Goal: Task Accomplishment & Management: Use online tool/utility

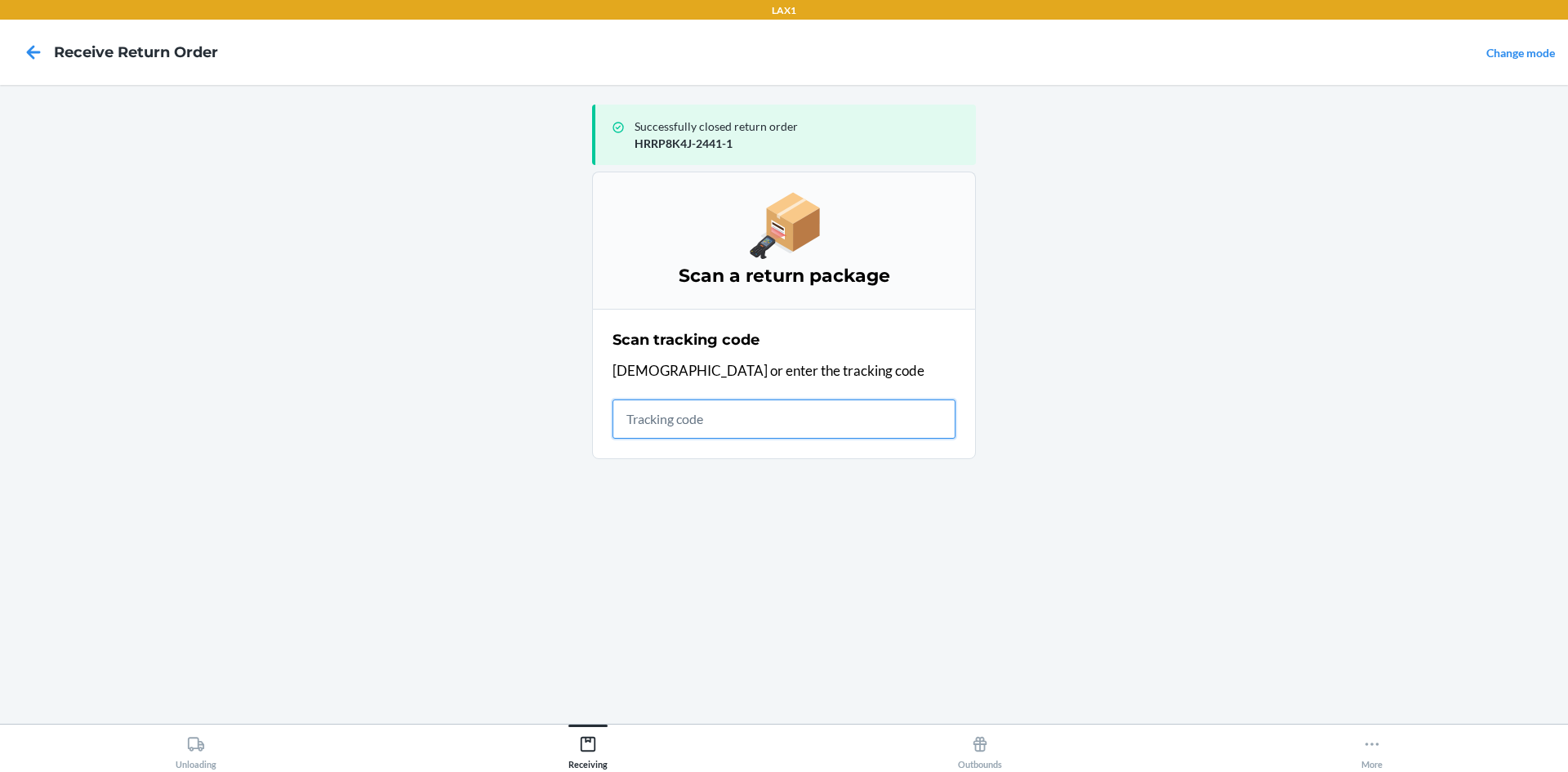
click at [637, 423] on input "text" at bounding box center [784, 418] width 343 height 39
type input "4205542292612903359500"
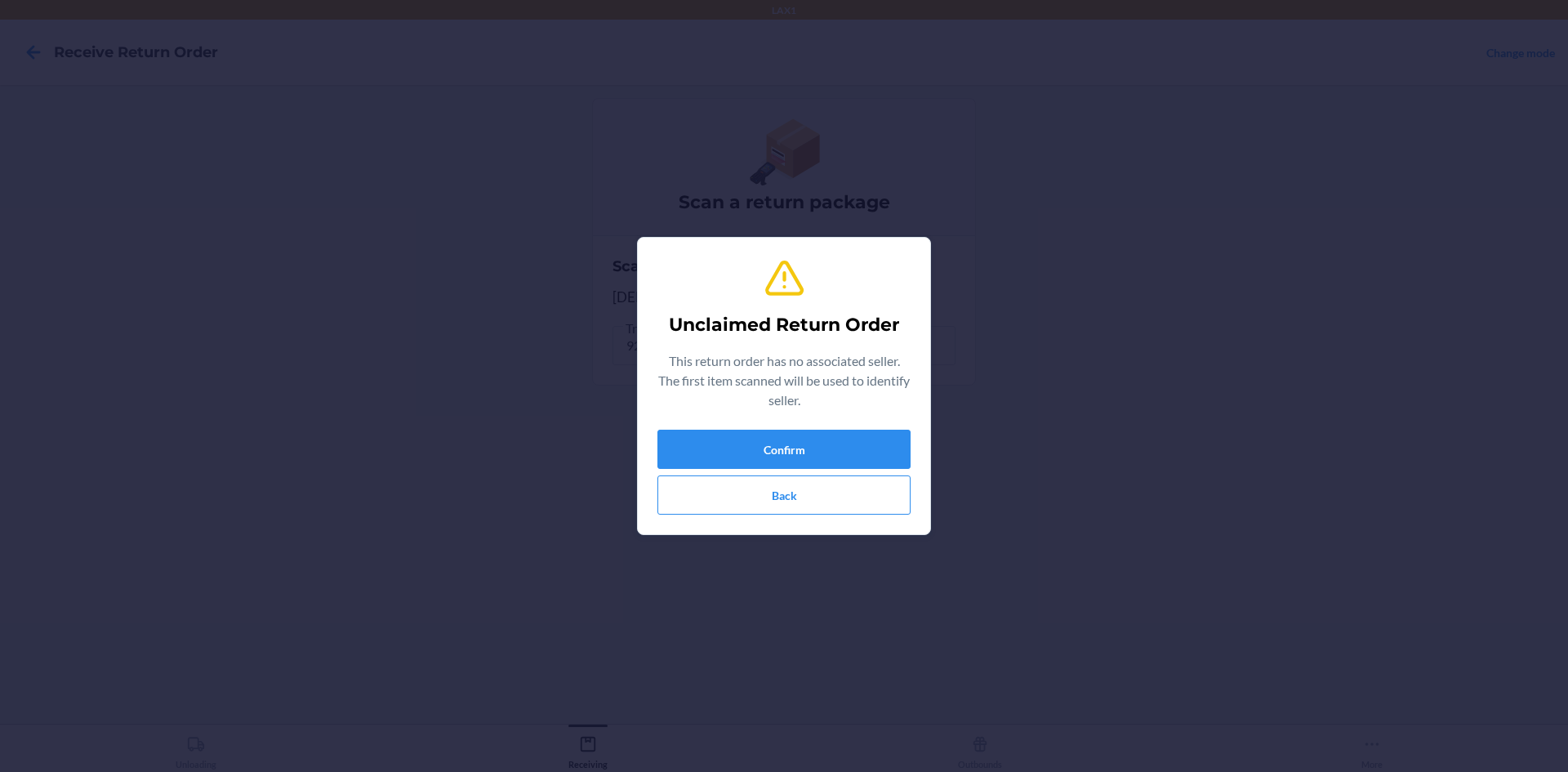
type input "843353159168"
click at [789, 445] on button "Confirm" at bounding box center [784, 449] width 253 height 39
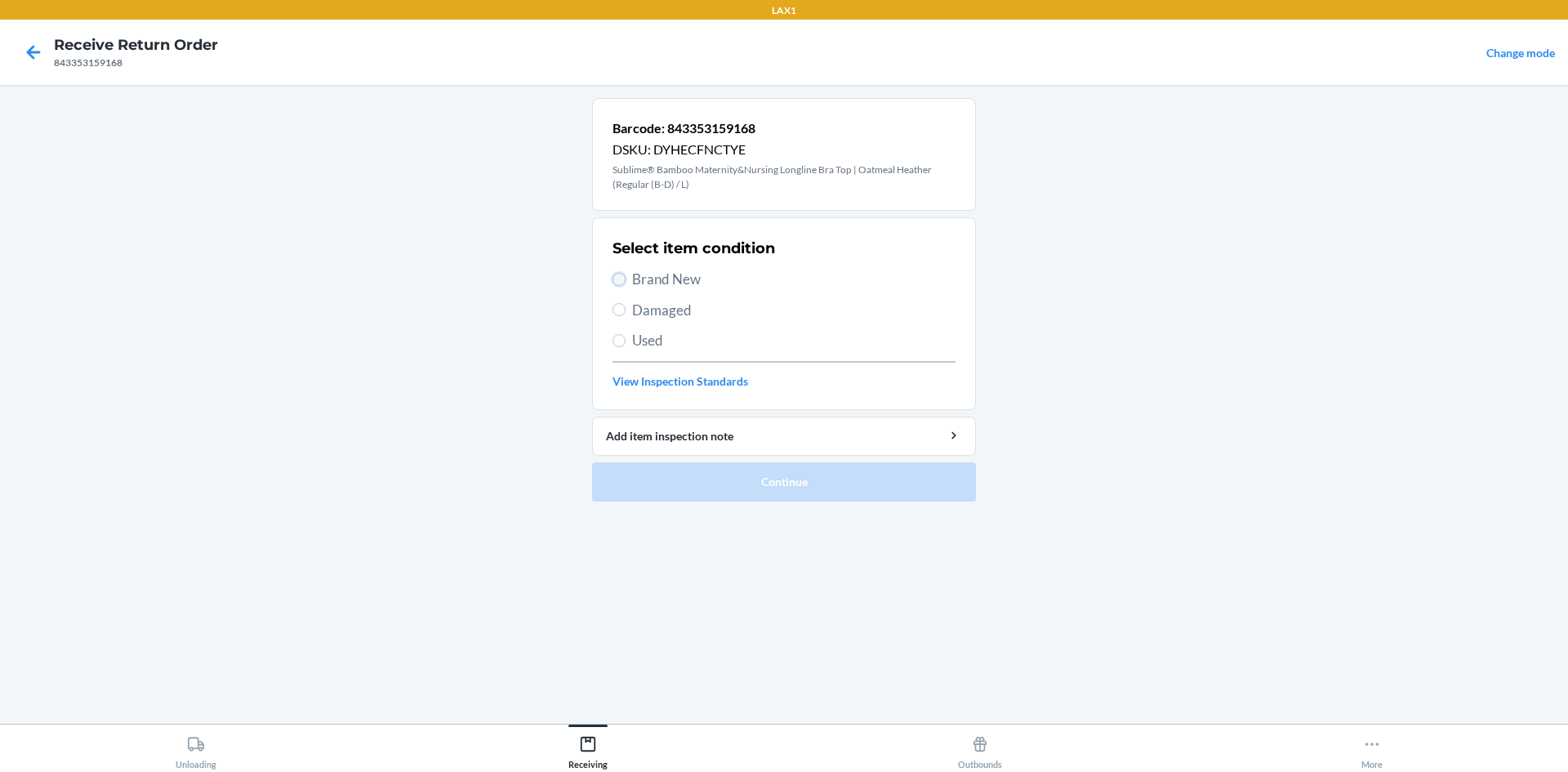
click at [622, 275] on input "Brand New" at bounding box center [618, 278] width 13 height 13
radio input "true"
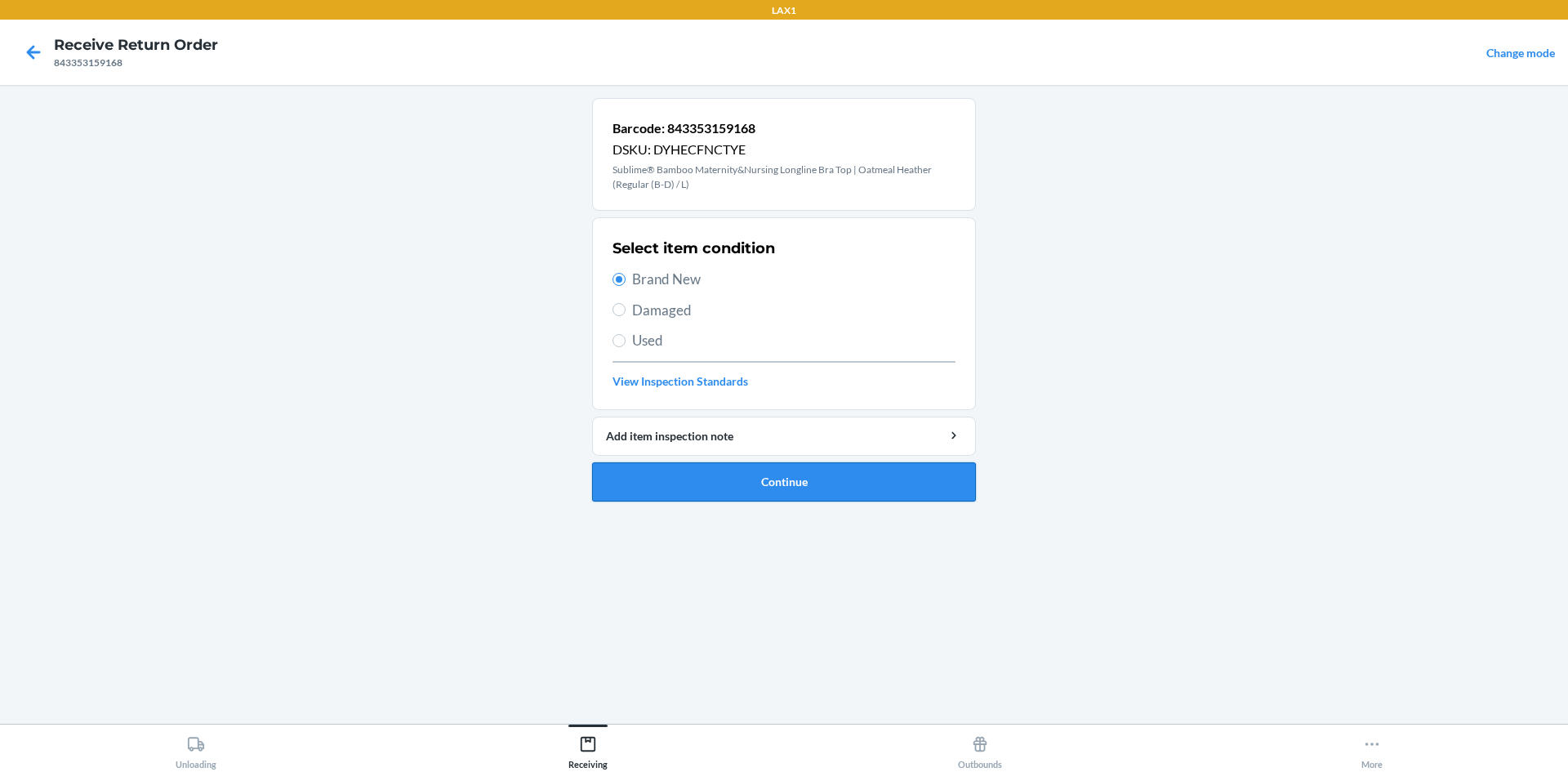
click at [743, 469] on button "Continue" at bounding box center [784, 481] width 384 height 39
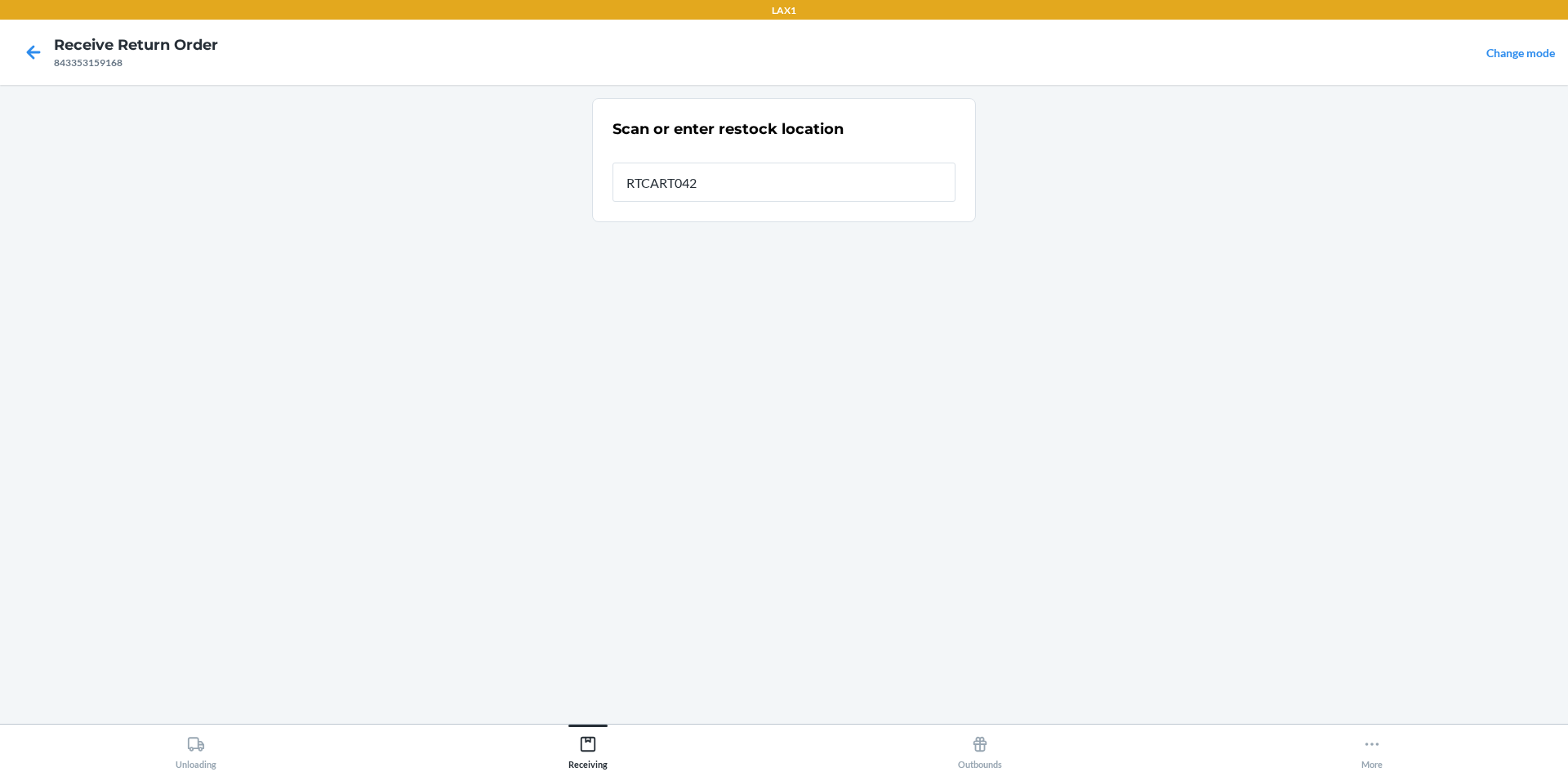
type input "RTCART042"
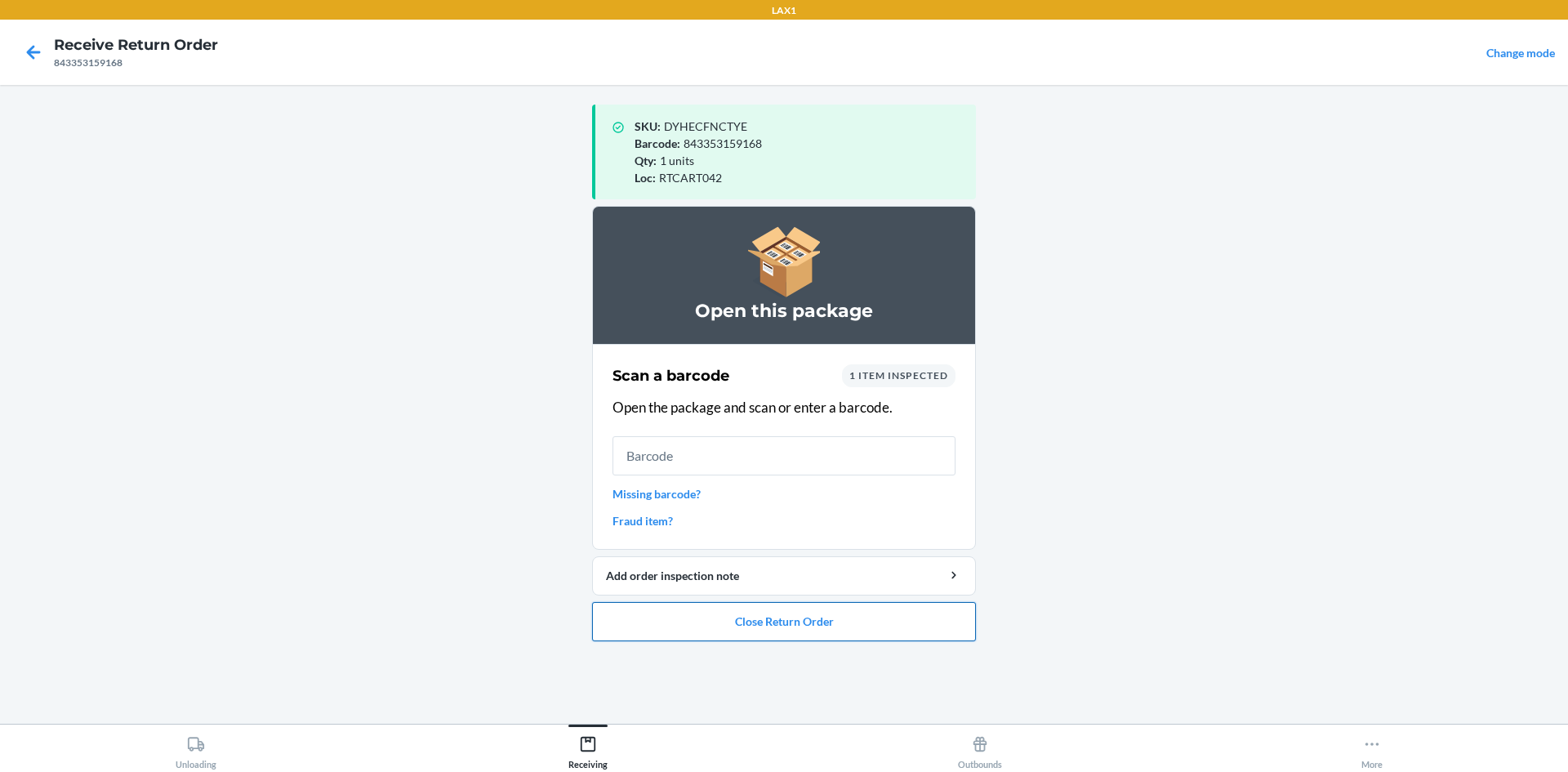
click at [886, 615] on button "Close Return Order" at bounding box center [784, 620] width 384 height 39
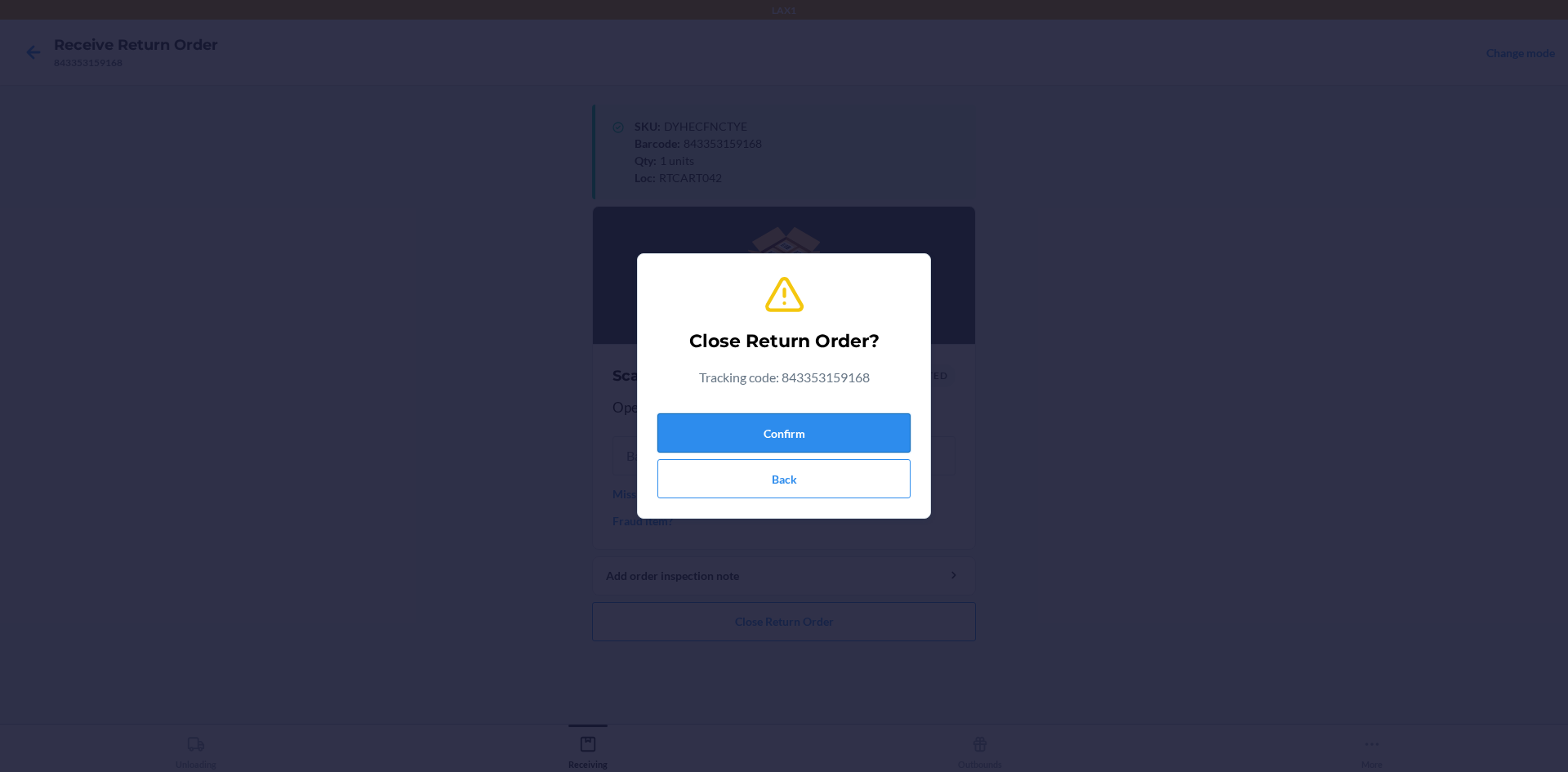
click at [862, 441] on button "Confirm" at bounding box center [784, 432] width 253 height 39
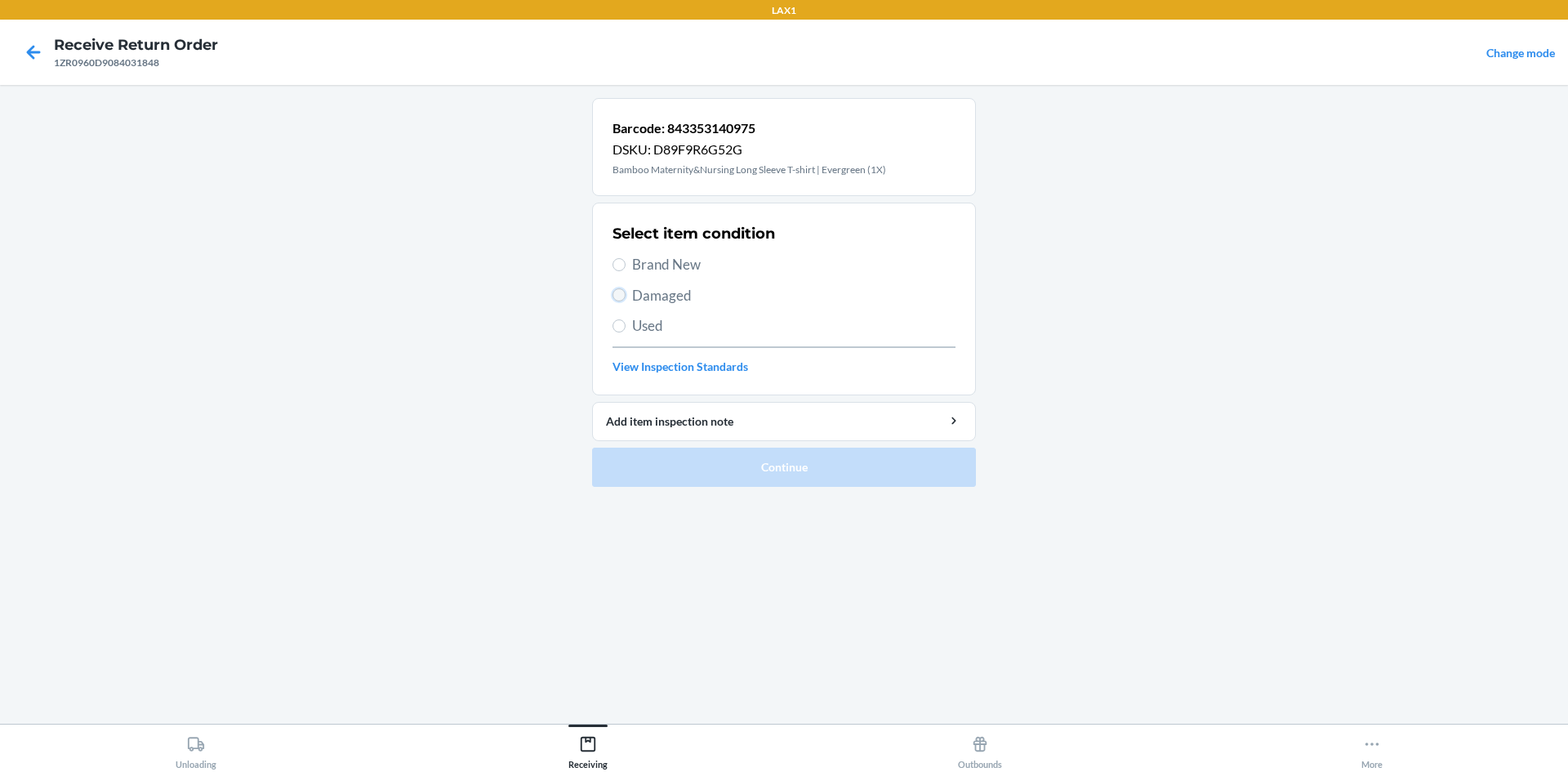
click at [612, 295] on input "Damaged" at bounding box center [618, 294] width 13 height 13
radio input "true"
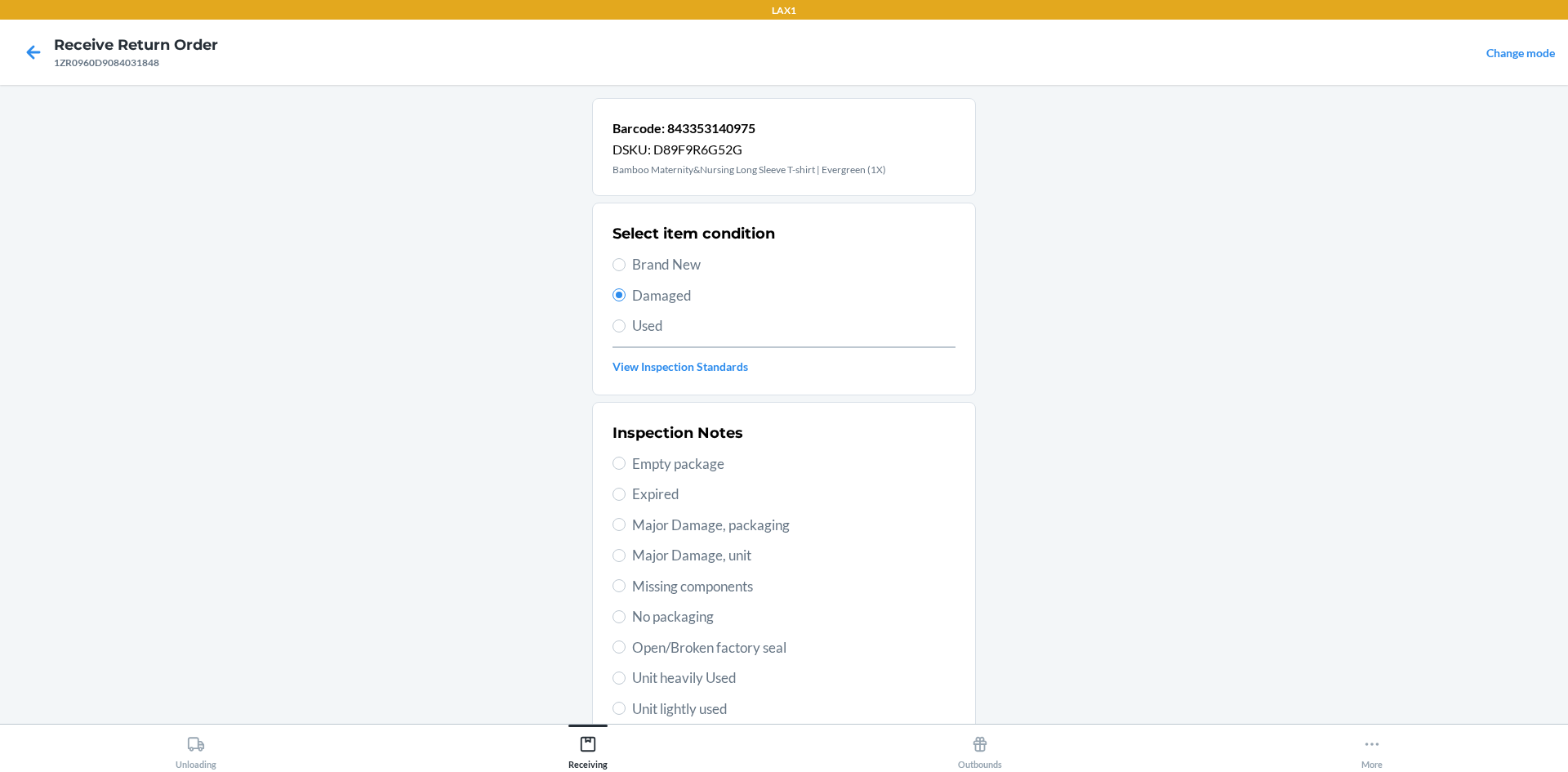
click at [612, 623] on label "No packaging" at bounding box center [784, 615] width 343 height 21
click at [612, 623] on input "No packaging" at bounding box center [618, 616] width 13 height 13
radio input "true"
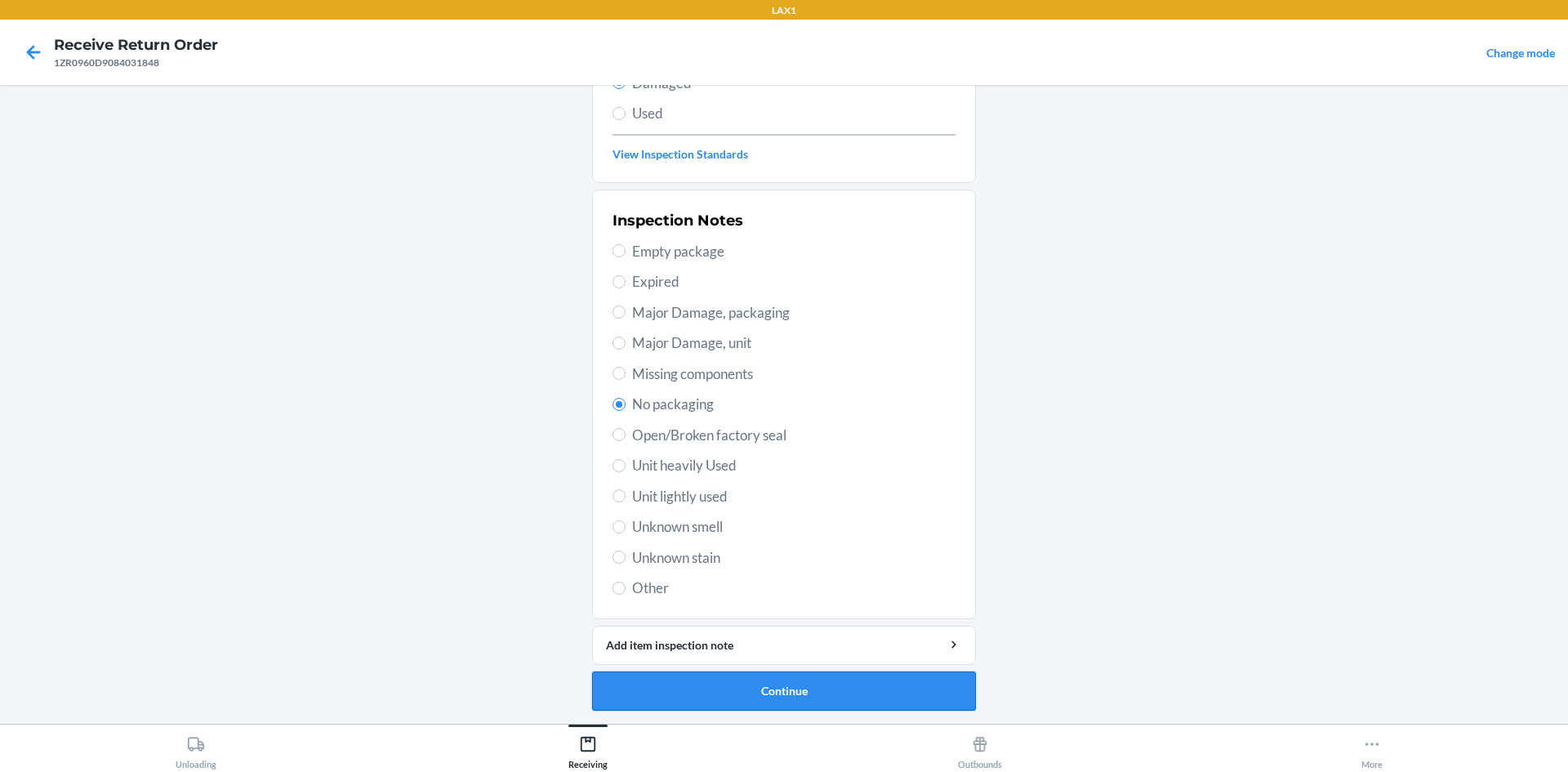
click at [890, 686] on button "Continue" at bounding box center [784, 690] width 384 height 39
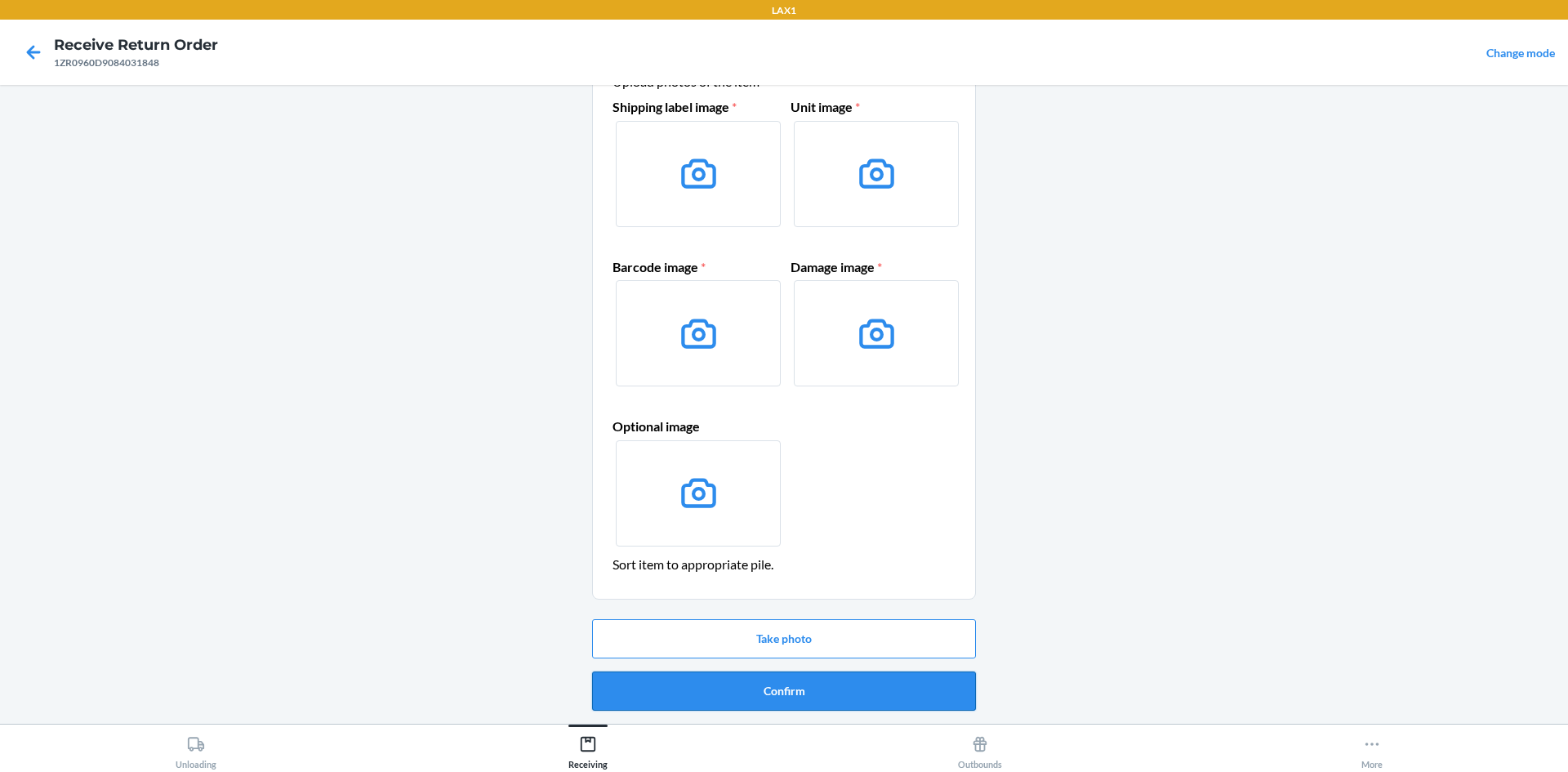
click at [890, 685] on button "Confirm" at bounding box center [784, 690] width 384 height 39
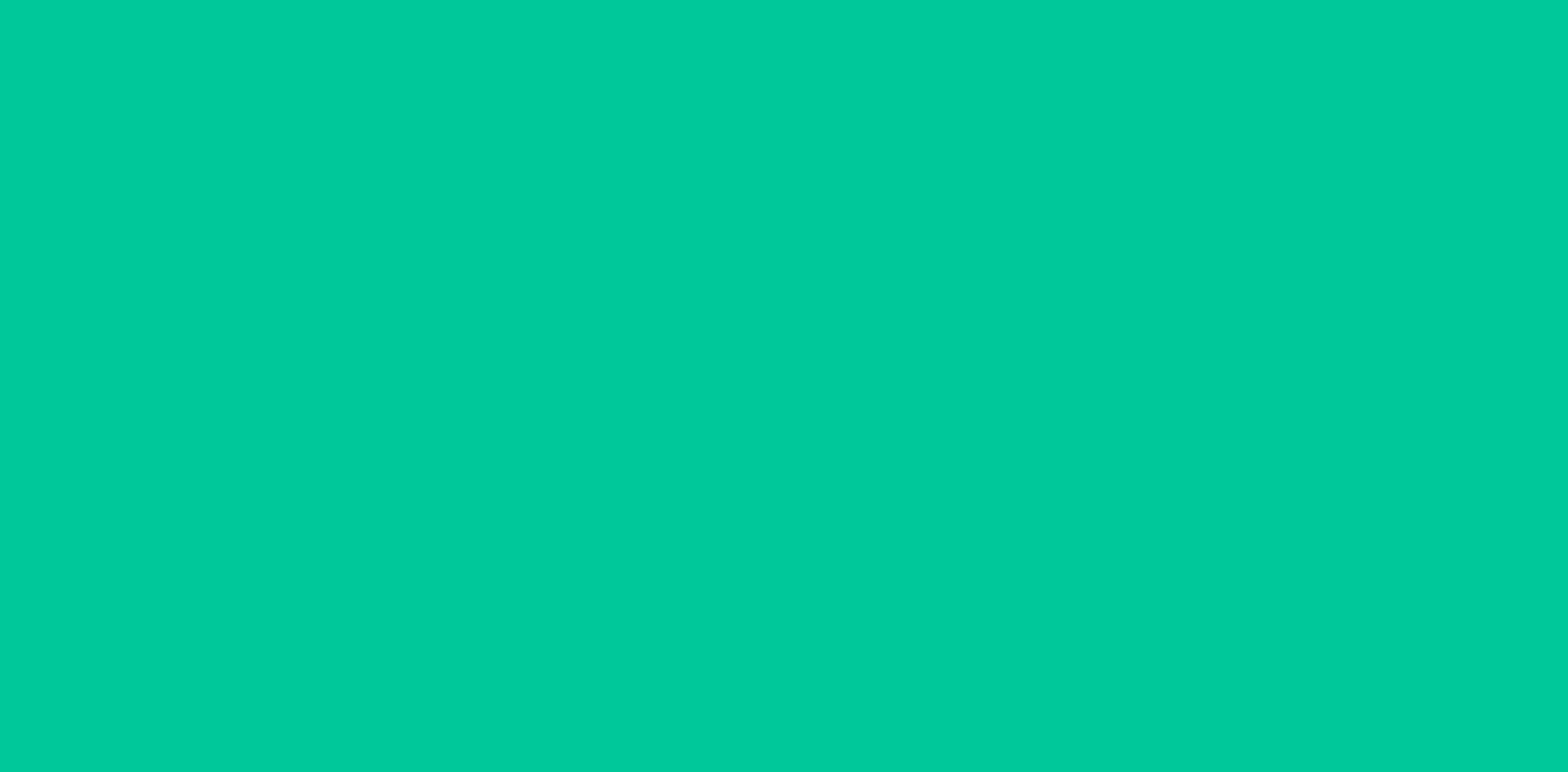
scroll to position [0, 0]
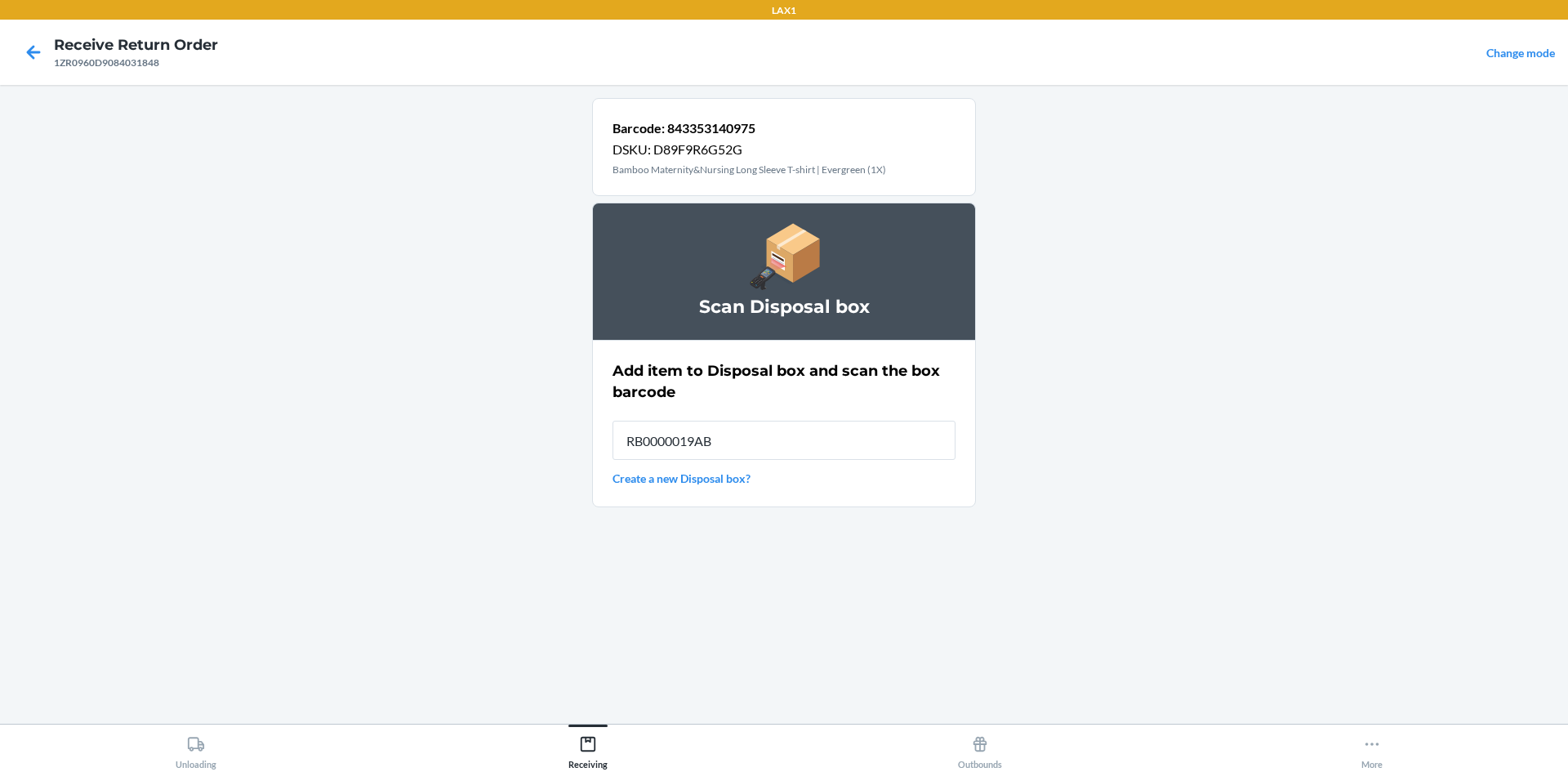
type input "RB0000019AB"
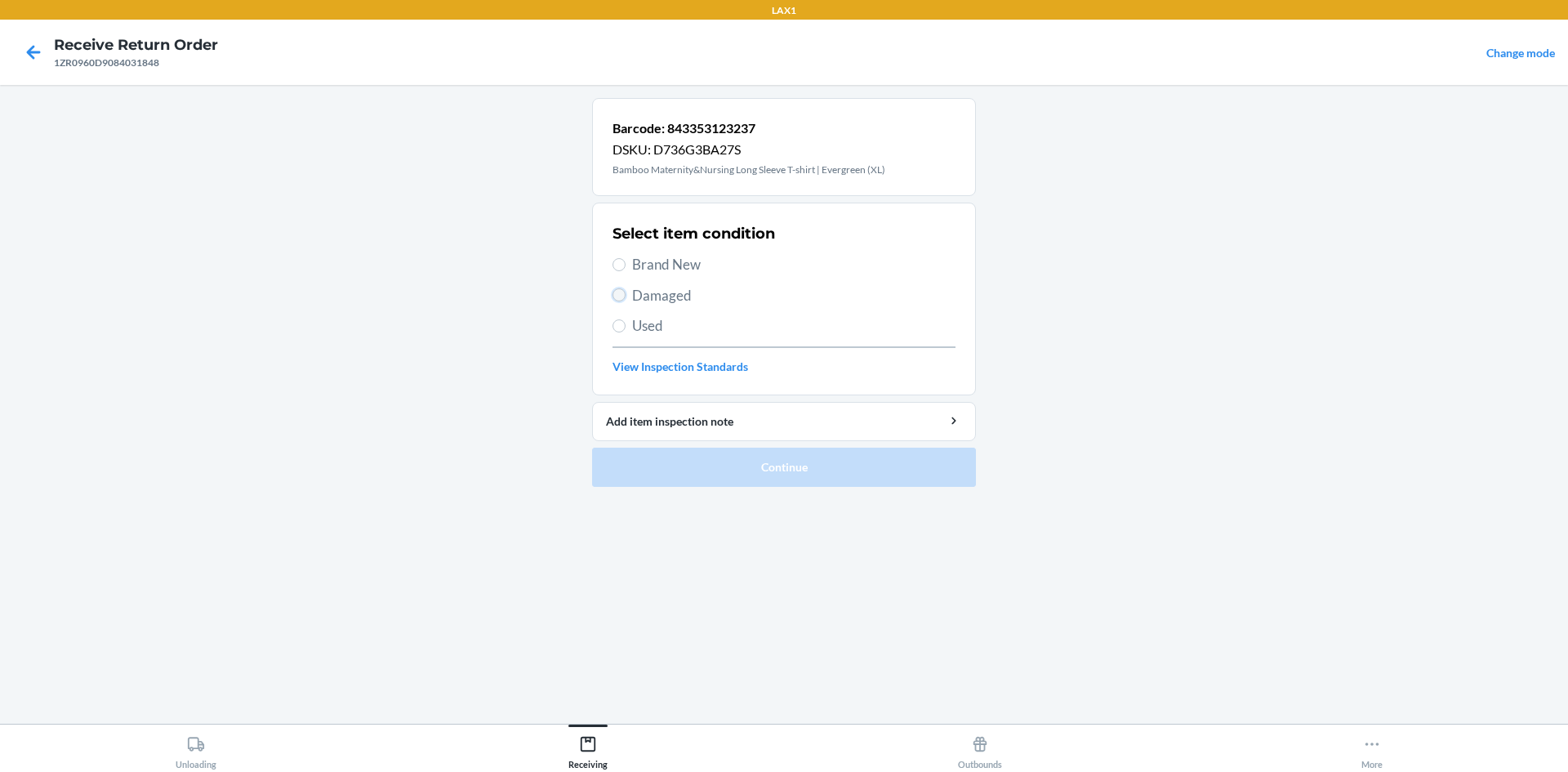
click at [617, 295] on input "Damaged" at bounding box center [618, 294] width 13 height 13
radio input "true"
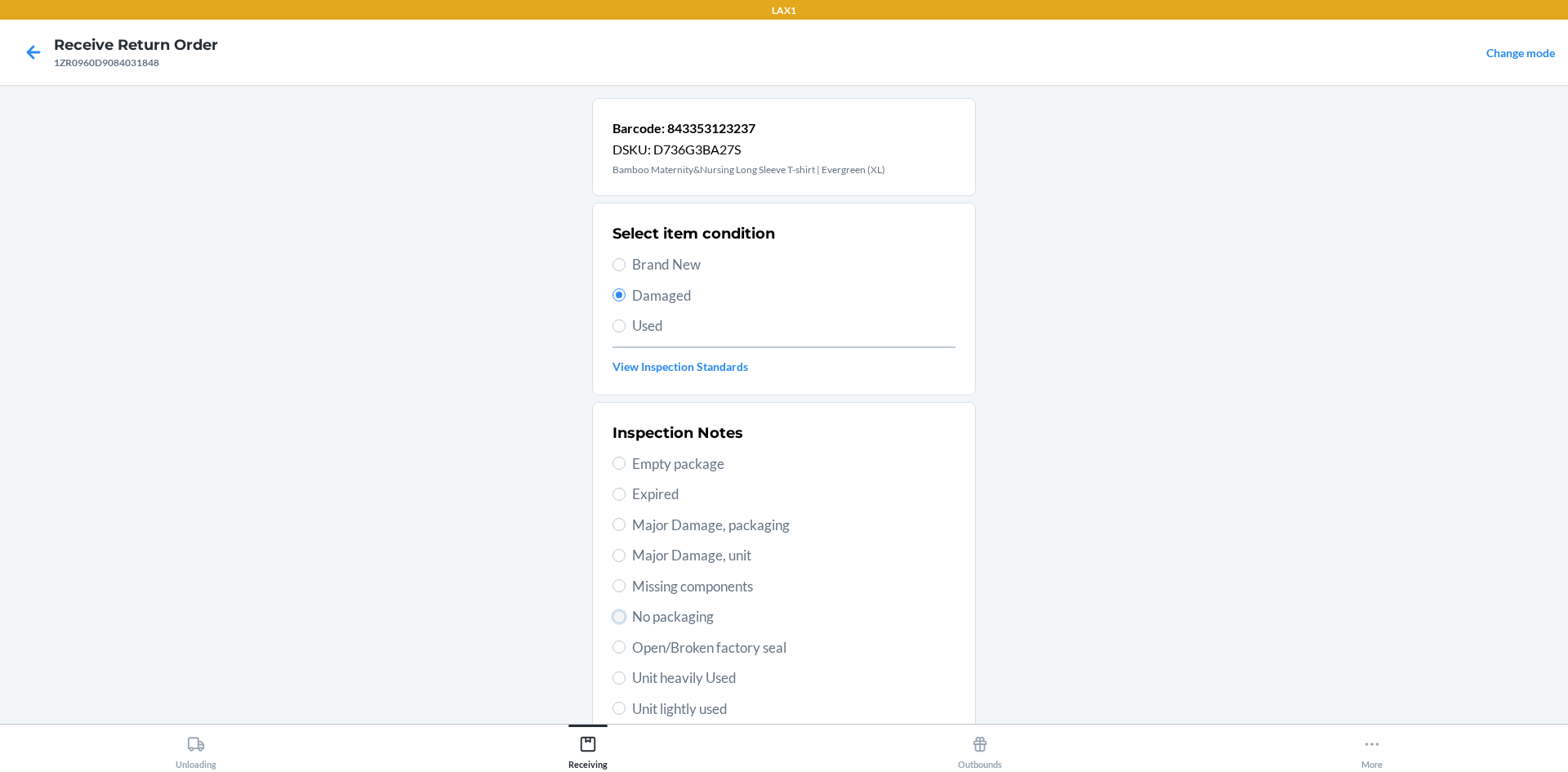
click at [612, 619] on input "No packaging" at bounding box center [618, 616] width 13 height 13
radio input "true"
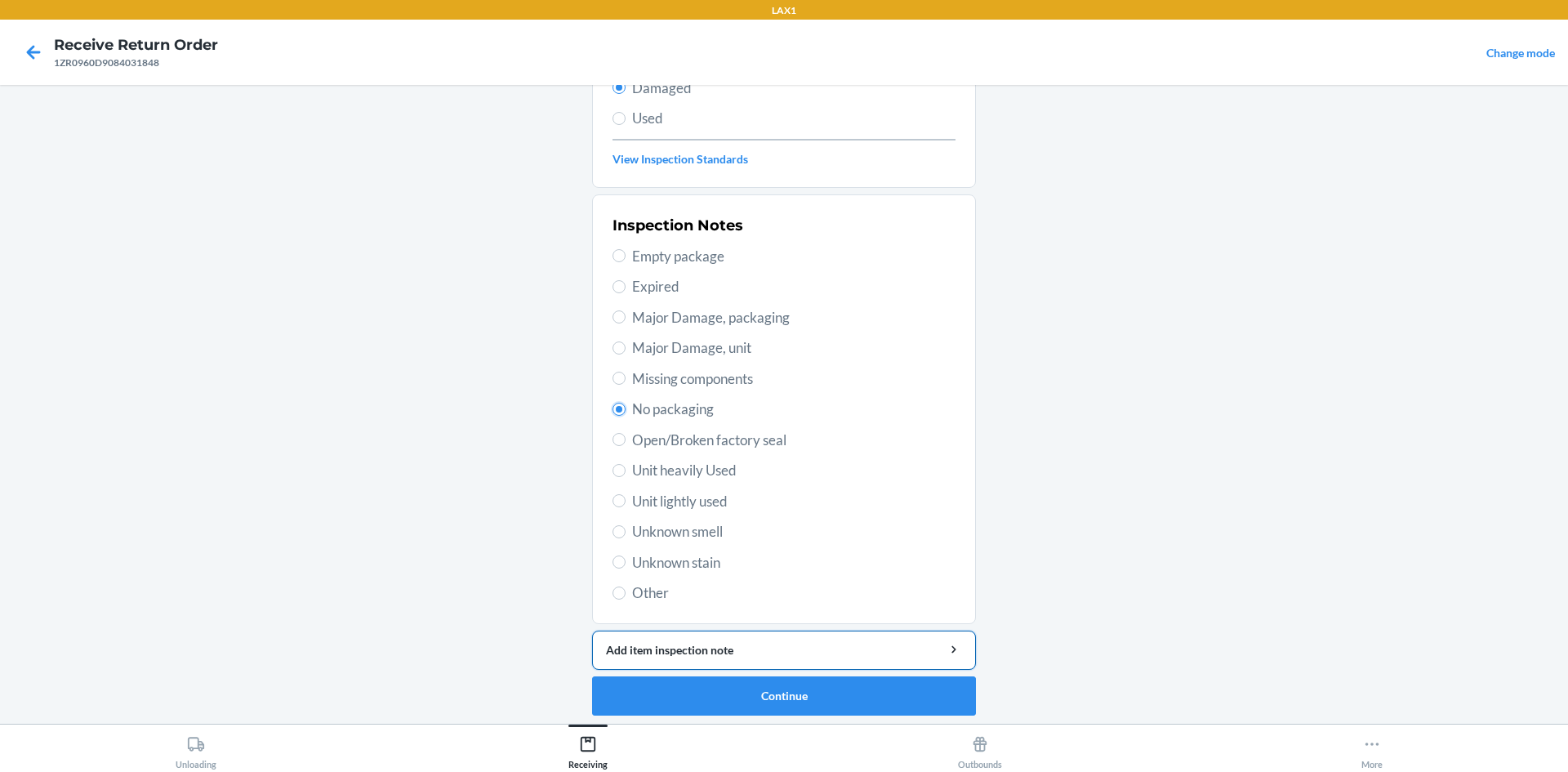
scroll to position [212, 0]
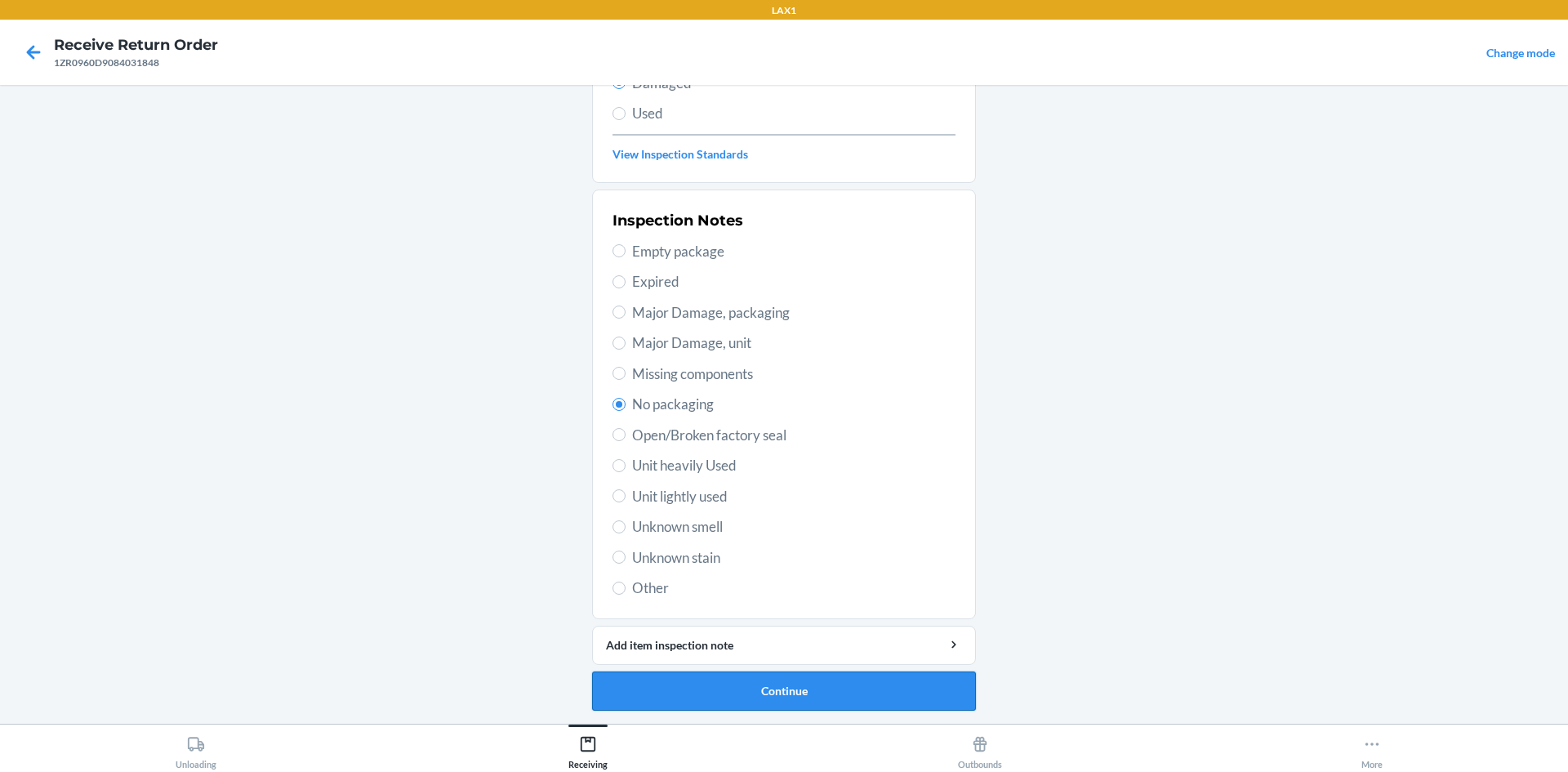
click at [715, 677] on button "Continue" at bounding box center [784, 690] width 384 height 39
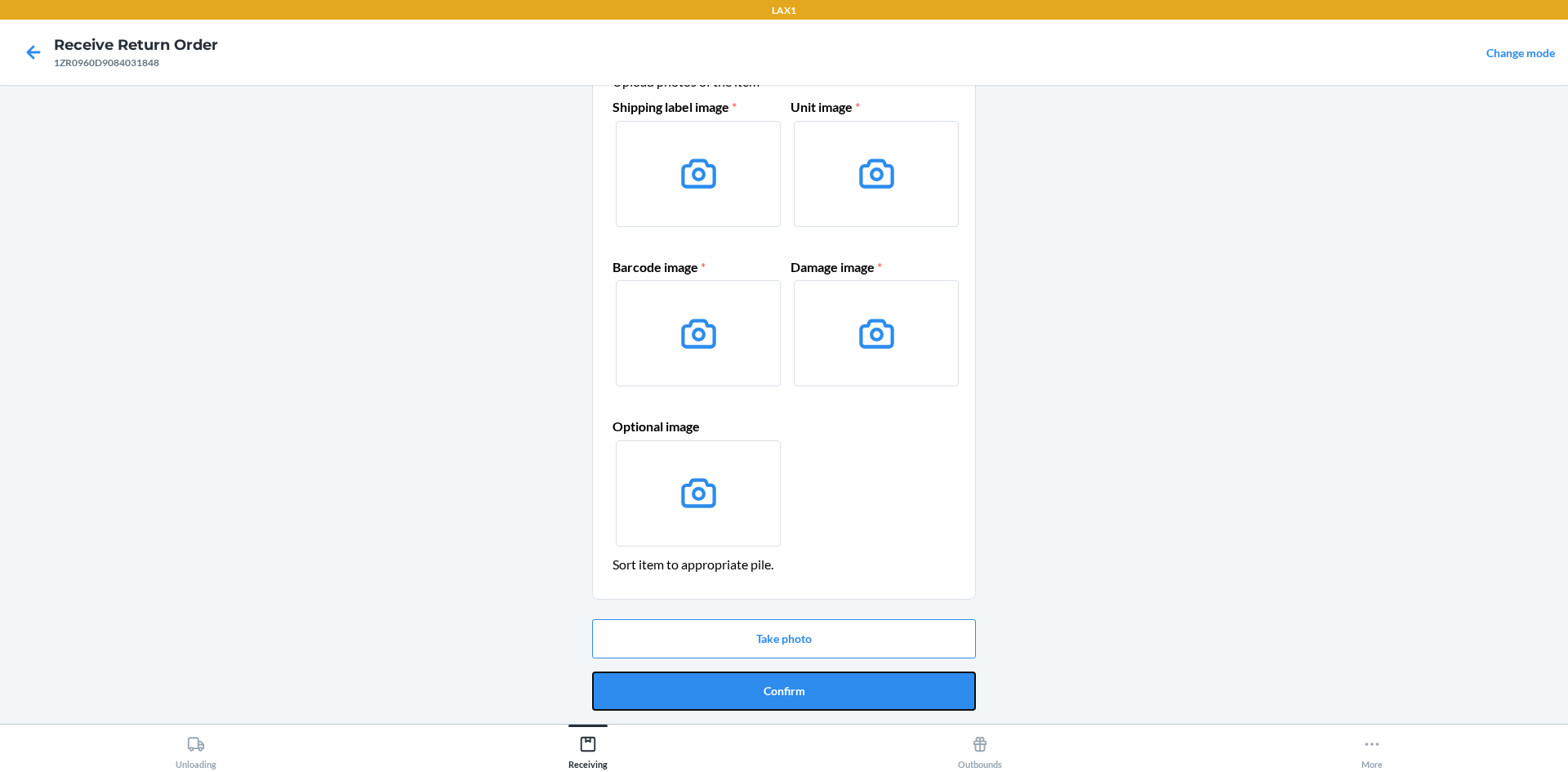
click at [715, 677] on button "Confirm" at bounding box center [784, 690] width 384 height 39
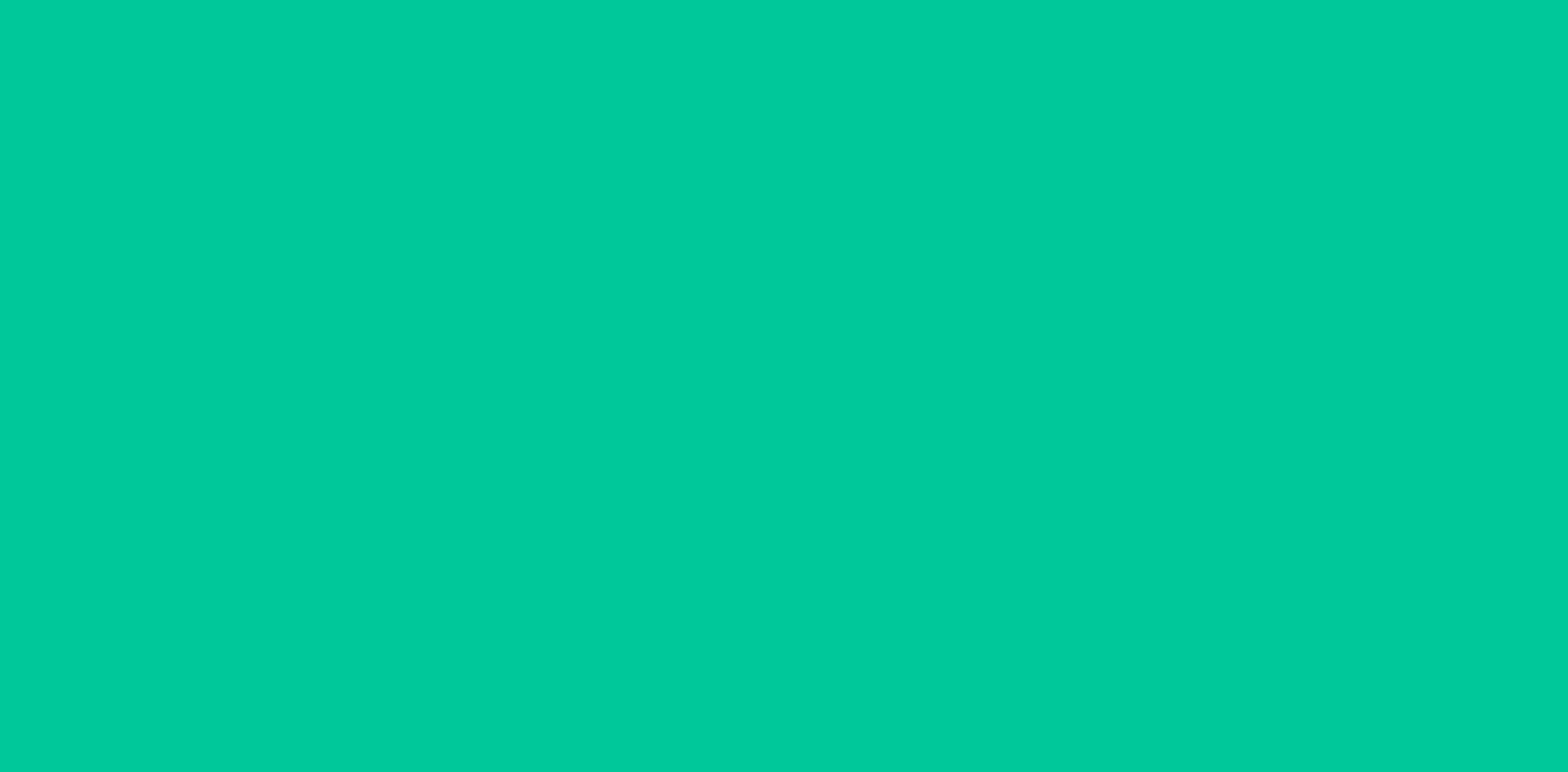
scroll to position [0, 0]
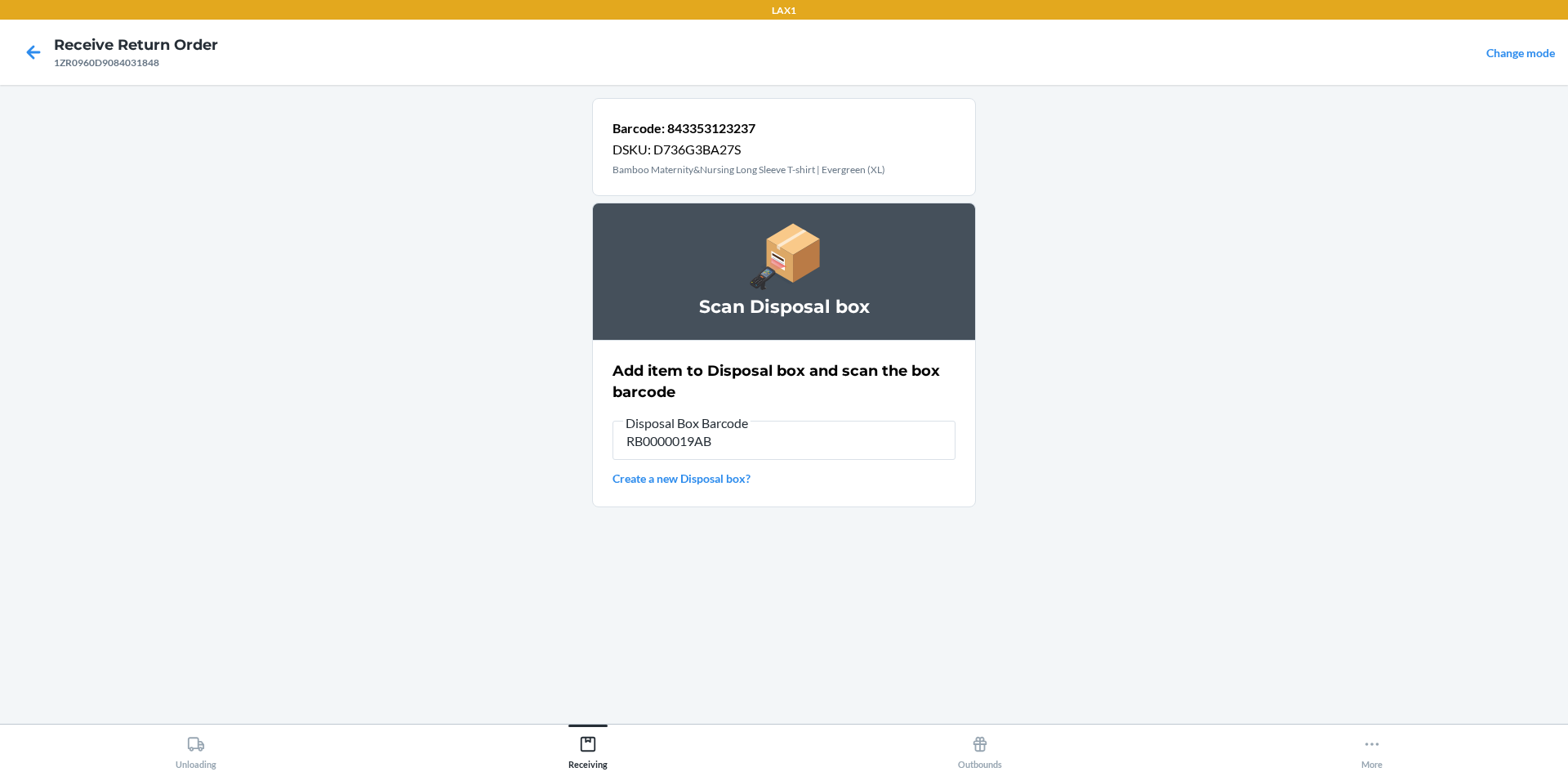
type input "RB0000019AB"
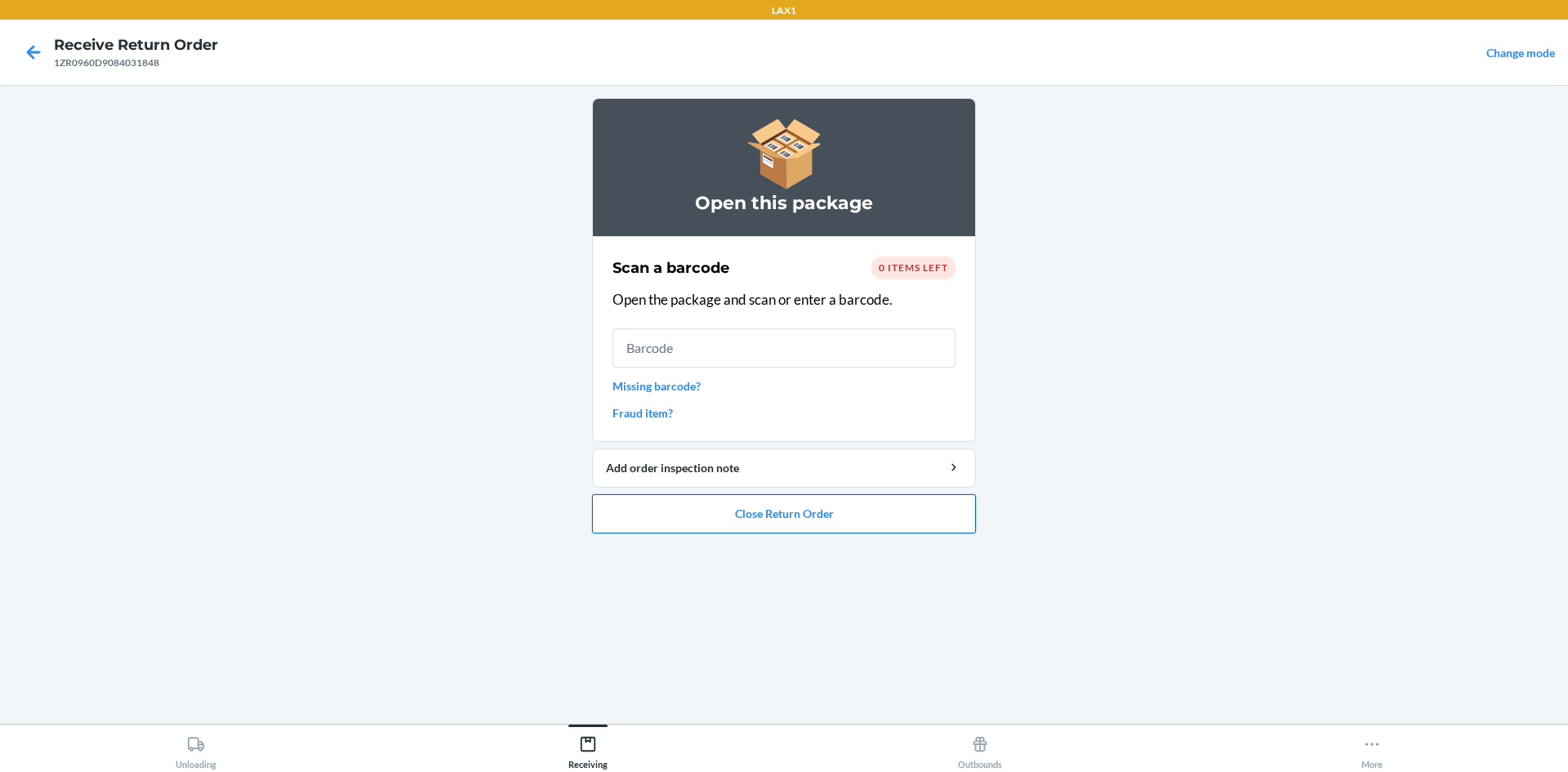
click at [848, 510] on button "Close Return Order" at bounding box center [784, 513] width 384 height 39
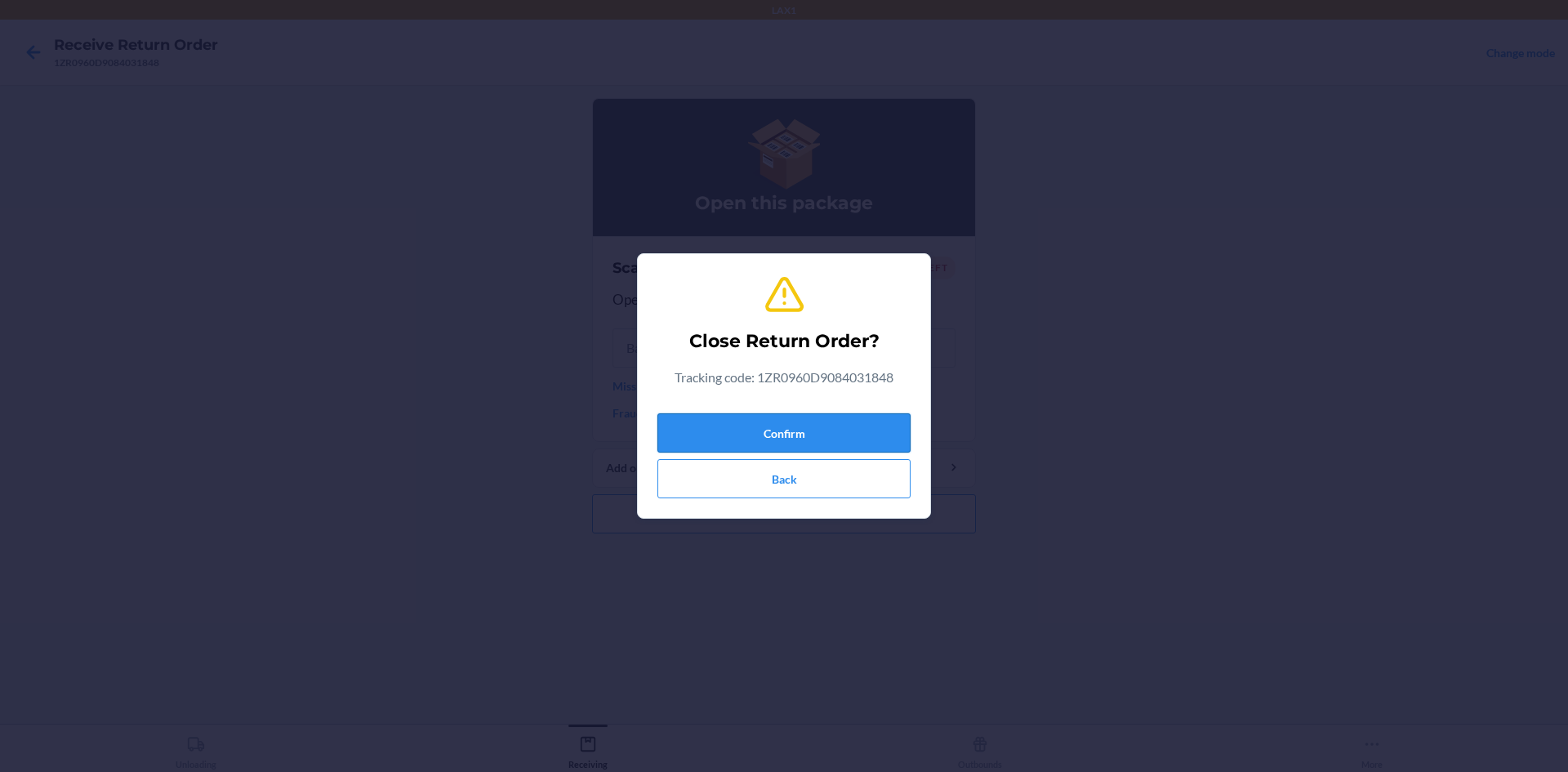
click at [845, 437] on button "Confirm" at bounding box center [784, 432] width 253 height 39
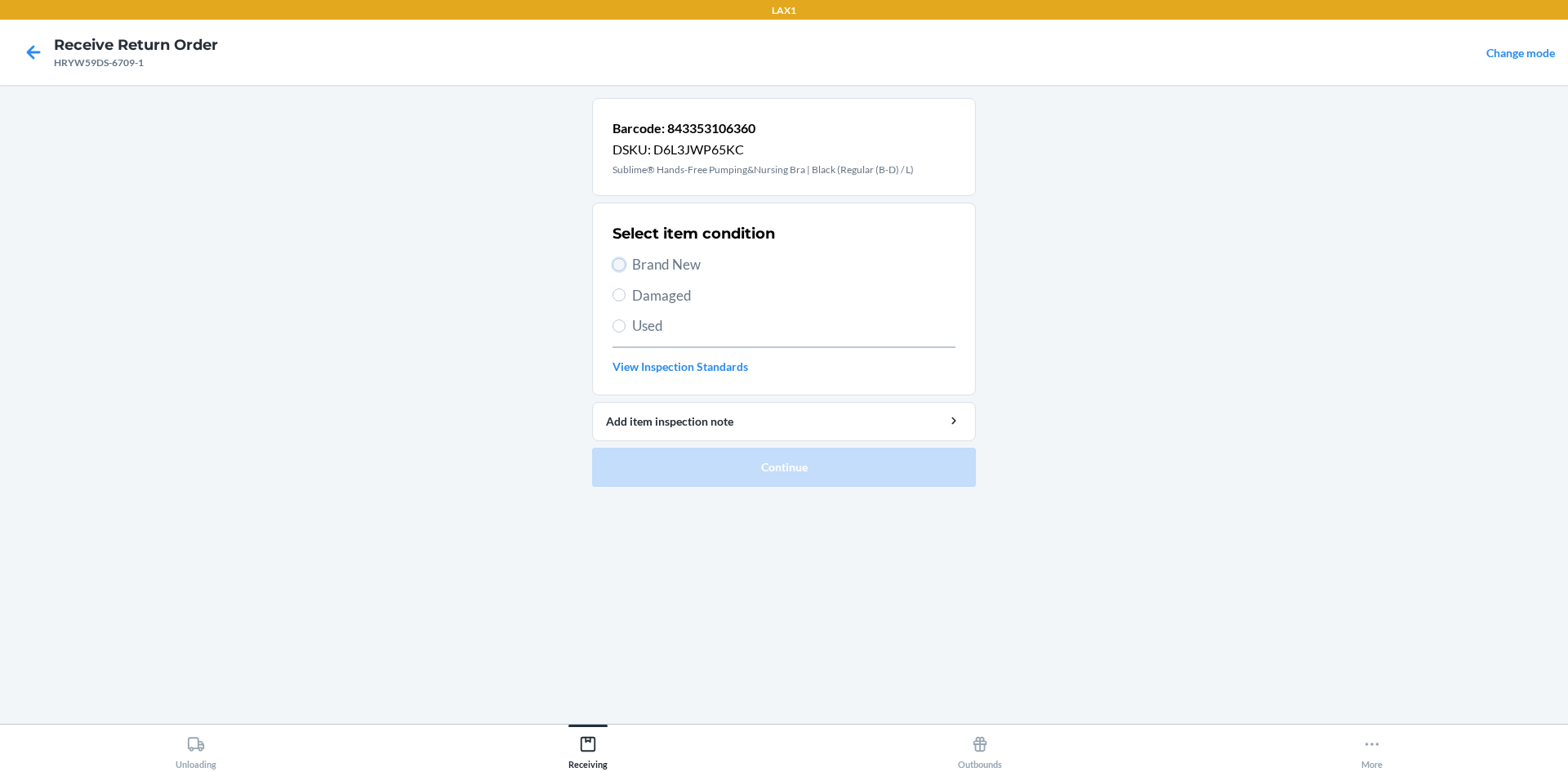
click at [614, 268] on input "Brand New" at bounding box center [618, 264] width 13 height 13
radio input "true"
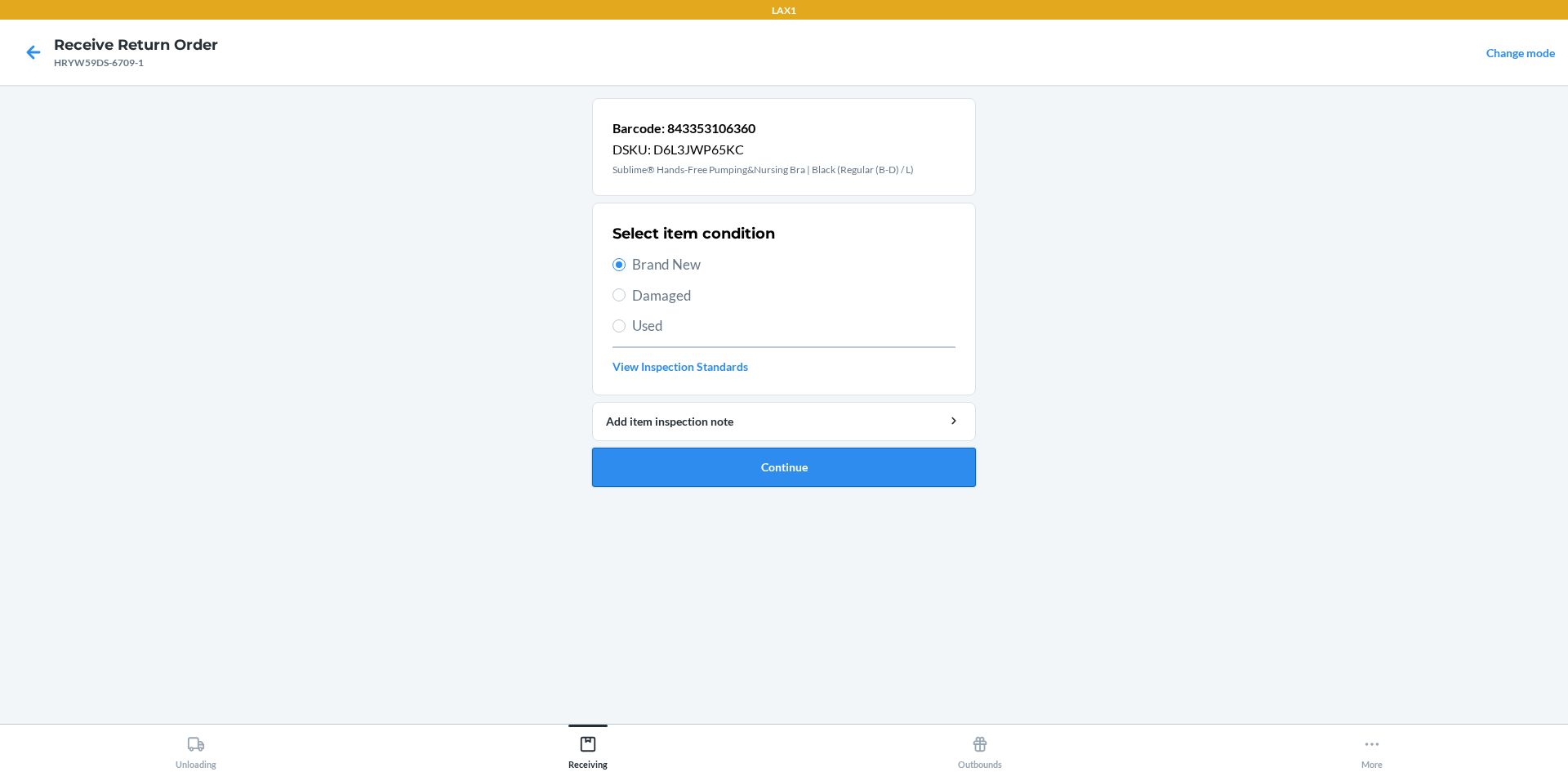
click at [750, 457] on button "Continue" at bounding box center [784, 467] width 384 height 39
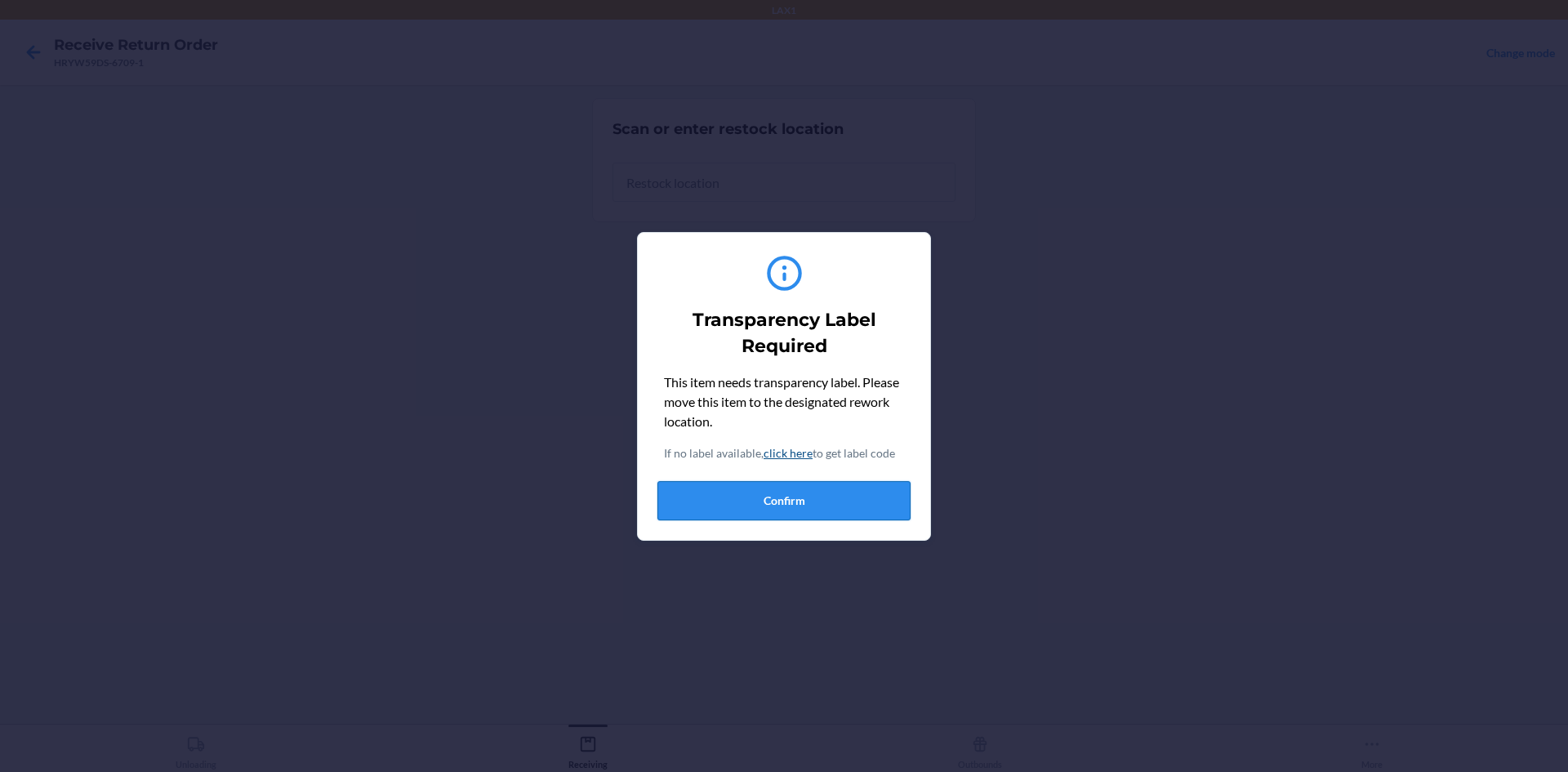
click at [789, 490] on button "Confirm" at bounding box center [784, 500] width 253 height 39
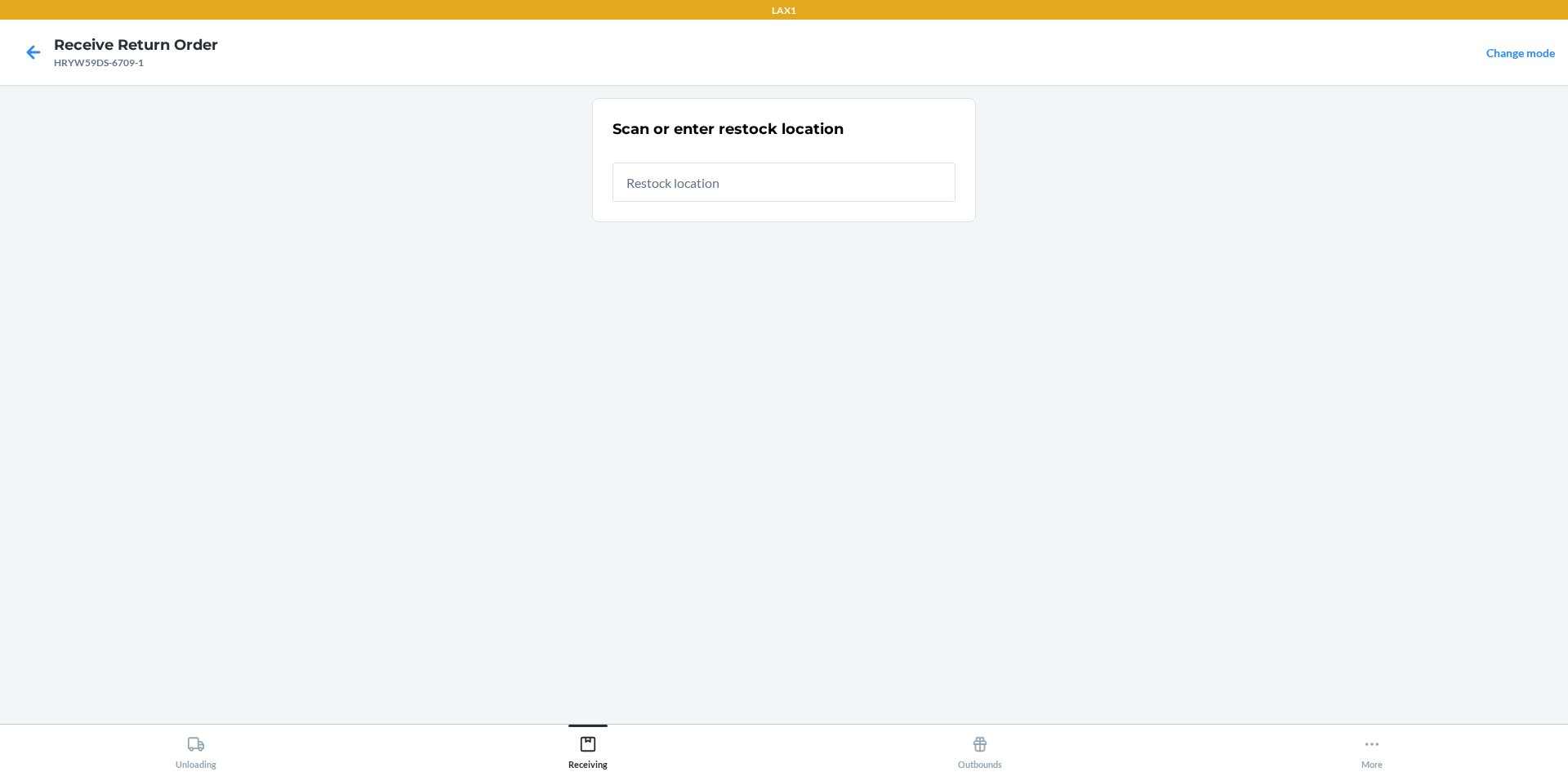
type input "RTCART042"
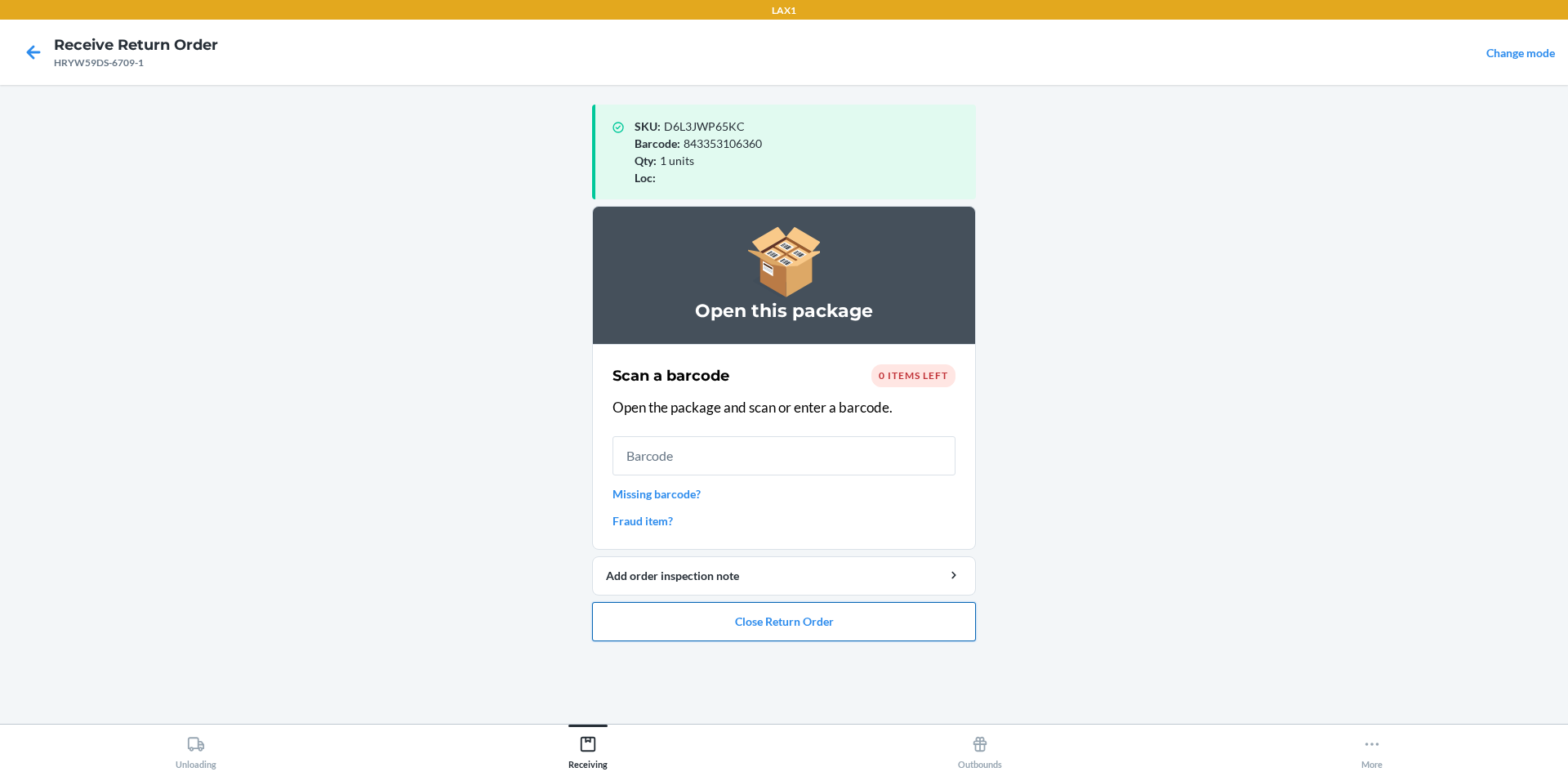
click at [932, 628] on button "Close Return Order" at bounding box center [784, 620] width 384 height 39
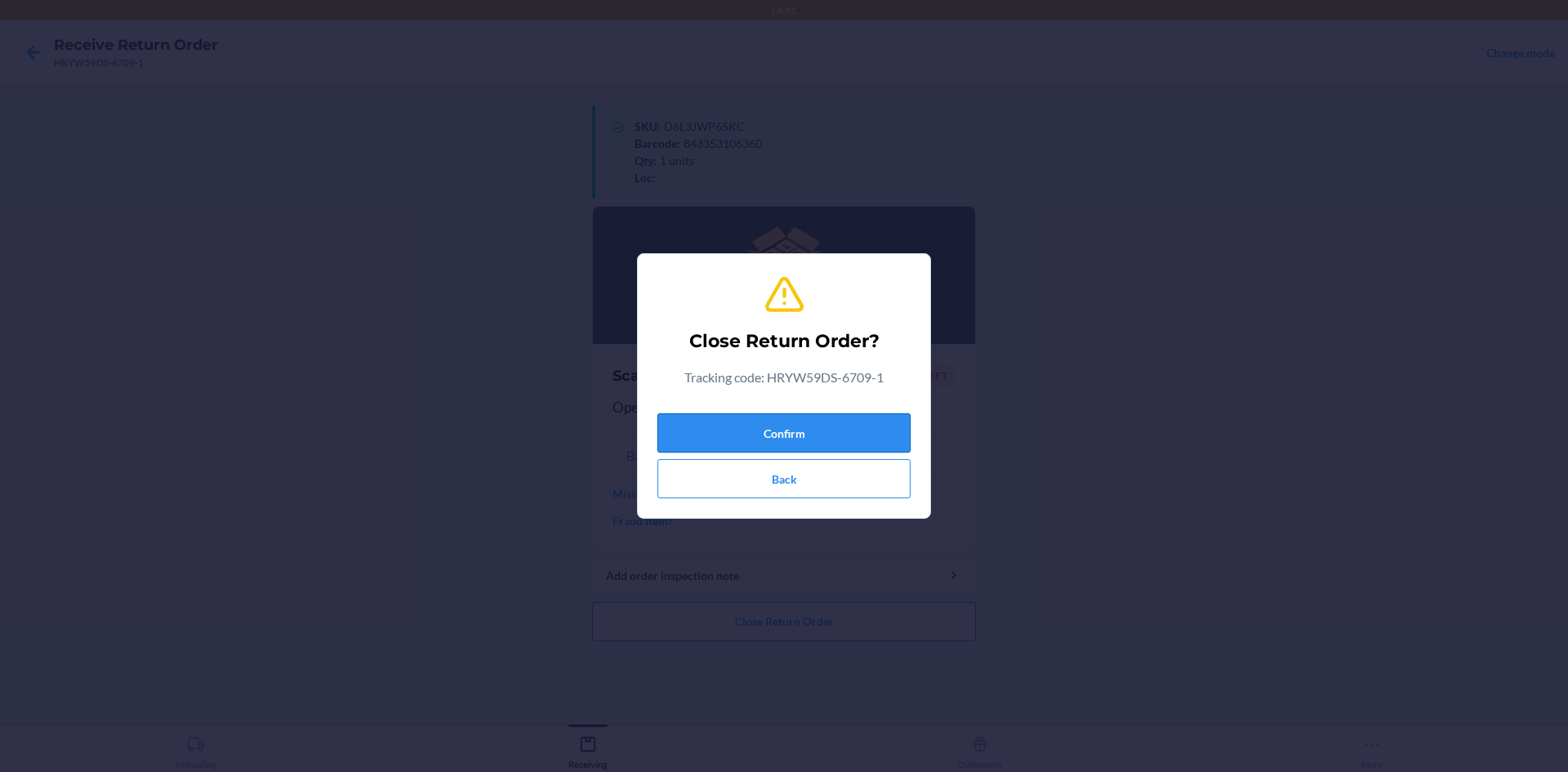
click at [851, 429] on button "Confirm" at bounding box center [784, 432] width 253 height 39
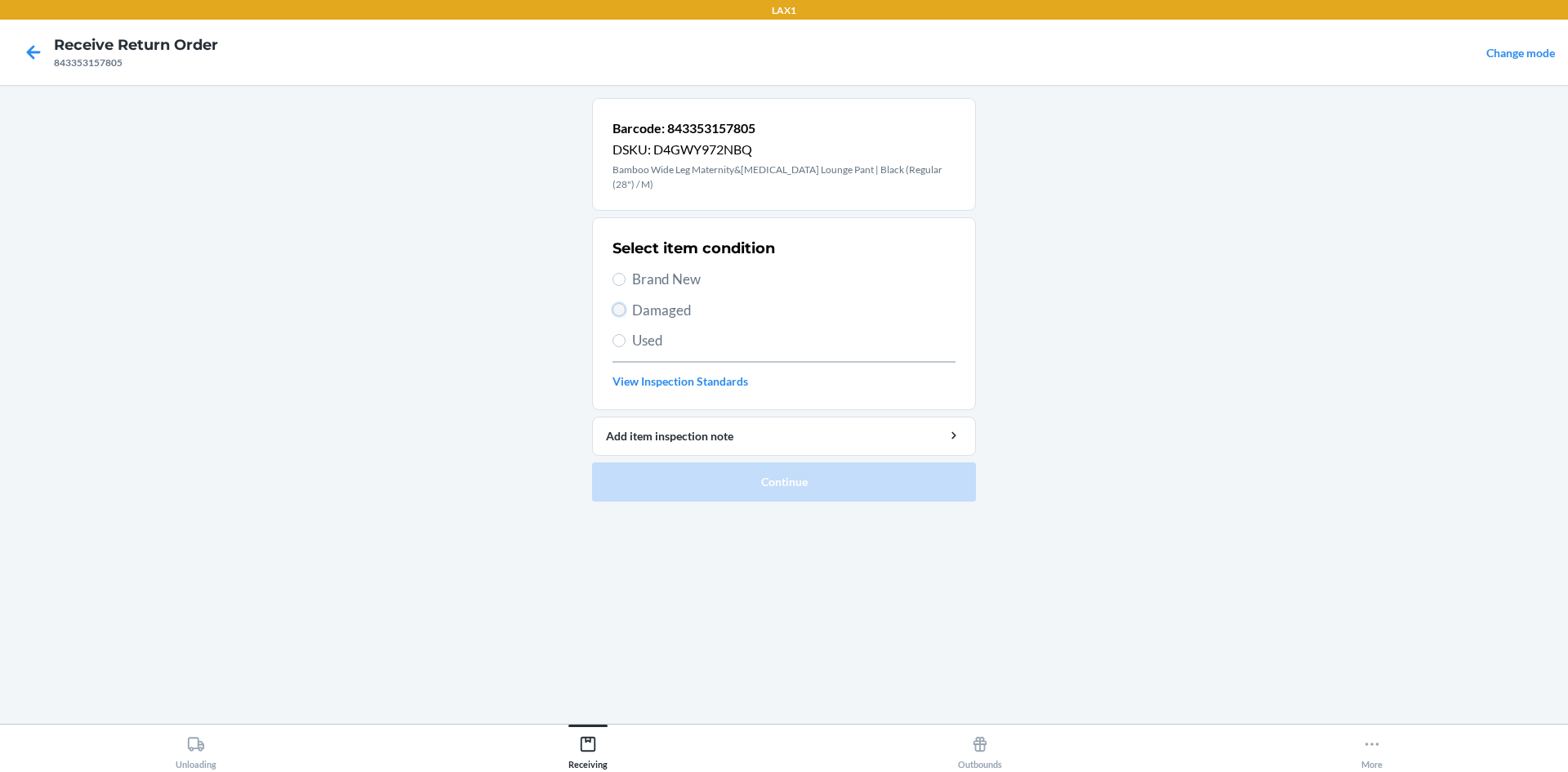
click at [619, 310] on input "Damaged" at bounding box center [618, 309] width 13 height 13
radio input "true"
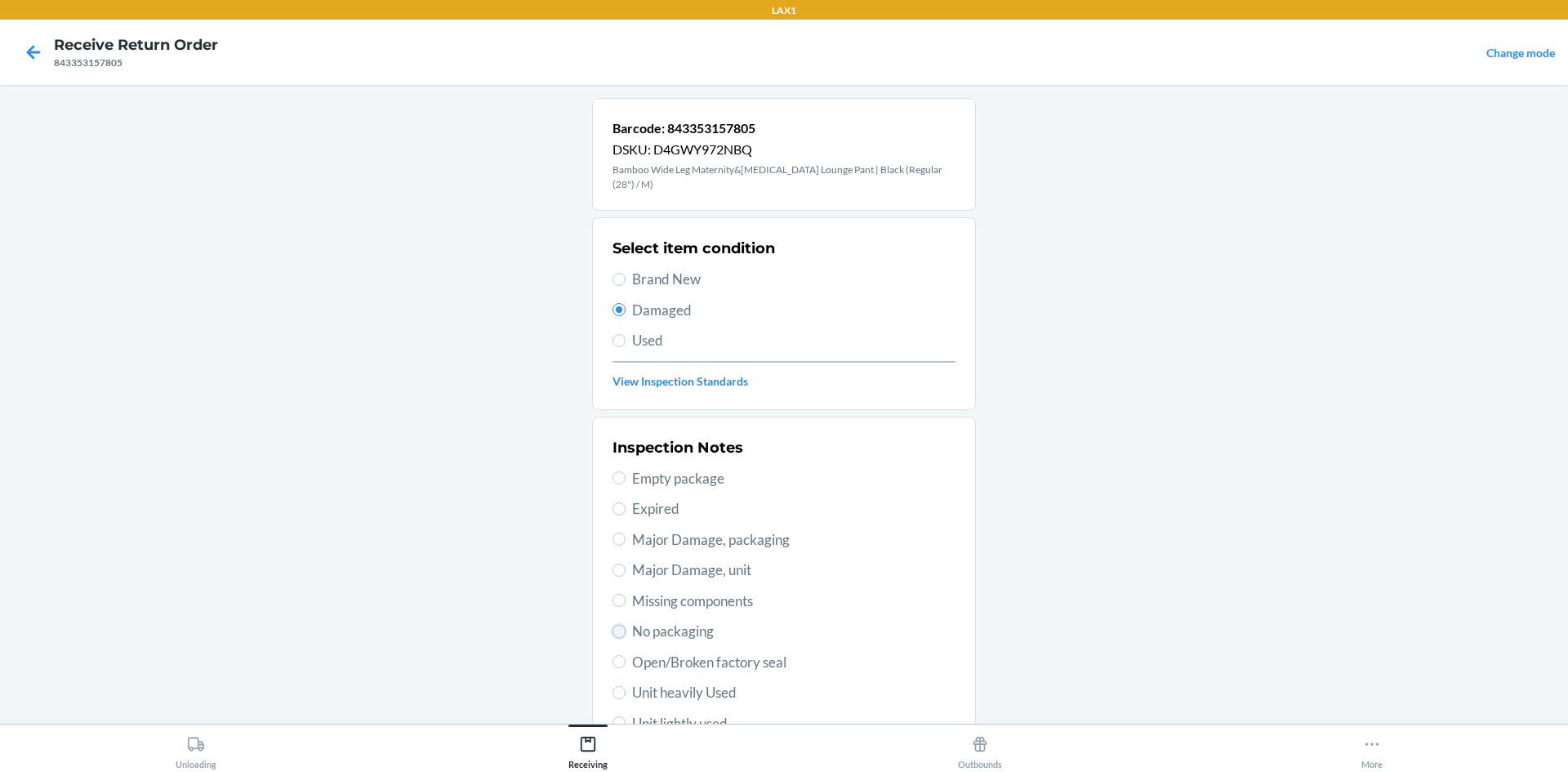
click at [614, 630] on input "No packaging" at bounding box center [618, 630] width 13 height 13
radio input "true"
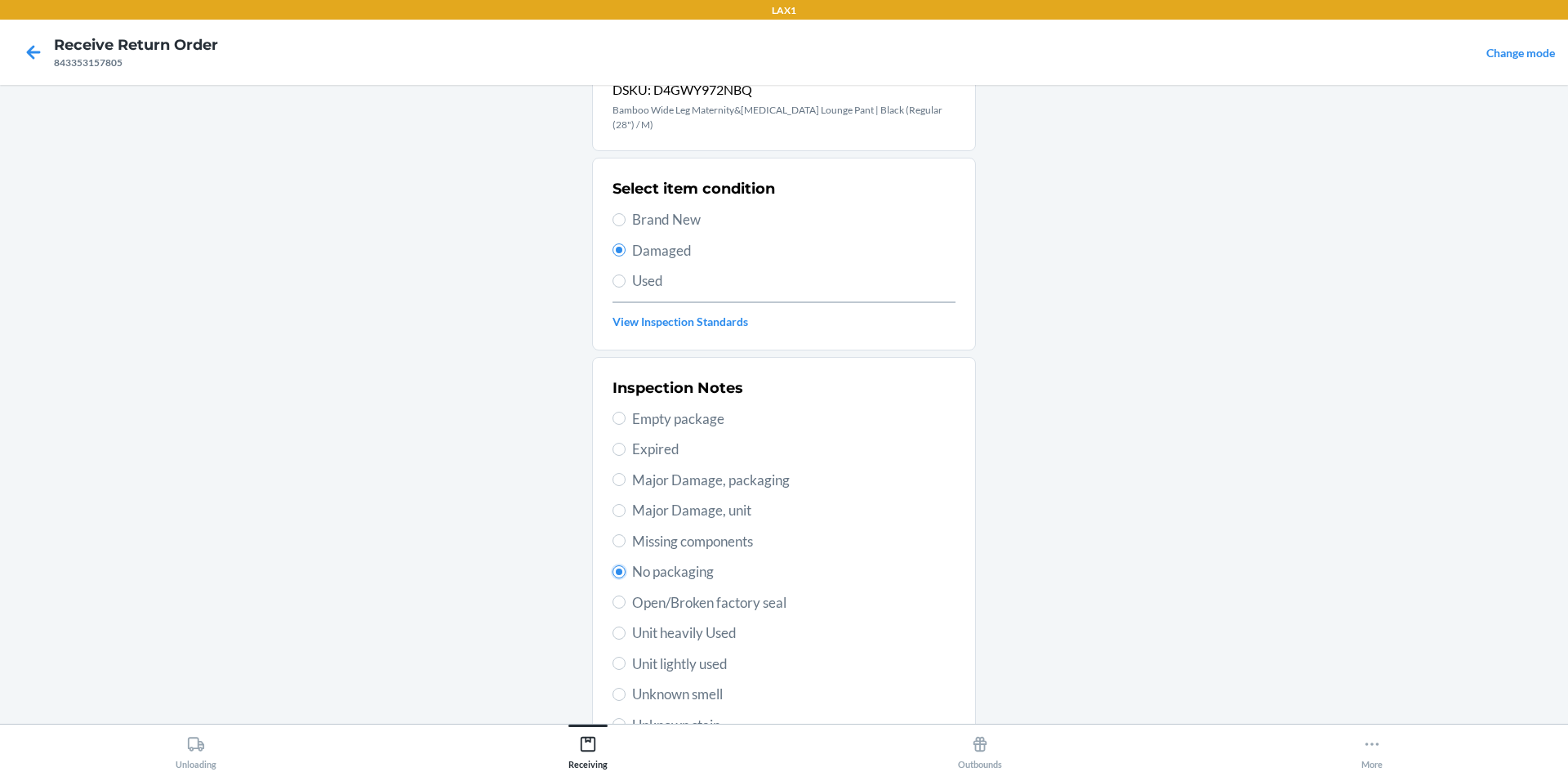
scroll to position [227, 0]
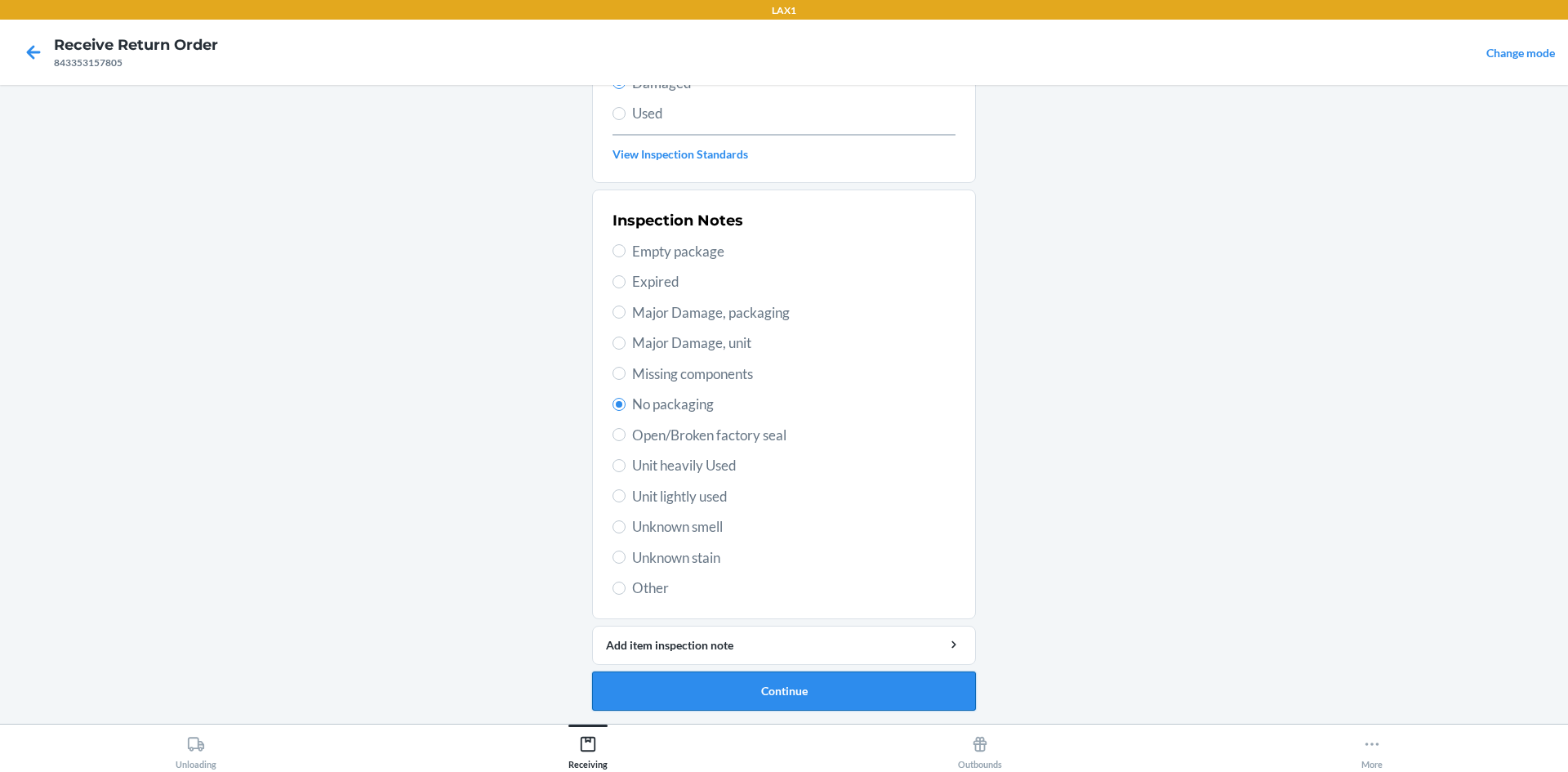
click at [748, 685] on button "Continue" at bounding box center [784, 690] width 384 height 39
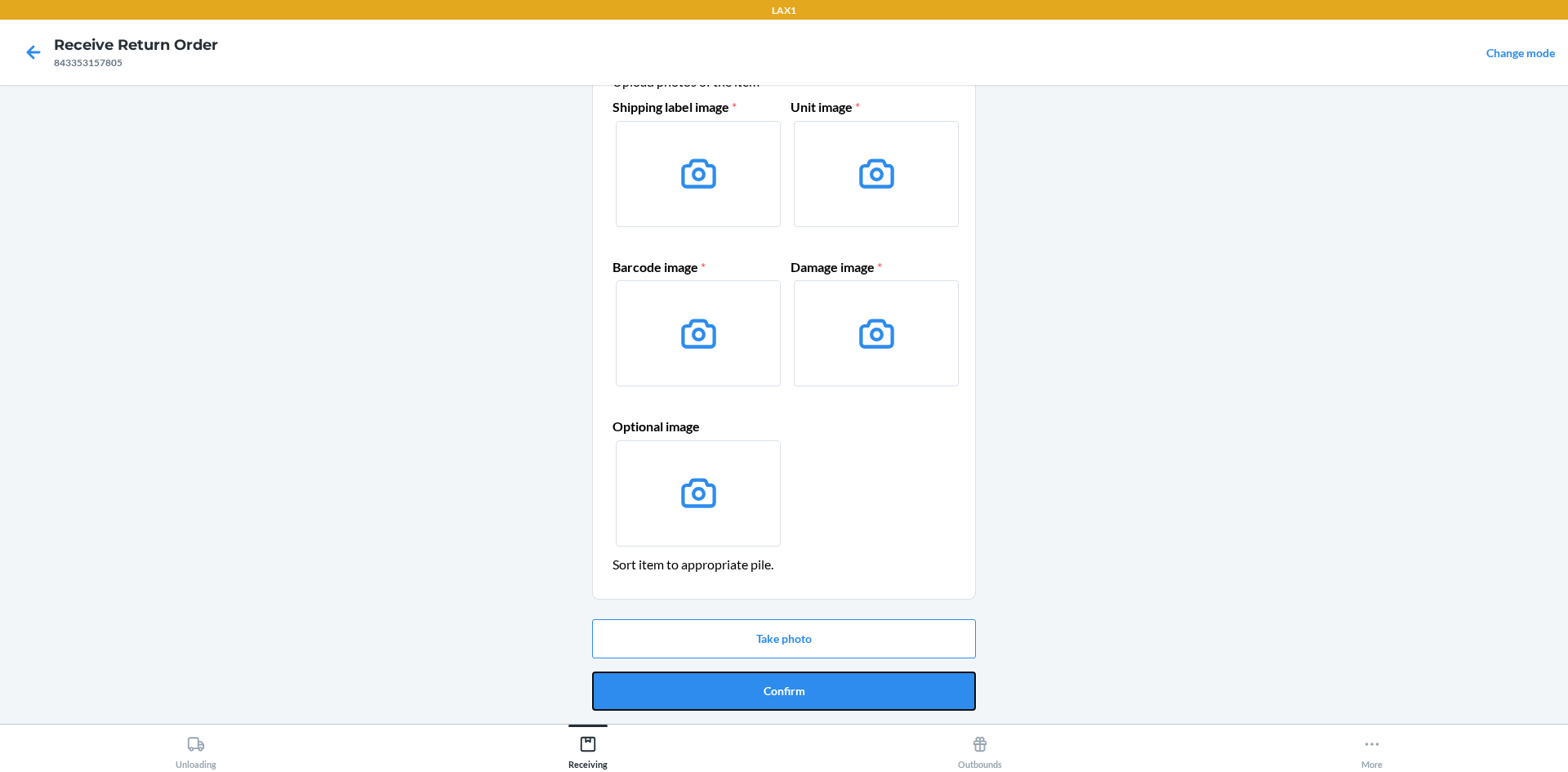
click at [748, 685] on button "Confirm" at bounding box center [784, 690] width 384 height 39
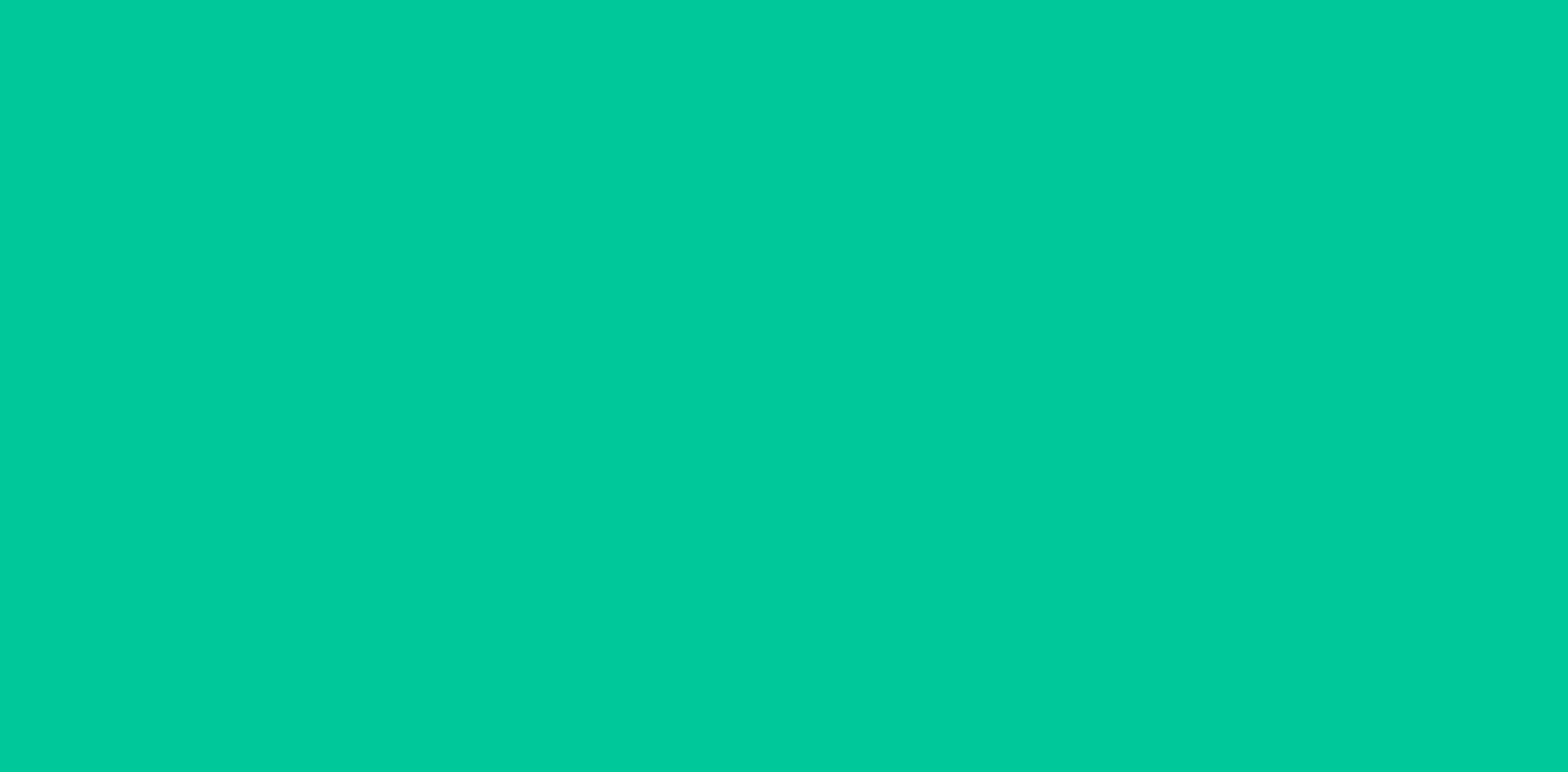
scroll to position [0, 0]
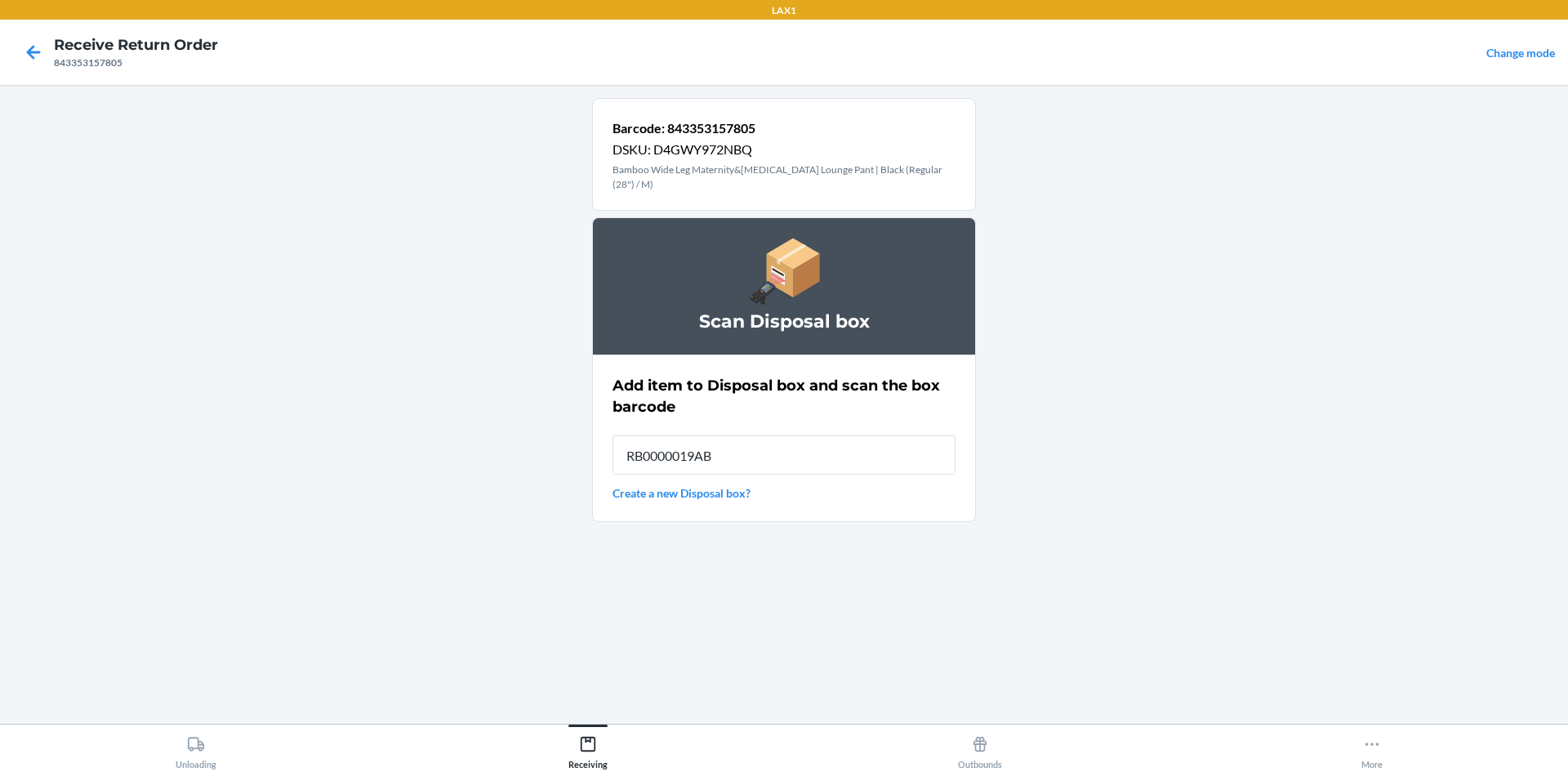
type input "RB0000019AB"
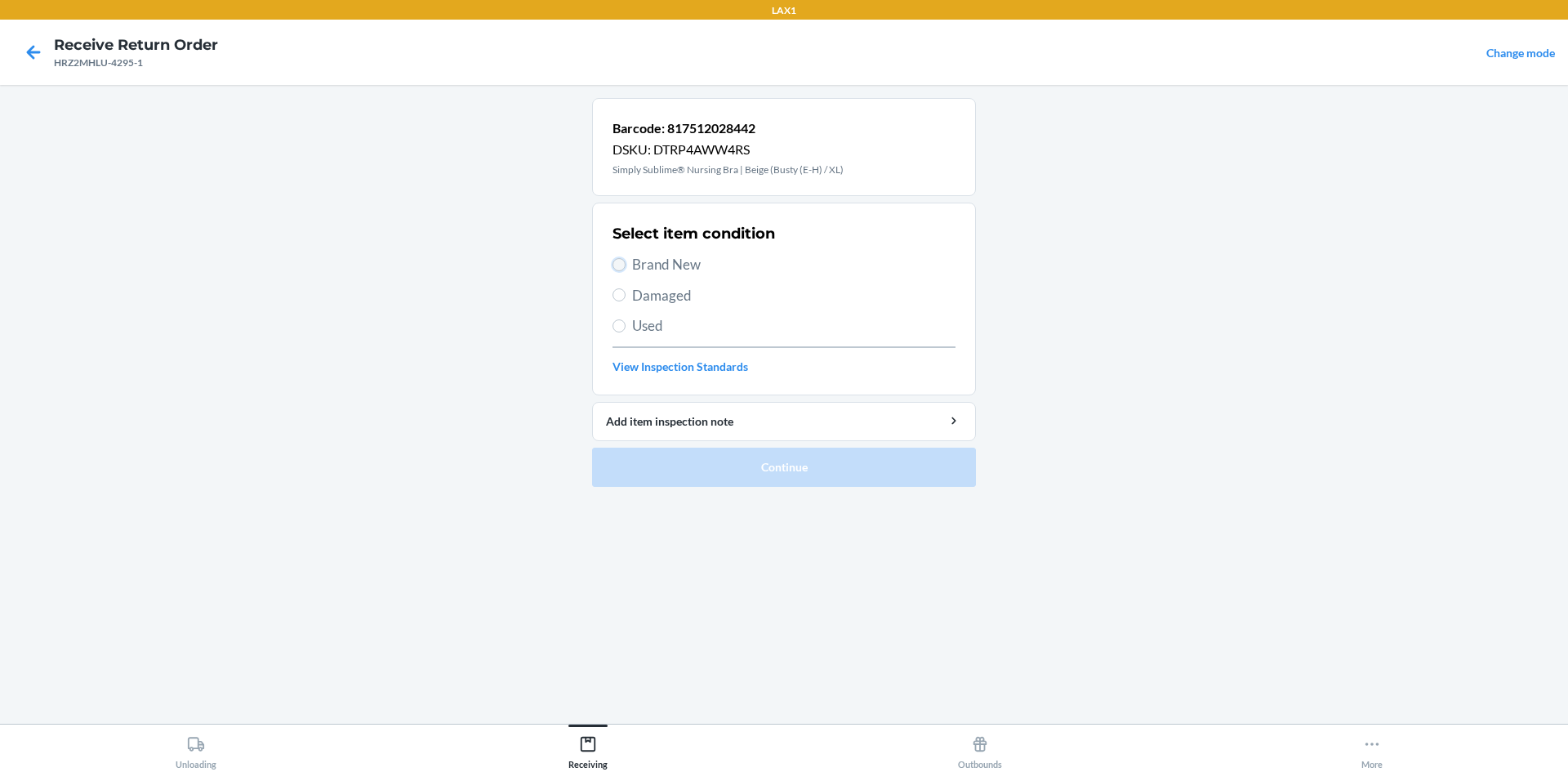
drag, startPoint x: 619, startPoint y: 263, endPoint x: 635, endPoint y: 299, distance: 39.4
click at [621, 263] on input "Brand New" at bounding box center [618, 264] width 13 height 13
radio input "true"
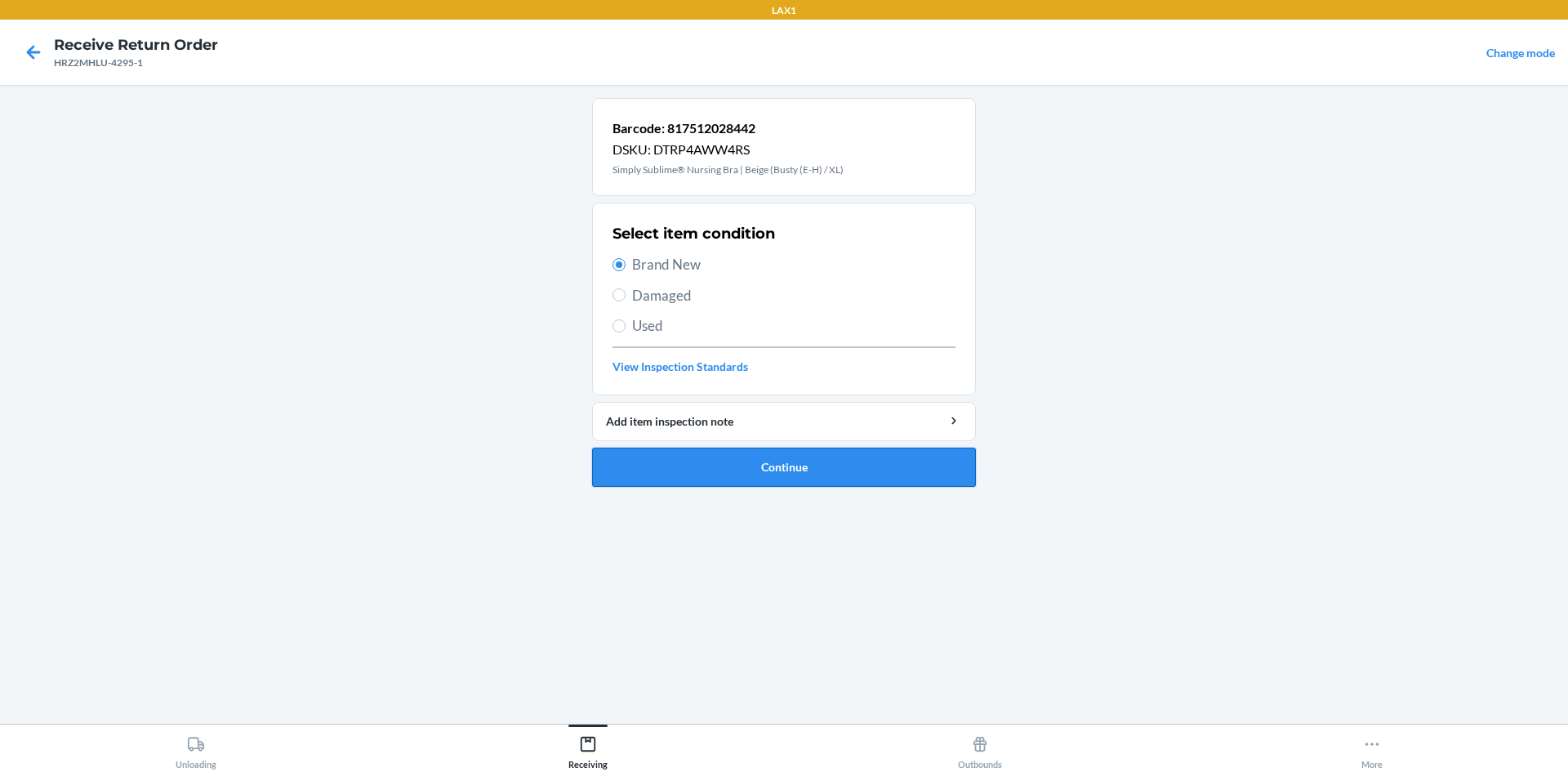
click at [709, 460] on button "Continue" at bounding box center [784, 467] width 384 height 39
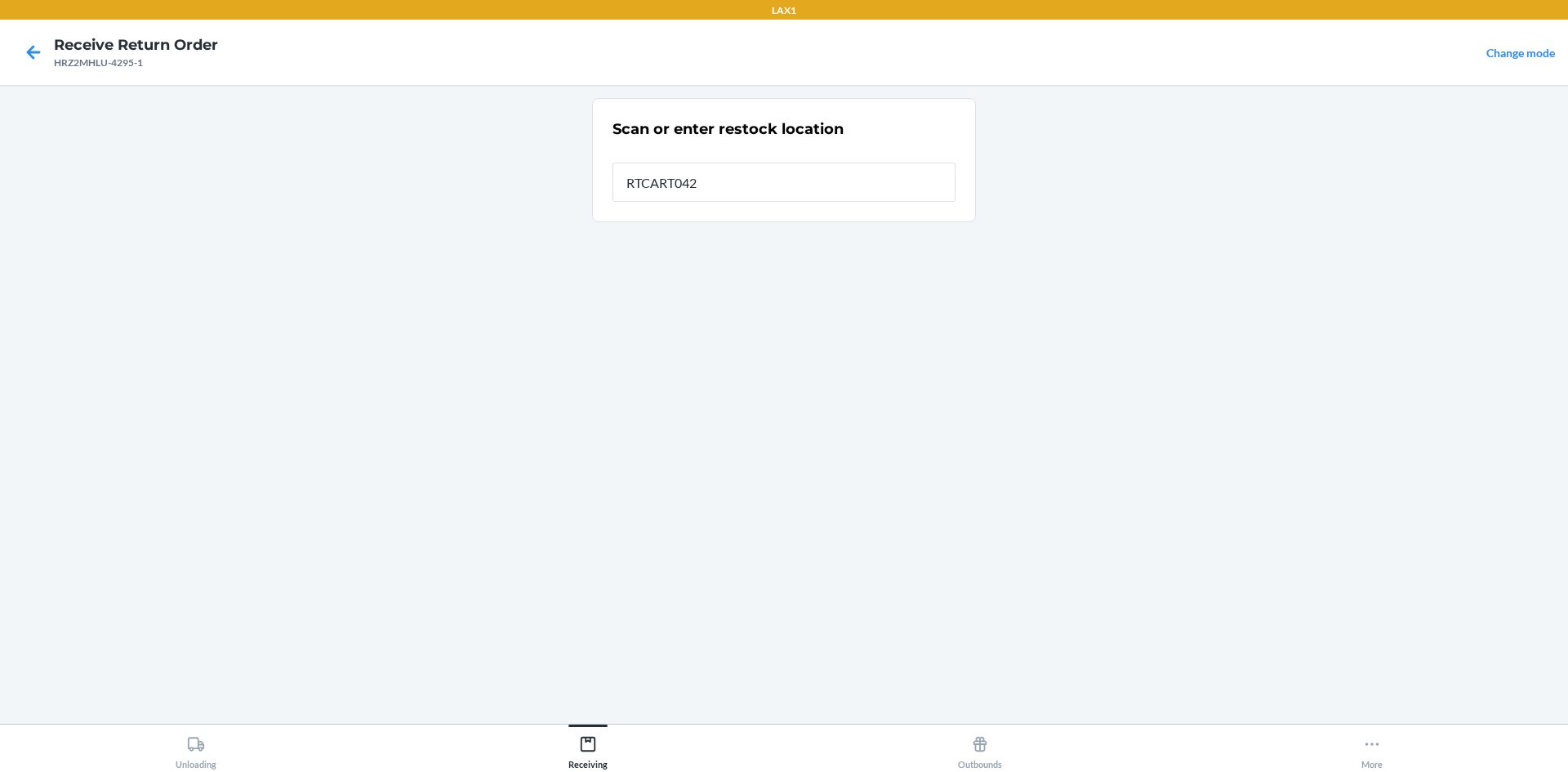
type input "RTCART042"
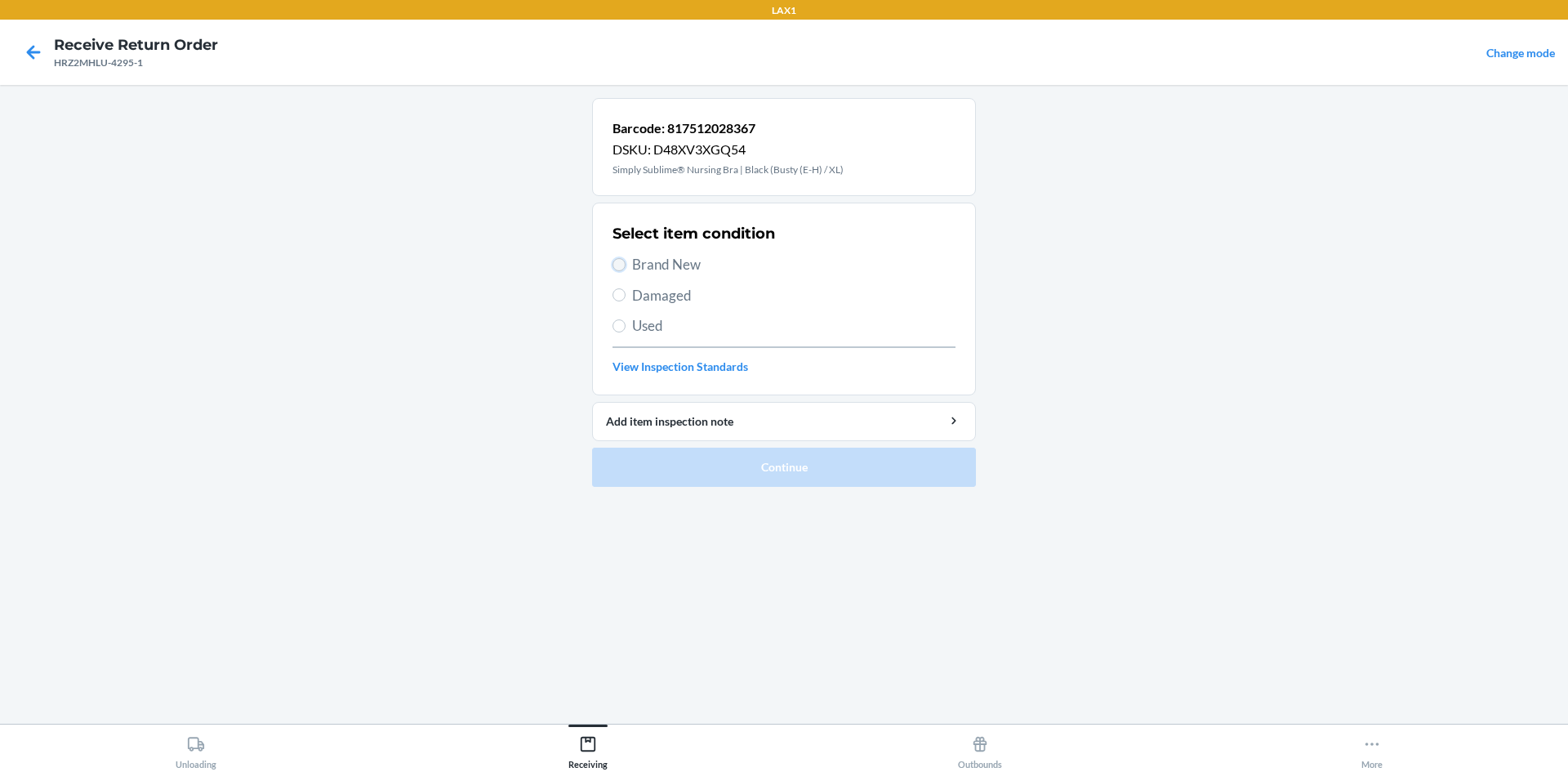
click at [618, 259] on input "Brand New" at bounding box center [618, 264] width 13 height 13
radio input "true"
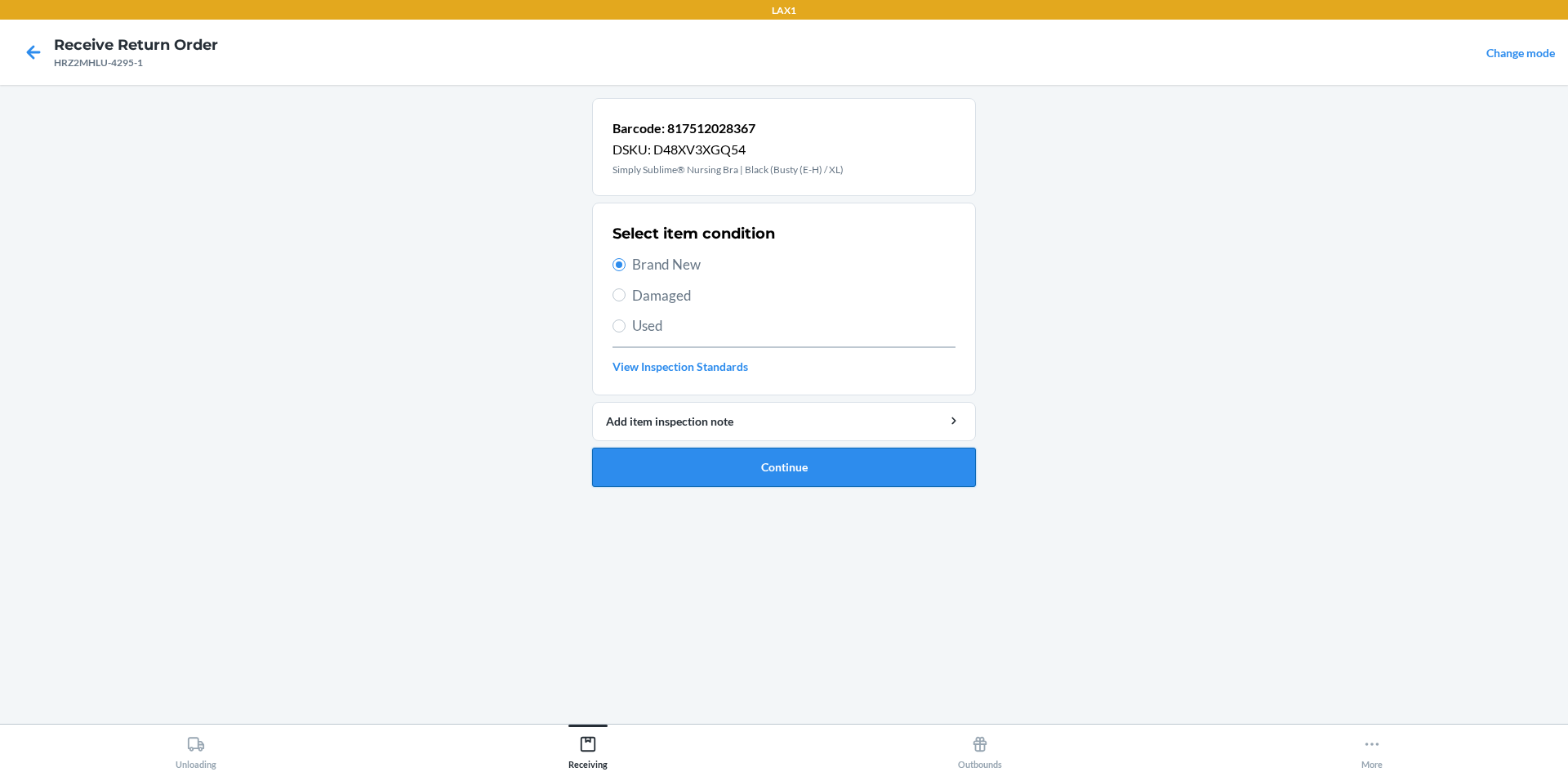
click at [718, 455] on button "Continue" at bounding box center [784, 467] width 384 height 39
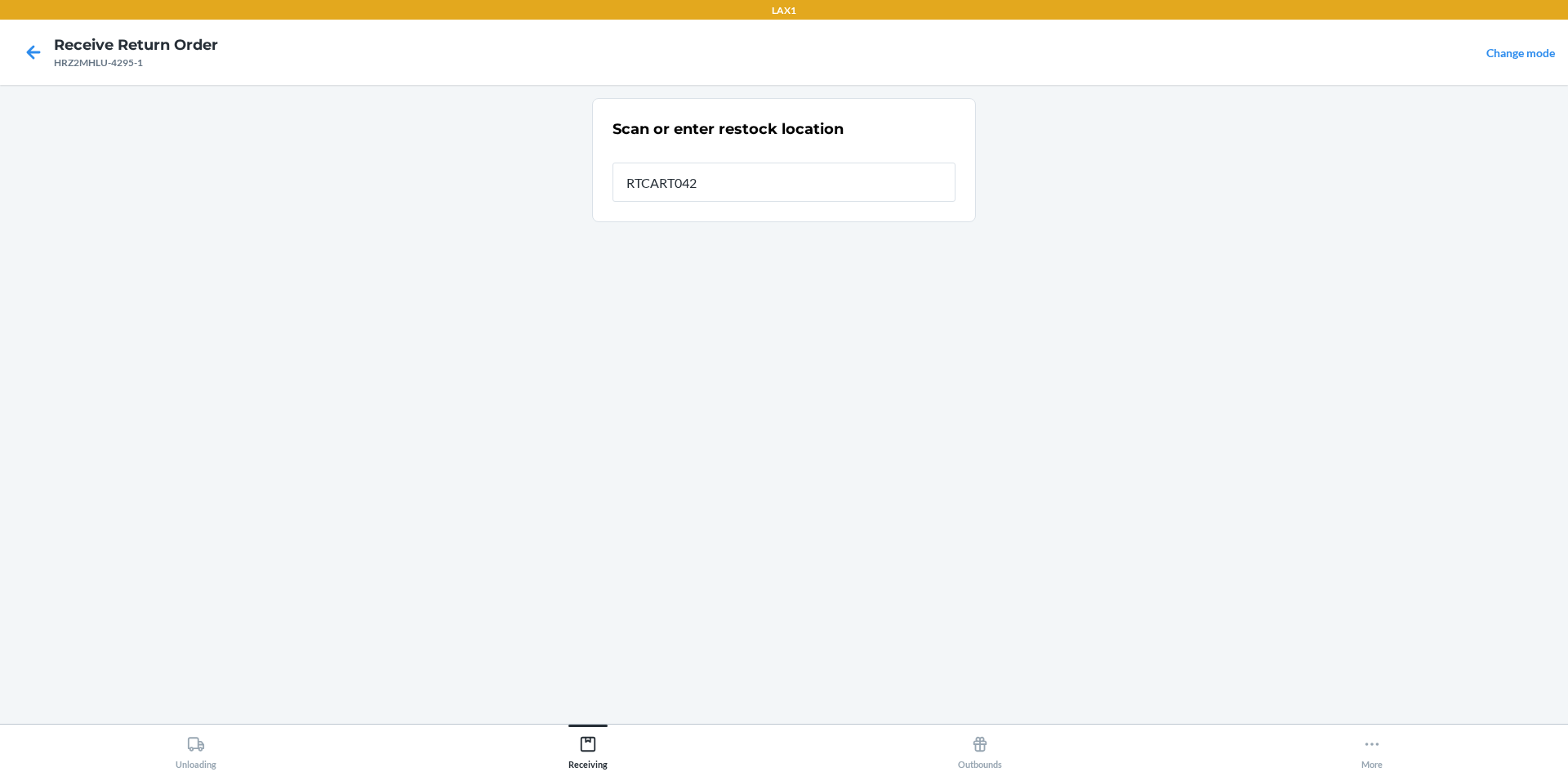
type input "RTCART042"
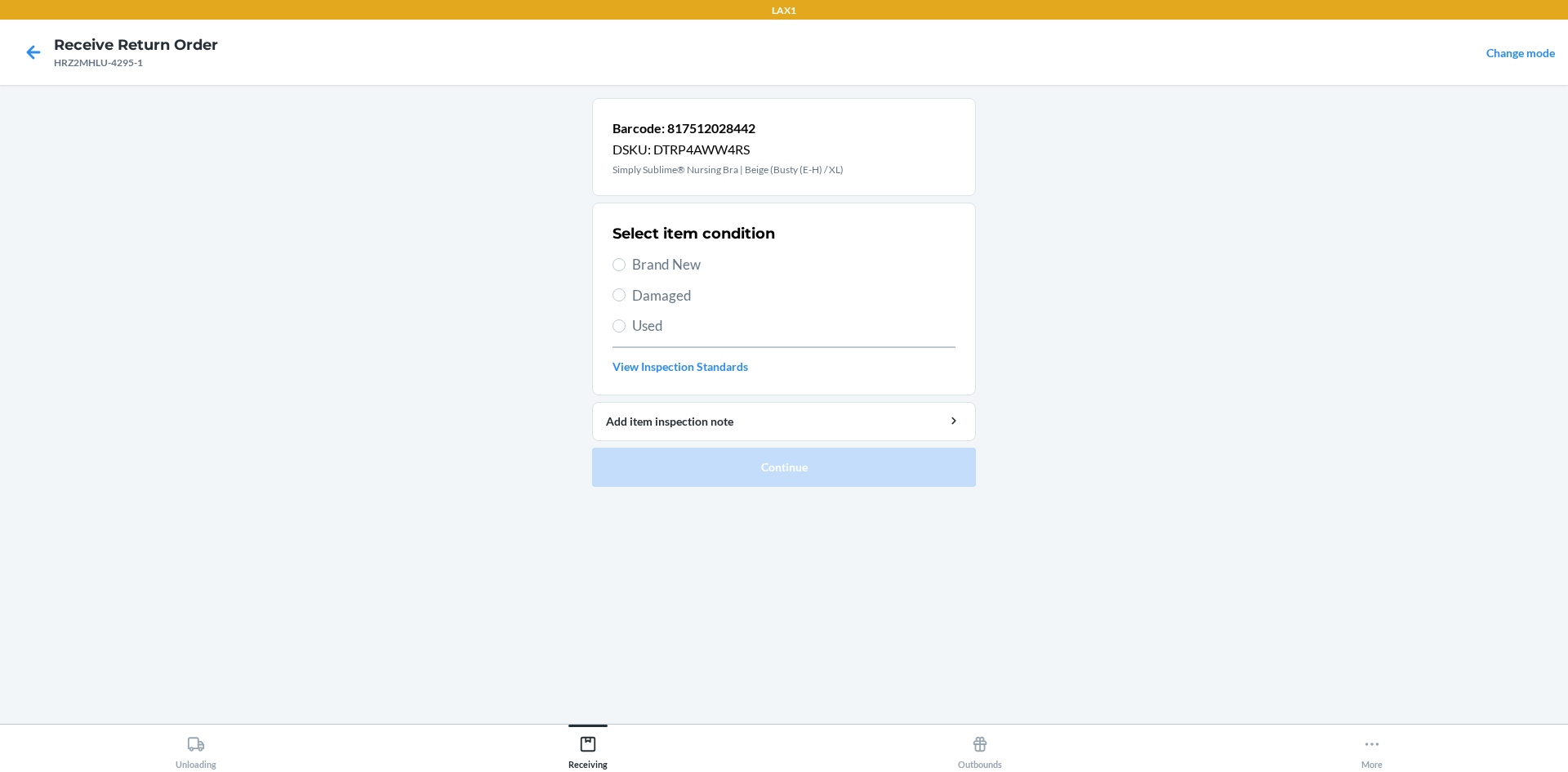
click at [621, 256] on label "Brand New" at bounding box center [784, 264] width 343 height 21
click at [621, 258] on input "Brand New" at bounding box center [618, 264] width 13 height 13
radio input "true"
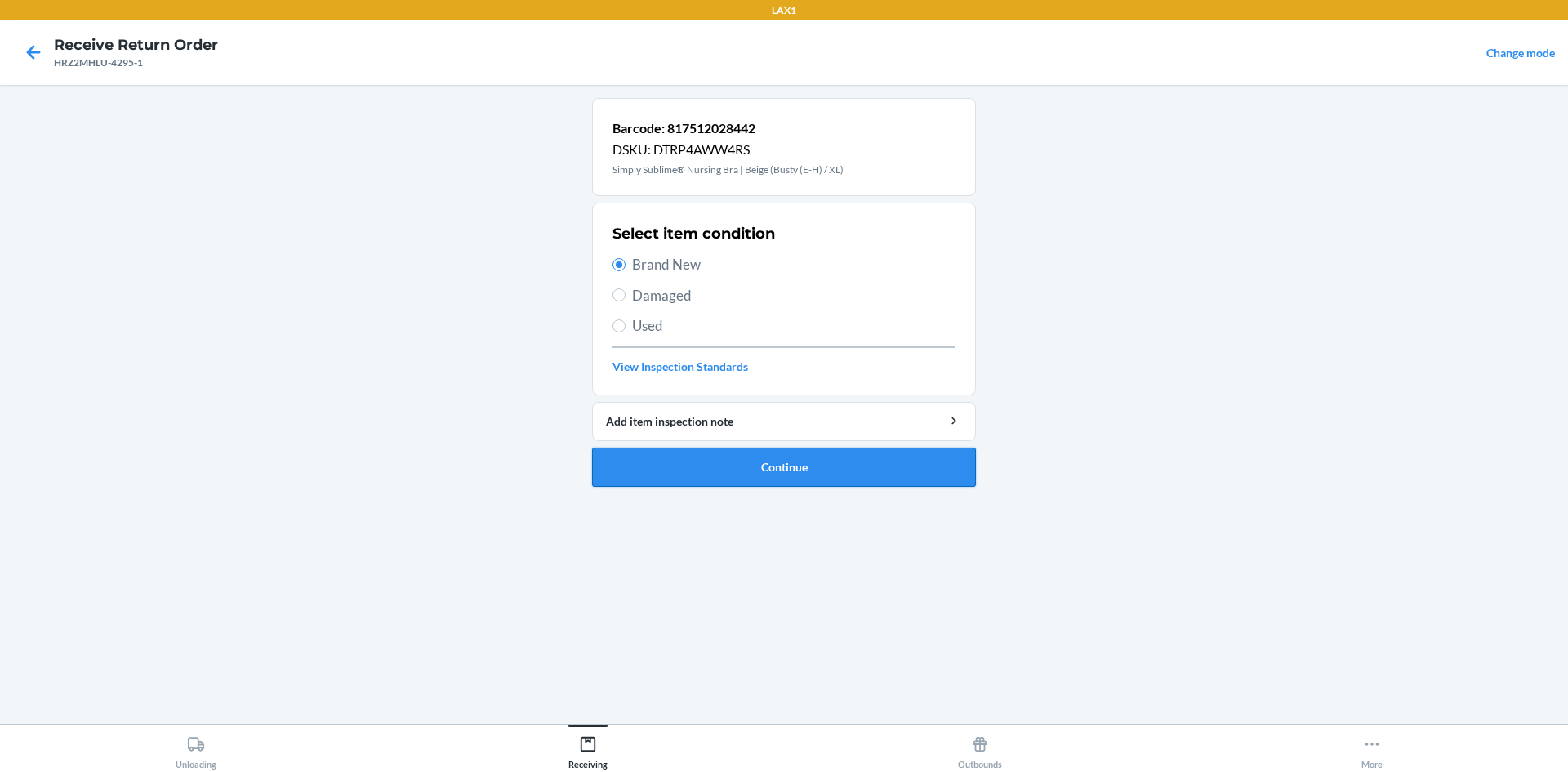
click at [736, 462] on button "Continue" at bounding box center [784, 467] width 384 height 39
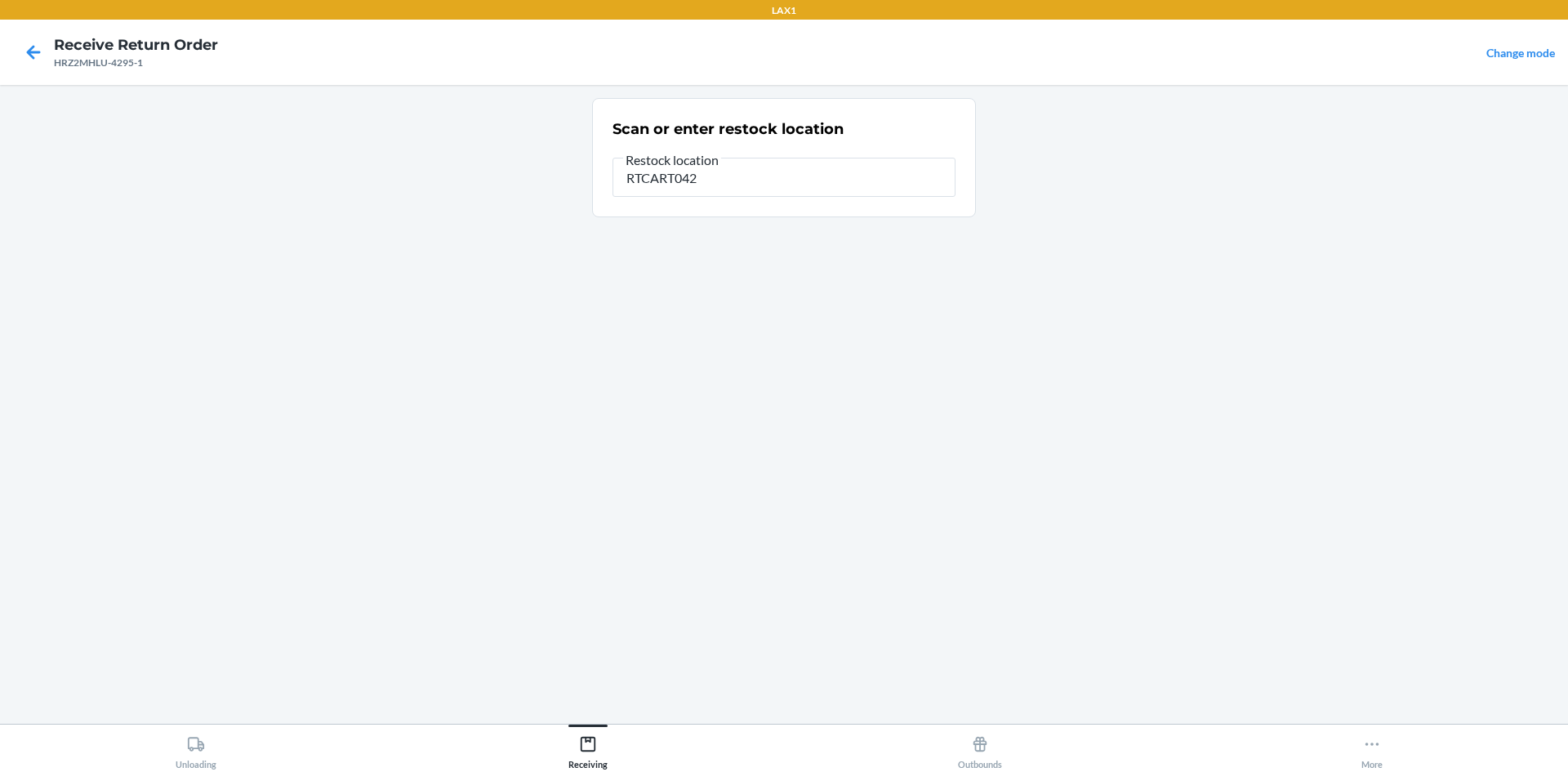
type input "RTCART042"
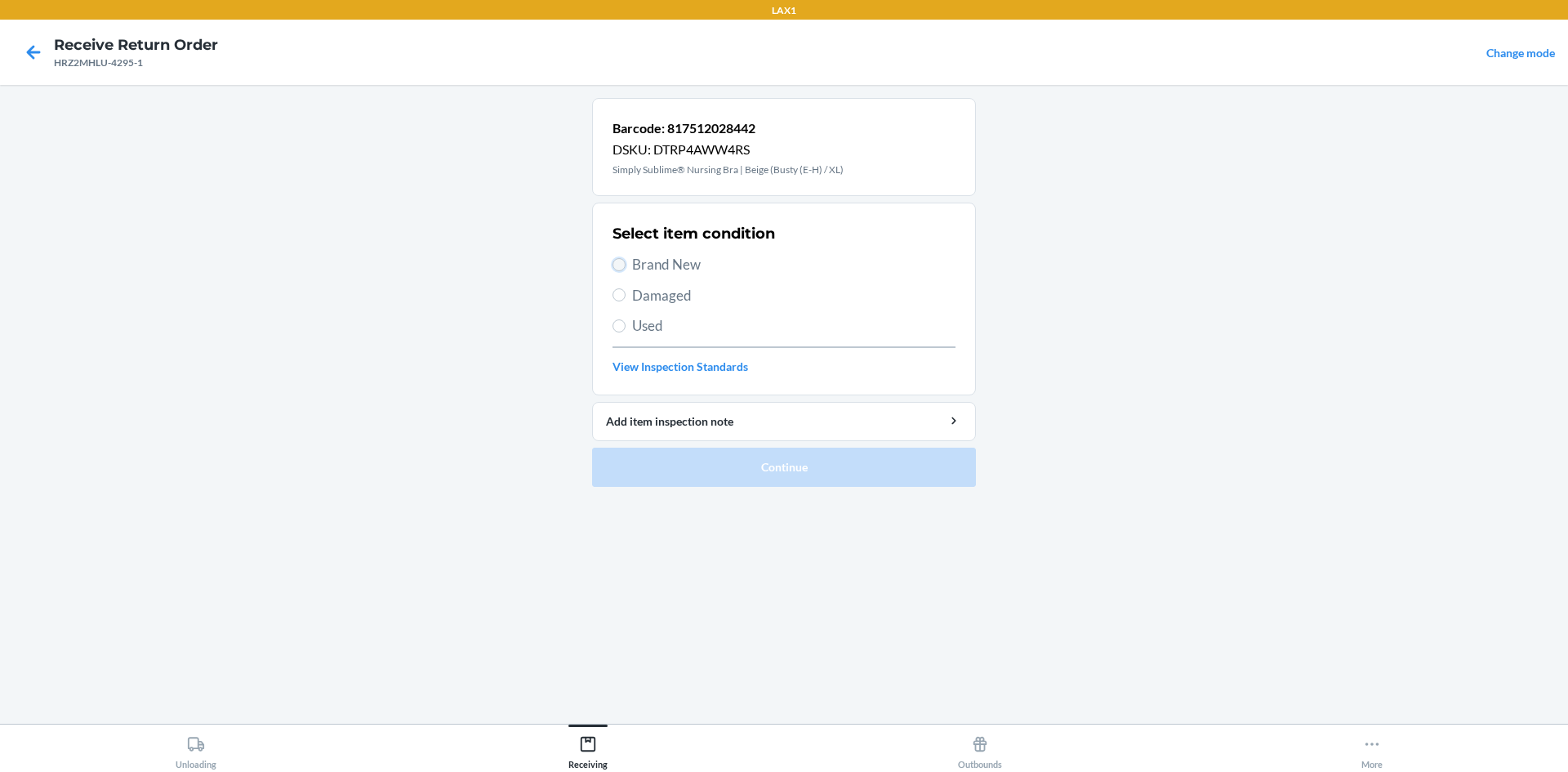
click at [616, 260] on input "Brand New" at bounding box center [618, 264] width 13 height 13
radio input "true"
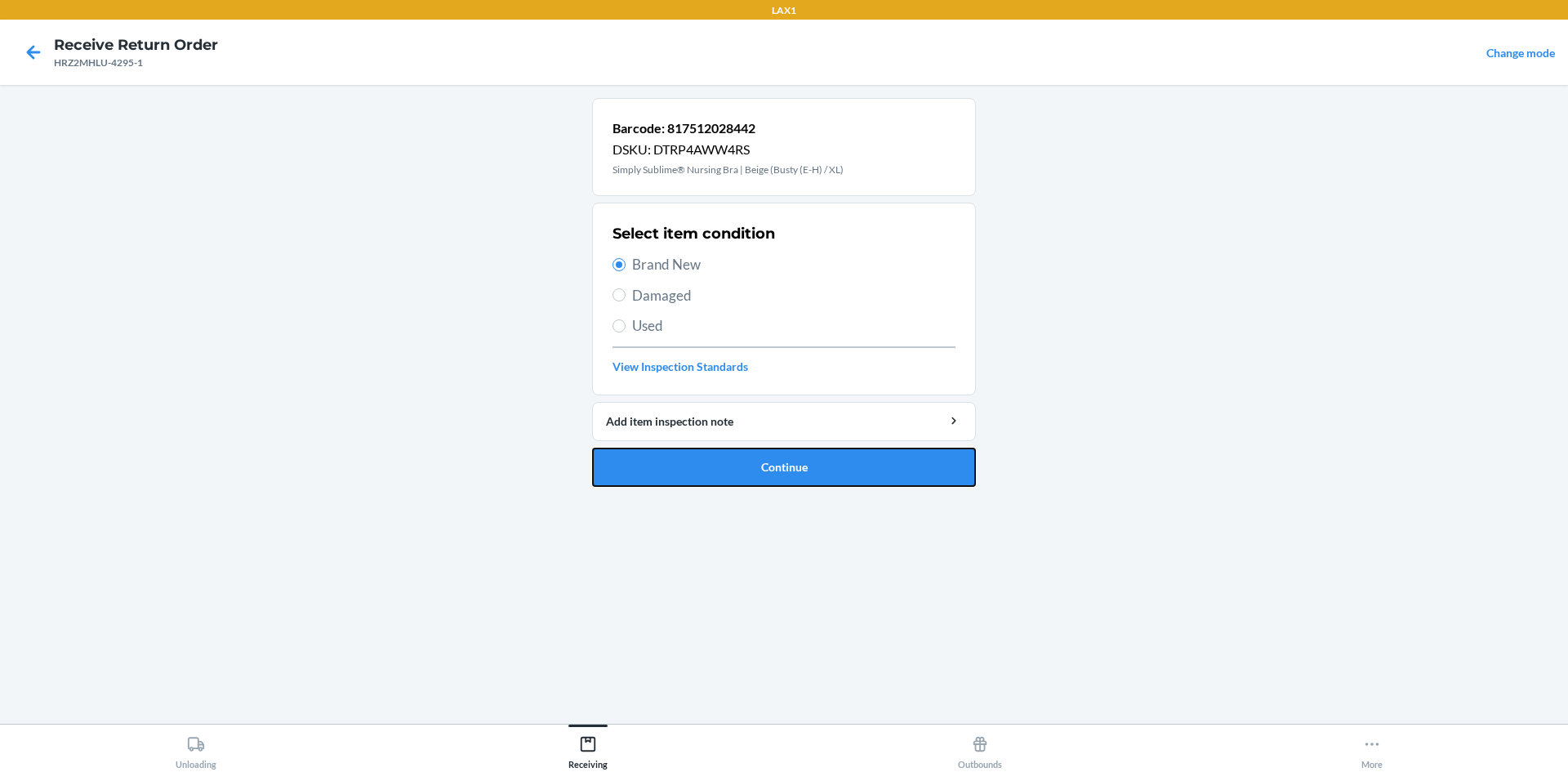
click at [684, 461] on button "Continue" at bounding box center [784, 467] width 384 height 39
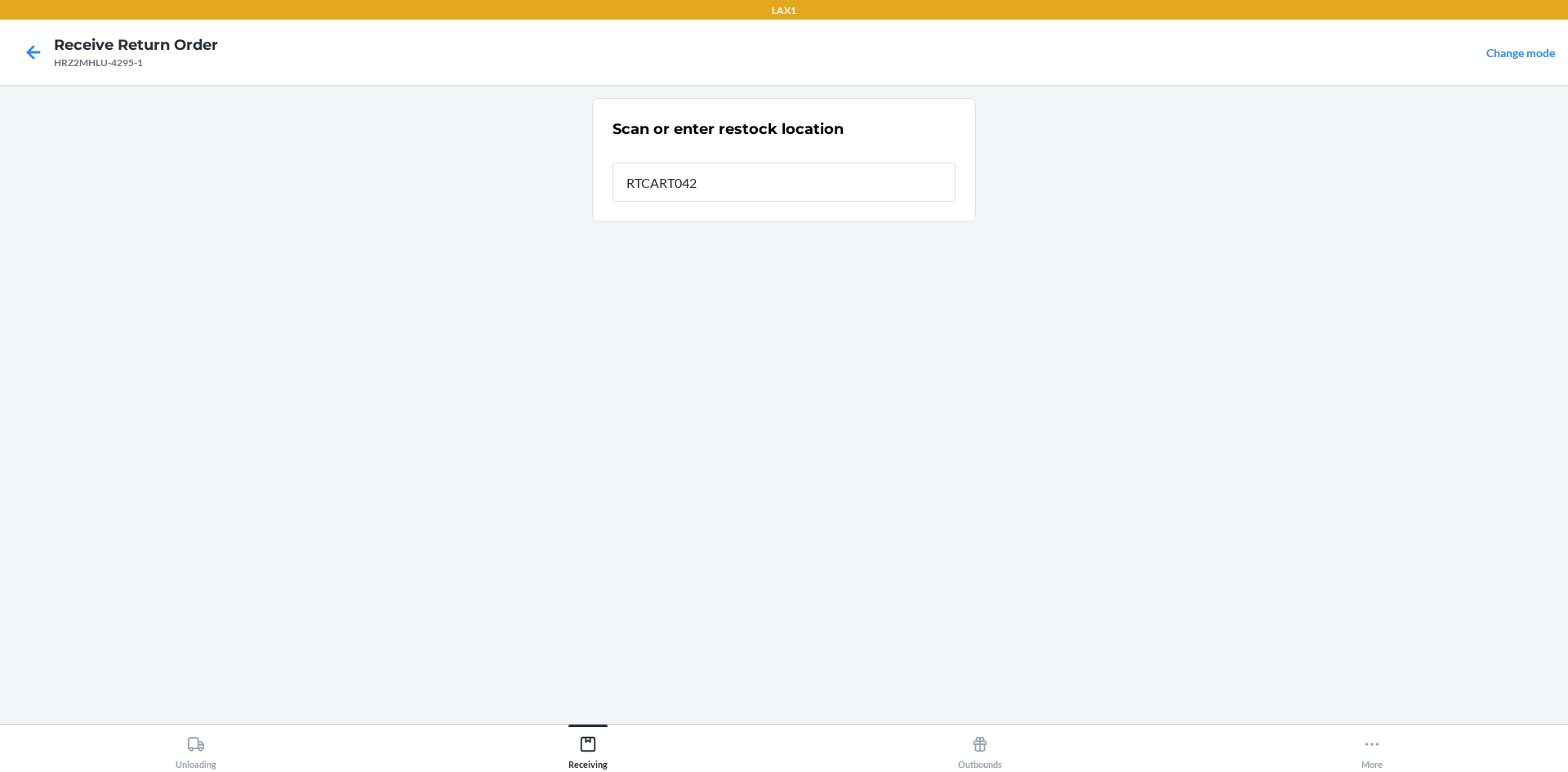
type input "RTCART042"
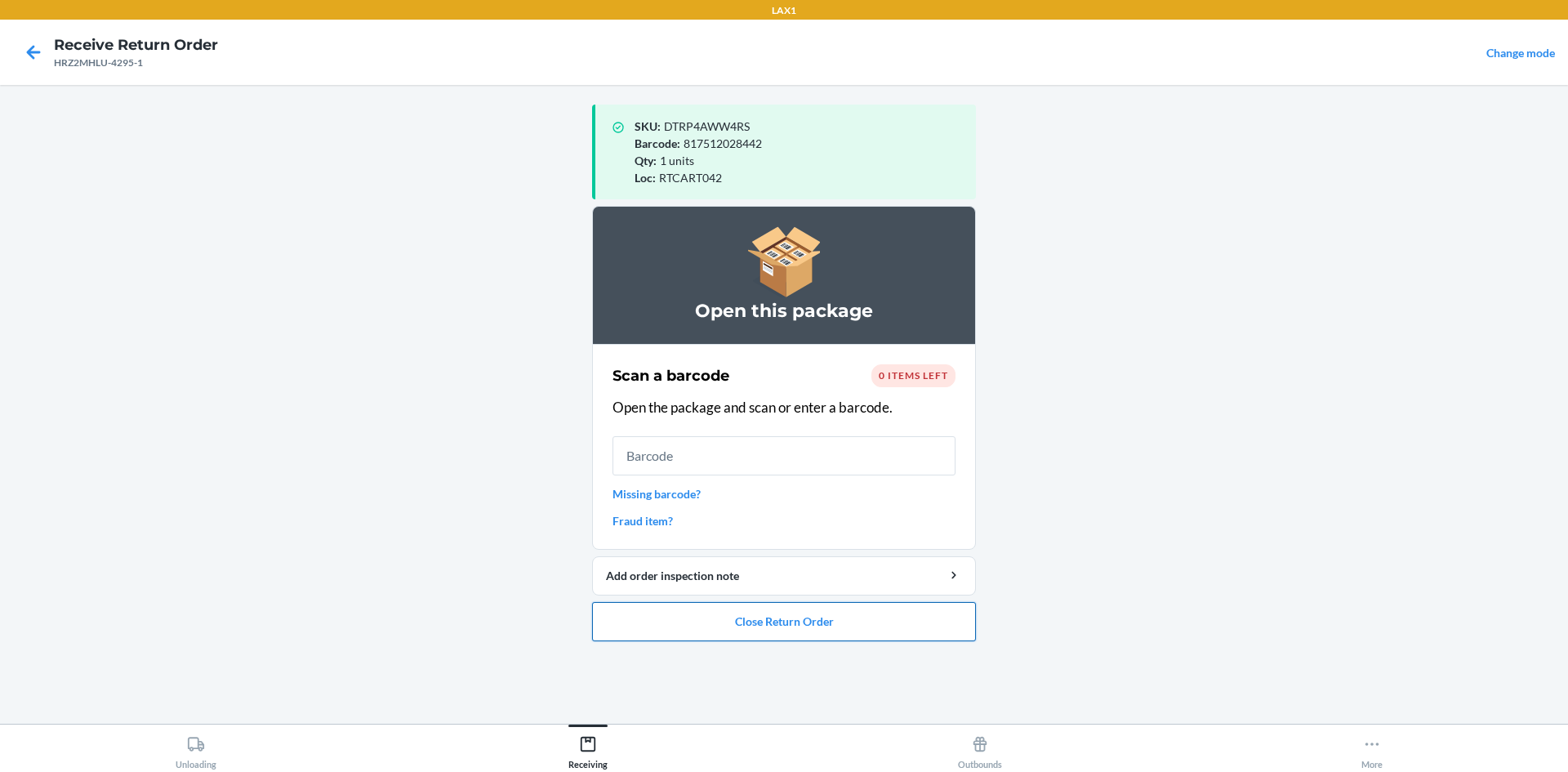
click at [804, 614] on button "Close Return Order" at bounding box center [784, 620] width 384 height 39
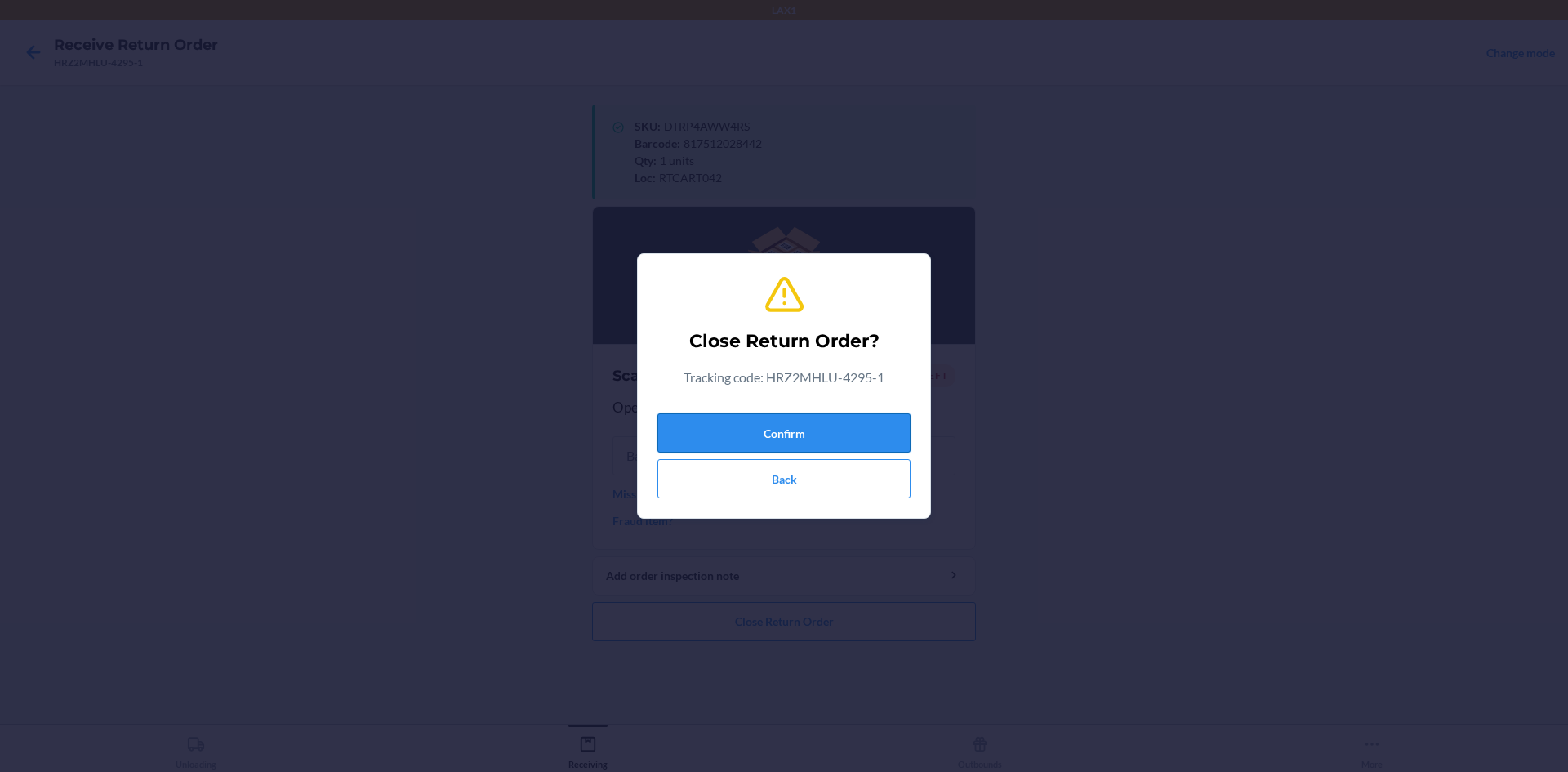
click at [810, 419] on button "Confirm" at bounding box center [784, 432] width 253 height 39
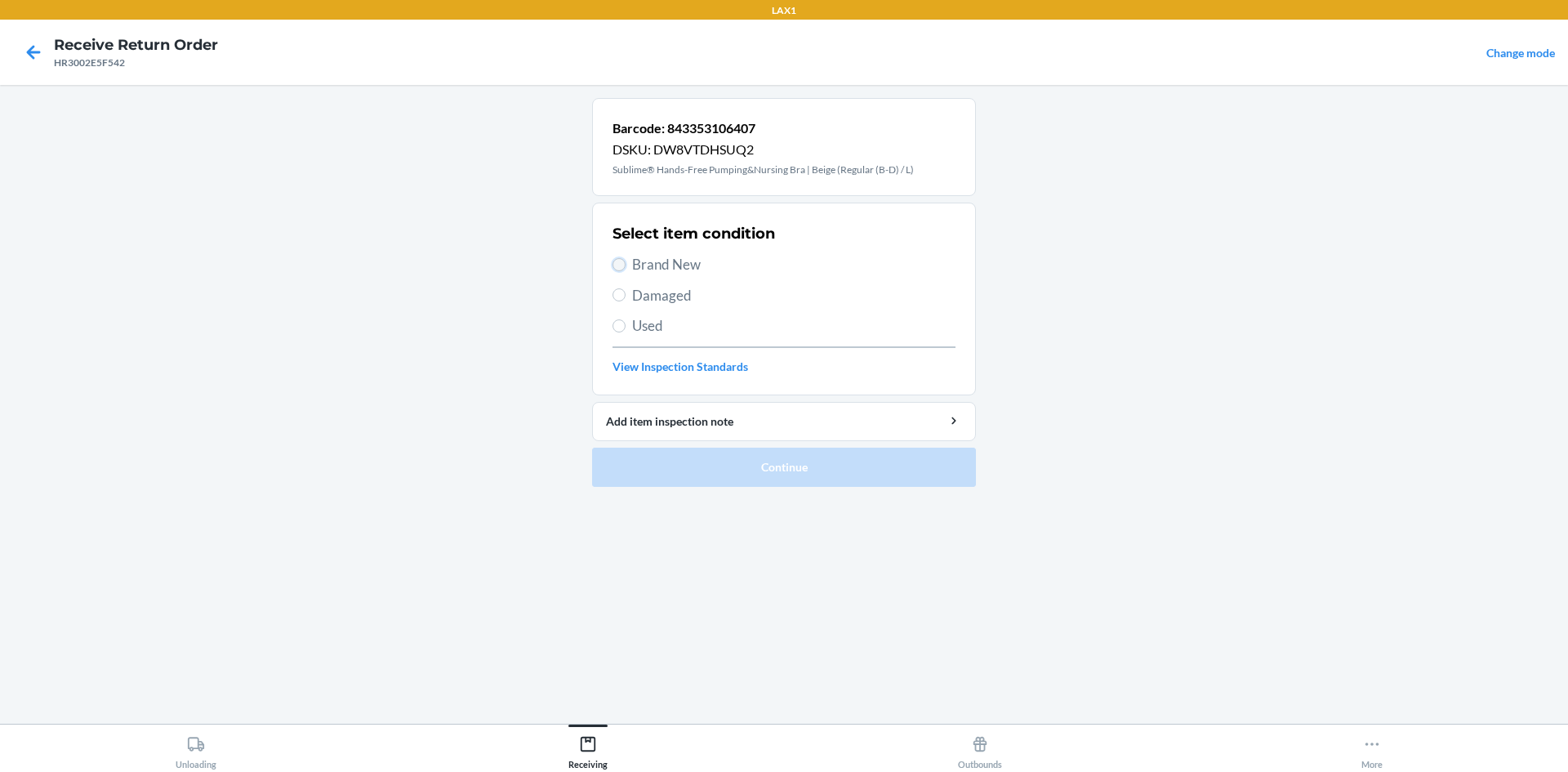
click at [618, 259] on input "Brand New" at bounding box center [618, 264] width 13 height 13
radio input "true"
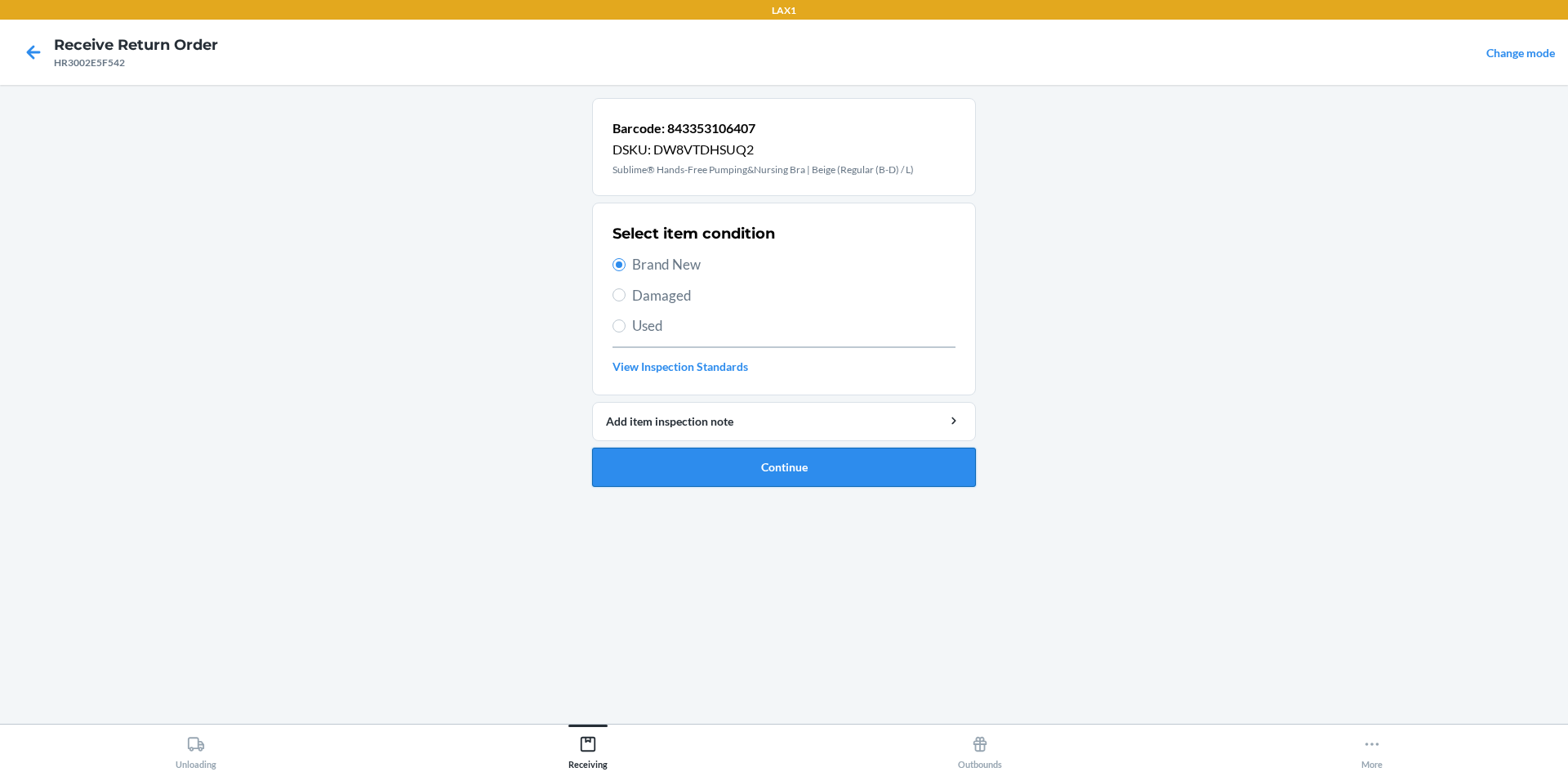
click at [700, 453] on button "Continue" at bounding box center [784, 467] width 384 height 39
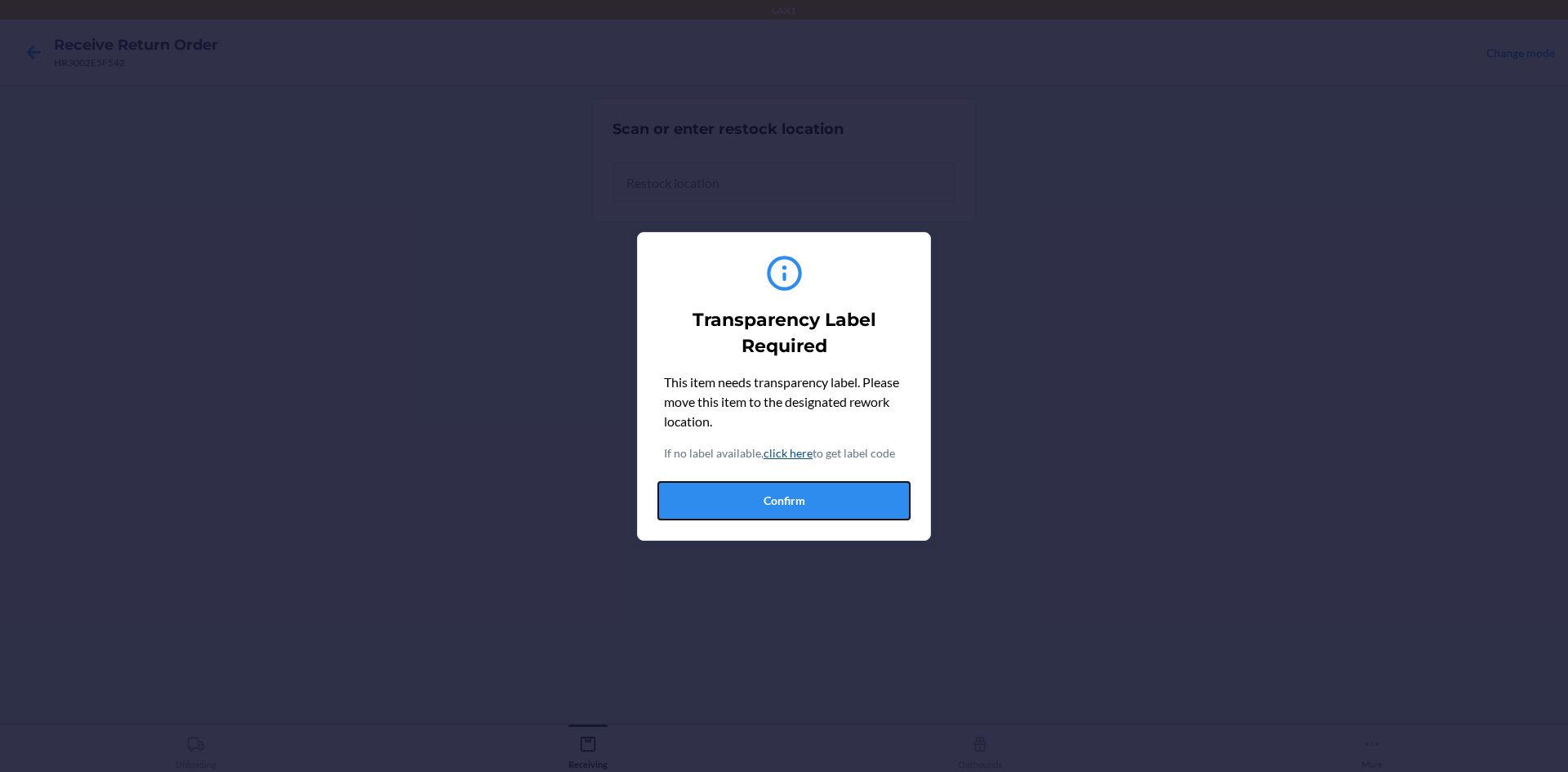
click at [760, 498] on button "Confirm" at bounding box center [784, 500] width 253 height 39
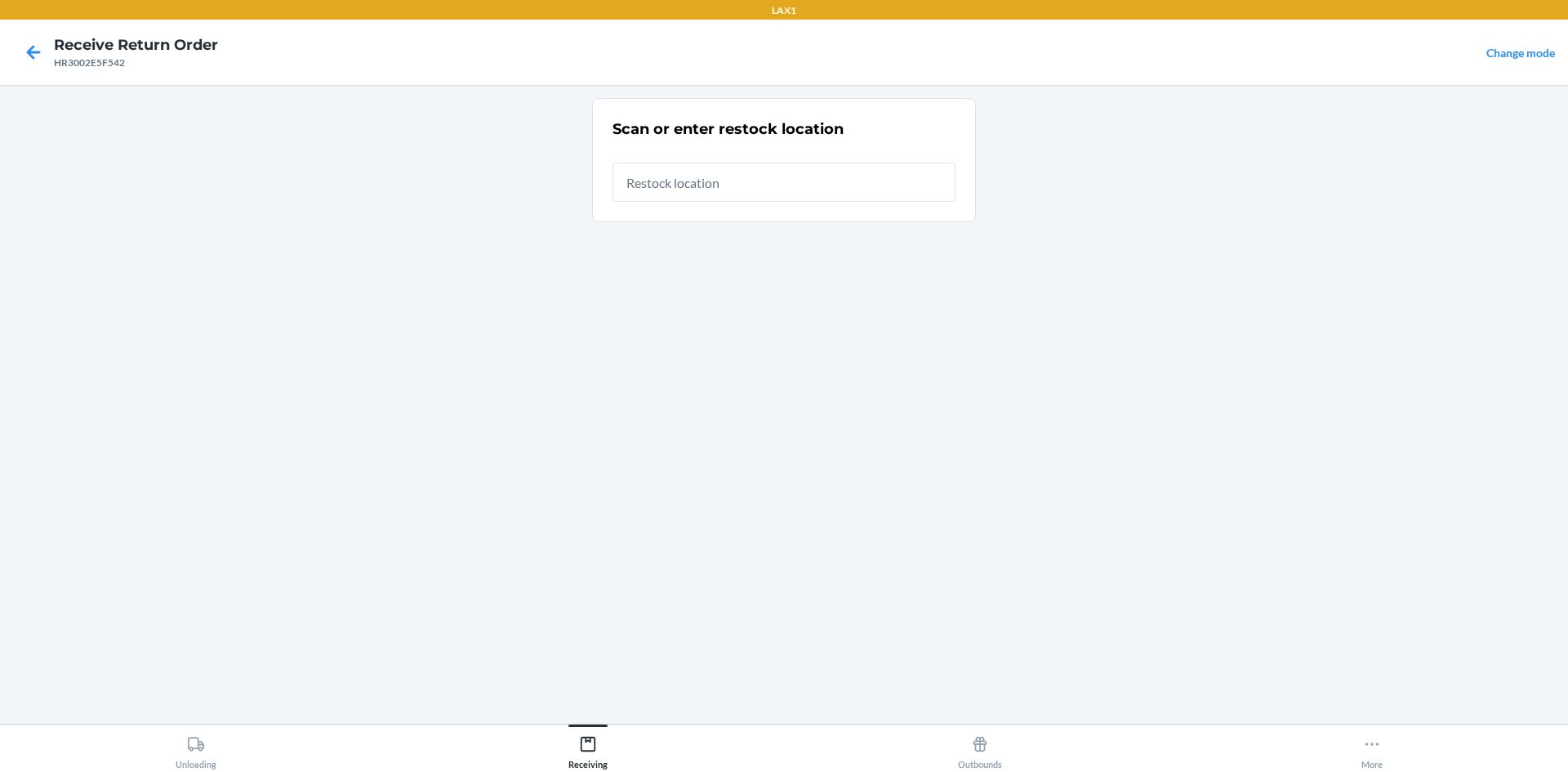
type input "RTCART042"
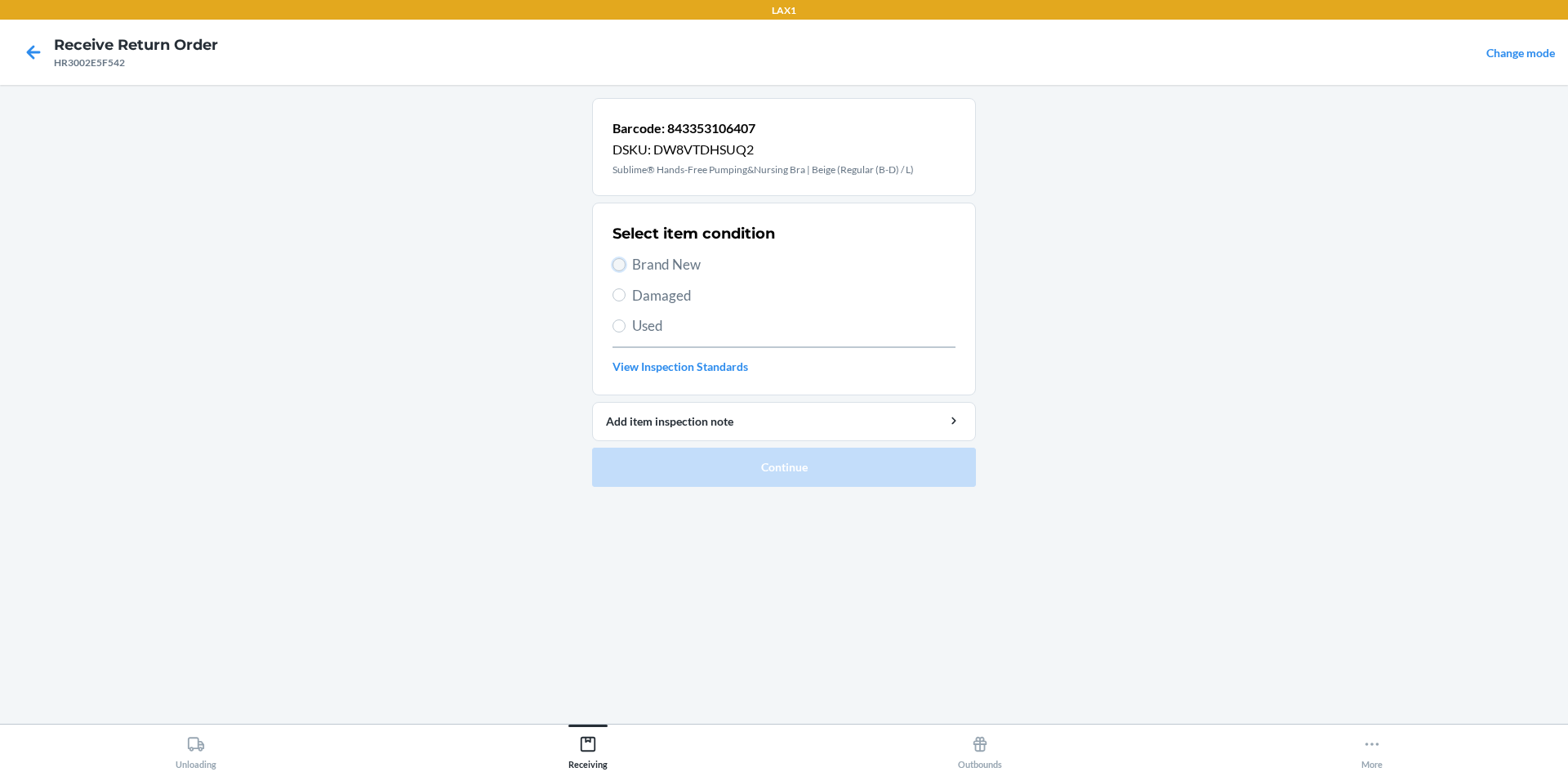
click at [615, 263] on input "Brand New" at bounding box center [618, 264] width 13 height 13
radio input "true"
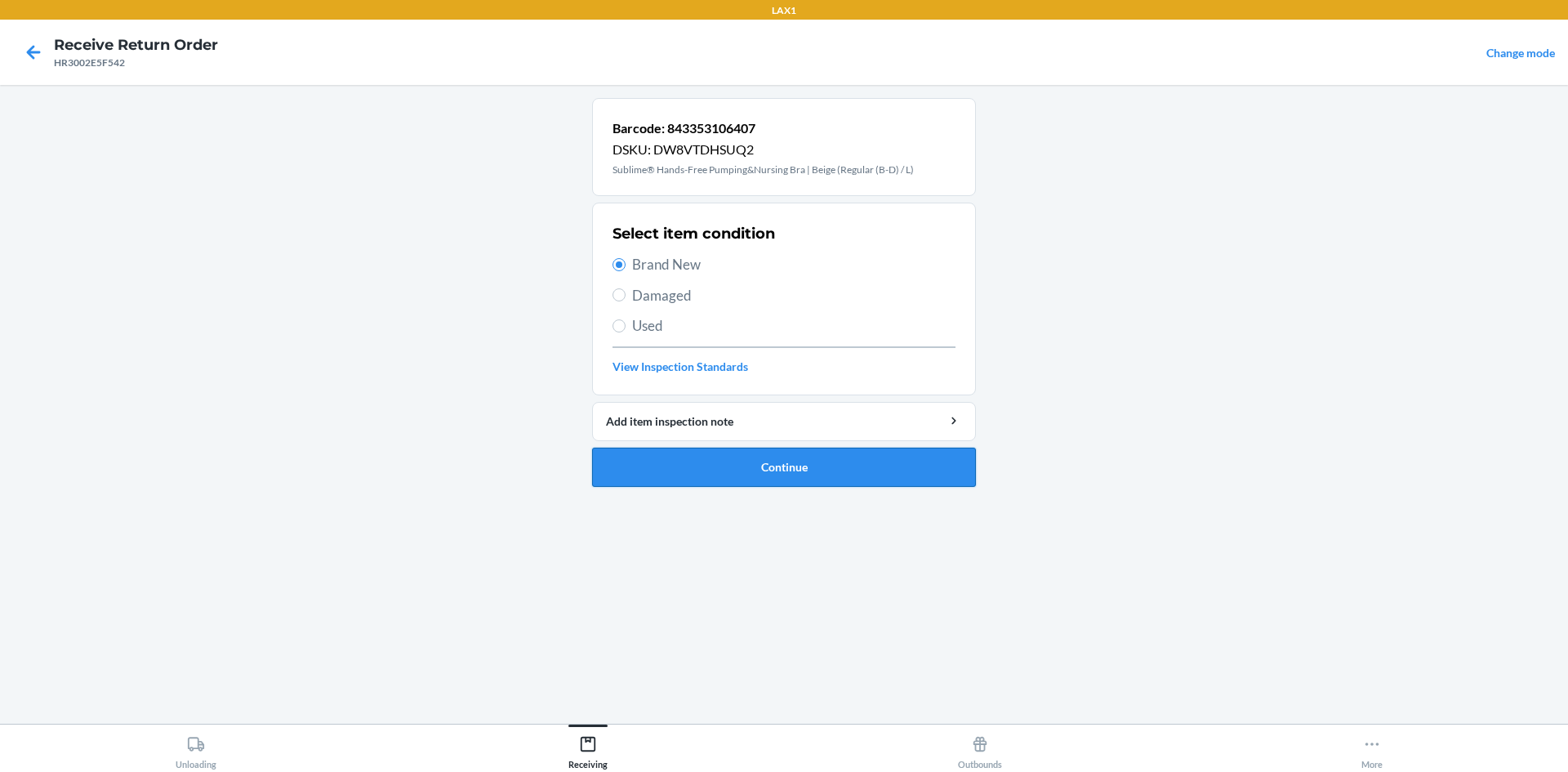
click at [718, 460] on button "Continue" at bounding box center [784, 467] width 384 height 39
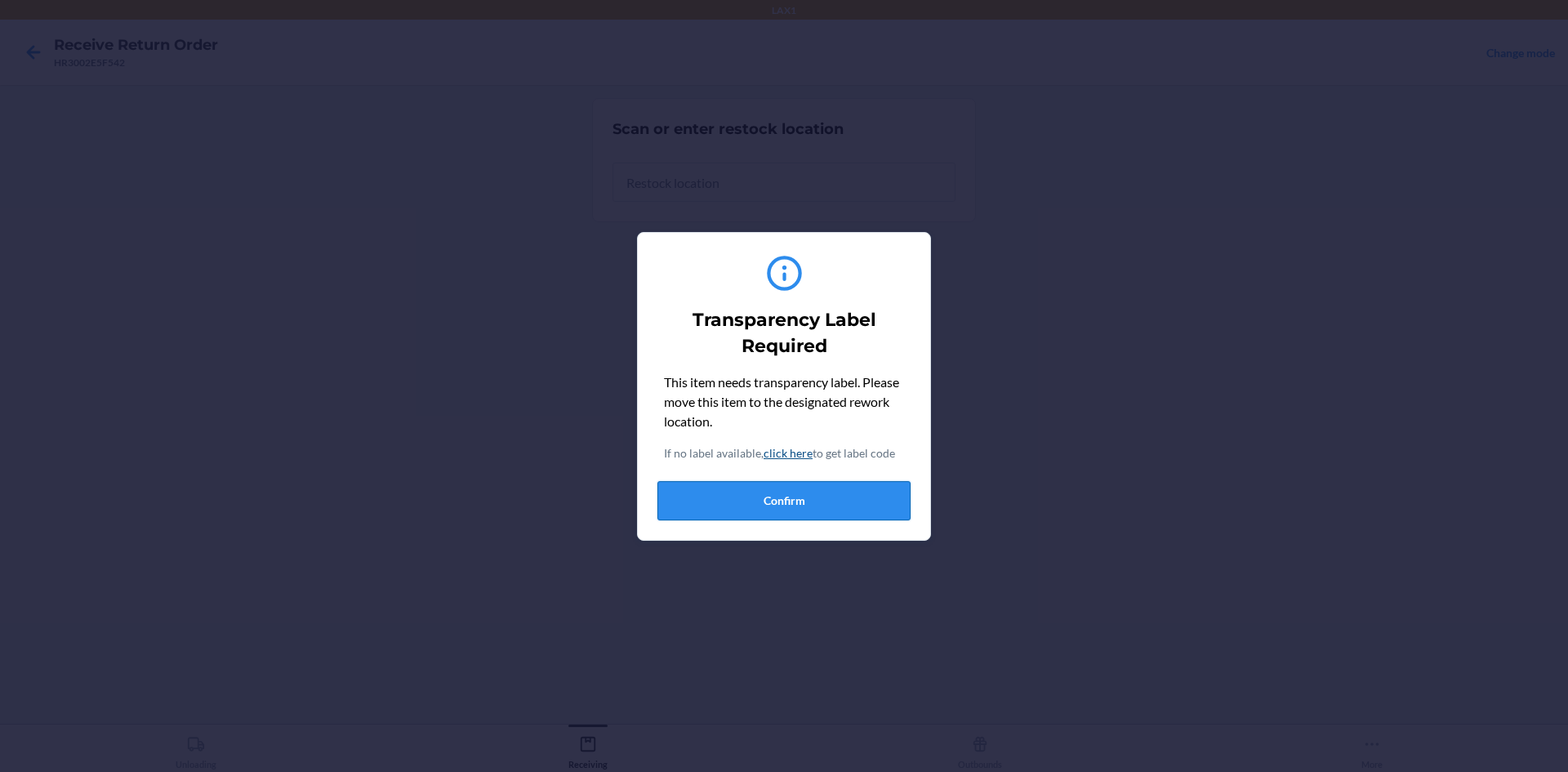
click at [748, 507] on button "Confirm" at bounding box center [784, 500] width 253 height 39
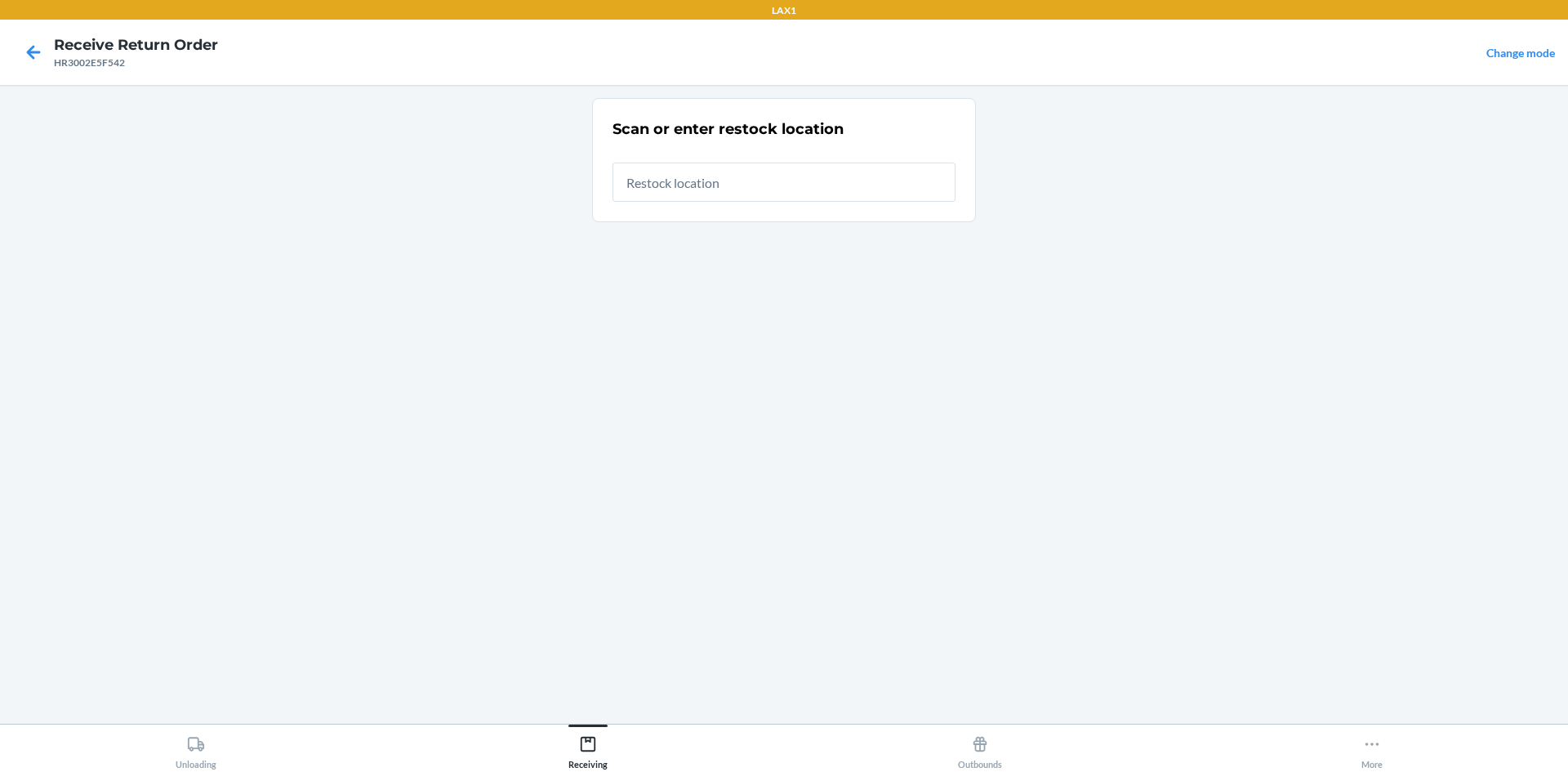
type input "RTCART042"
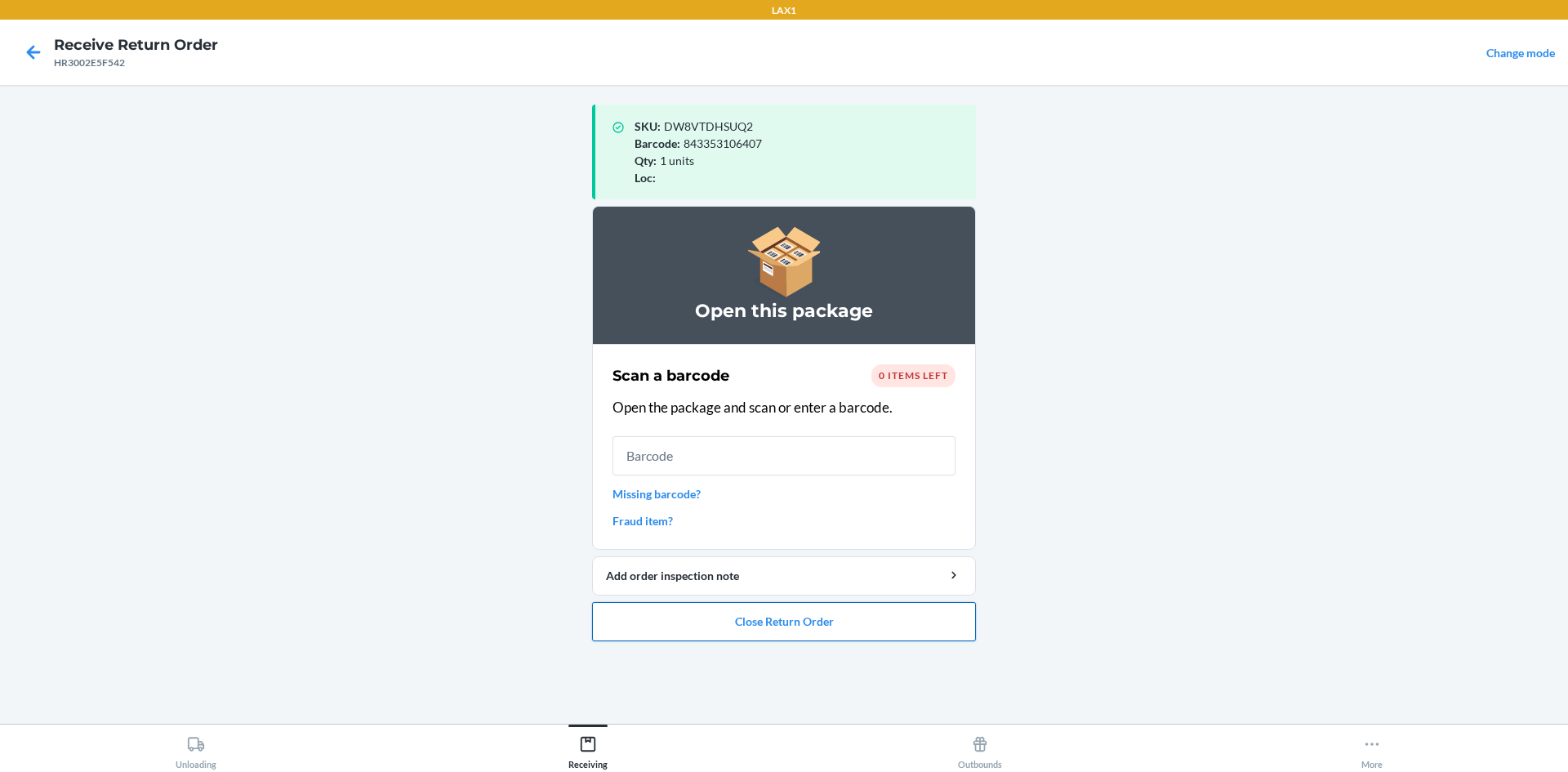
click at [822, 623] on button "Close Return Order" at bounding box center [784, 620] width 384 height 39
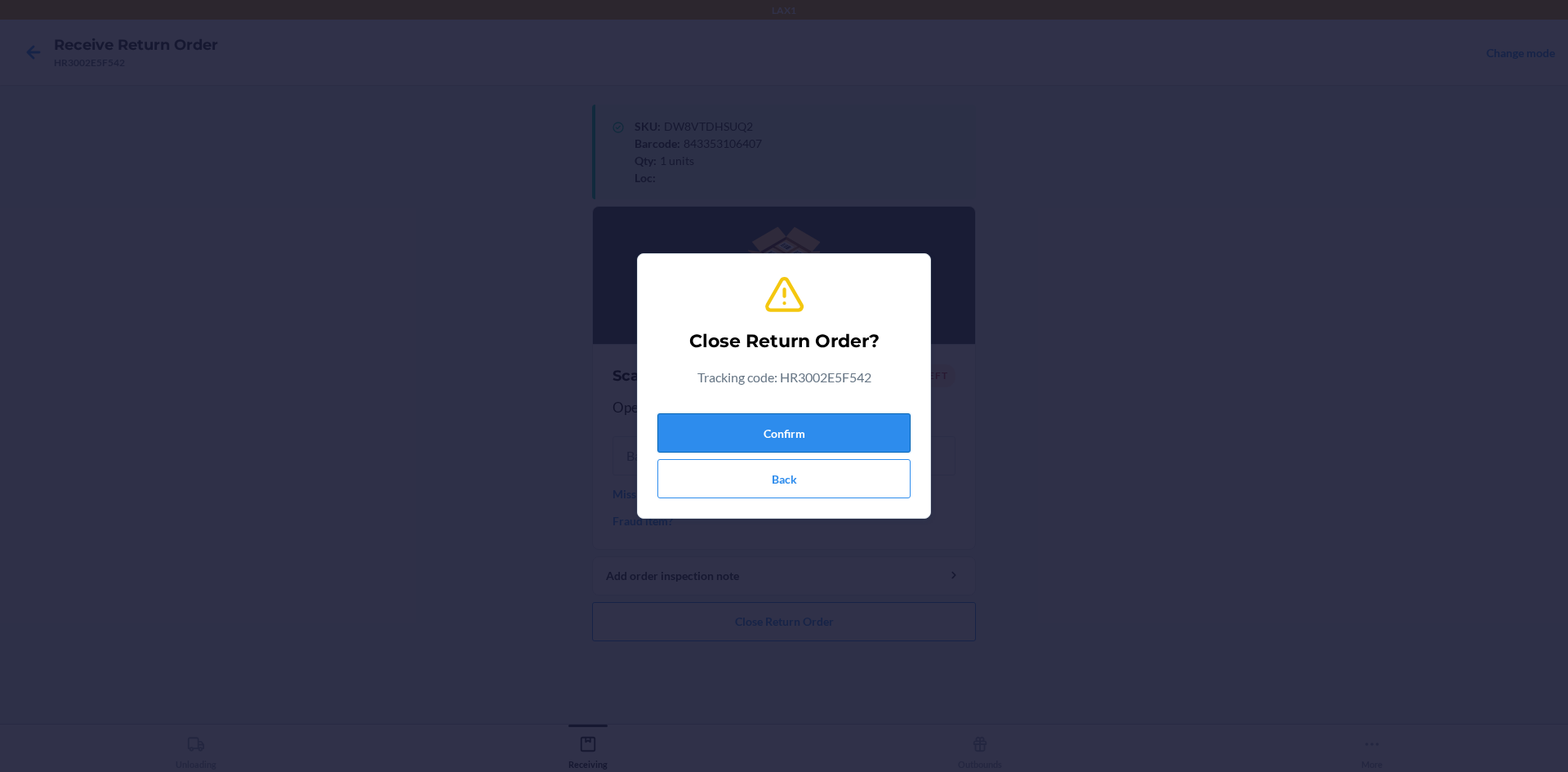
click at [835, 439] on button "Confirm" at bounding box center [784, 432] width 253 height 39
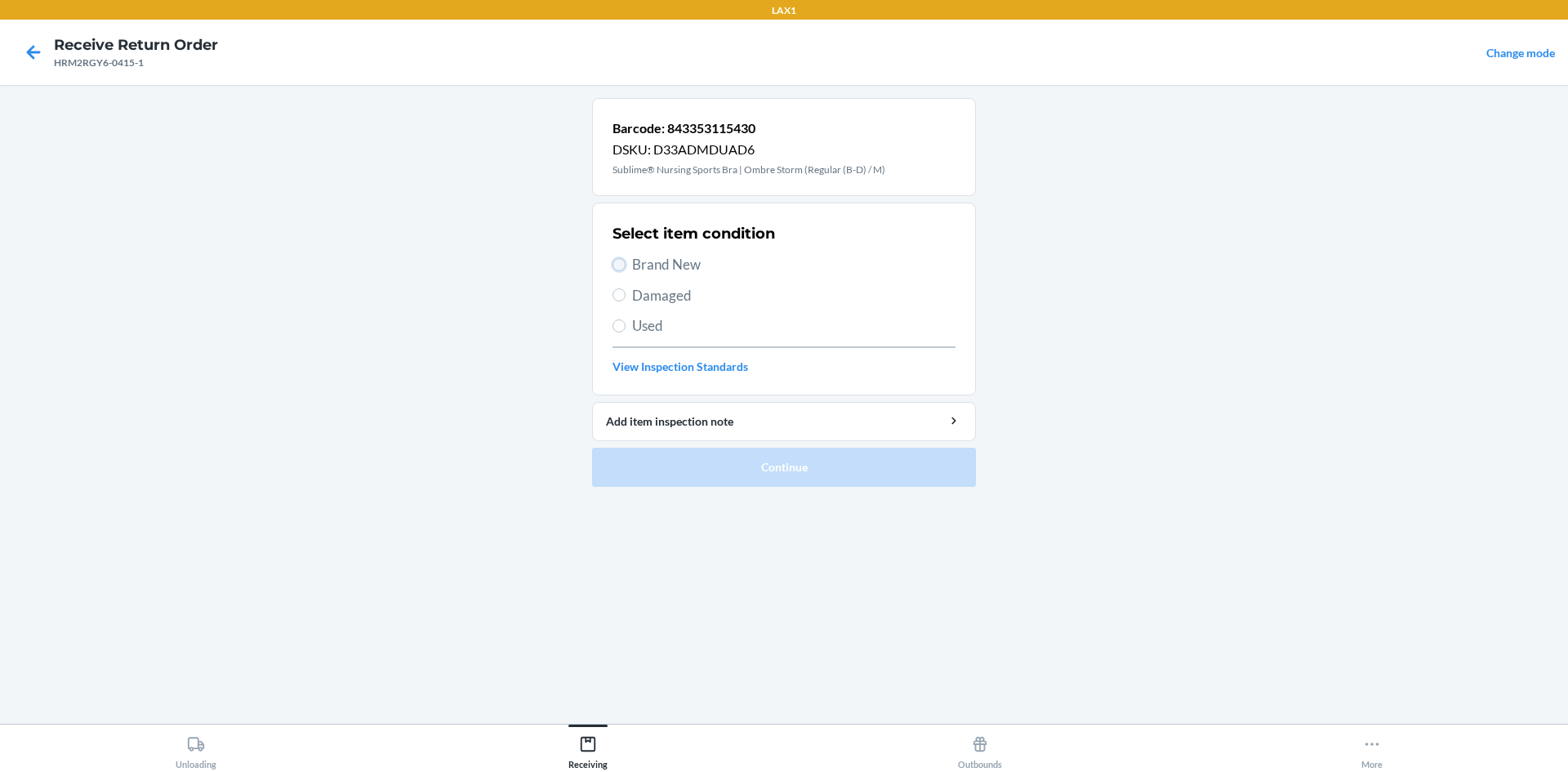
click at [620, 265] on input "Brand New" at bounding box center [618, 264] width 13 height 13
radio input "true"
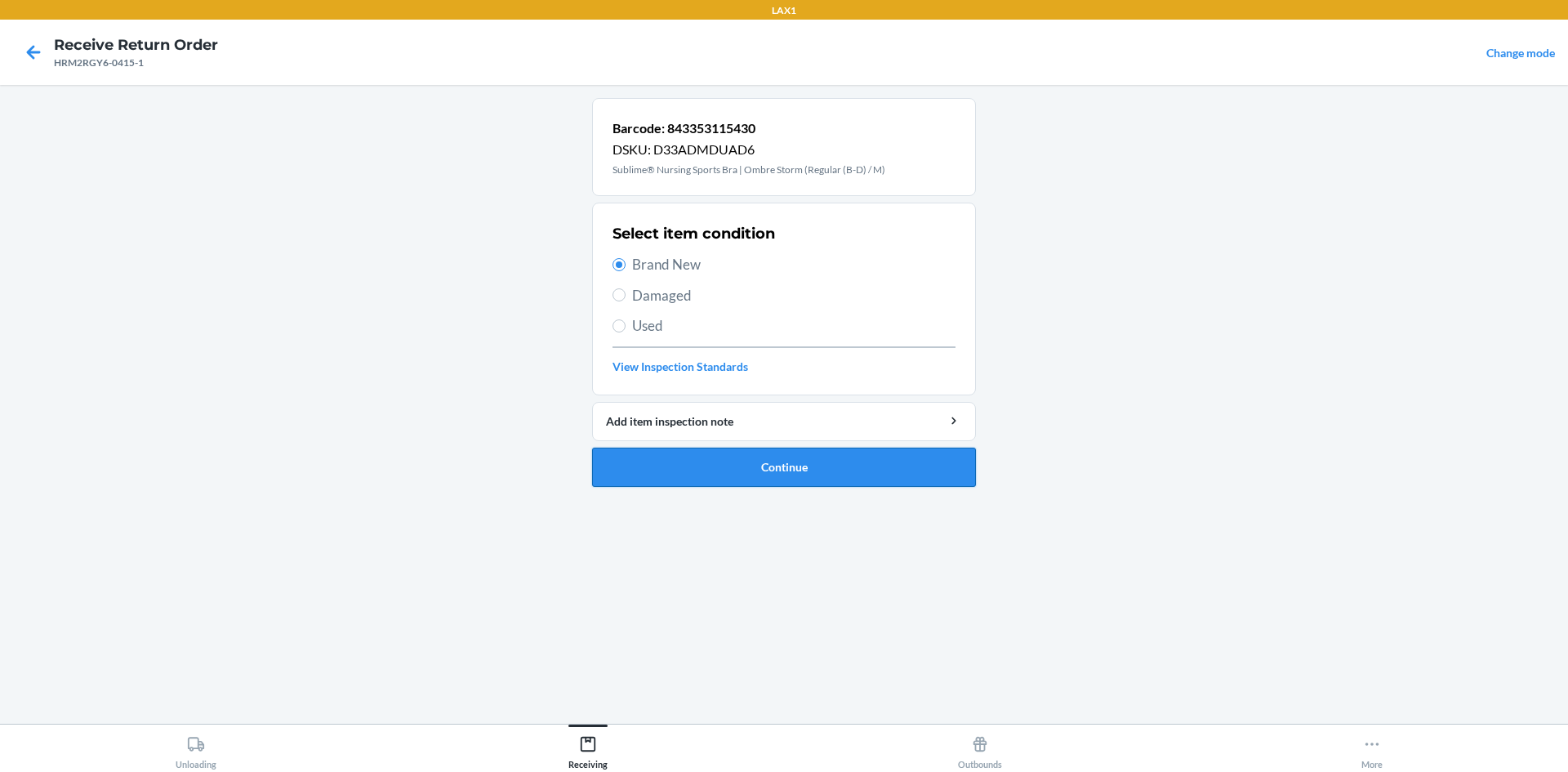
click at [786, 463] on button "Continue" at bounding box center [784, 467] width 384 height 39
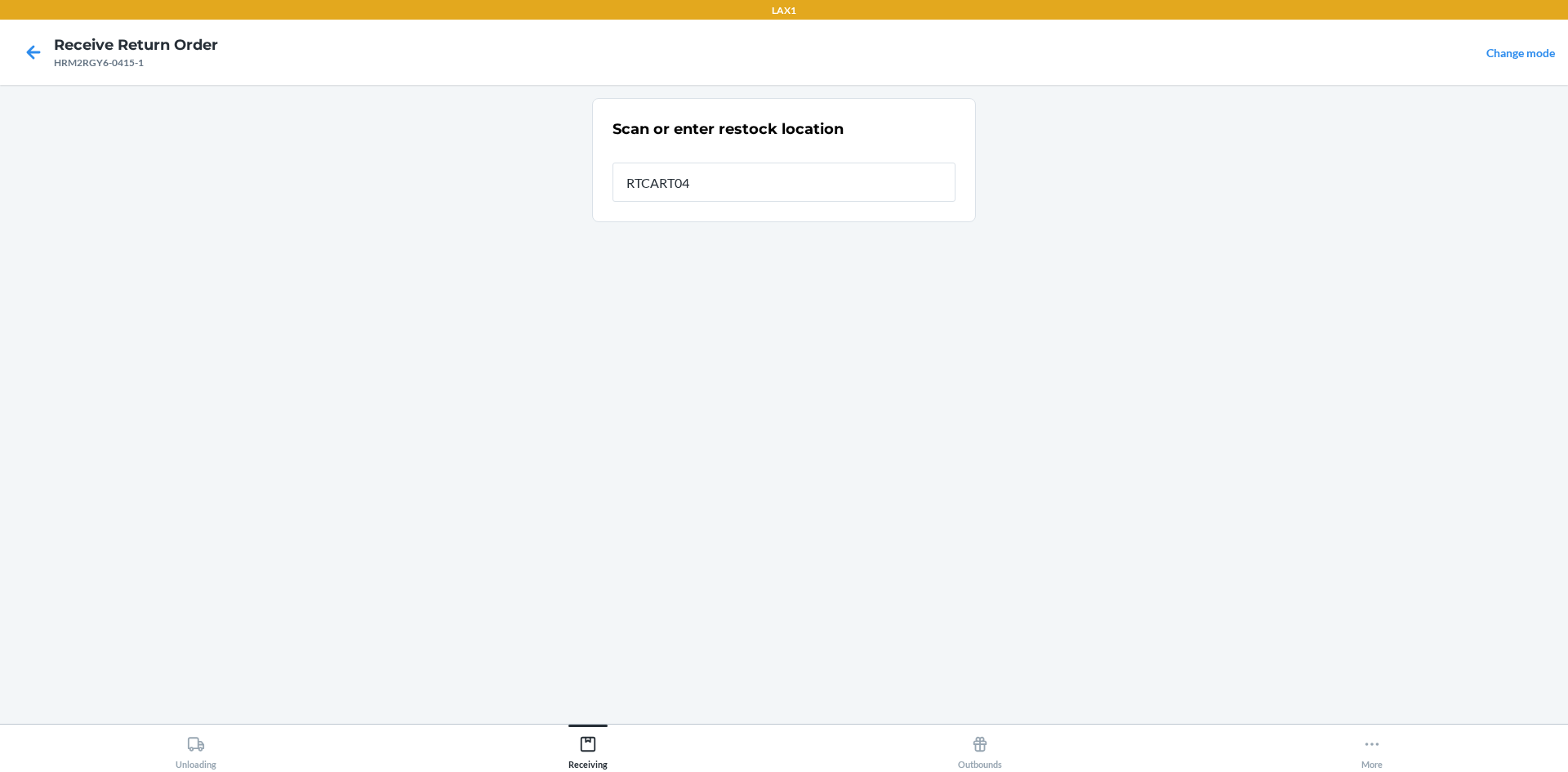
type input "RTCART042"
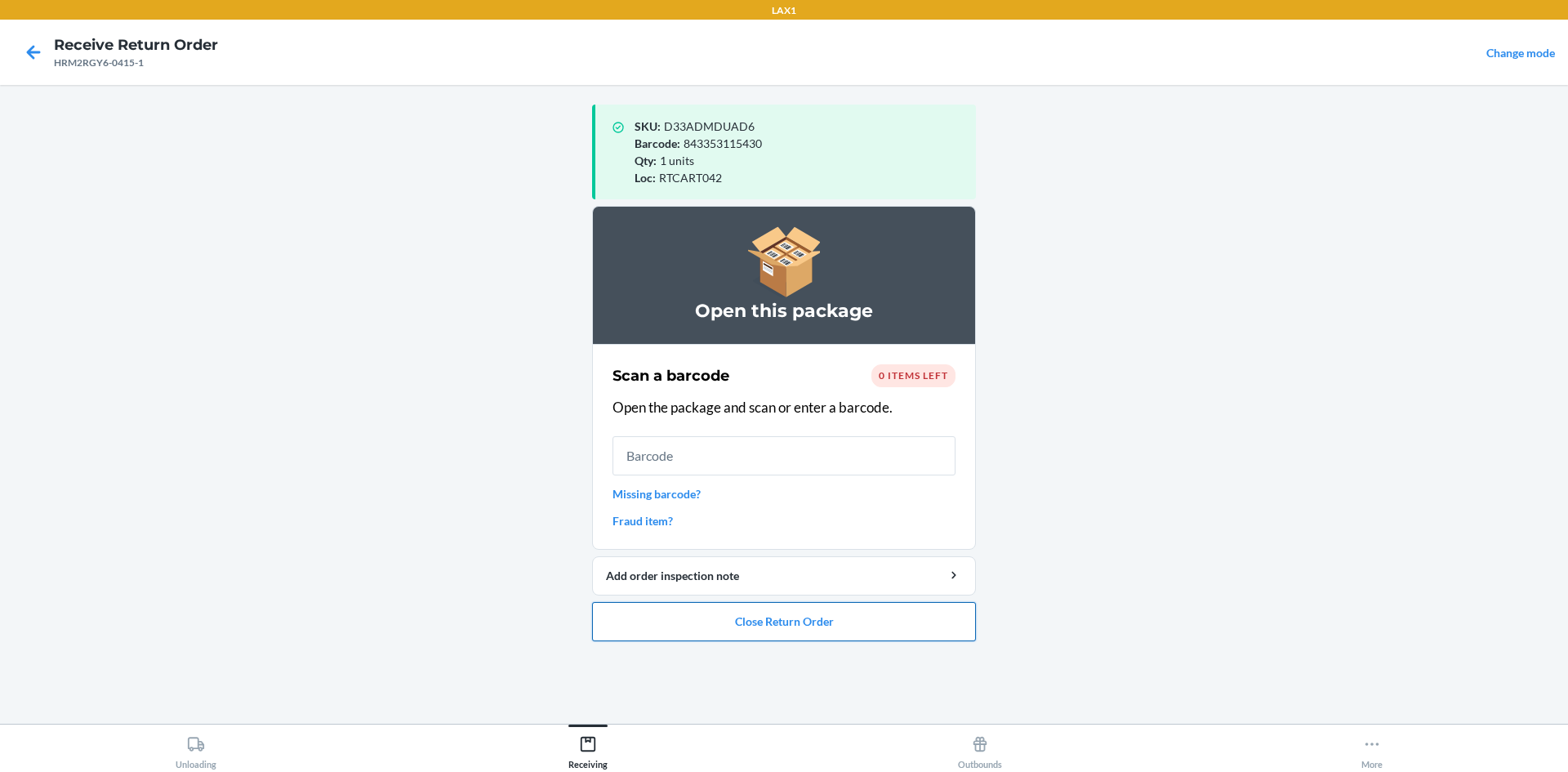
click at [819, 627] on button "Close Return Order" at bounding box center [784, 620] width 384 height 39
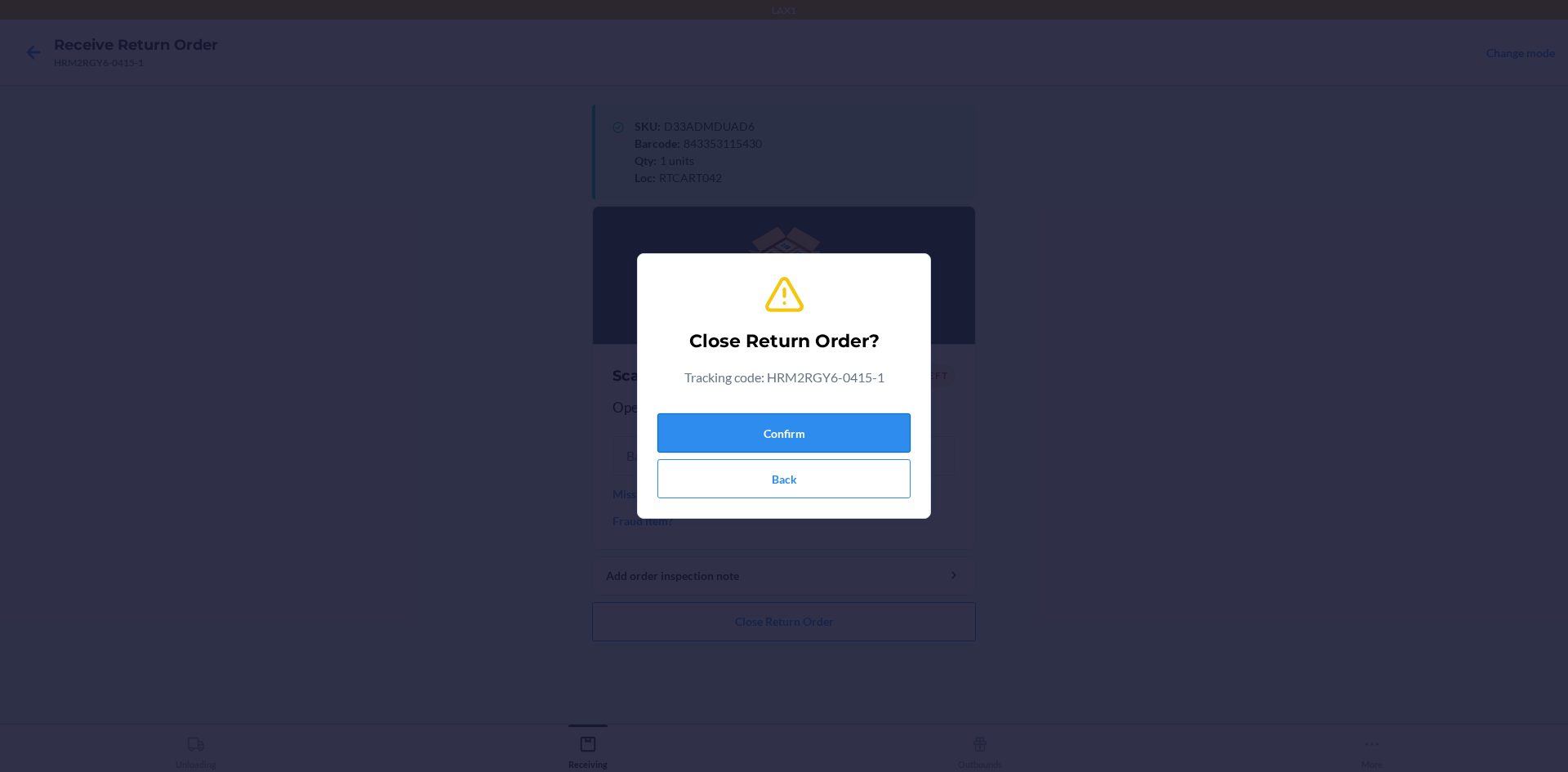
click at [803, 424] on button "Confirm" at bounding box center [784, 432] width 253 height 39
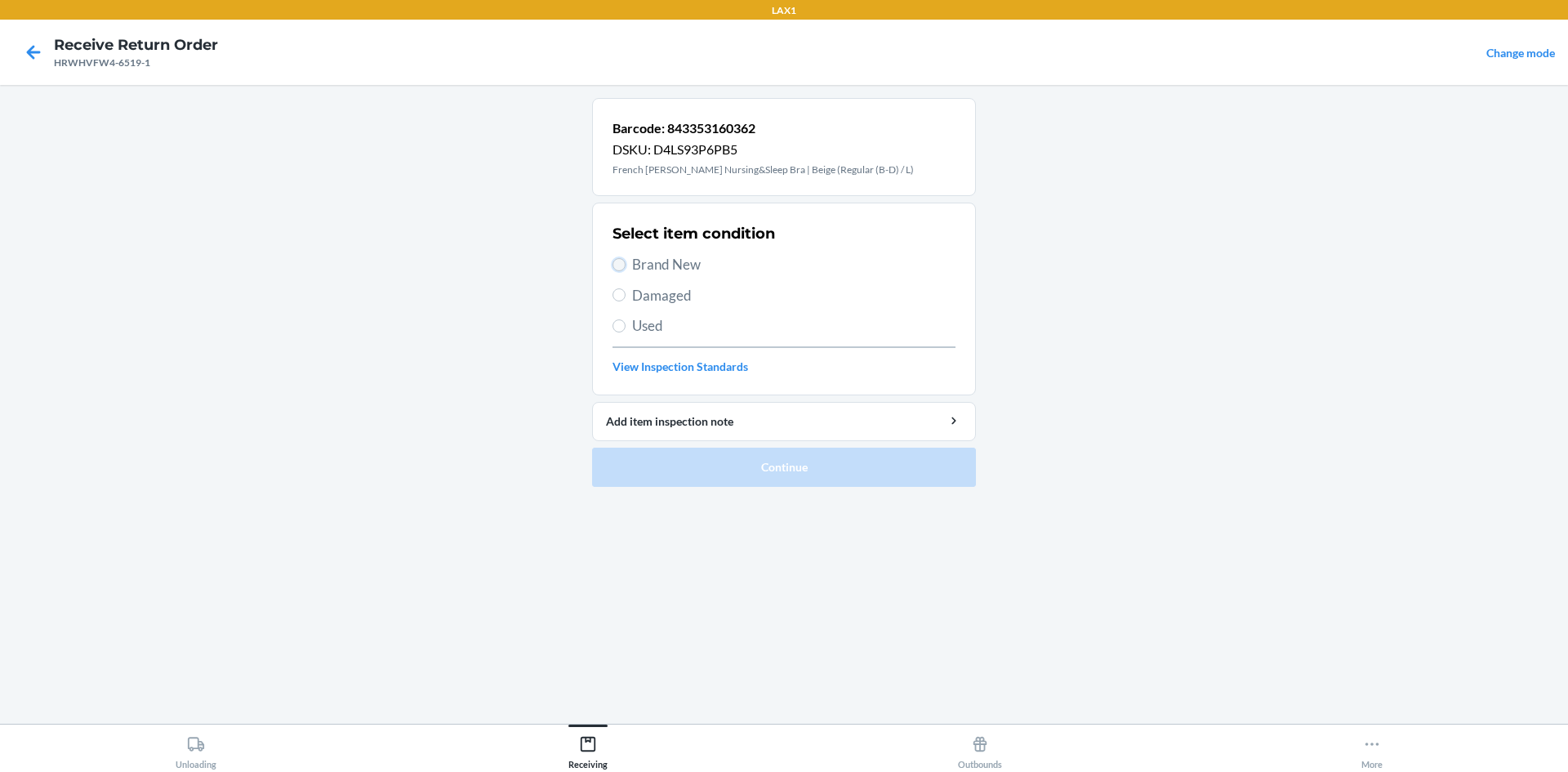
click at [617, 262] on input "Brand New" at bounding box center [618, 264] width 13 height 13
radio input "true"
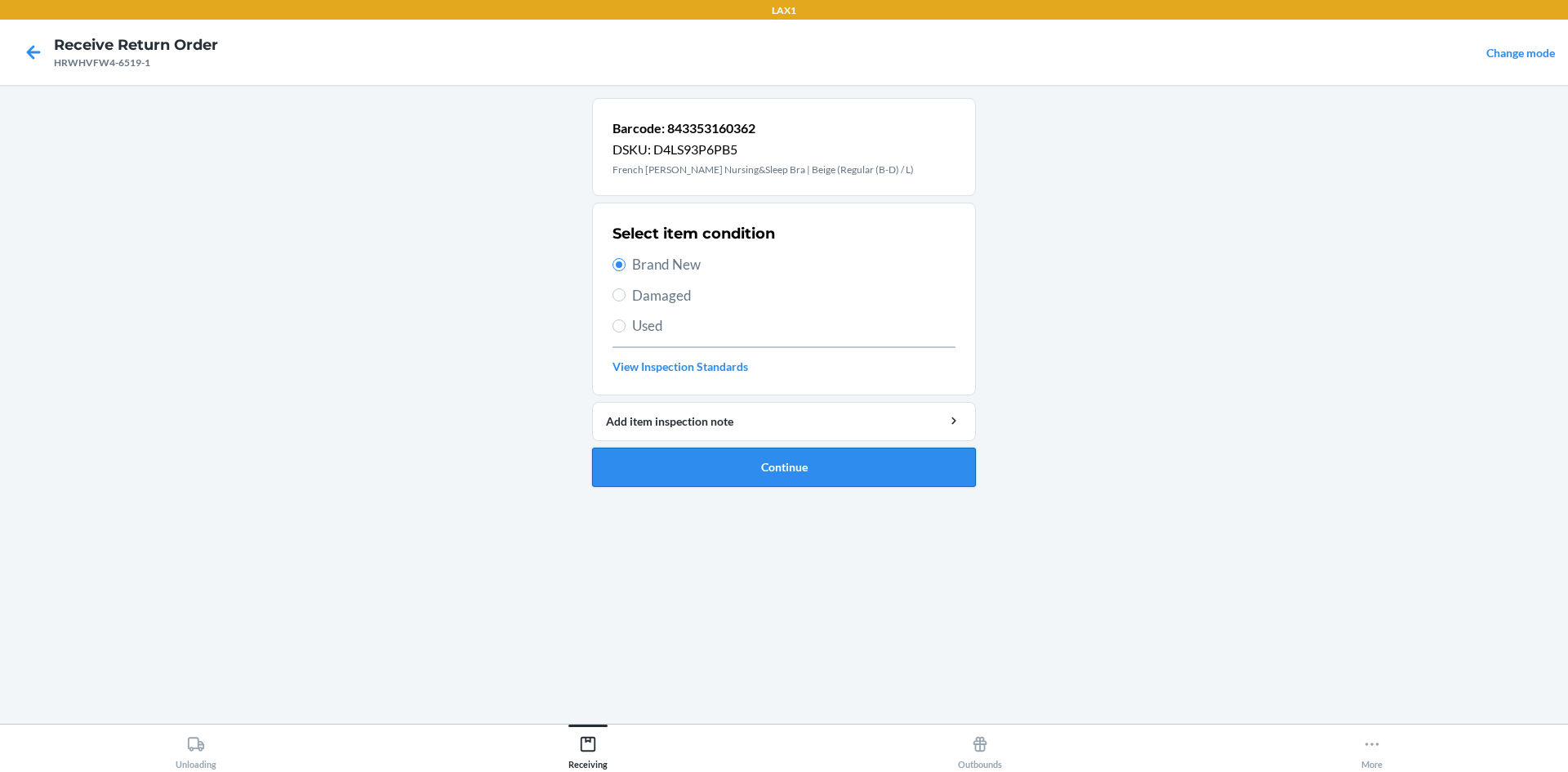
click at [727, 453] on button "Continue" at bounding box center [784, 467] width 384 height 39
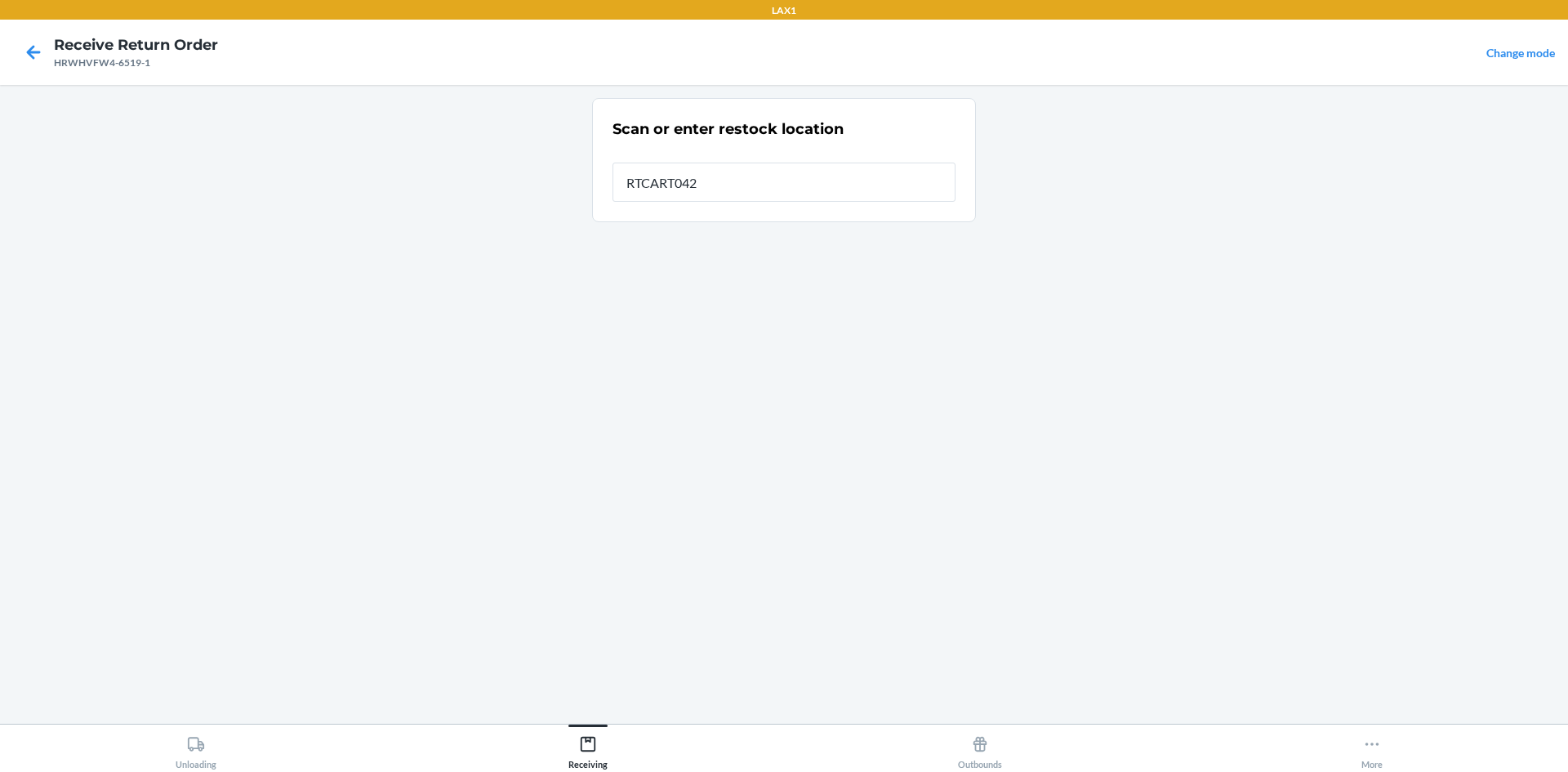
type input "RTCART042"
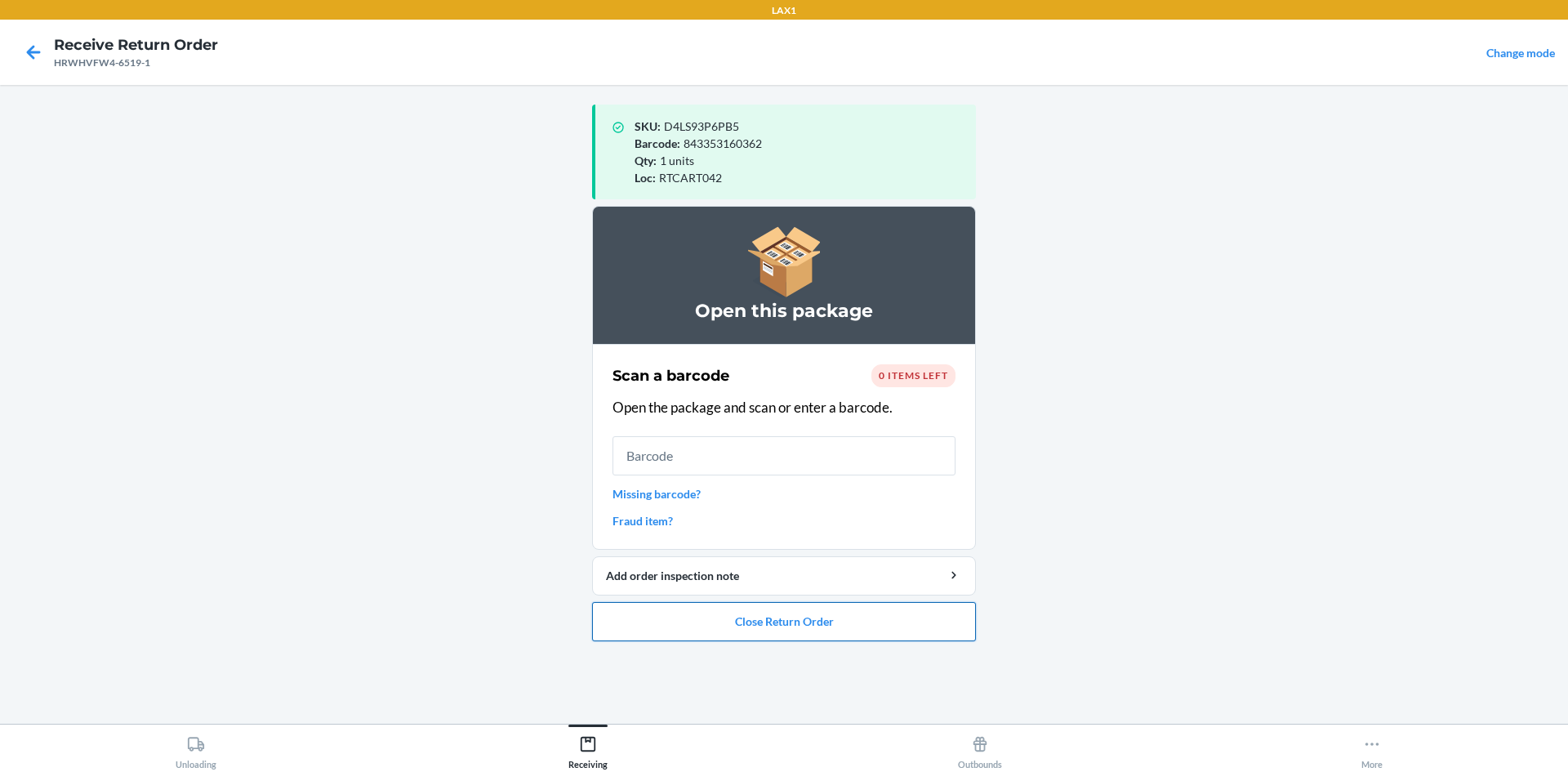
click at [867, 616] on button "Close Return Order" at bounding box center [784, 620] width 384 height 39
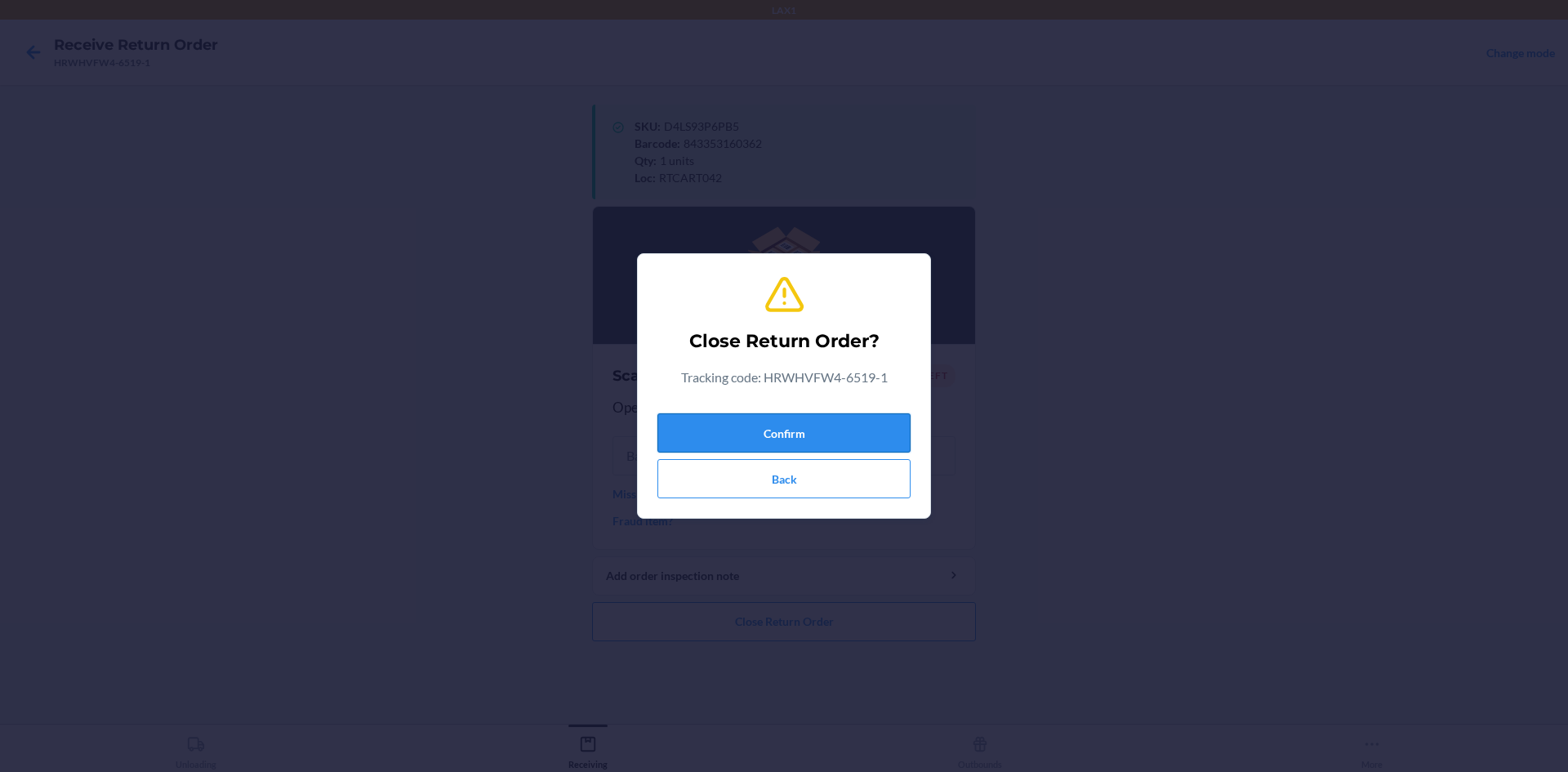
click at [876, 426] on button "Confirm" at bounding box center [784, 432] width 253 height 39
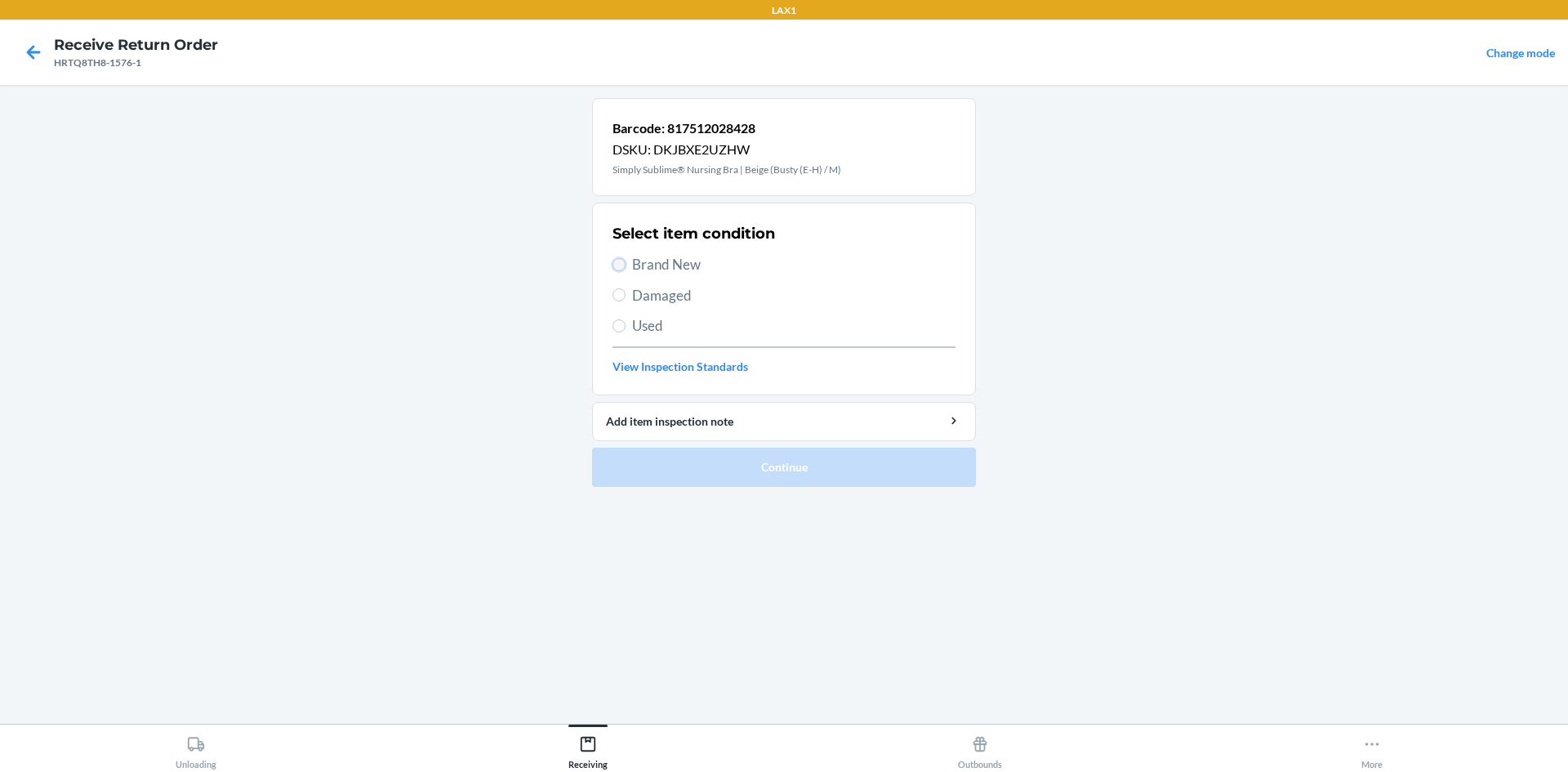
click at [619, 264] on input "Brand New" at bounding box center [618, 264] width 13 height 13
radio input "true"
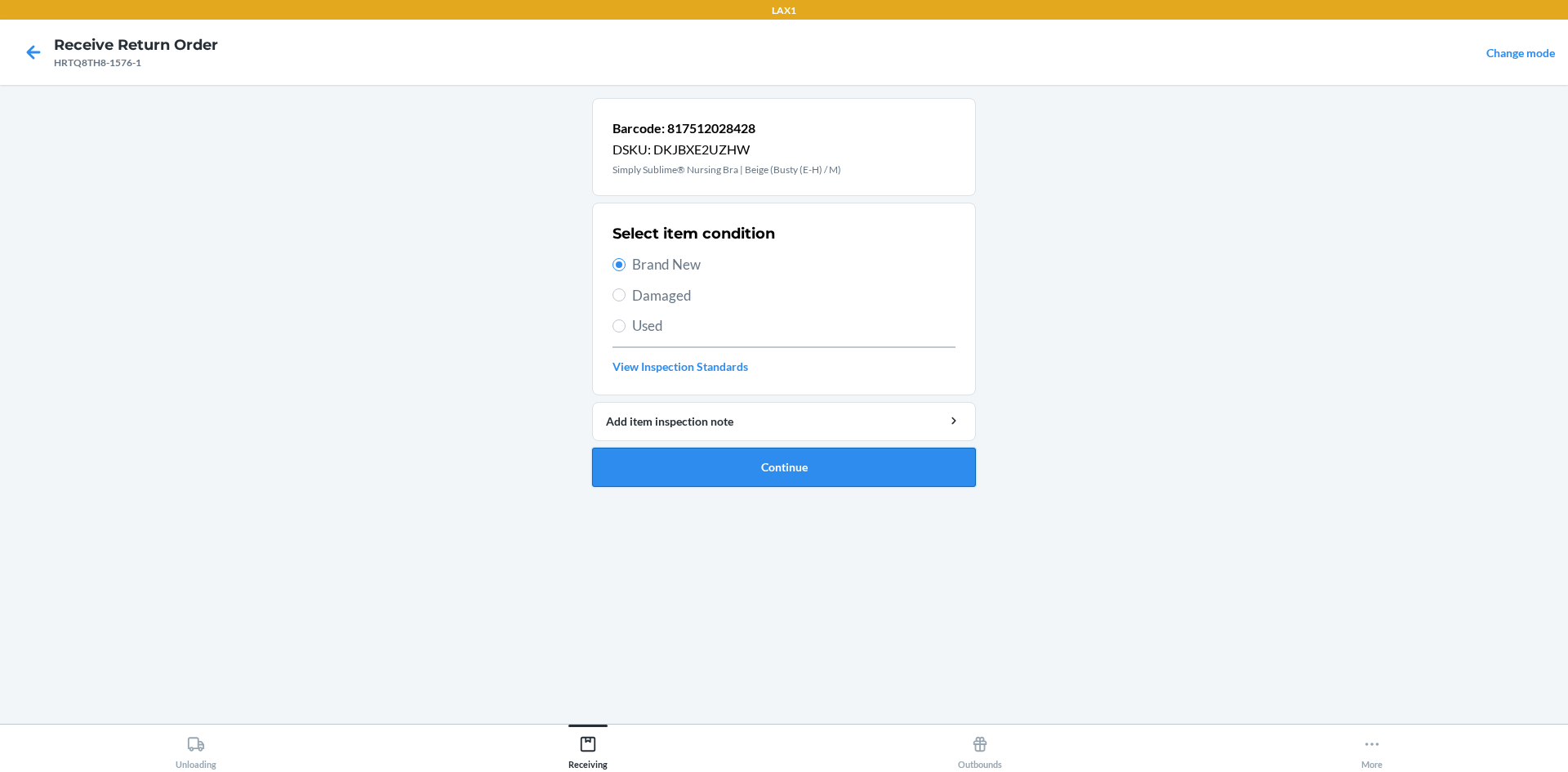
click at [772, 472] on button "Continue" at bounding box center [784, 467] width 384 height 39
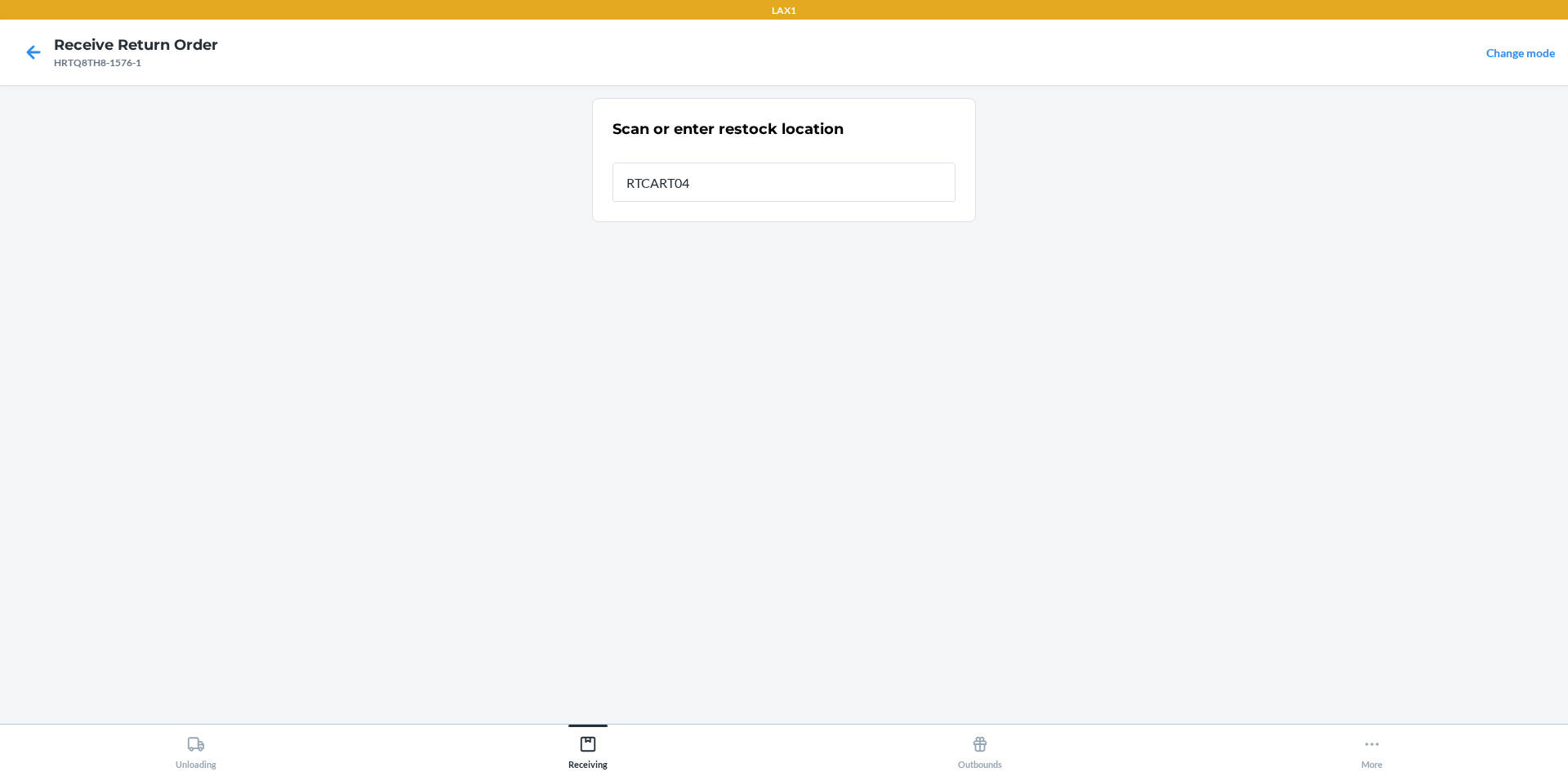
type input "RTCART042"
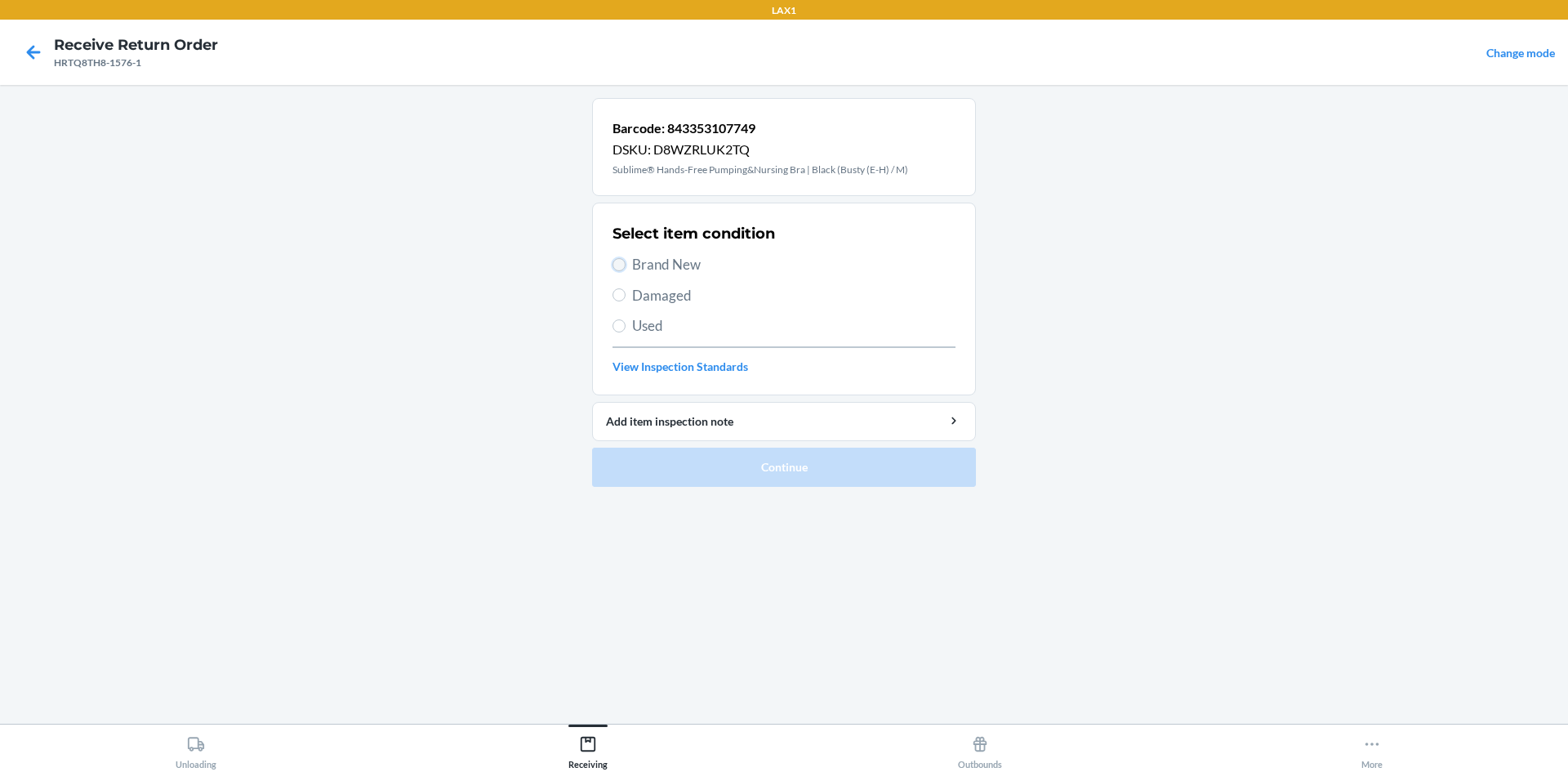
click at [614, 265] on input "Brand New" at bounding box center [618, 264] width 13 height 13
radio input "true"
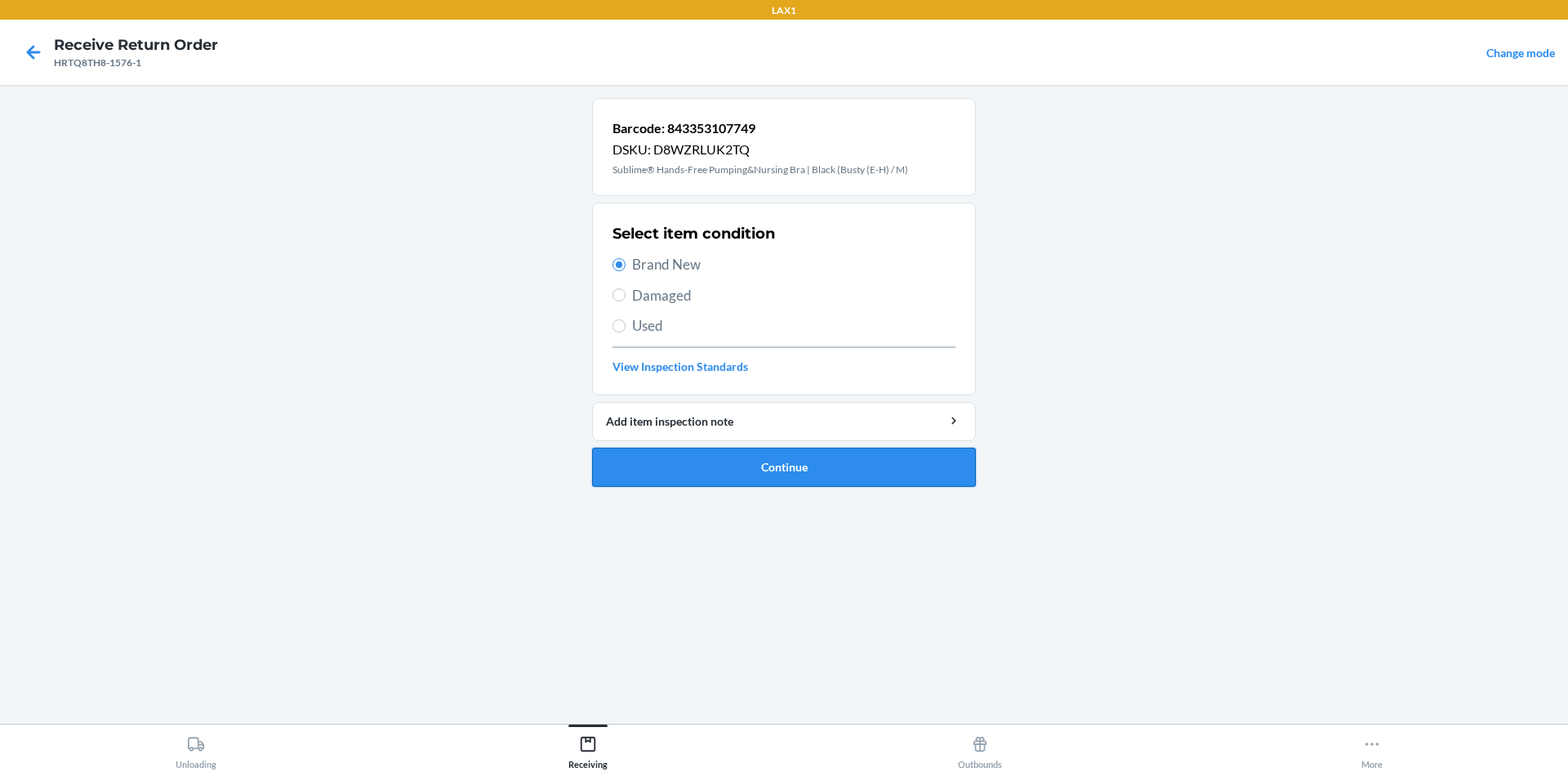
click at [772, 455] on button "Continue" at bounding box center [784, 467] width 384 height 39
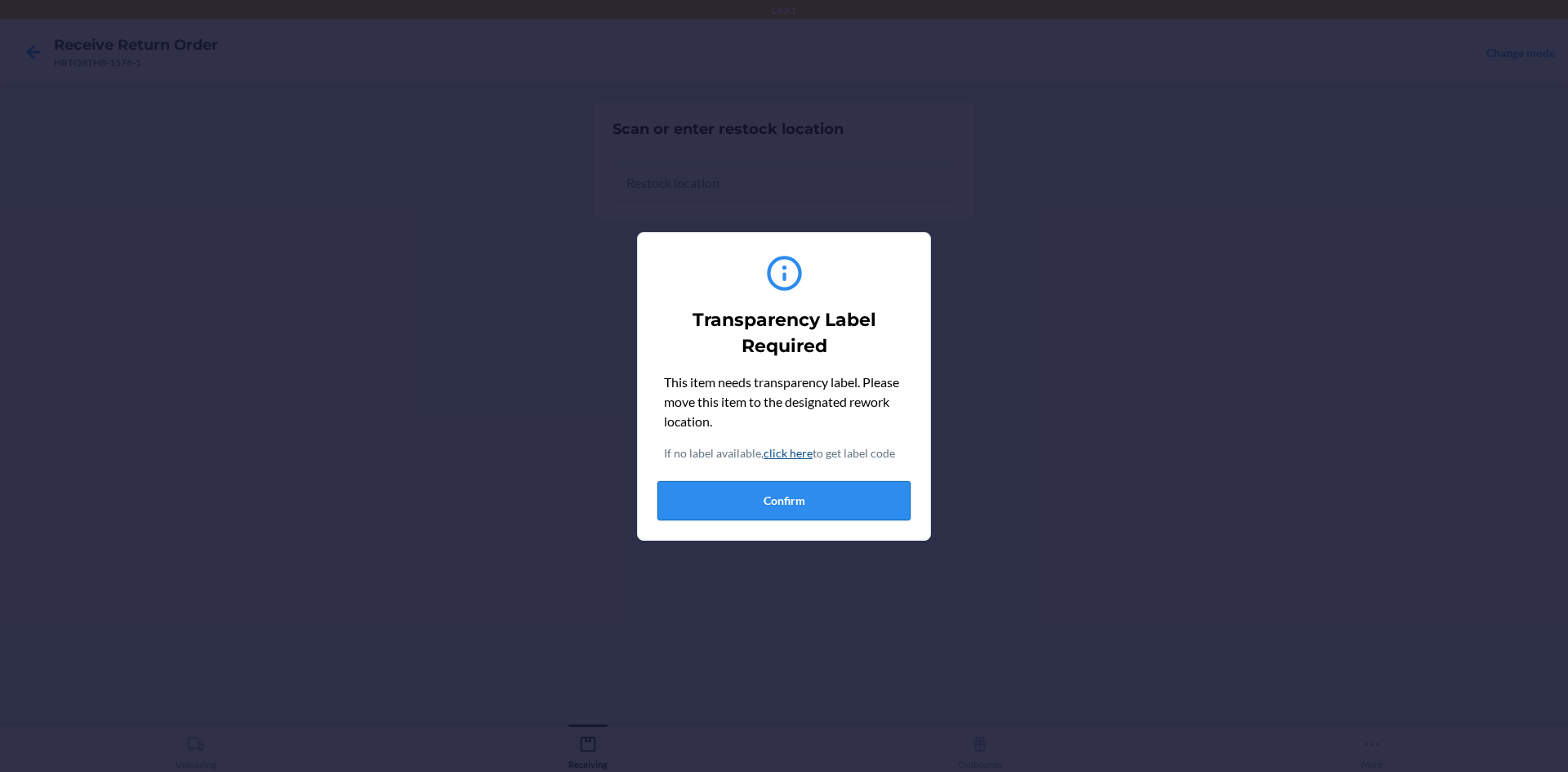
click at [800, 493] on button "Confirm" at bounding box center [784, 500] width 253 height 39
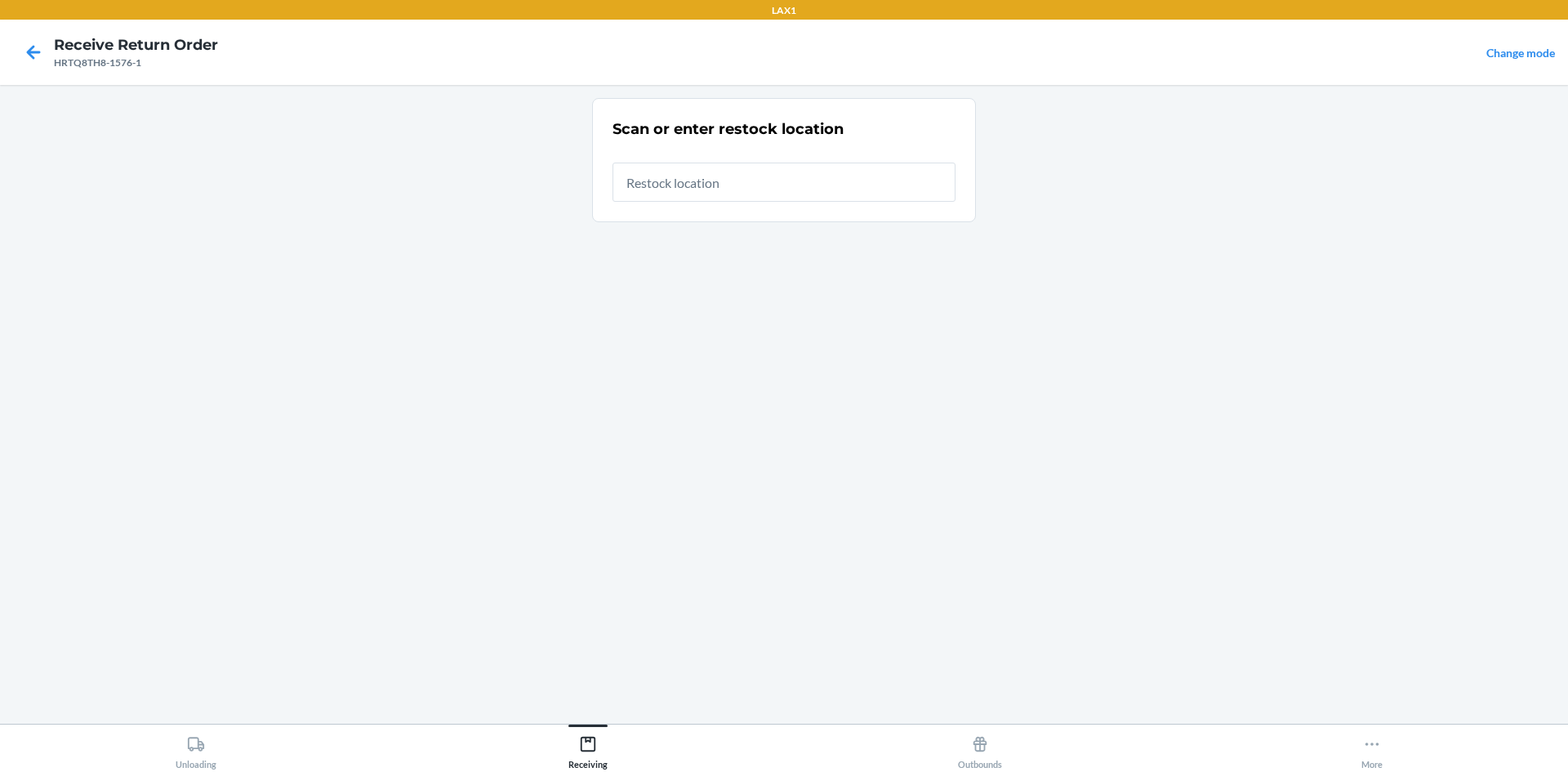
type input "RTCART042"
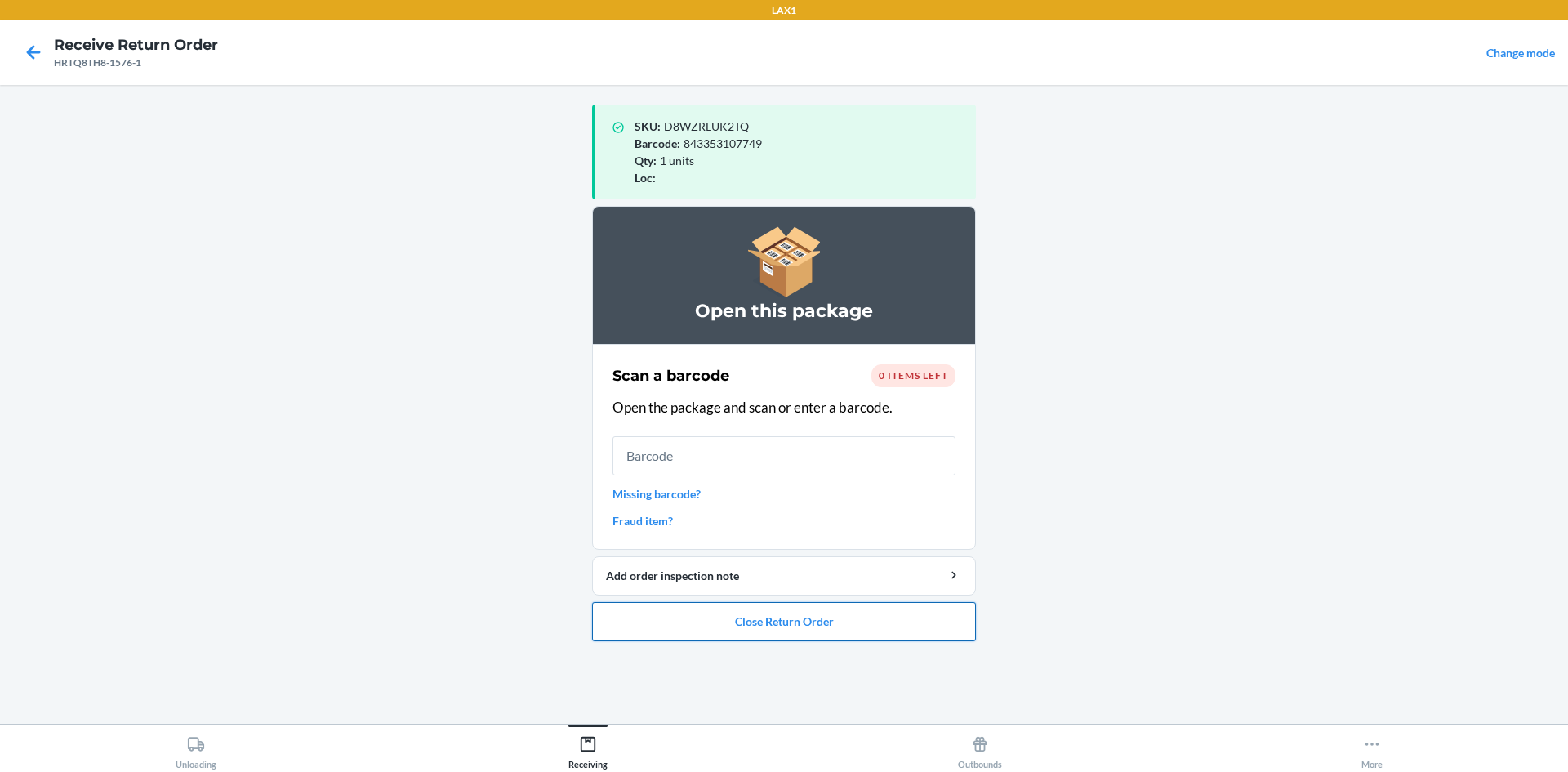
click at [892, 615] on button "Close Return Order" at bounding box center [784, 620] width 384 height 39
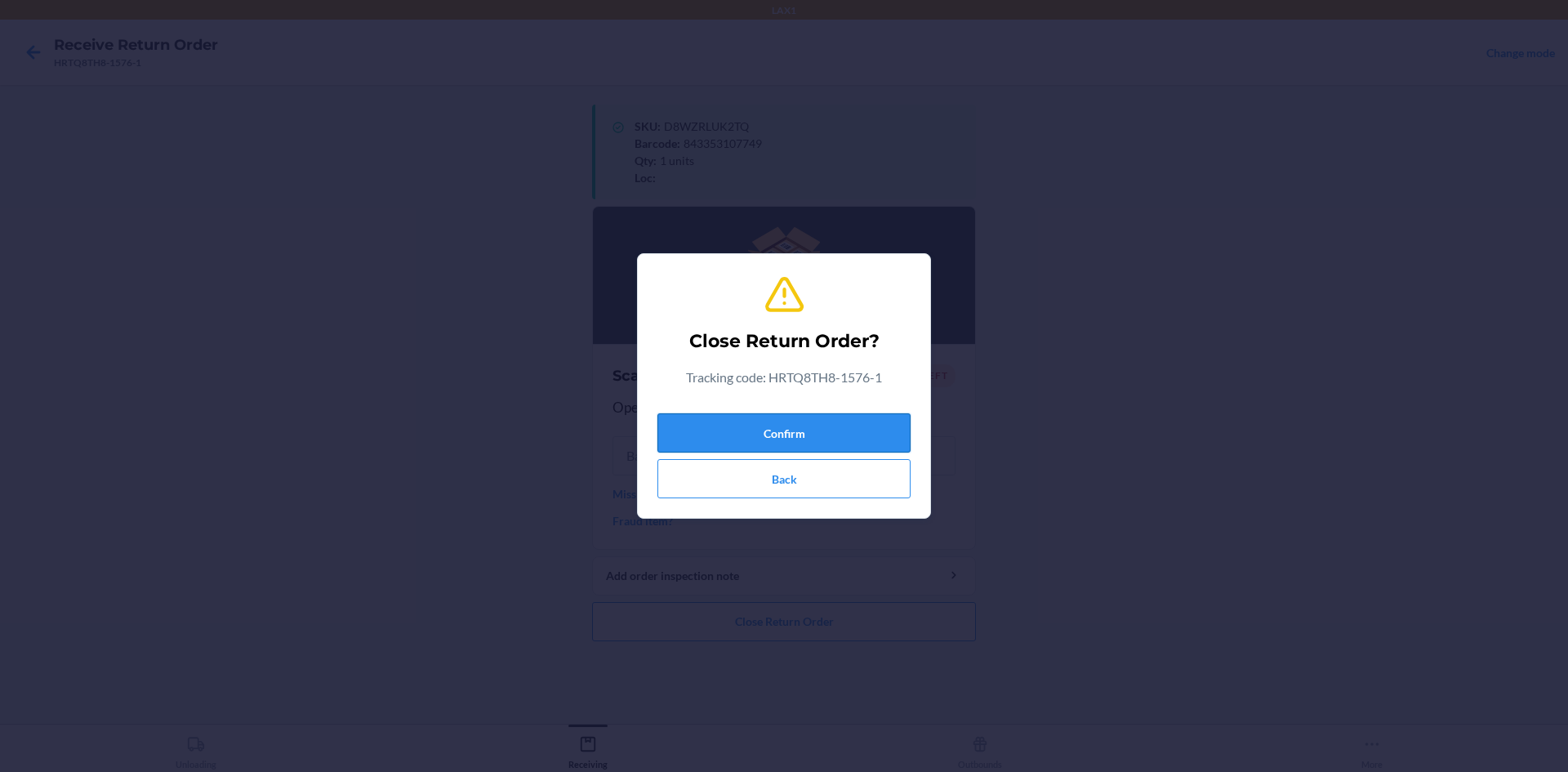
click at [870, 435] on button "Confirm" at bounding box center [784, 432] width 253 height 39
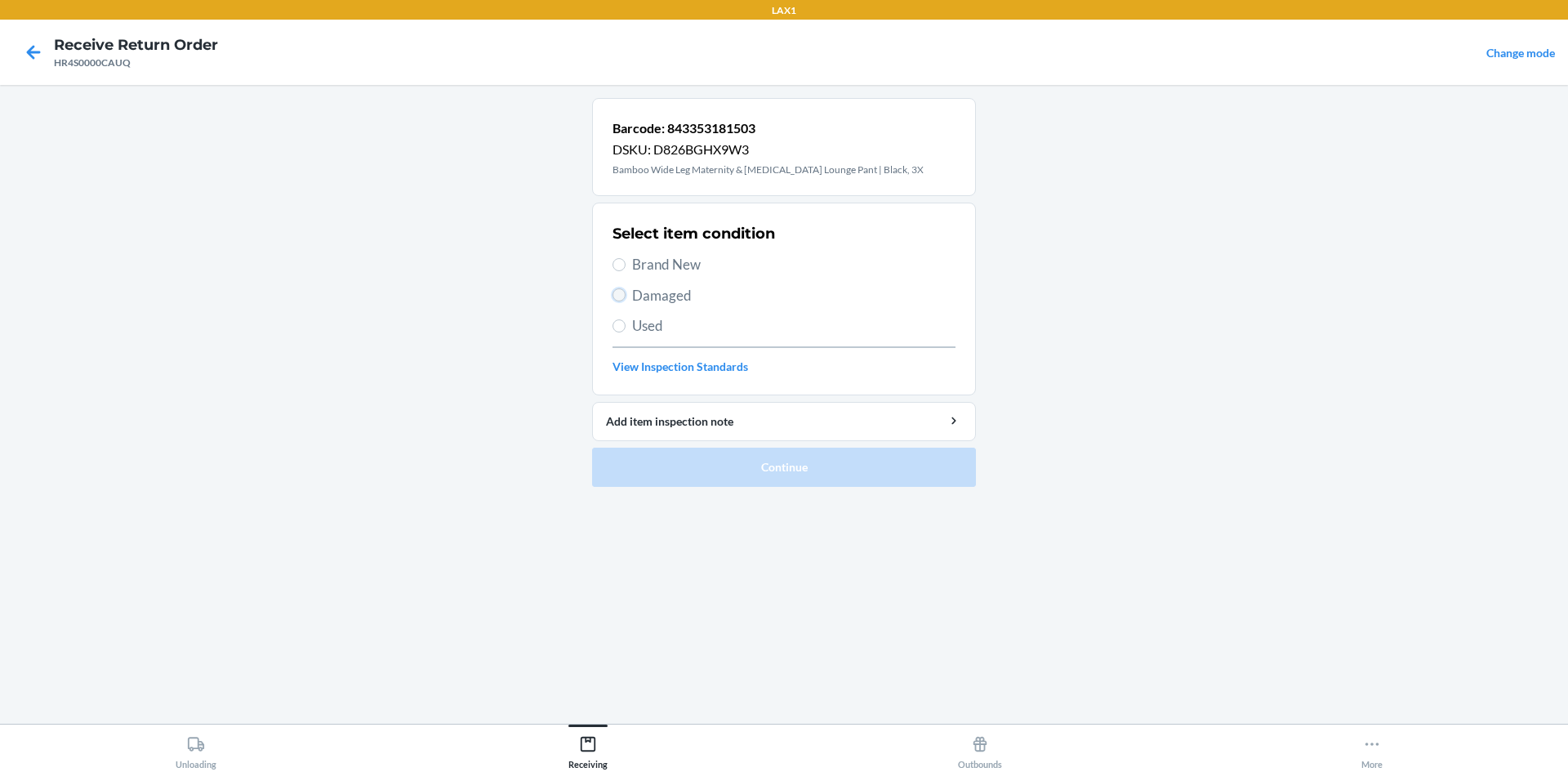
click at [619, 289] on input "Damaged" at bounding box center [618, 294] width 13 height 13
radio input "true"
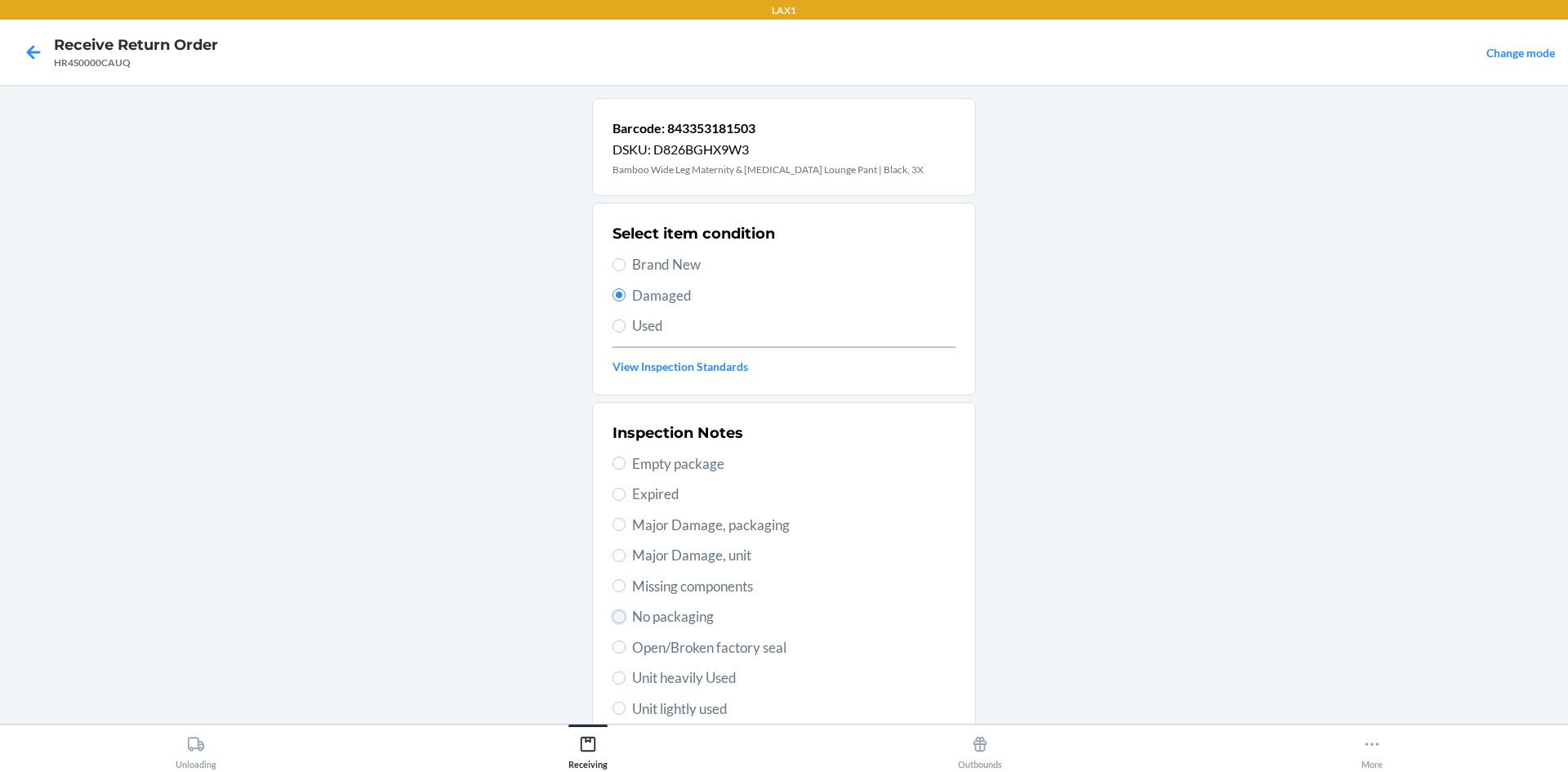
click at [615, 618] on input "No packaging" at bounding box center [618, 616] width 13 height 13
radio input "true"
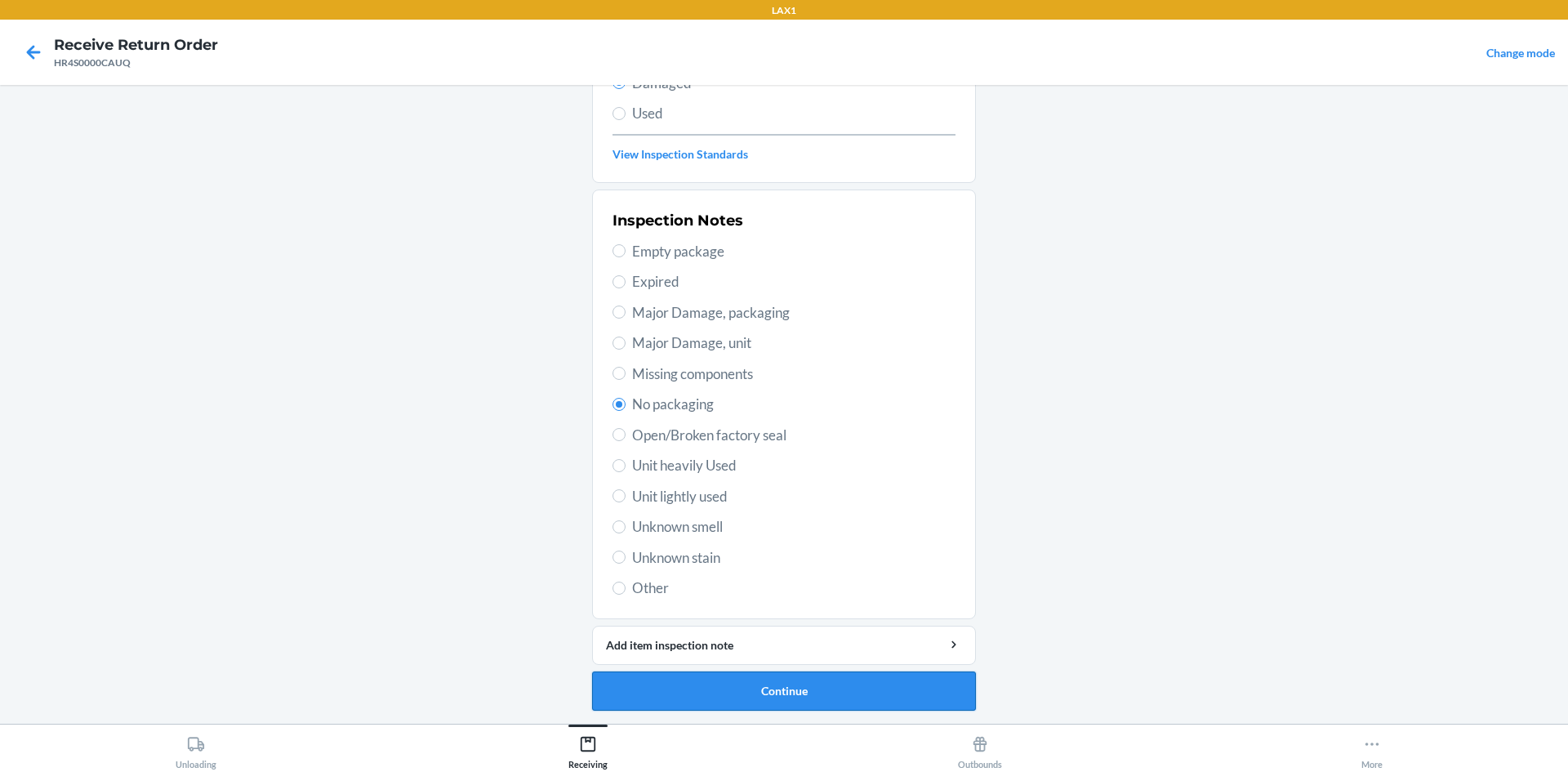
click at [718, 682] on button "Continue" at bounding box center [784, 690] width 384 height 39
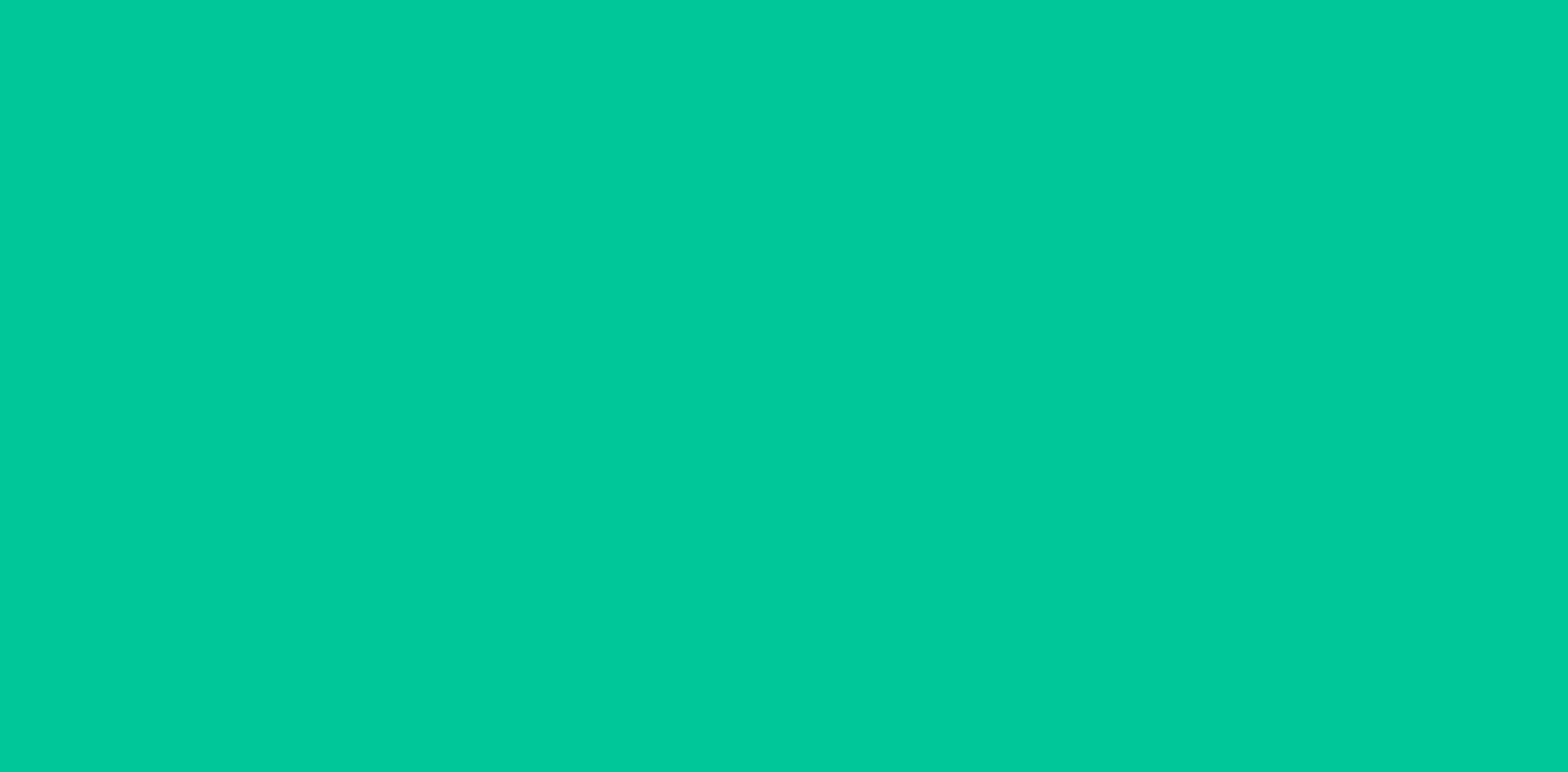
scroll to position [78, 0]
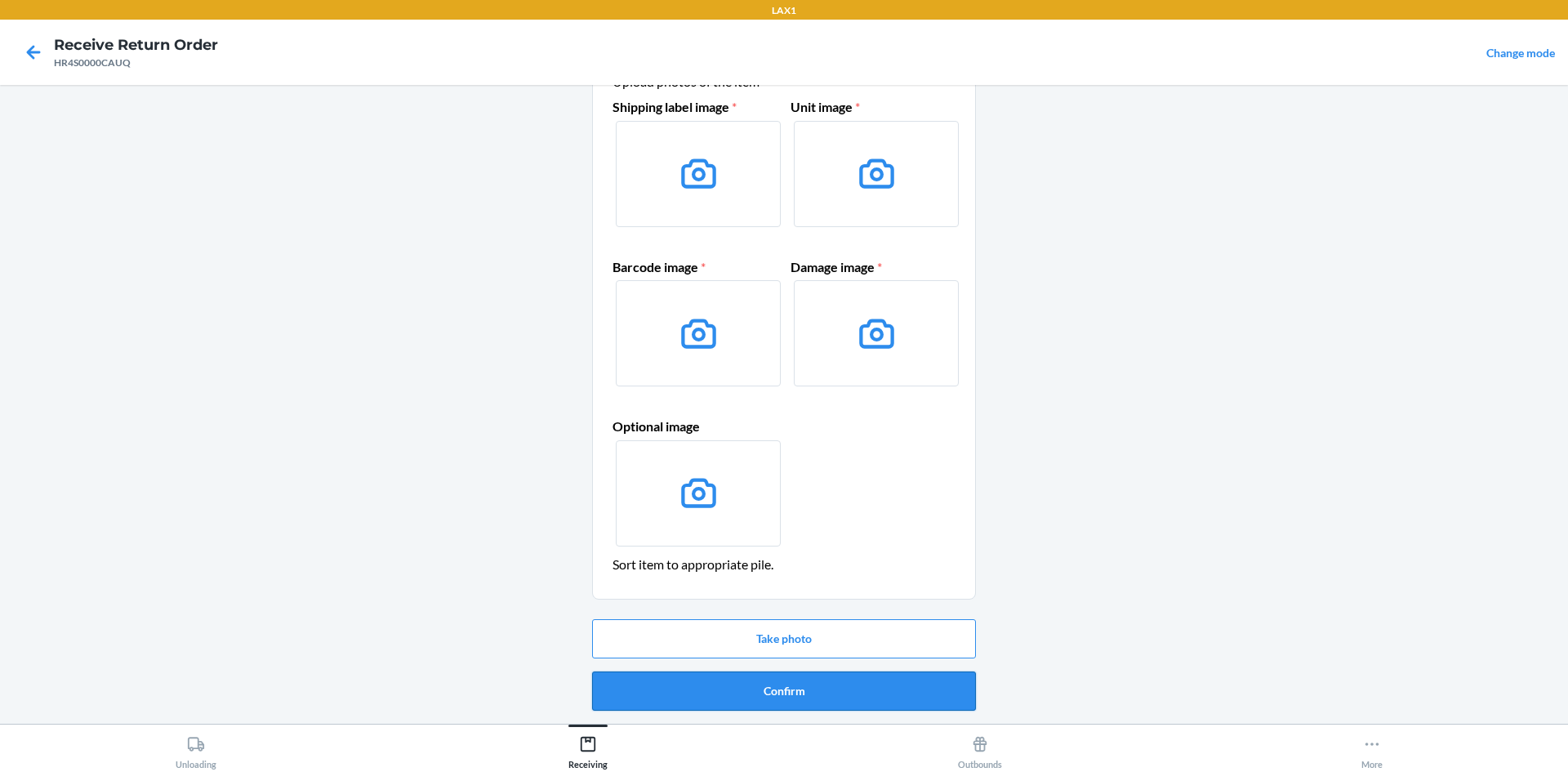
click at [722, 677] on button "Confirm" at bounding box center [784, 690] width 384 height 39
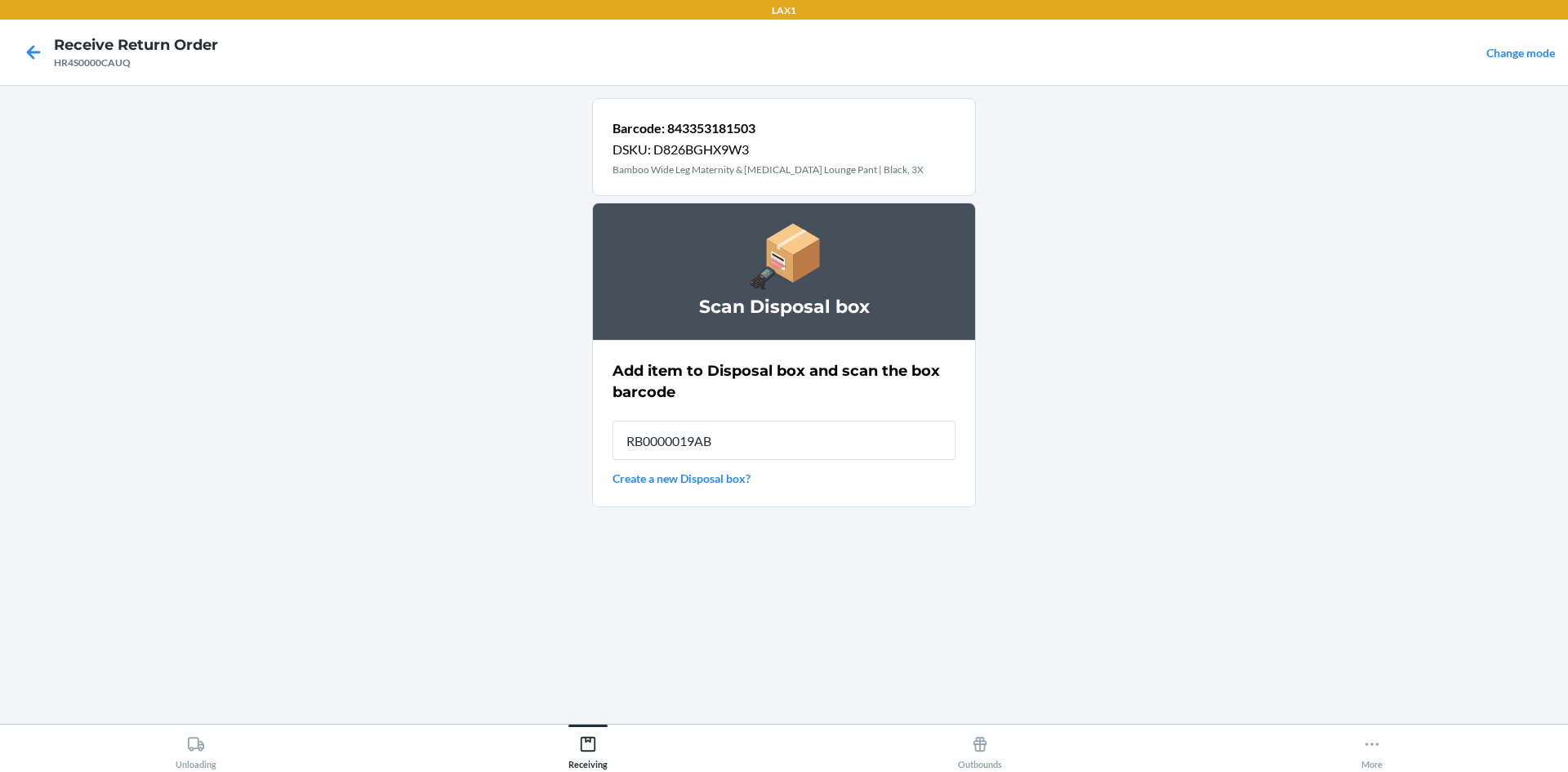
type input "RB0000019AB"
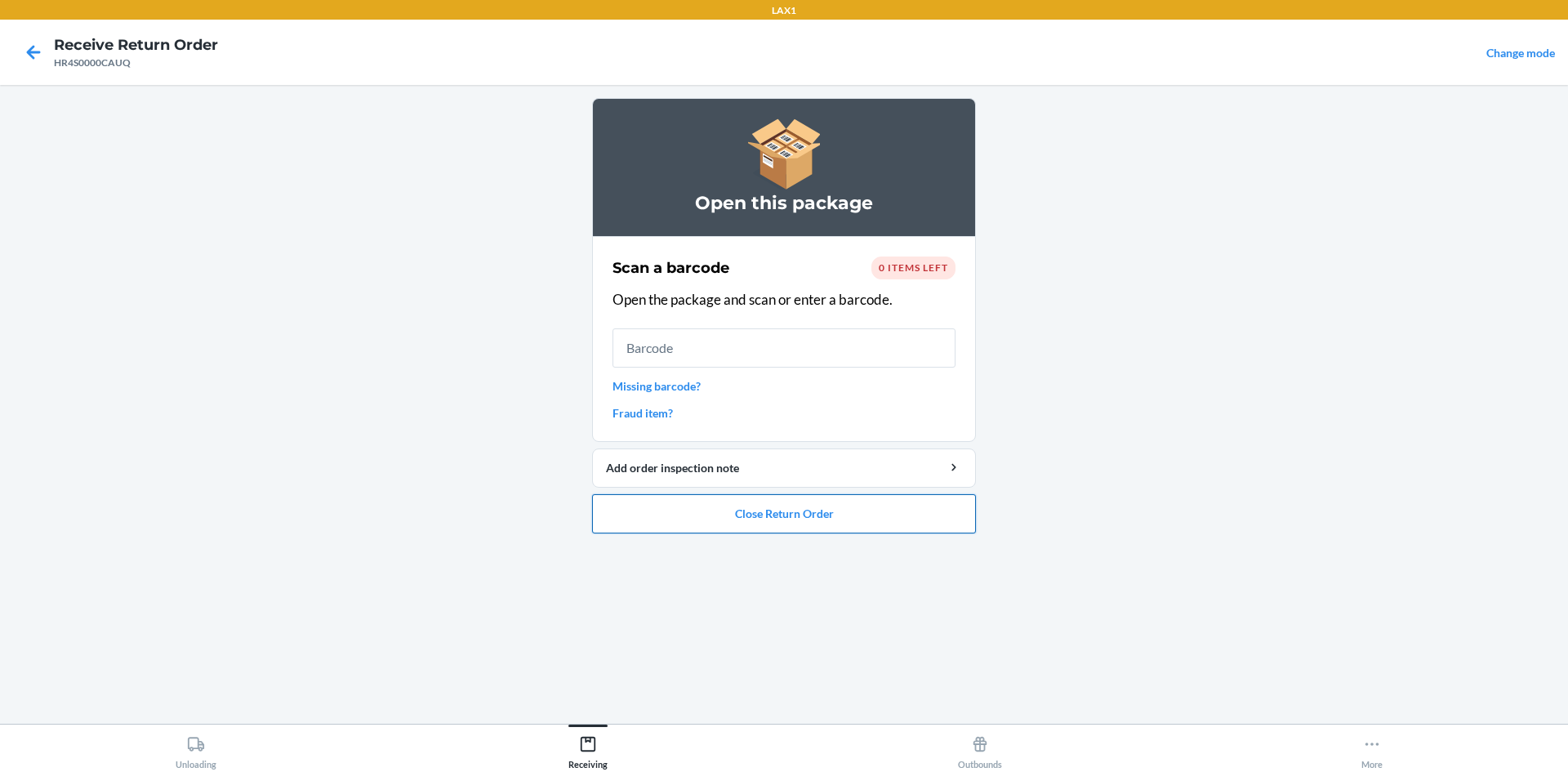
click at [884, 526] on button "Close Return Order" at bounding box center [784, 513] width 384 height 39
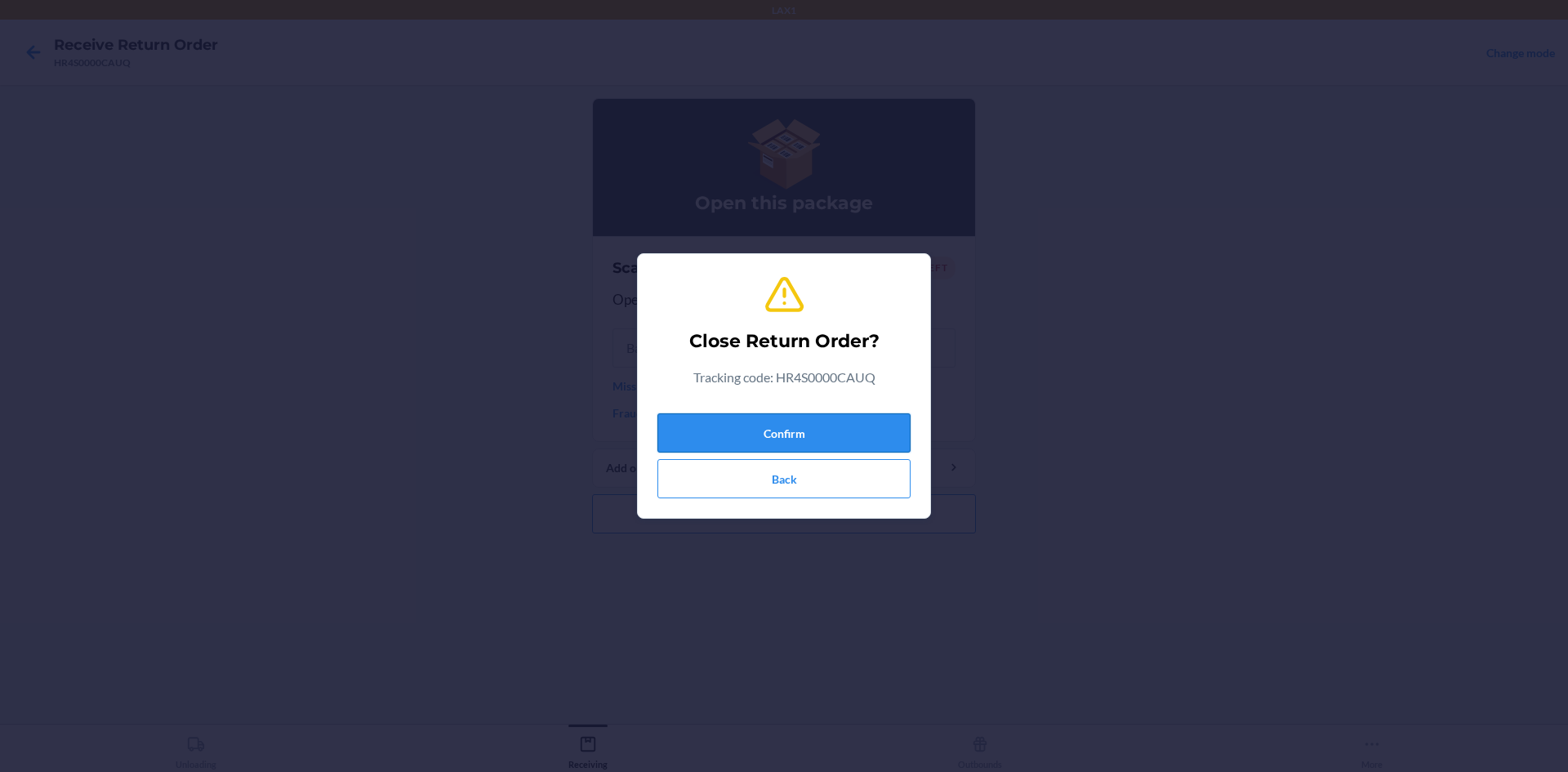
click at [867, 429] on button "Confirm" at bounding box center [784, 432] width 253 height 39
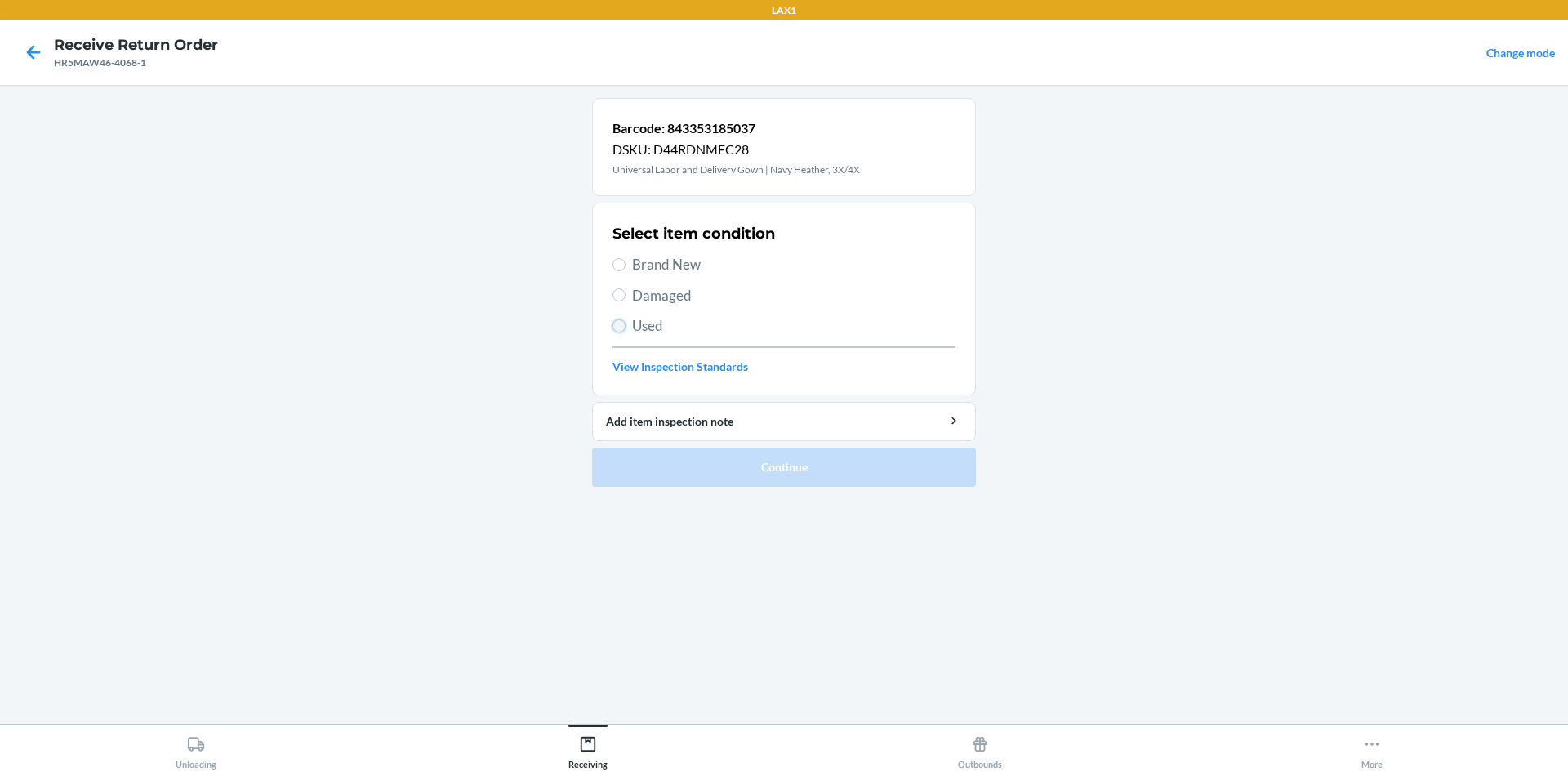
click at [619, 322] on input "Used" at bounding box center [618, 325] width 13 height 13
radio input "true"
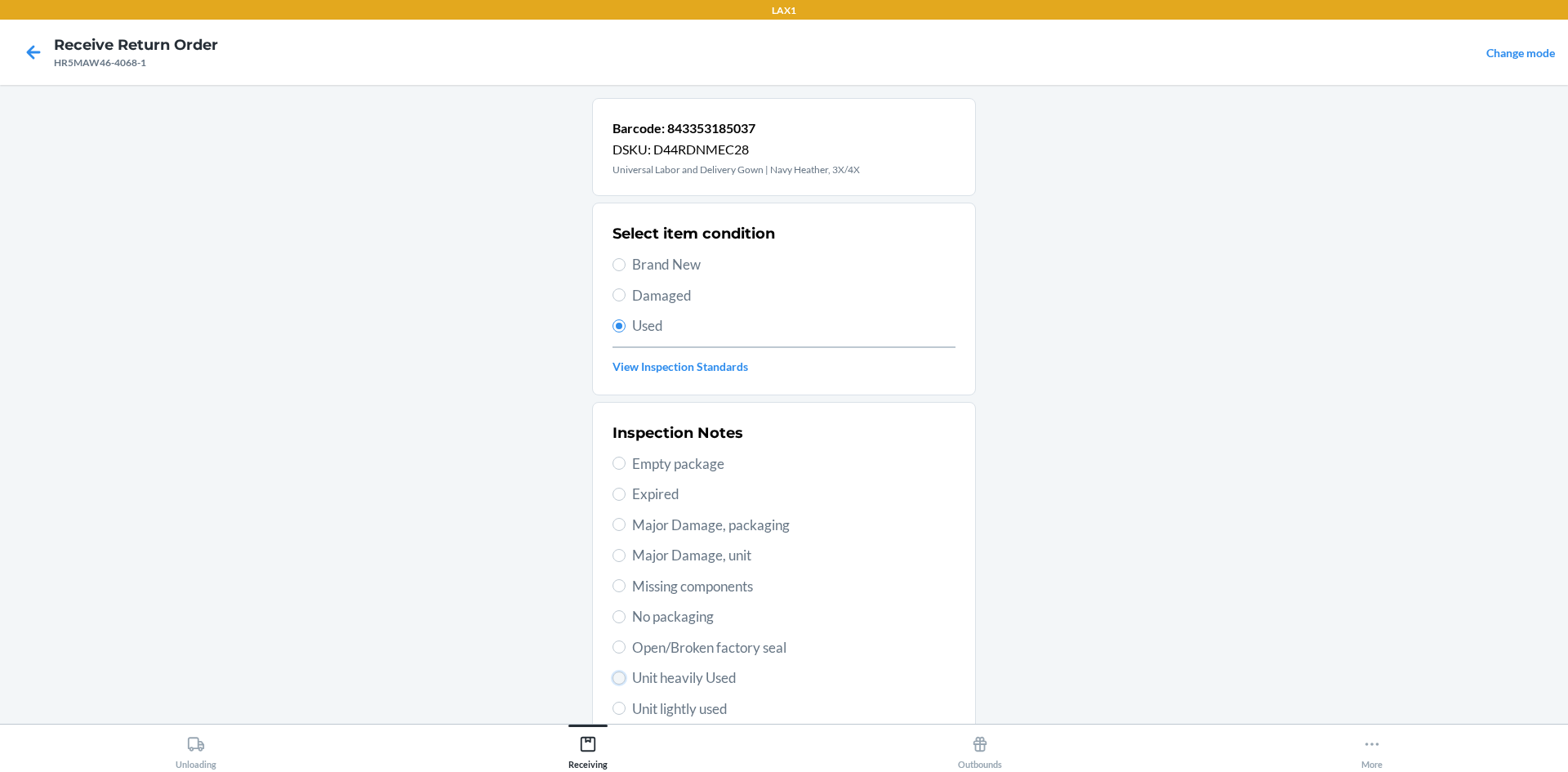
click at [614, 674] on input "Unit heavily Used" at bounding box center [618, 677] width 13 height 13
radio input "true"
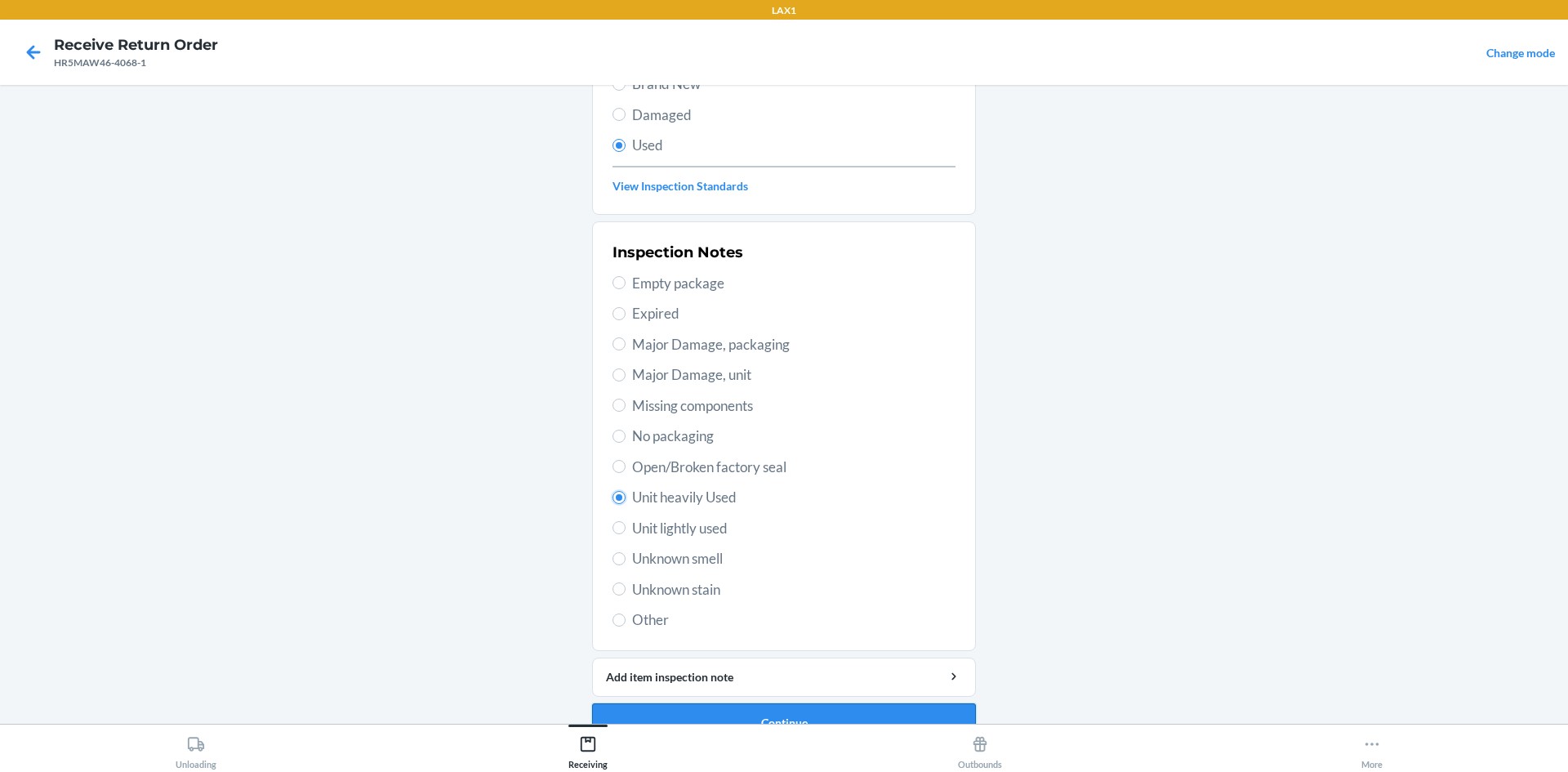
scroll to position [212, 0]
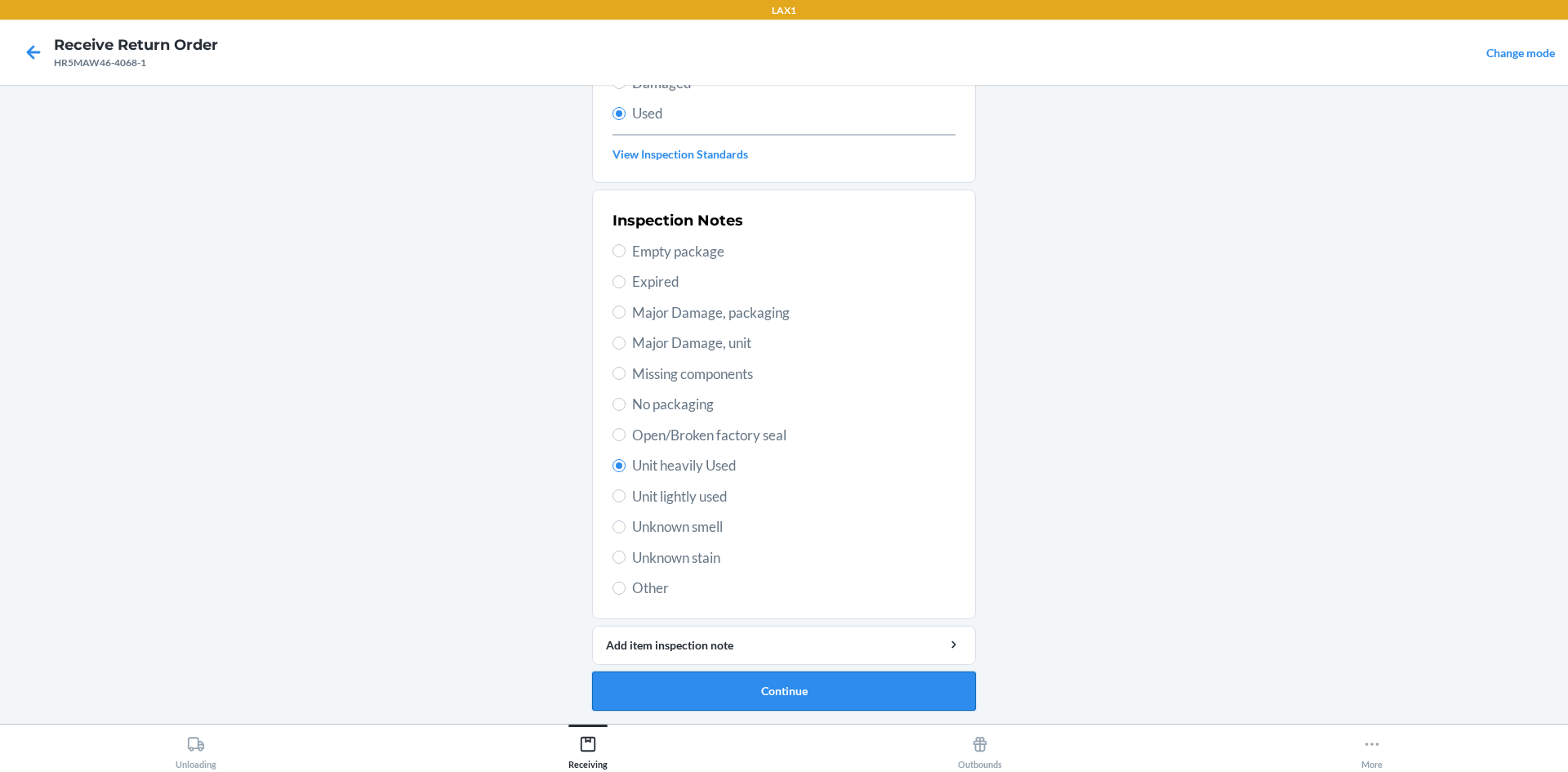
click at [707, 691] on button "Continue" at bounding box center [784, 690] width 384 height 39
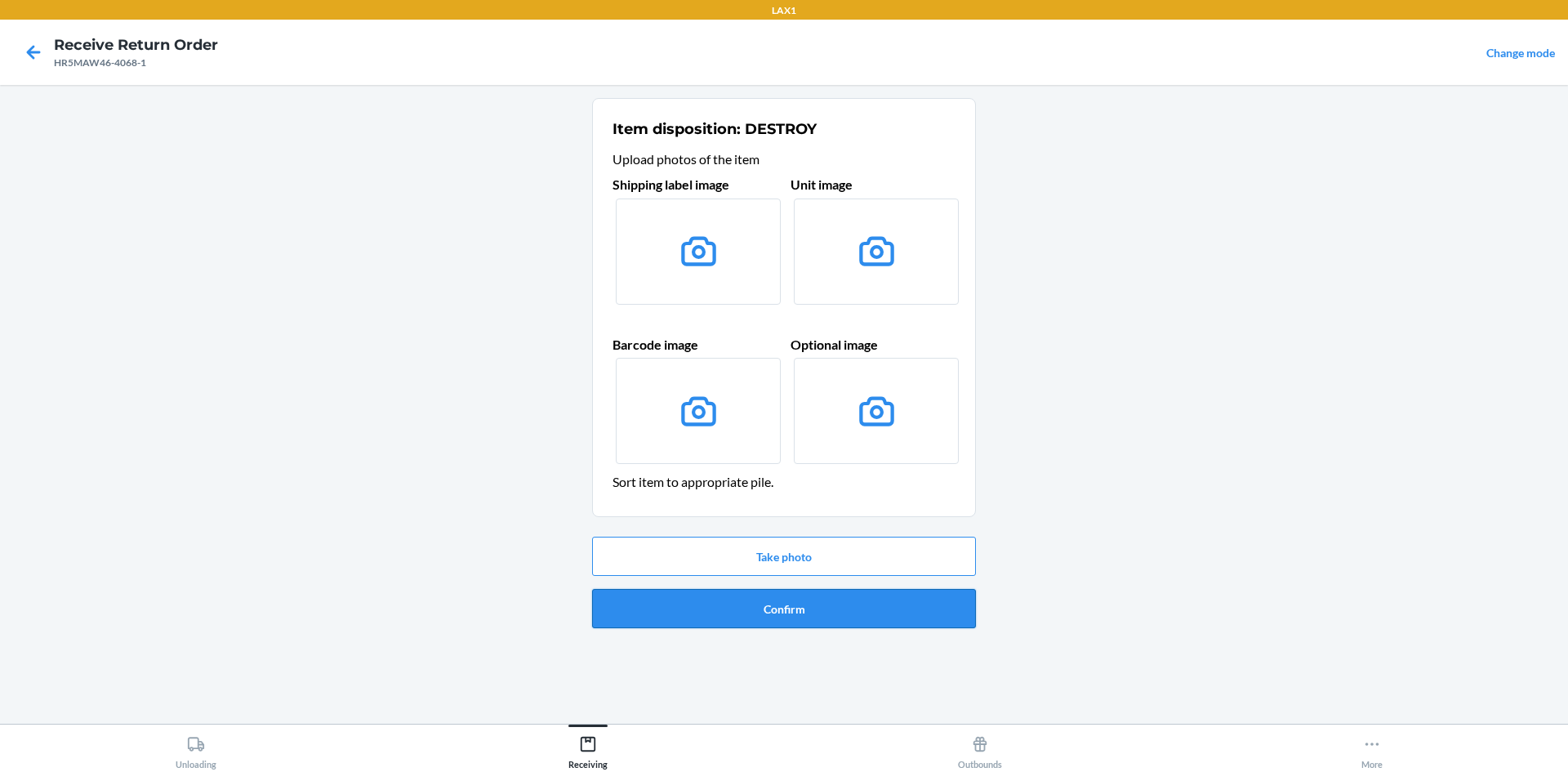
click at [741, 610] on button "Confirm" at bounding box center [784, 607] width 384 height 39
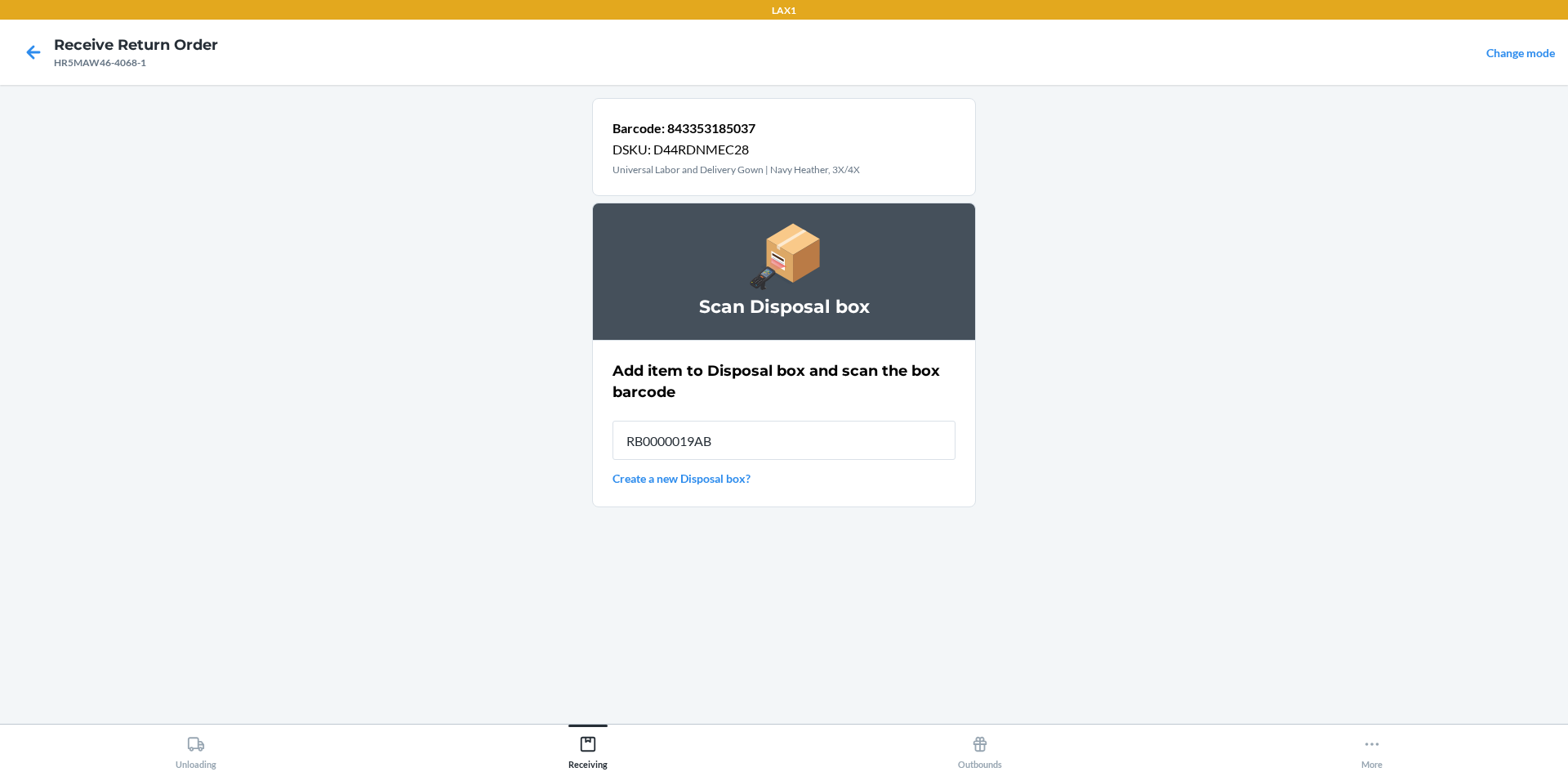
type input "RB0000019AB"
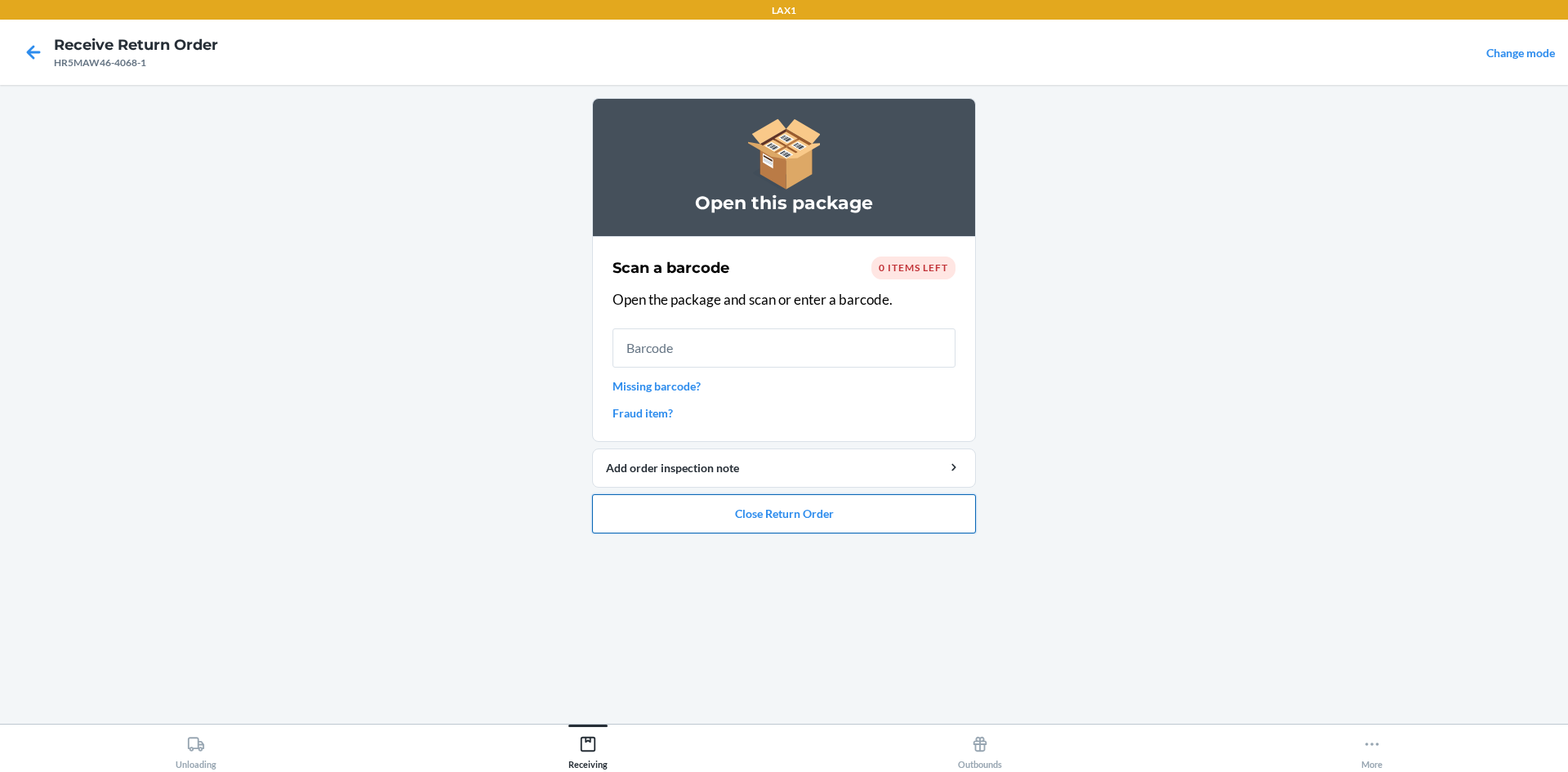
click at [933, 516] on button "Close Return Order" at bounding box center [784, 513] width 384 height 39
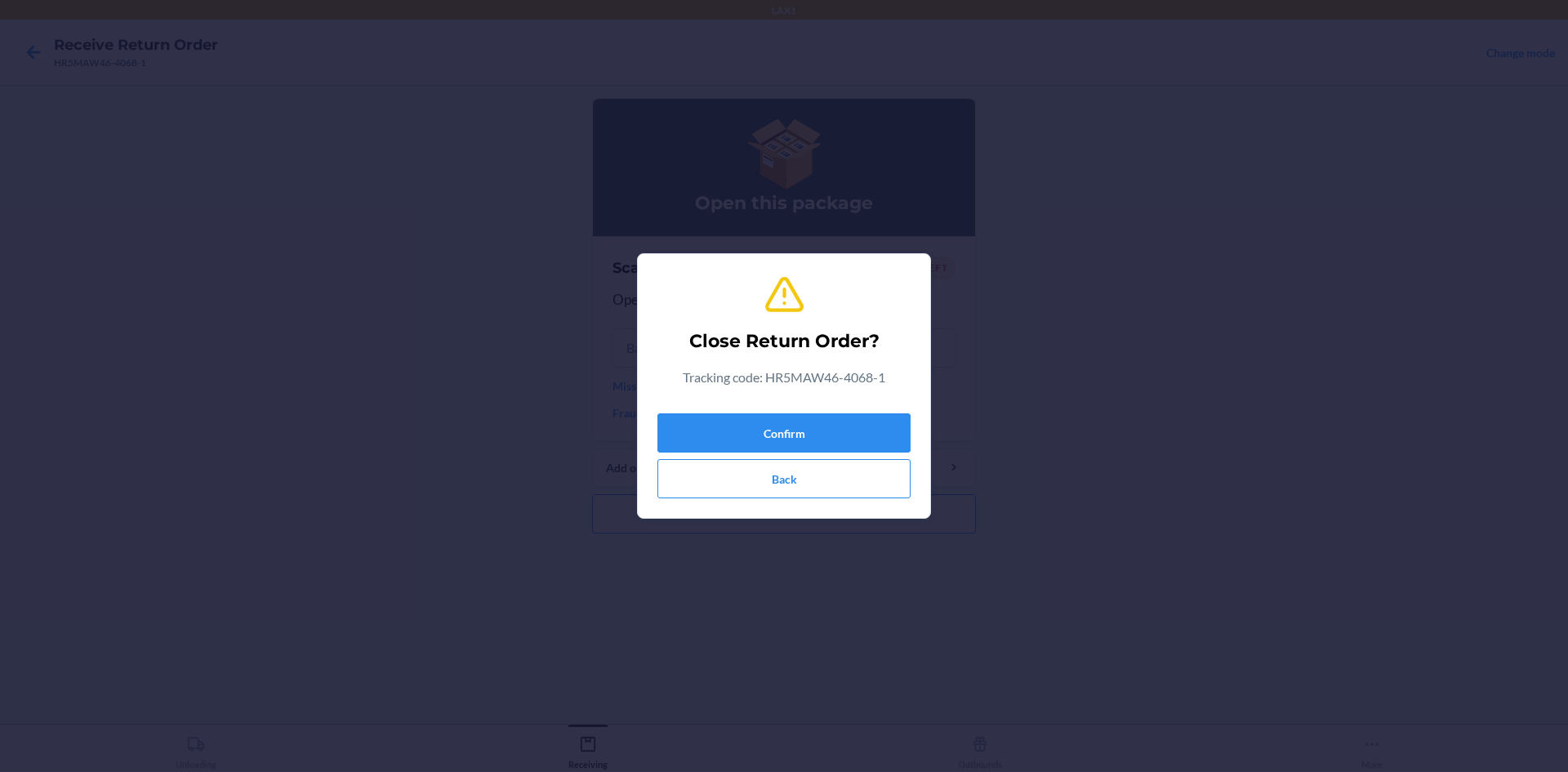
drag, startPoint x: 890, startPoint y: 410, endPoint x: 889, endPoint y: 434, distance: 24.0
click at [890, 417] on div "Confirm Back" at bounding box center [784, 453] width 253 height 92
click at [889, 434] on button "Confirm" at bounding box center [784, 432] width 253 height 39
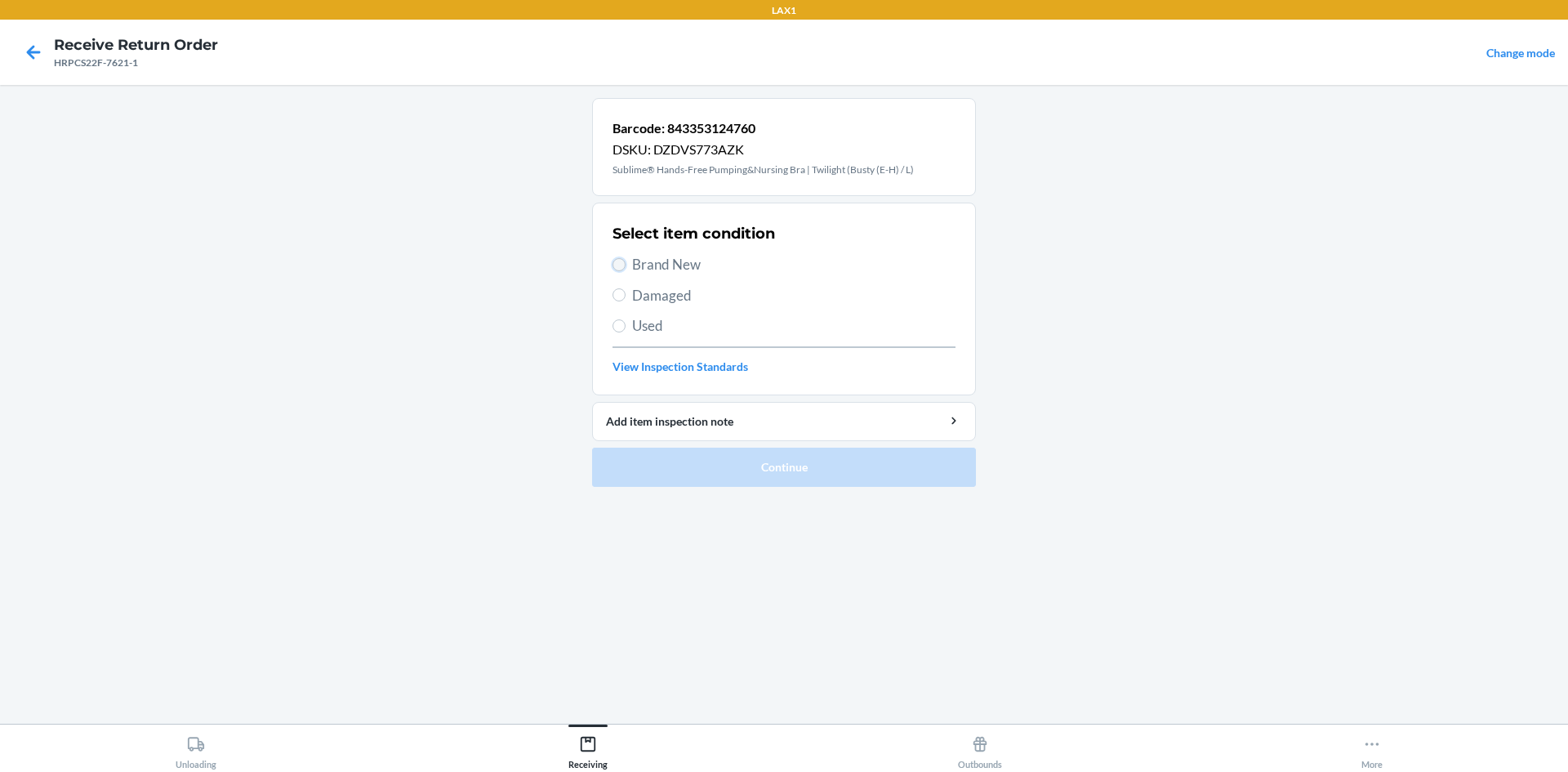
click at [613, 261] on input "Brand New" at bounding box center [618, 264] width 13 height 13
radio input "true"
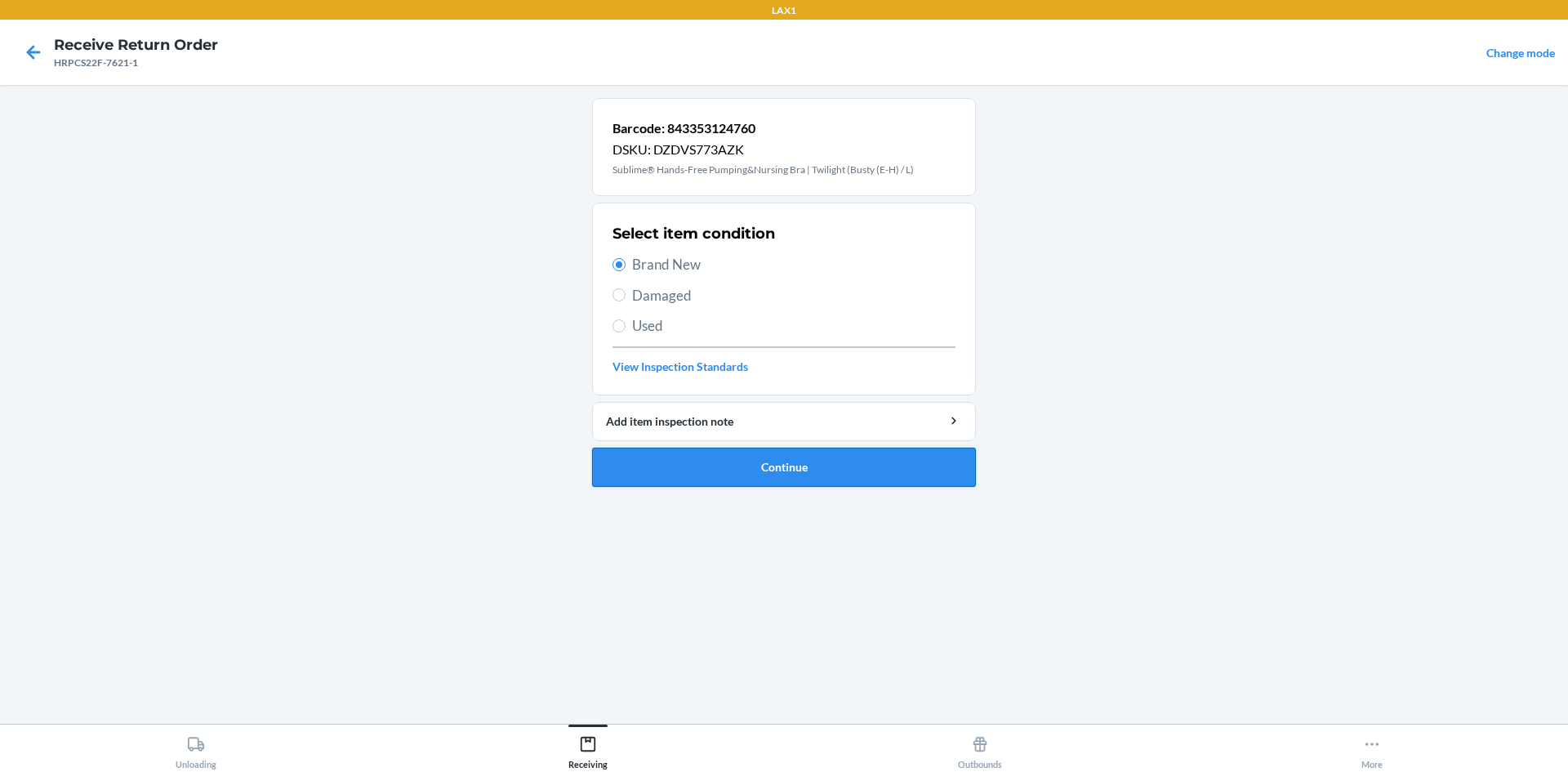
click at [805, 466] on button "Continue" at bounding box center [784, 467] width 384 height 39
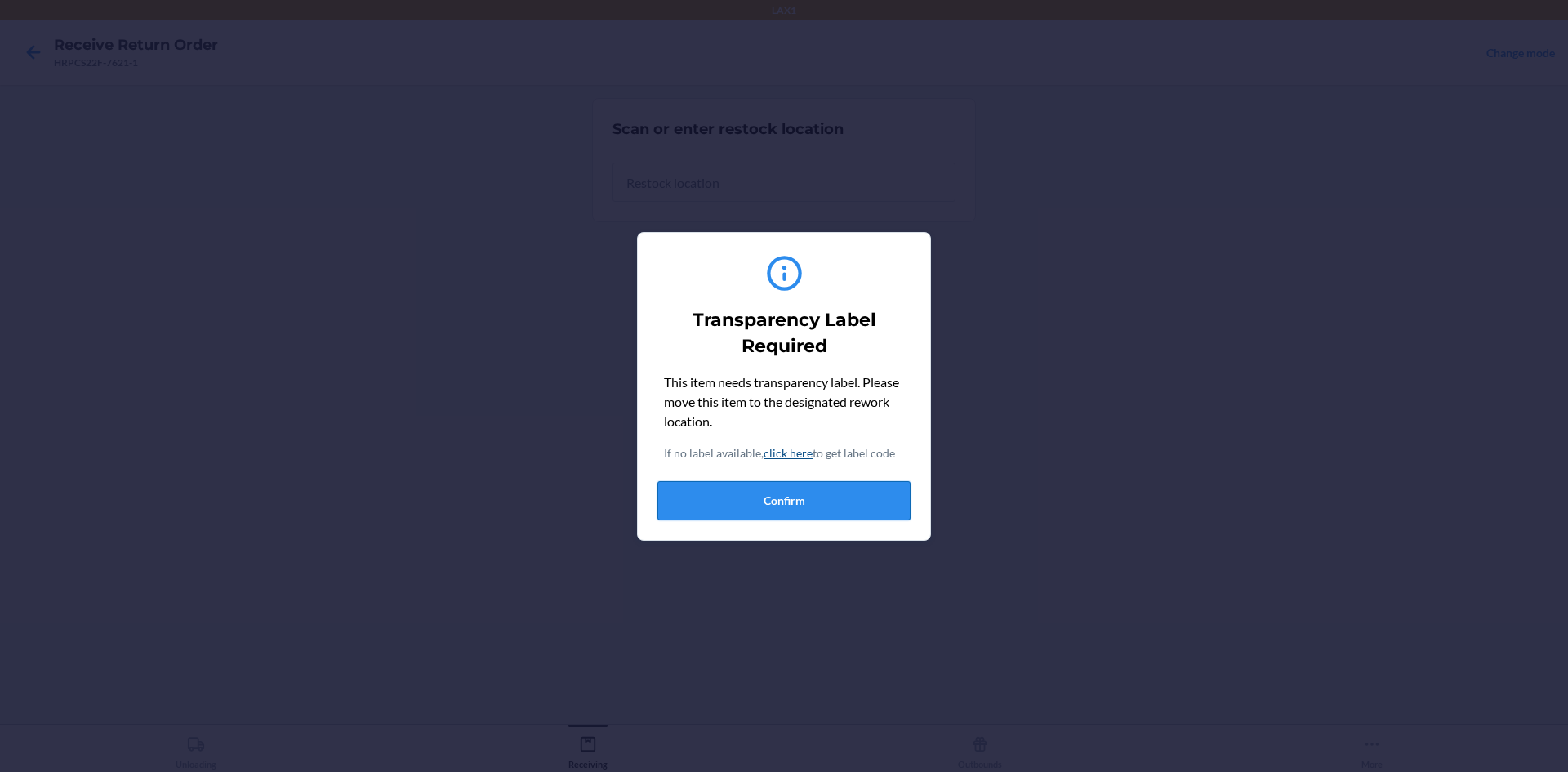
click at [804, 511] on button "Confirm" at bounding box center [784, 500] width 253 height 39
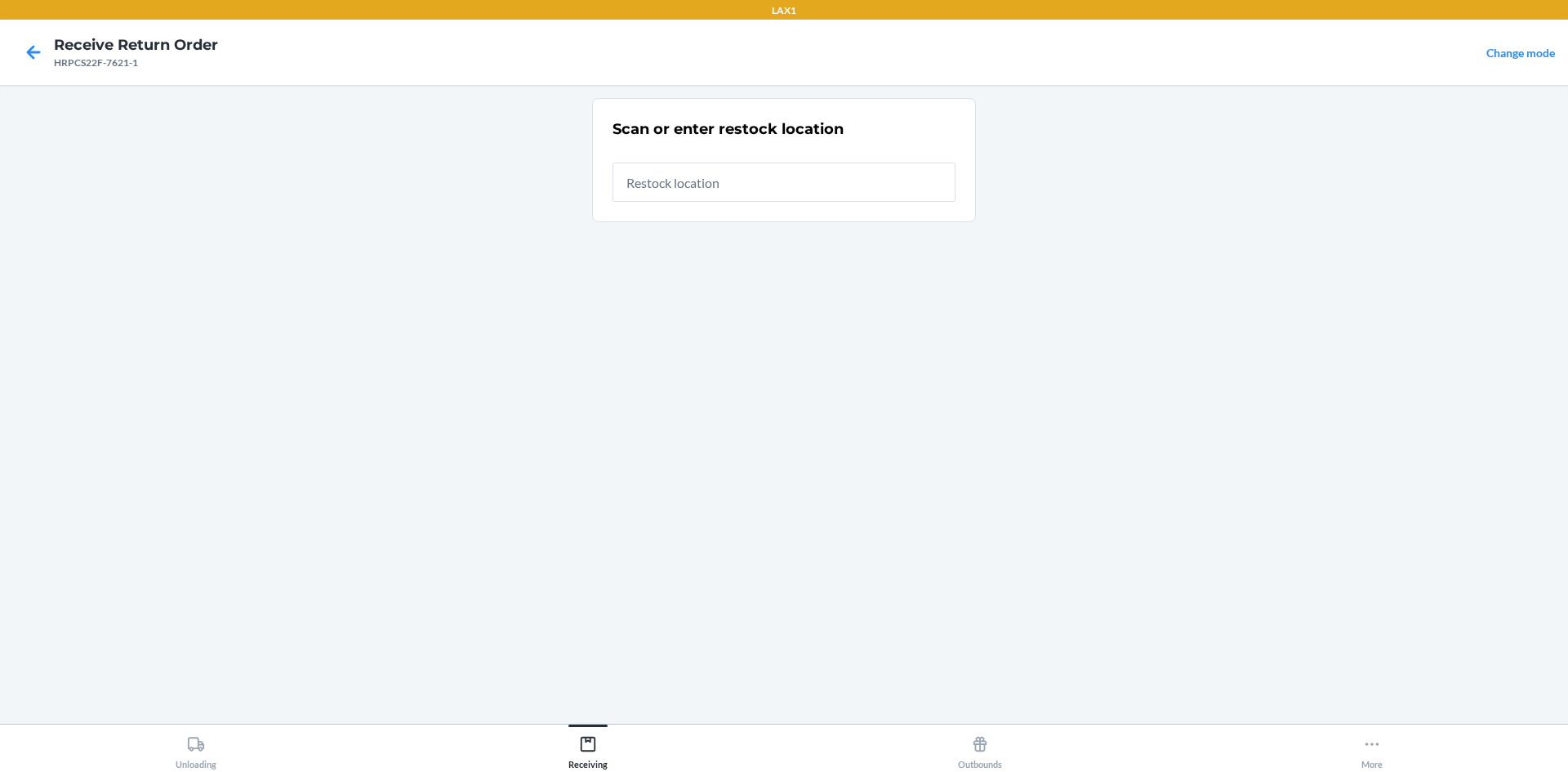
type input "RTCART042"
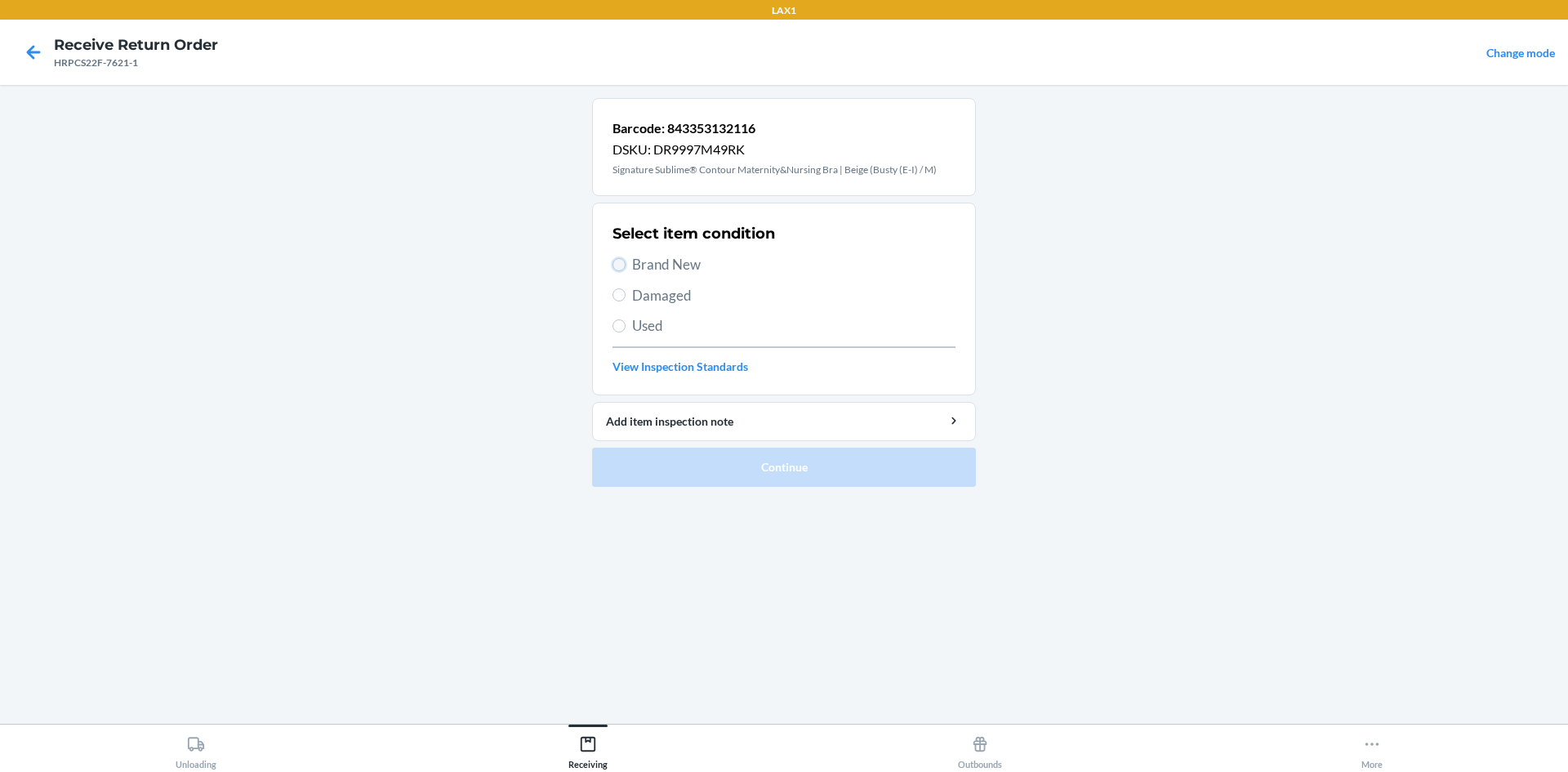
click at [616, 259] on input "Brand New" at bounding box center [618, 264] width 13 height 13
radio input "true"
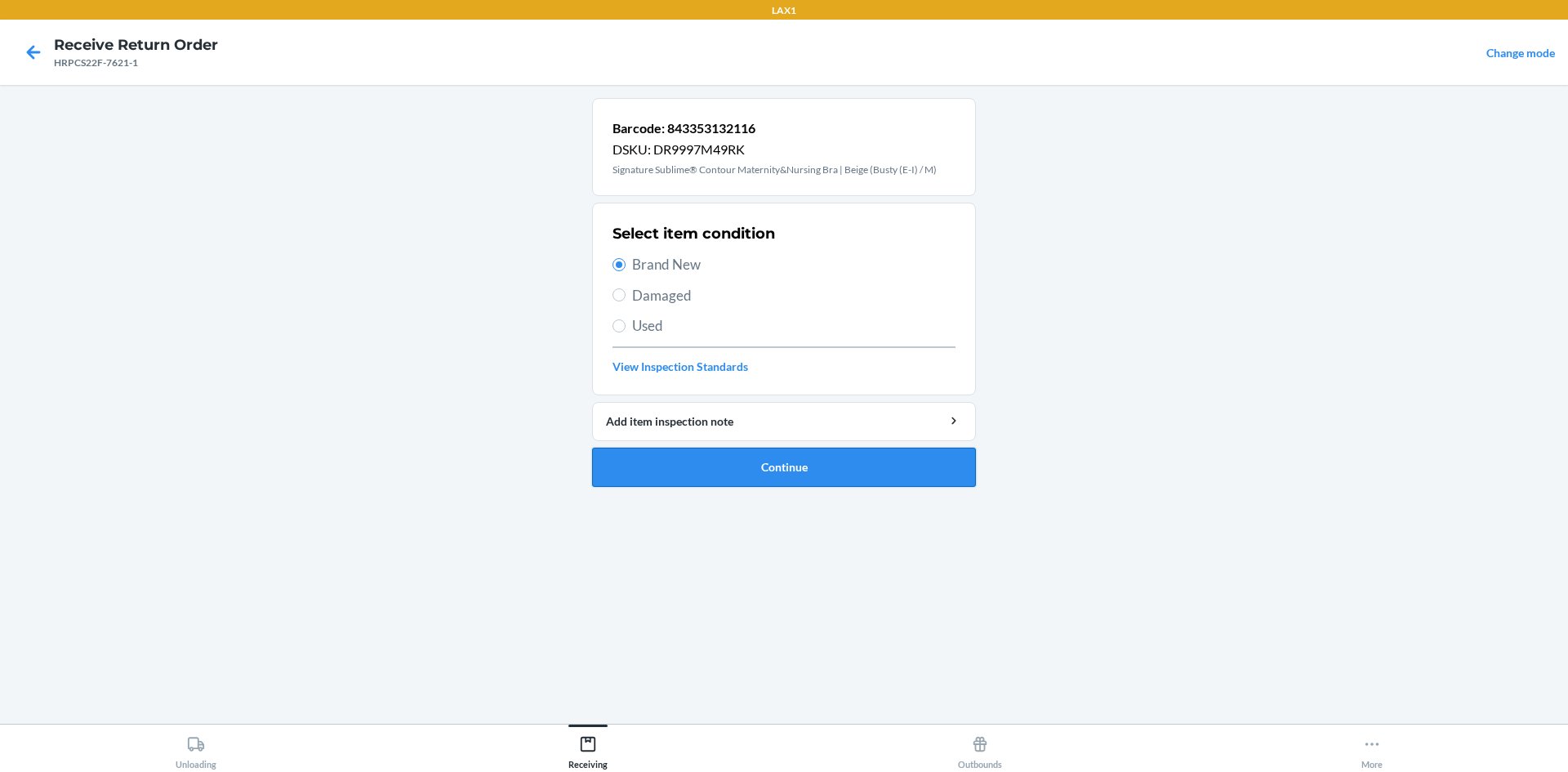
click at [775, 467] on button "Continue" at bounding box center [784, 467] width 384 height 39
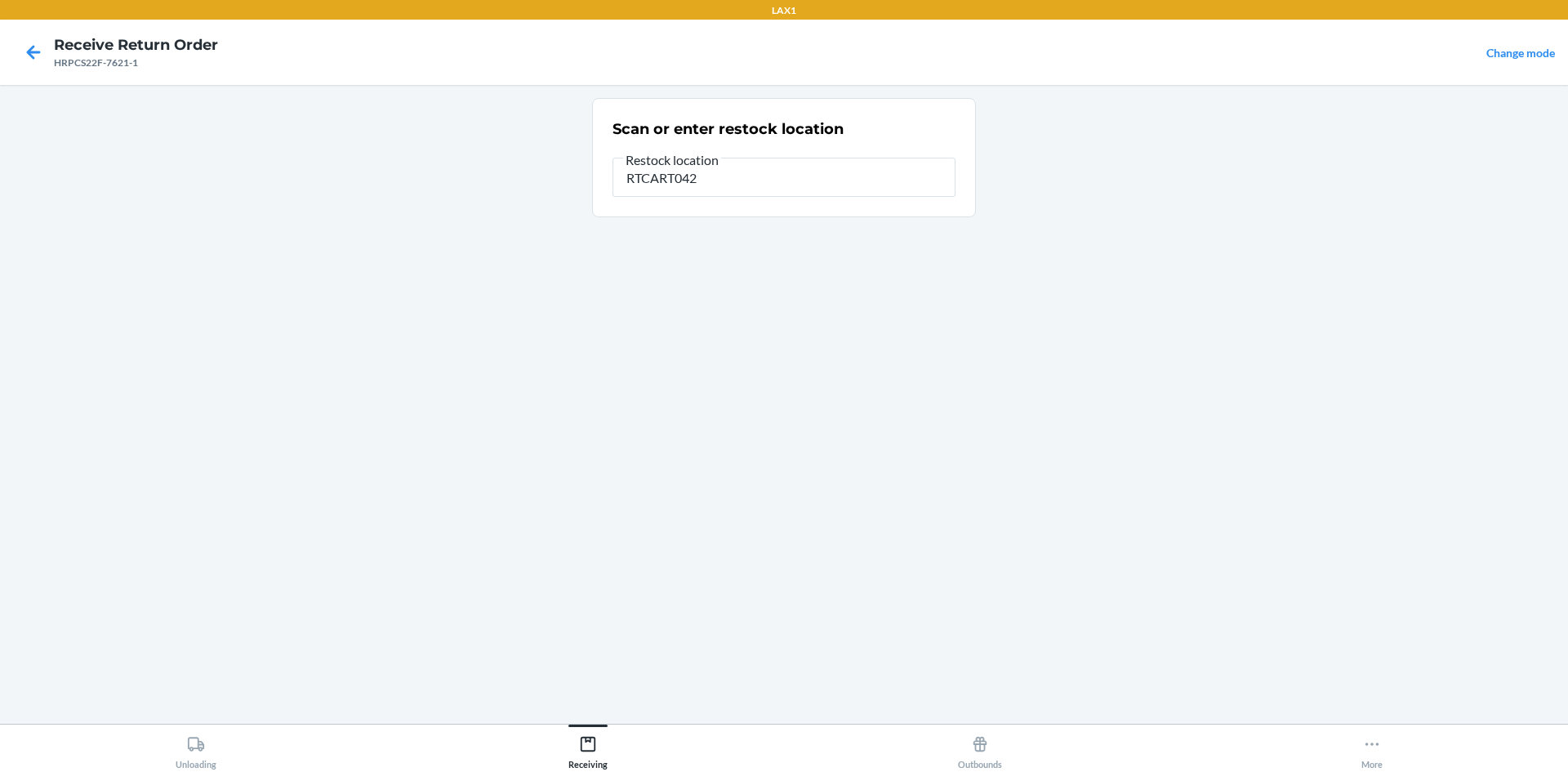
type input "RTCART042"
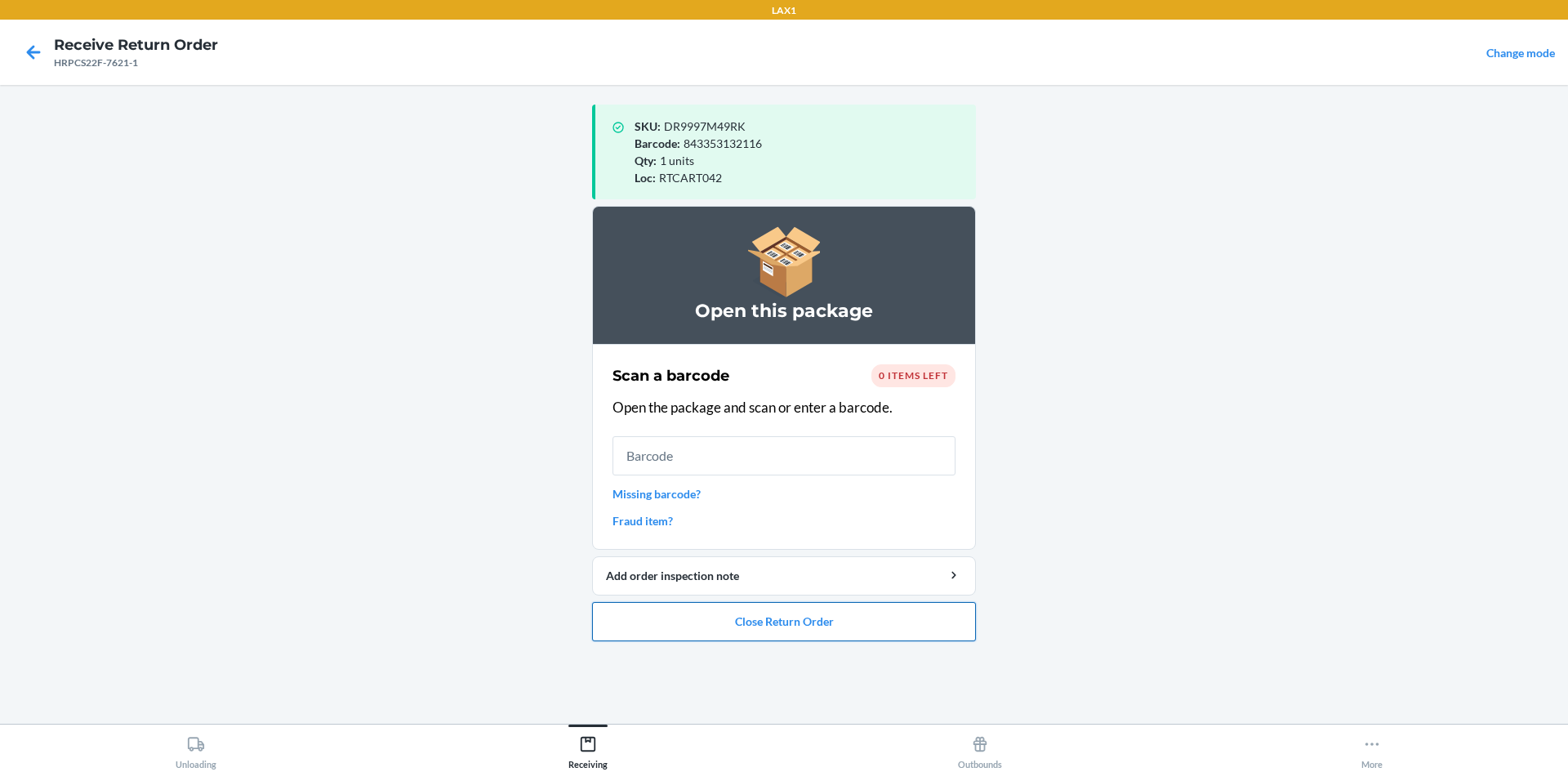
click at [896, 625] on button "Close Return Order" at bounding box center [784, 620] width 384 height 39
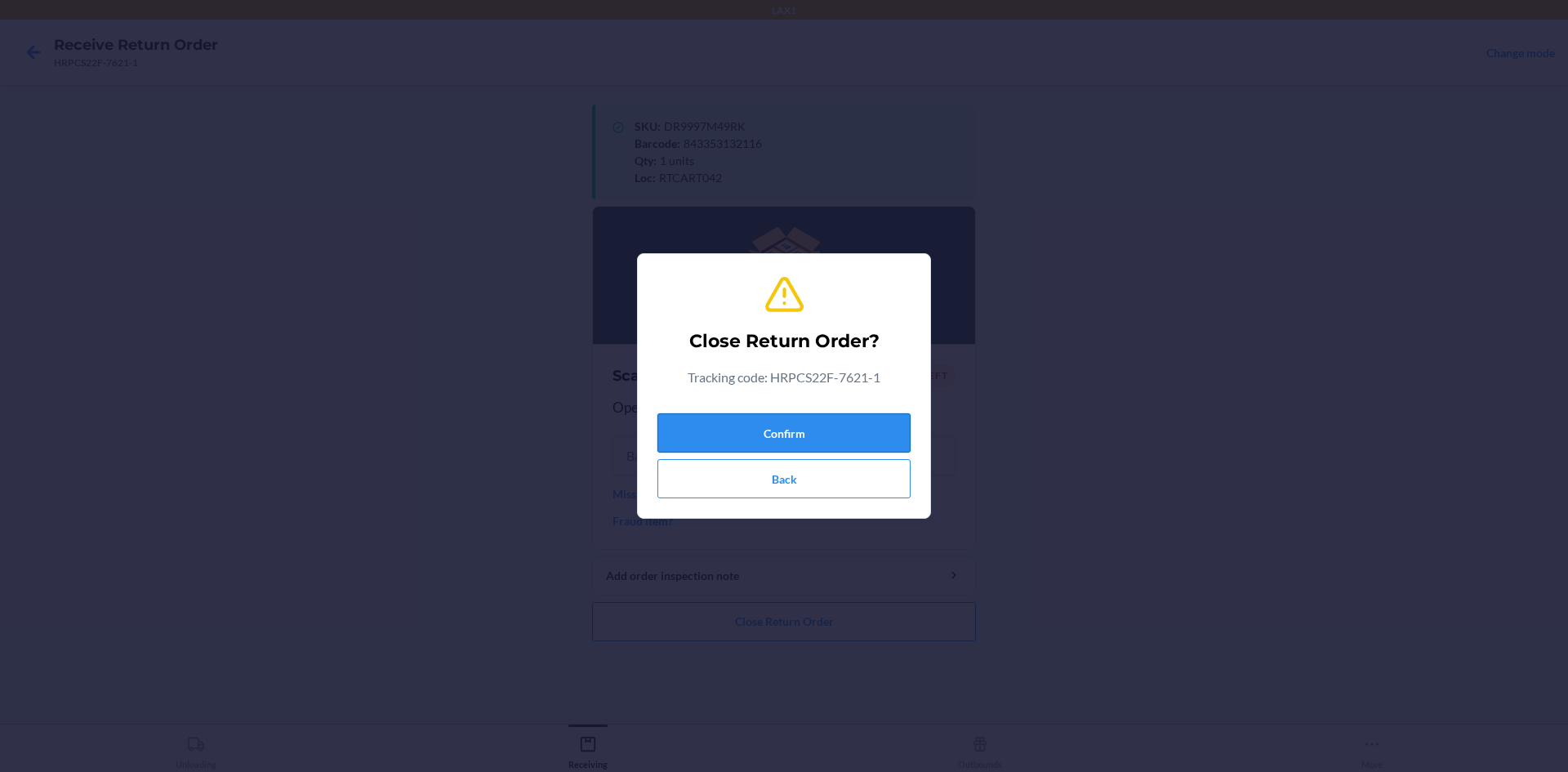
click at [826, 436] on button "Confirm" at bounding box center [784, 432] width 253 height 39
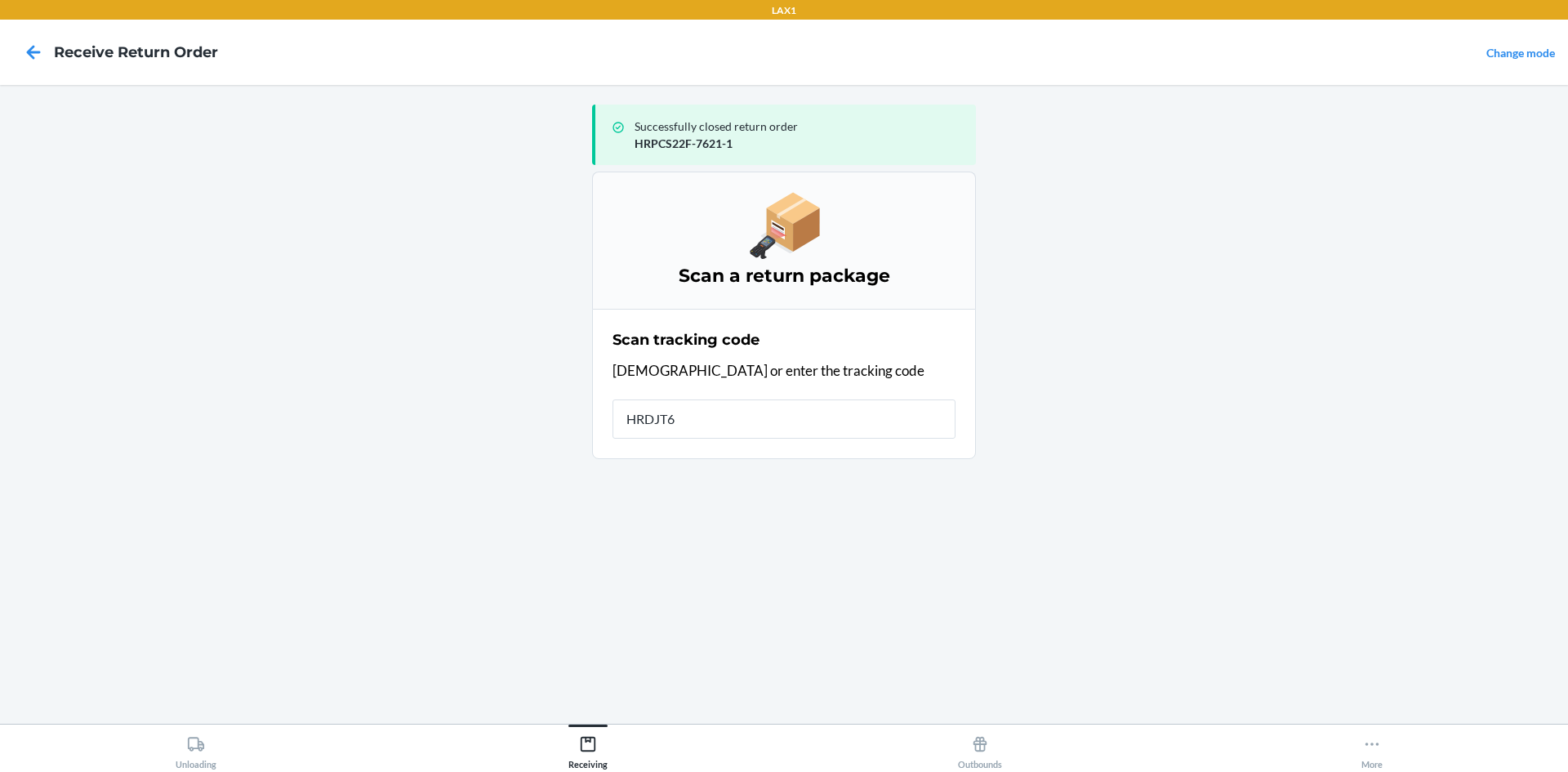
type input "HRDJT6P"
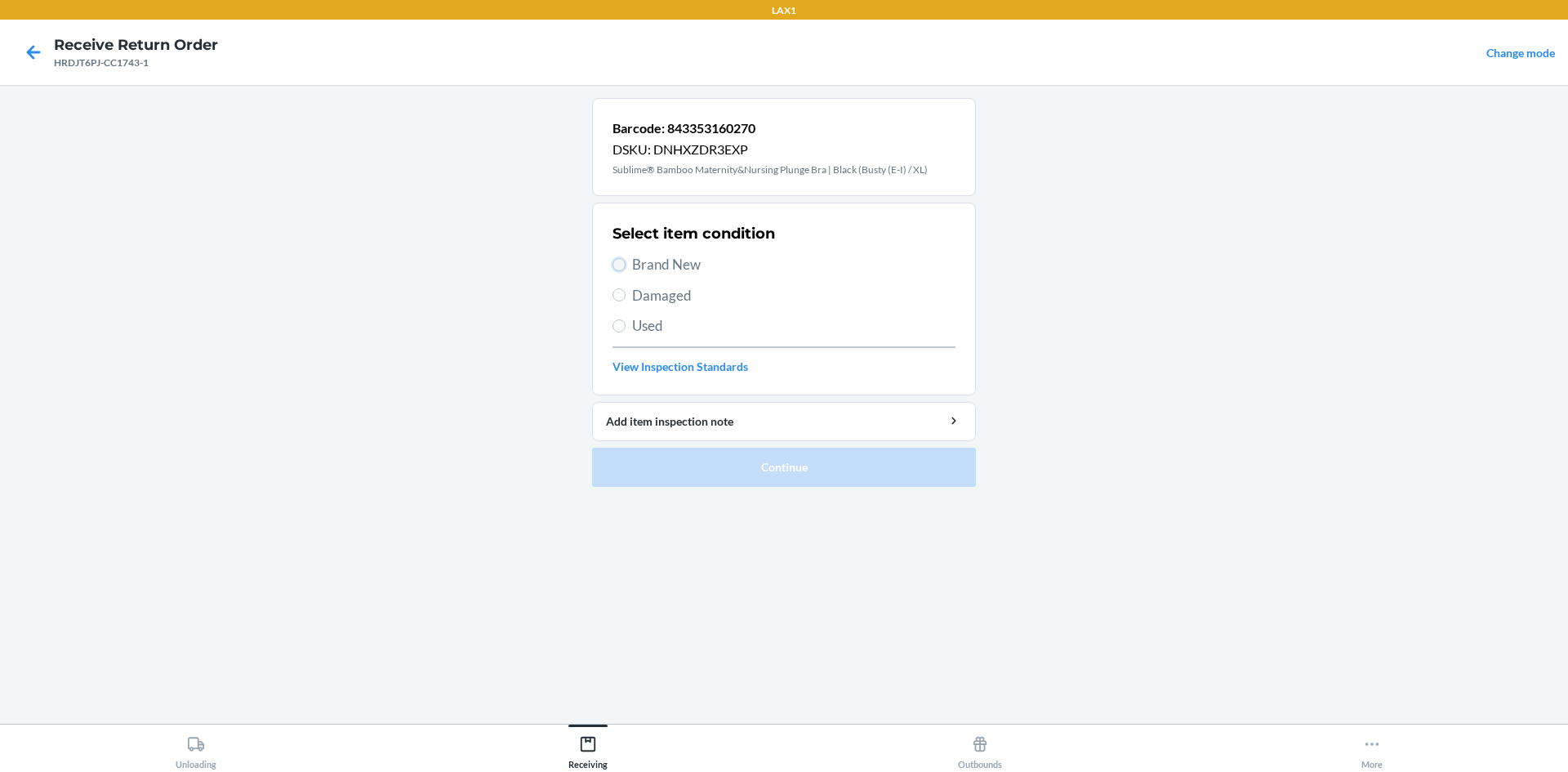
click at [617, 267] on input "Brand New" at bounding box center [618, 264] width 13 height 13
radio input "true"
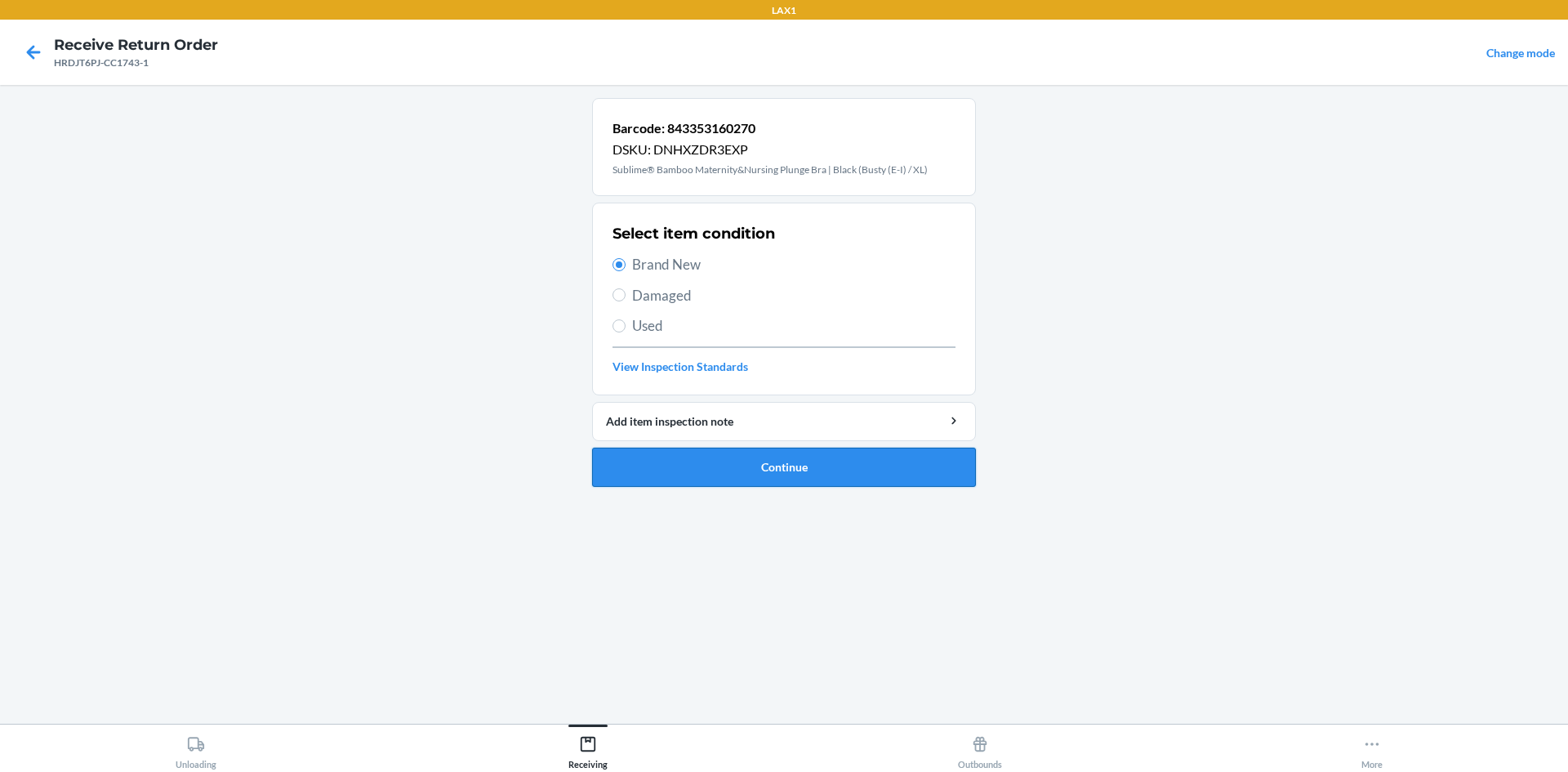
click at [775, 470] on button "Continue" at bounding box center [784, 467] width 384 height 39
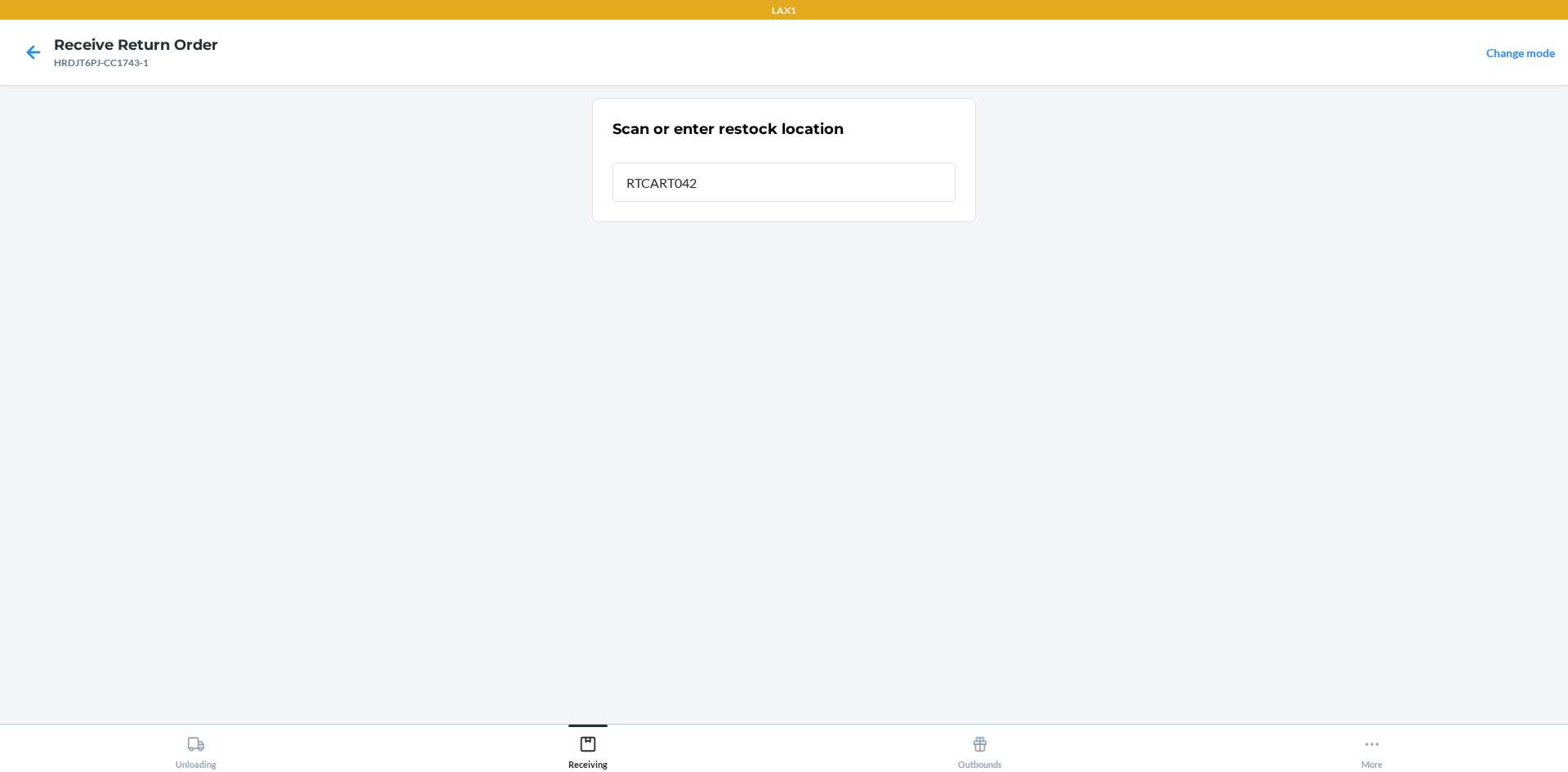
type input "RTCART042"
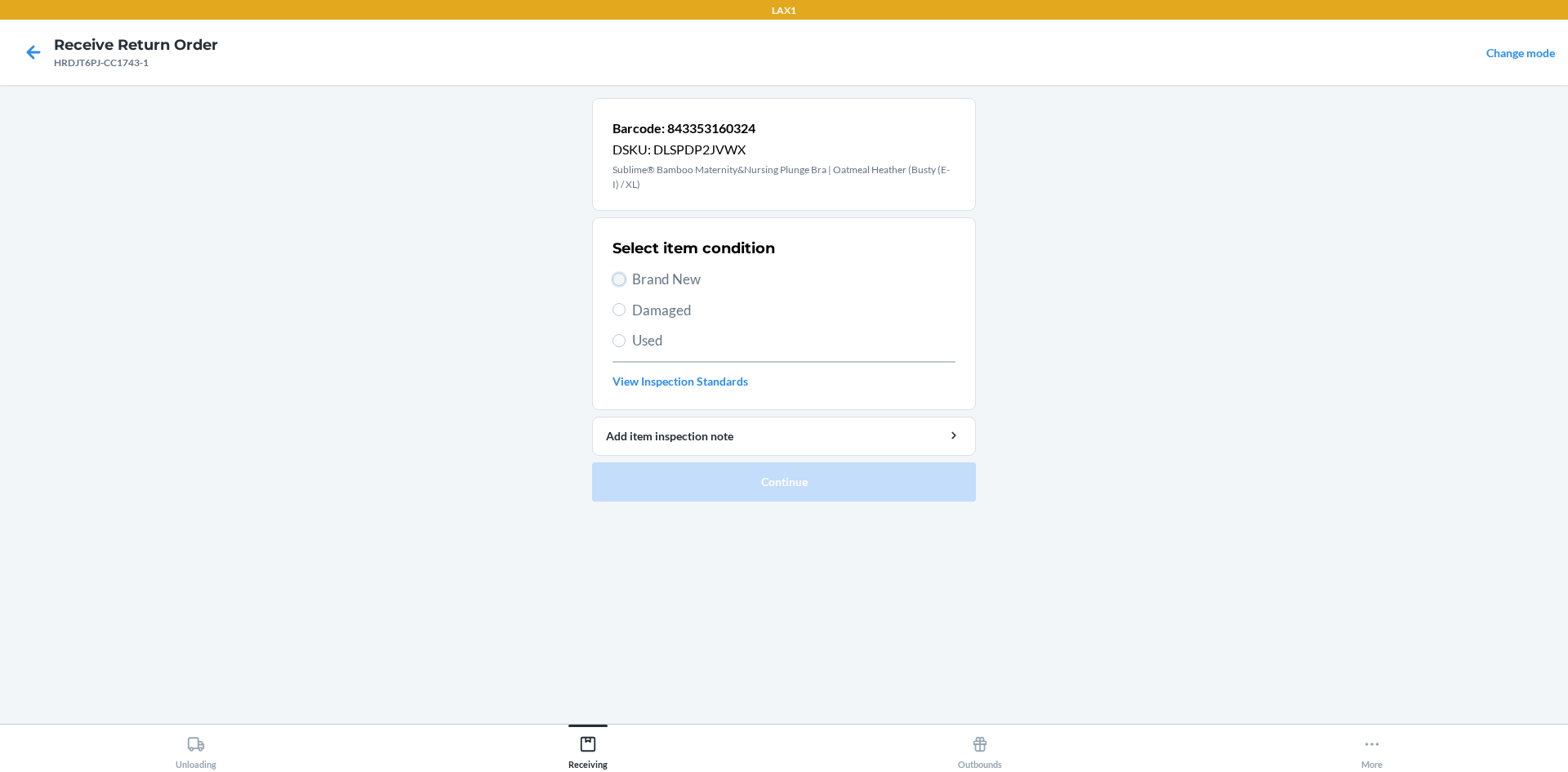
click at [622, 278] on input "Brand New" at bounding box center [618, 278] width 13 height 13
radio input "true"
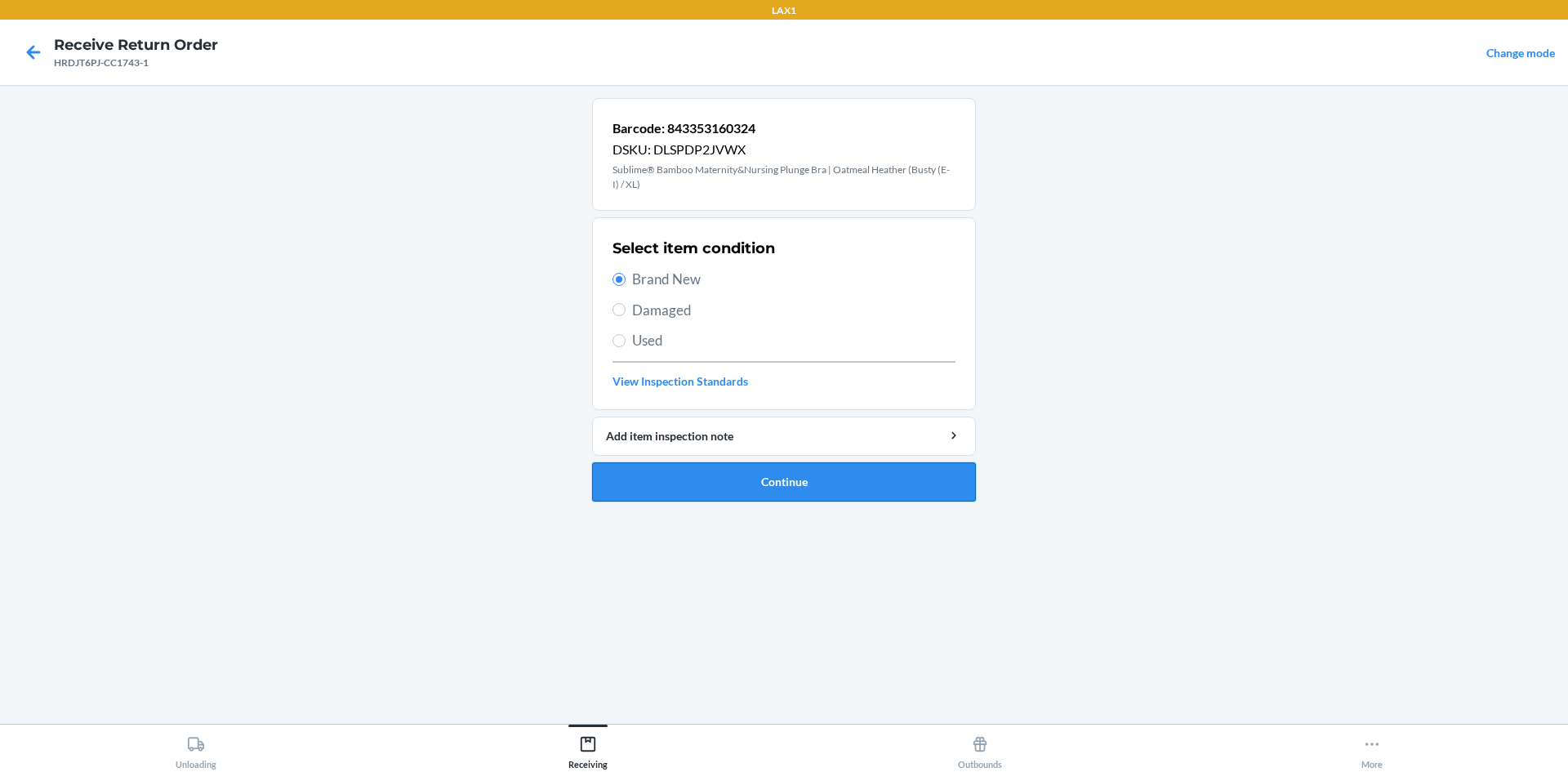
click at [774, 480] on button "Continue" at bounding box center [784, 481] width 384 height 39
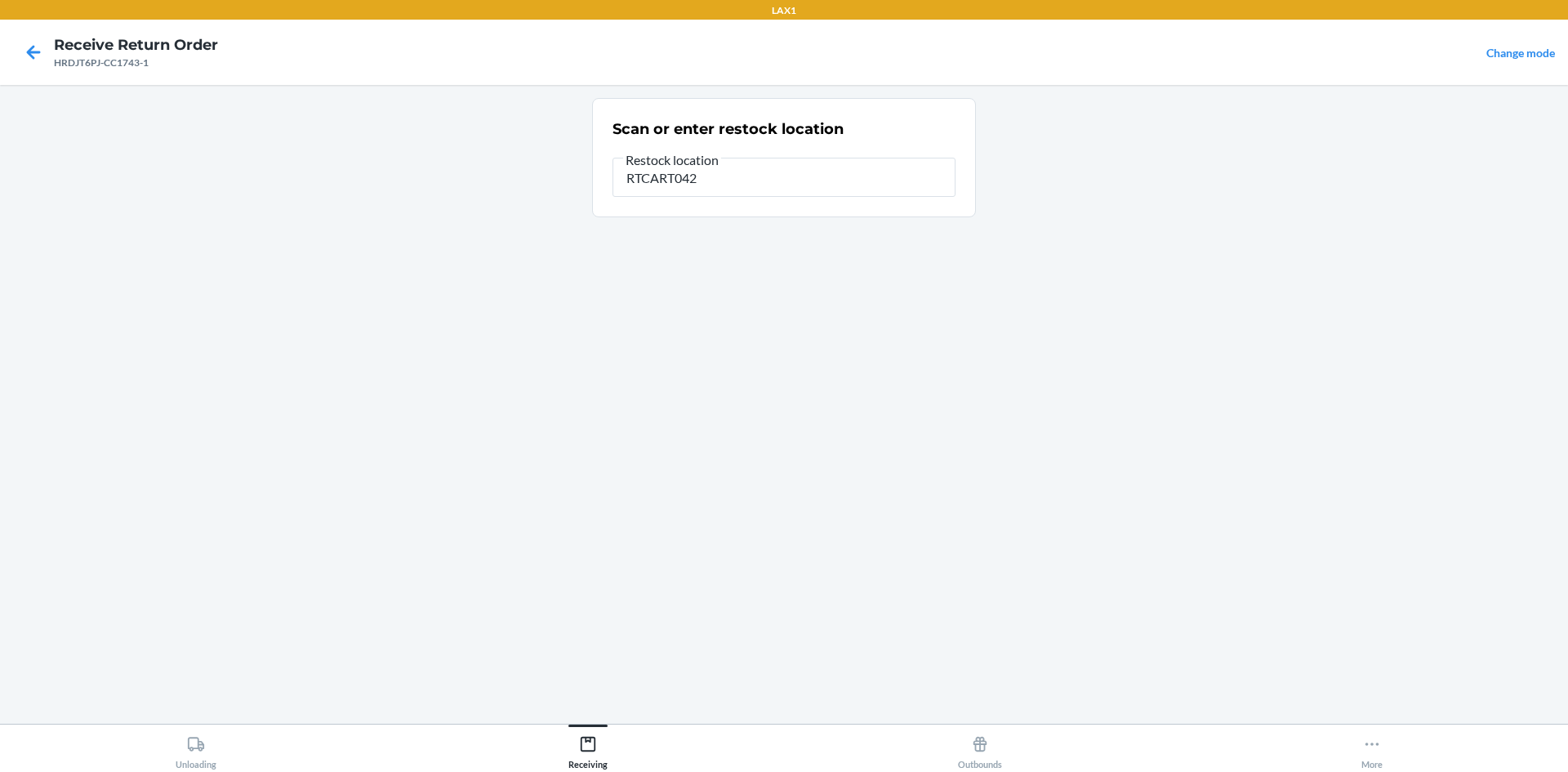
type input "RTCART042"
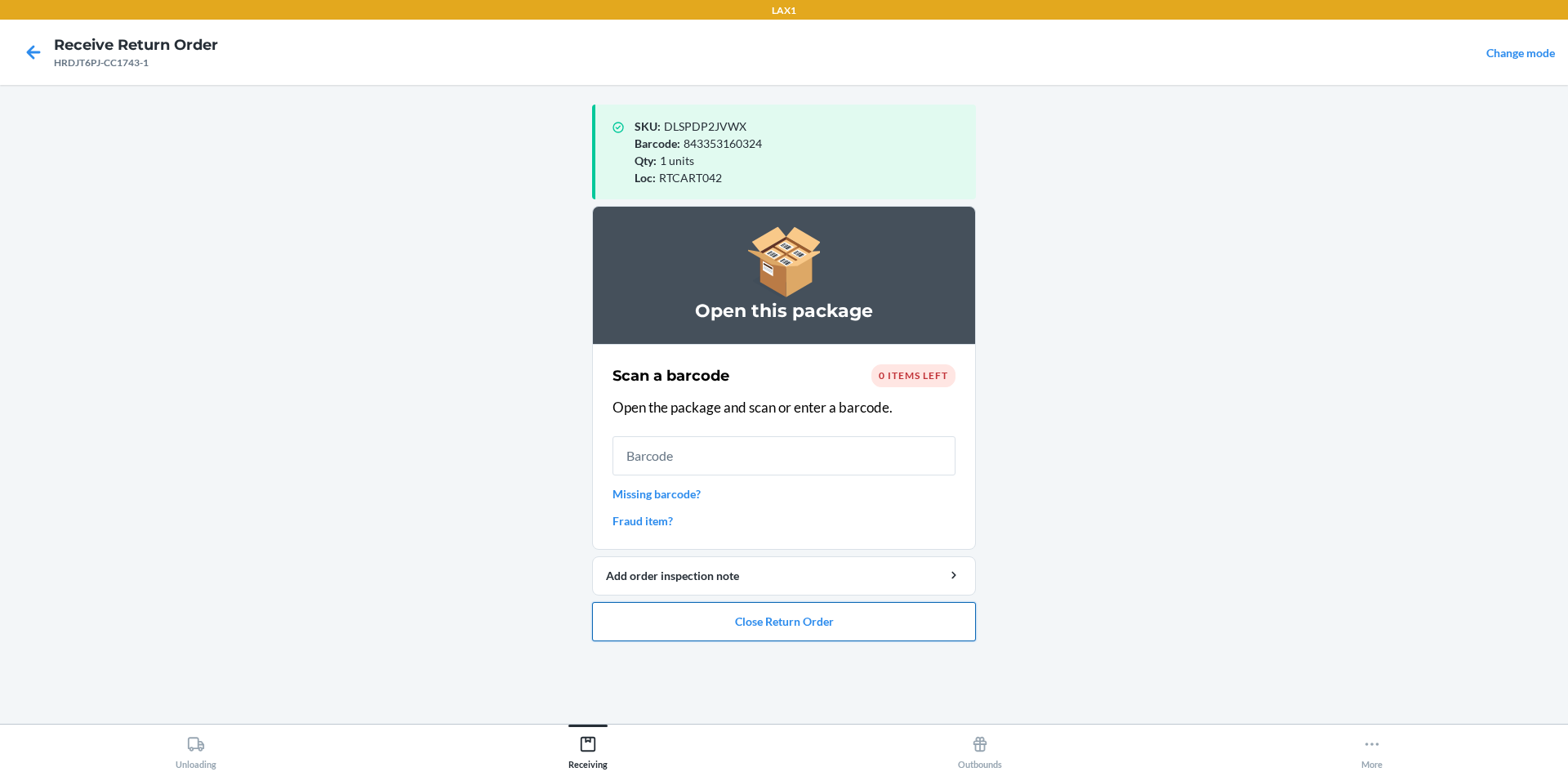
click at [882, 617] on button "Close Return Order" at bounding box center [784, 620] width 384 height 39
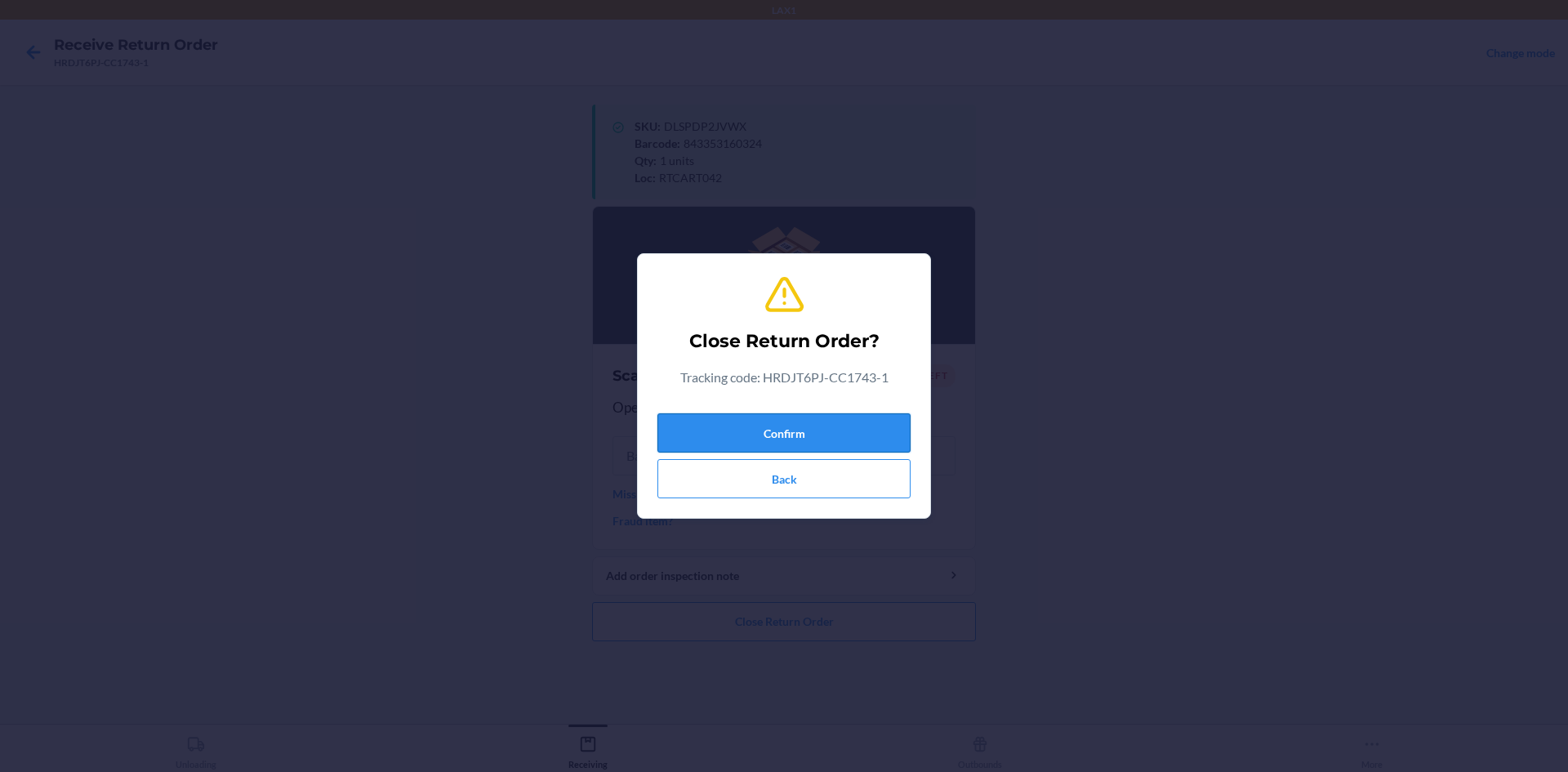
click at [803, 422] on button "Confirm" at bounding box center [784, 432] width 253 height 39
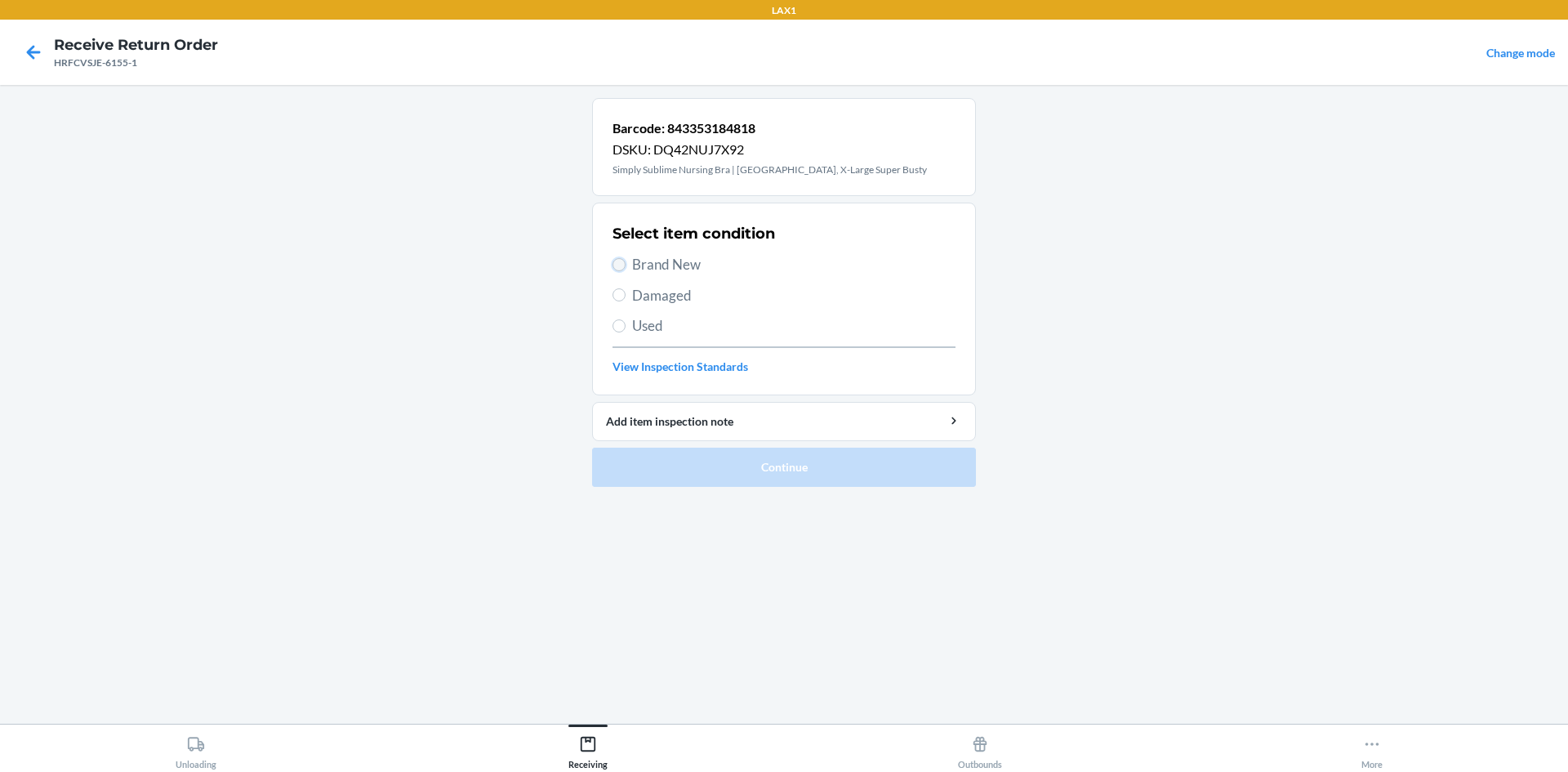
click at [621, 266] on input "Brand New" at bounding box center [618, 264] width 13 height 13
radio input "true"
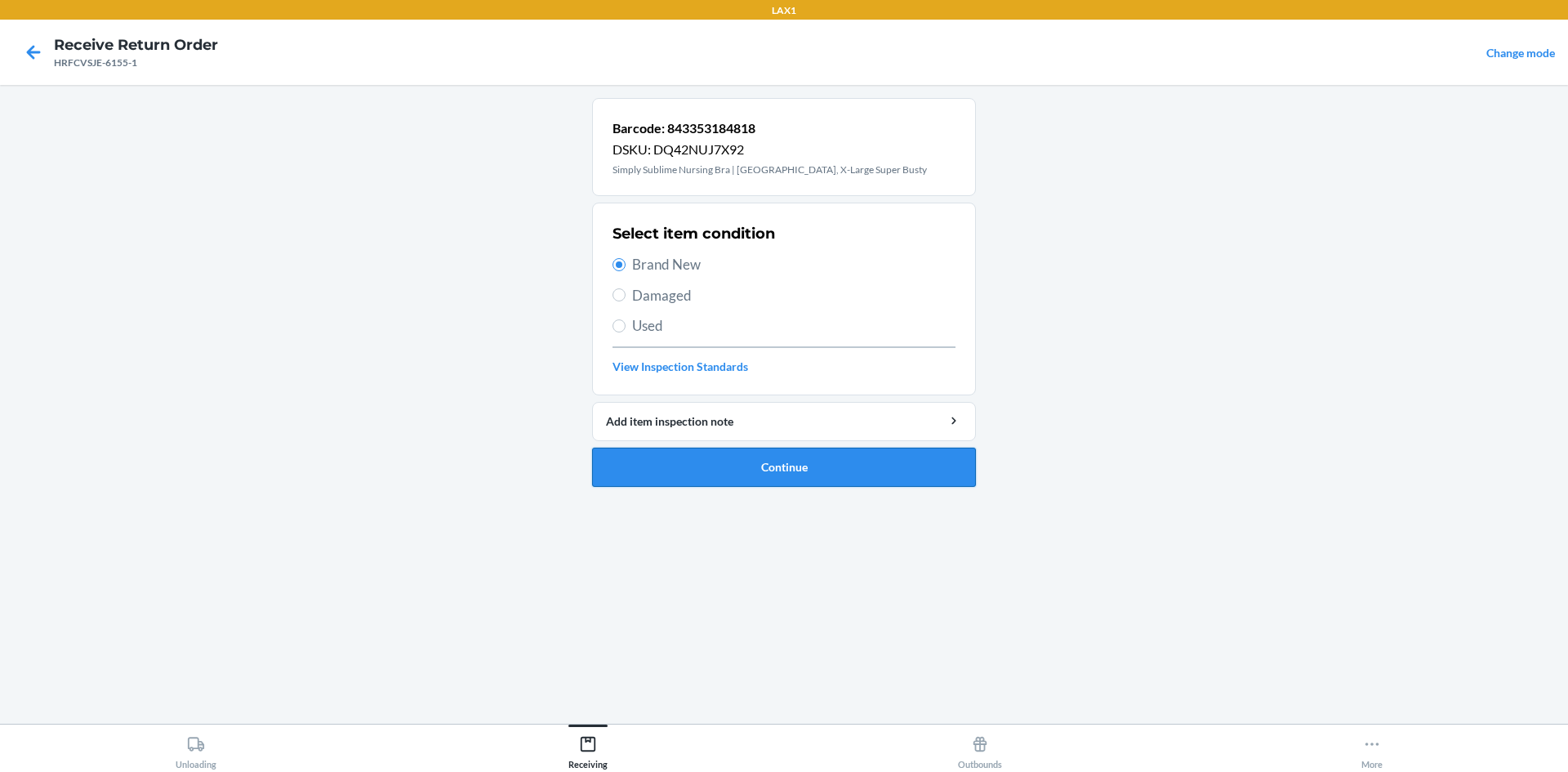
click at [696, 463] on button "Continue" at bounding box center [784, 467] width 384 height 39
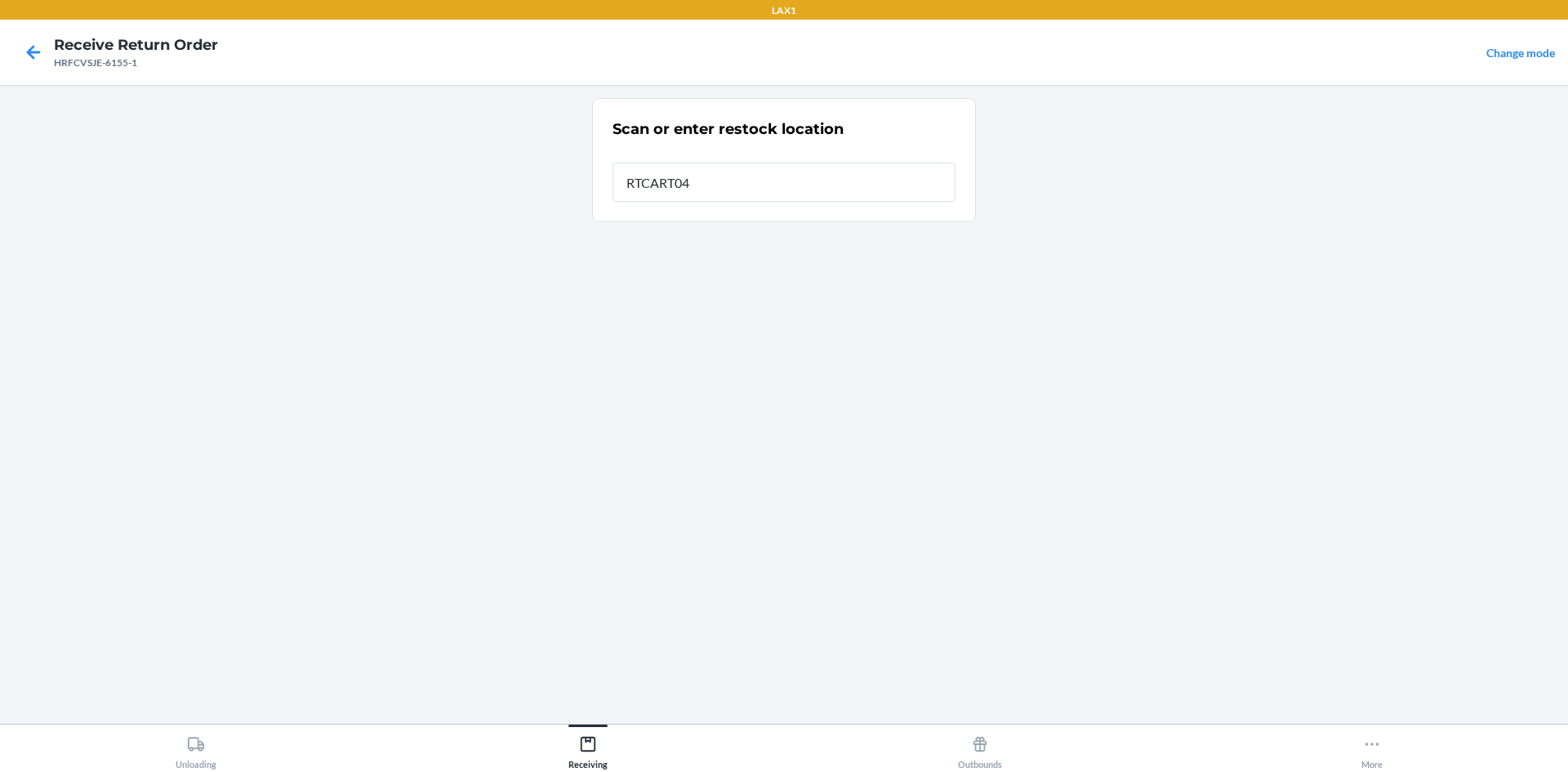
type input "RTCART042"
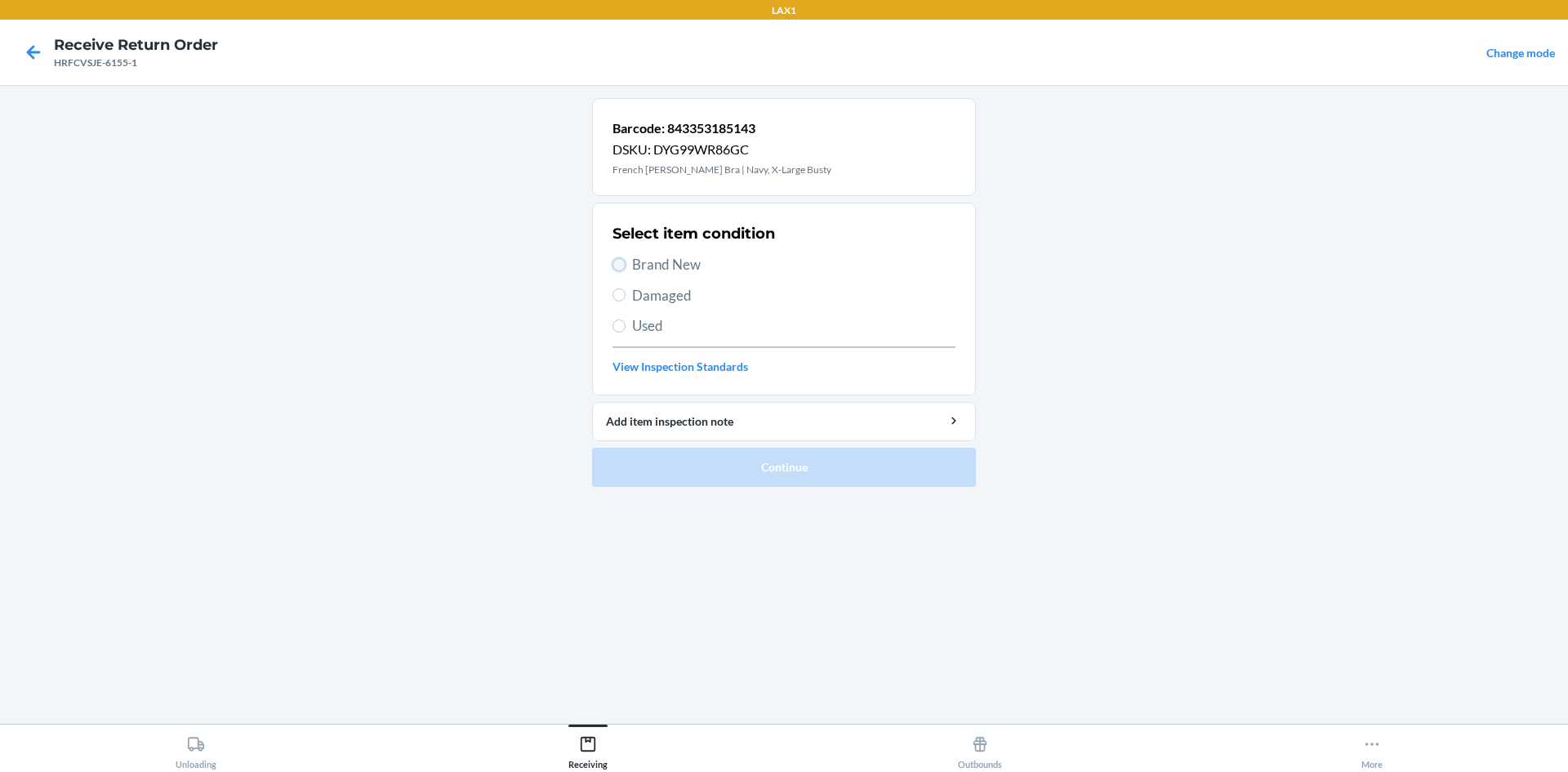
click at [623, 263] on input "Brand New" at bounding box center [618, 264] width 13 height 13
radio input "true"
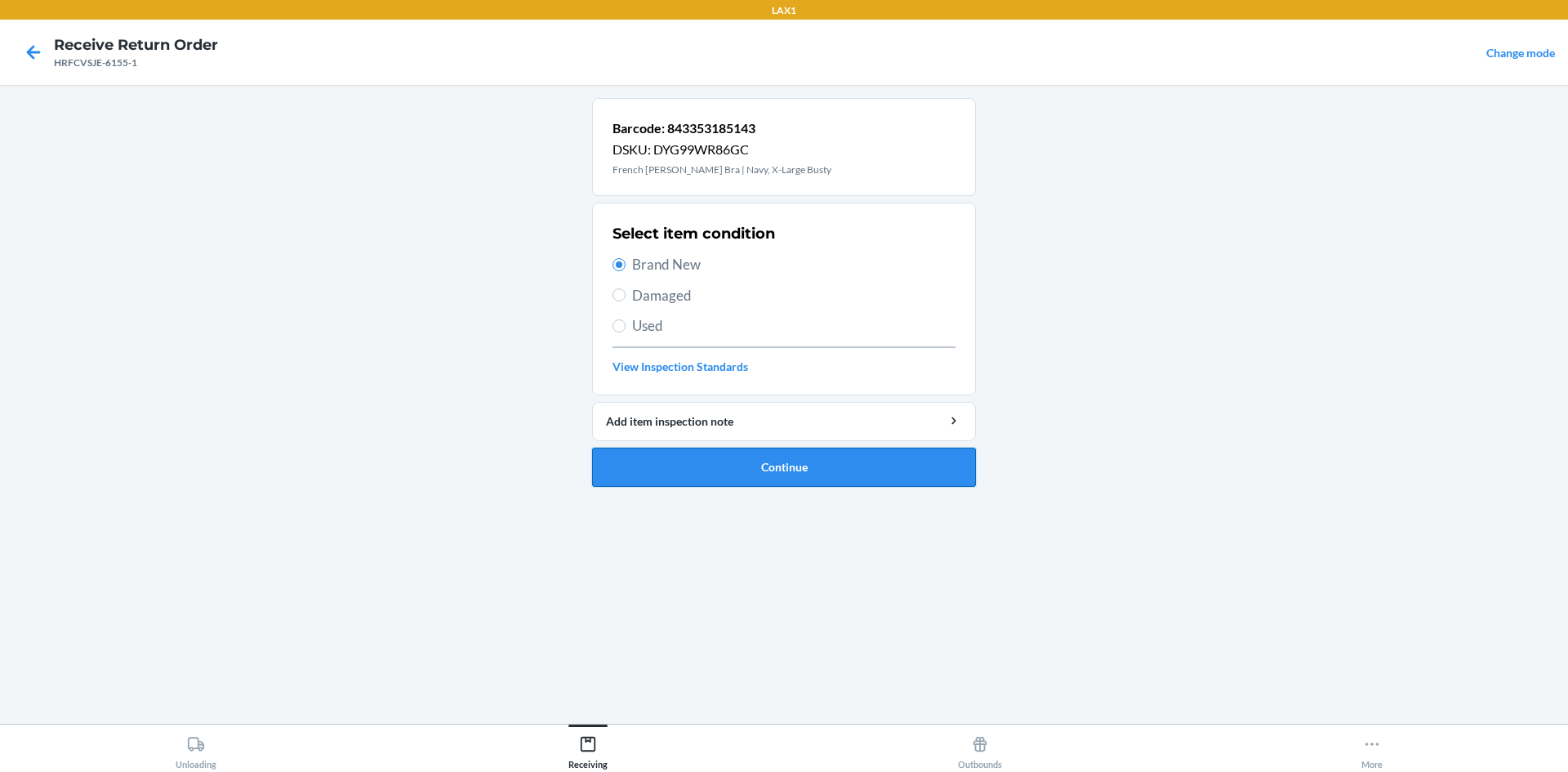
click at [718, 462] on button "Continue" at bounding box center [784, 467] width 384 height 39
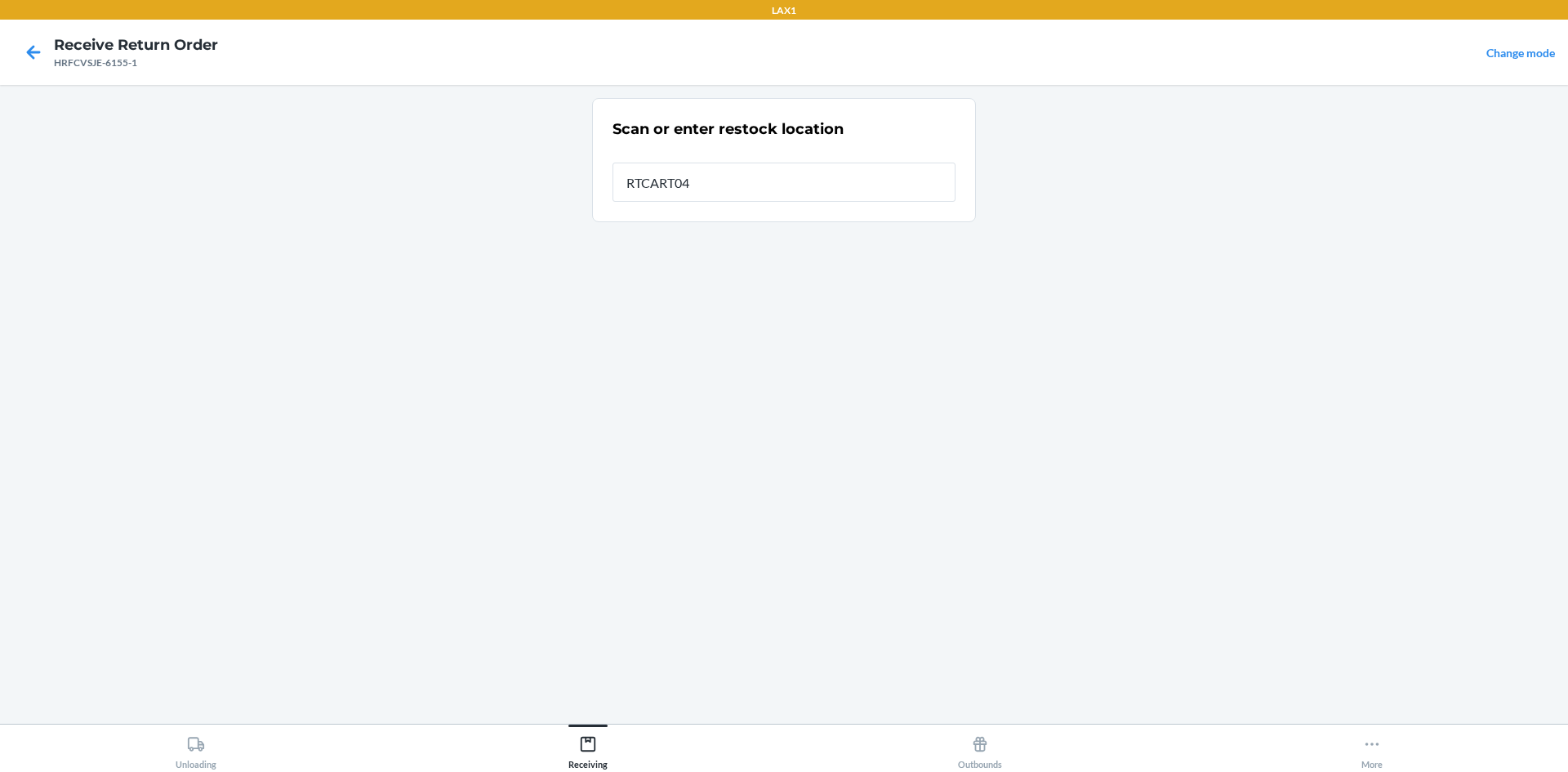
type input "RTCART042"
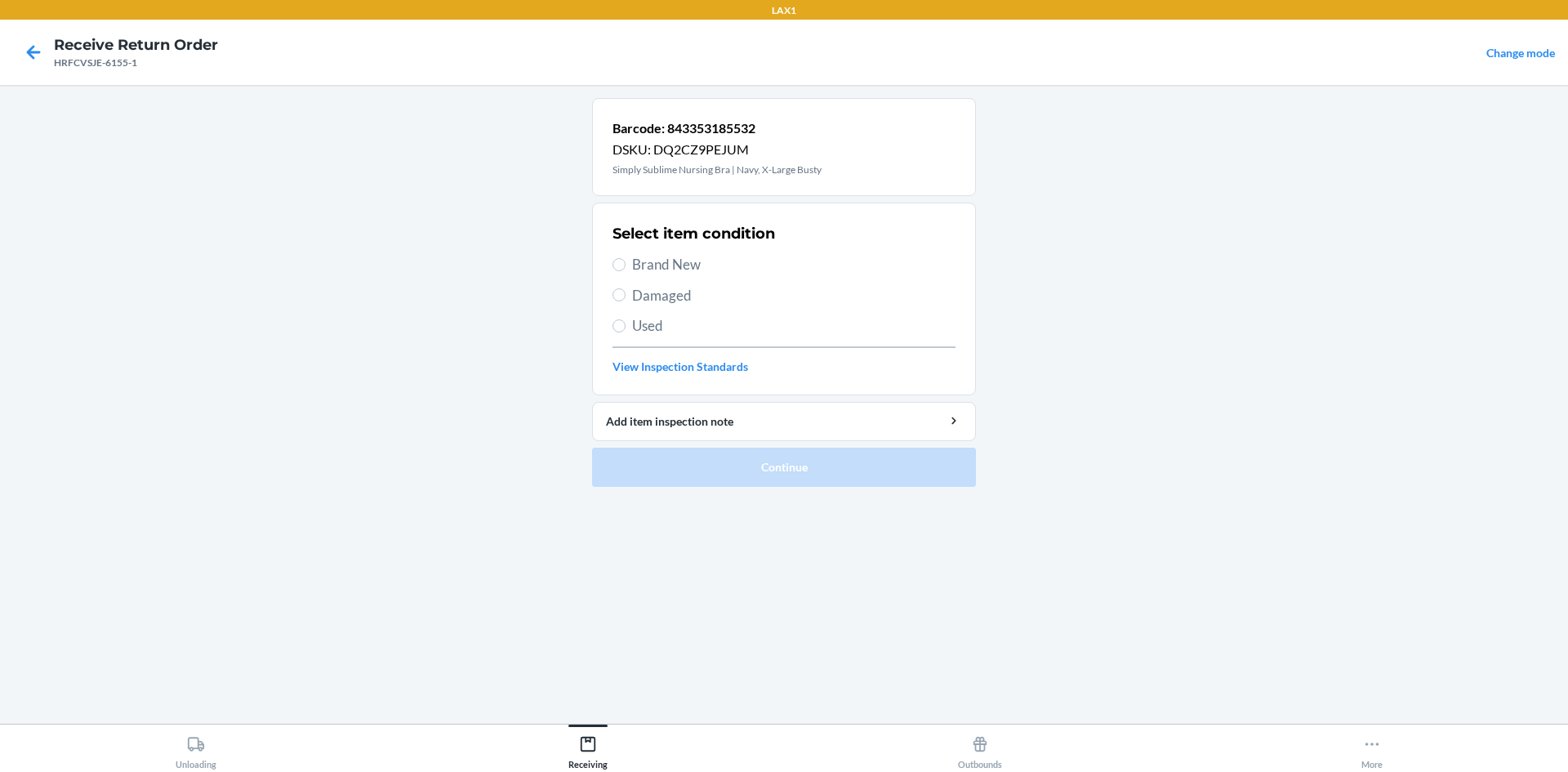
click at [616, 254] on label "Brand New" at bounding box center [784, 264] width 343 height 21
click at [616, 258] on input "Brand New" at bounding box center [618, 264] width 13 height 13
radio input "true"
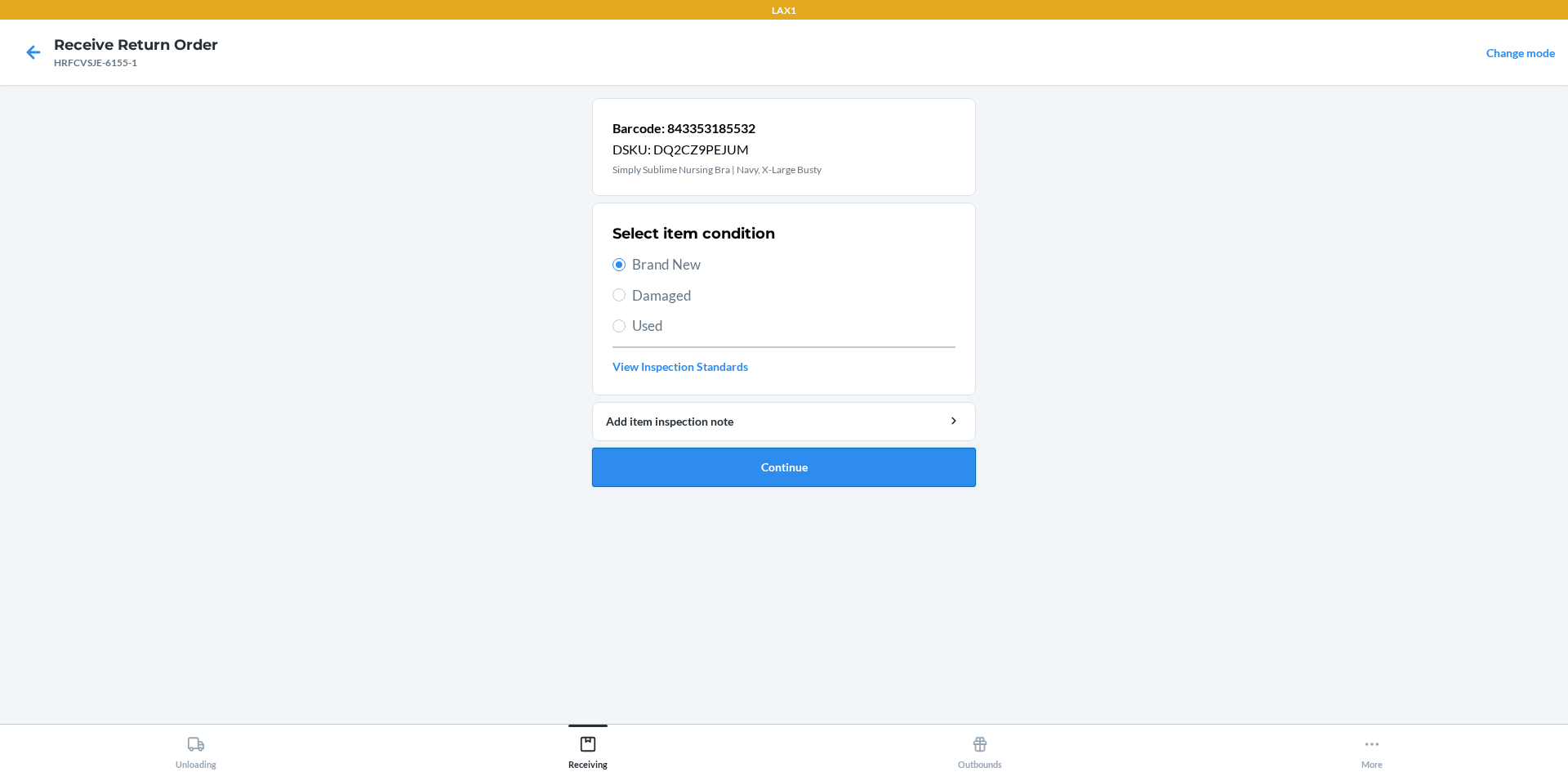
click at [738, 465] on button "Continue" at bounding box center [784, 467] width 384 height 39
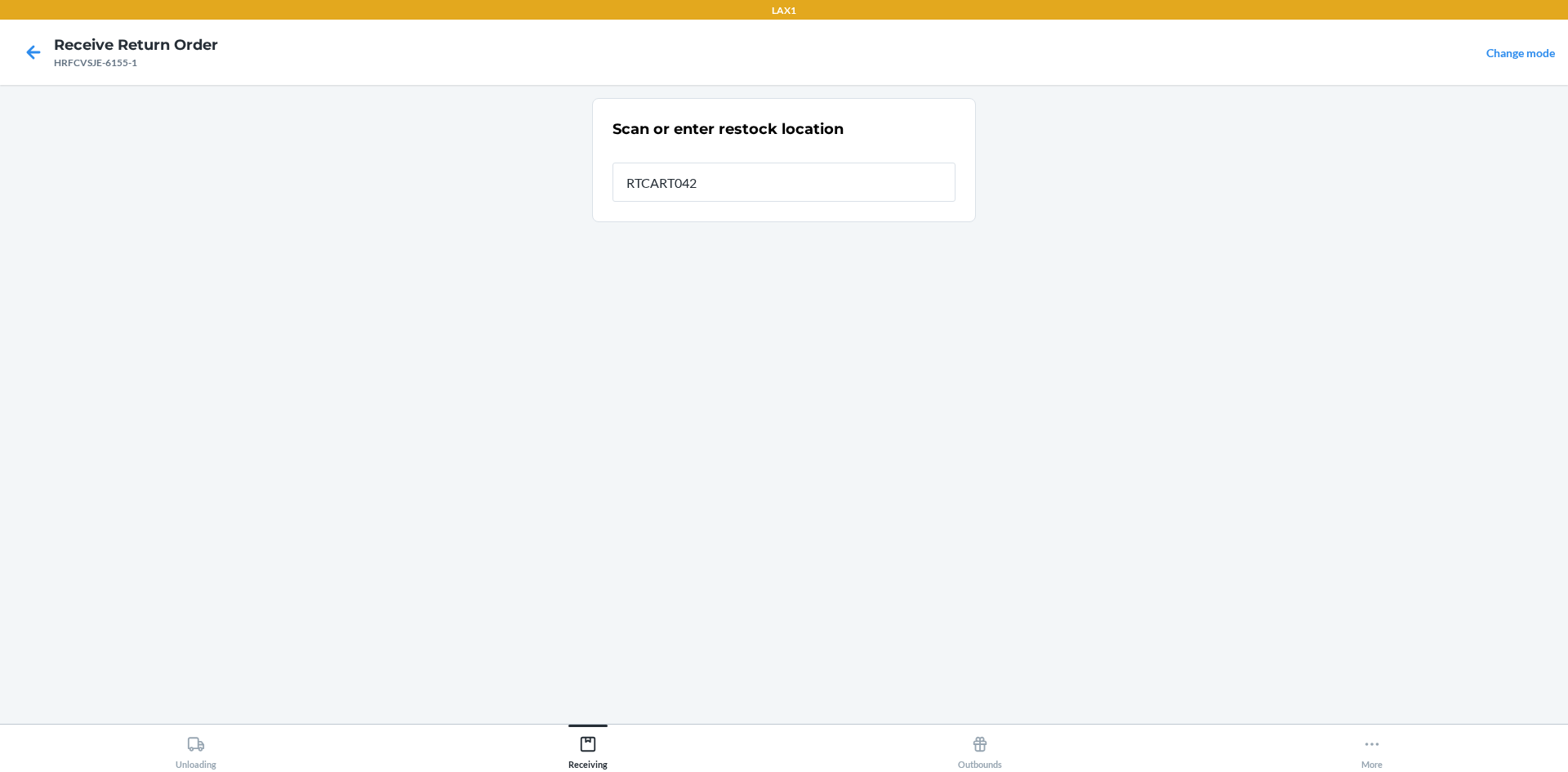
type input "RTCART042"
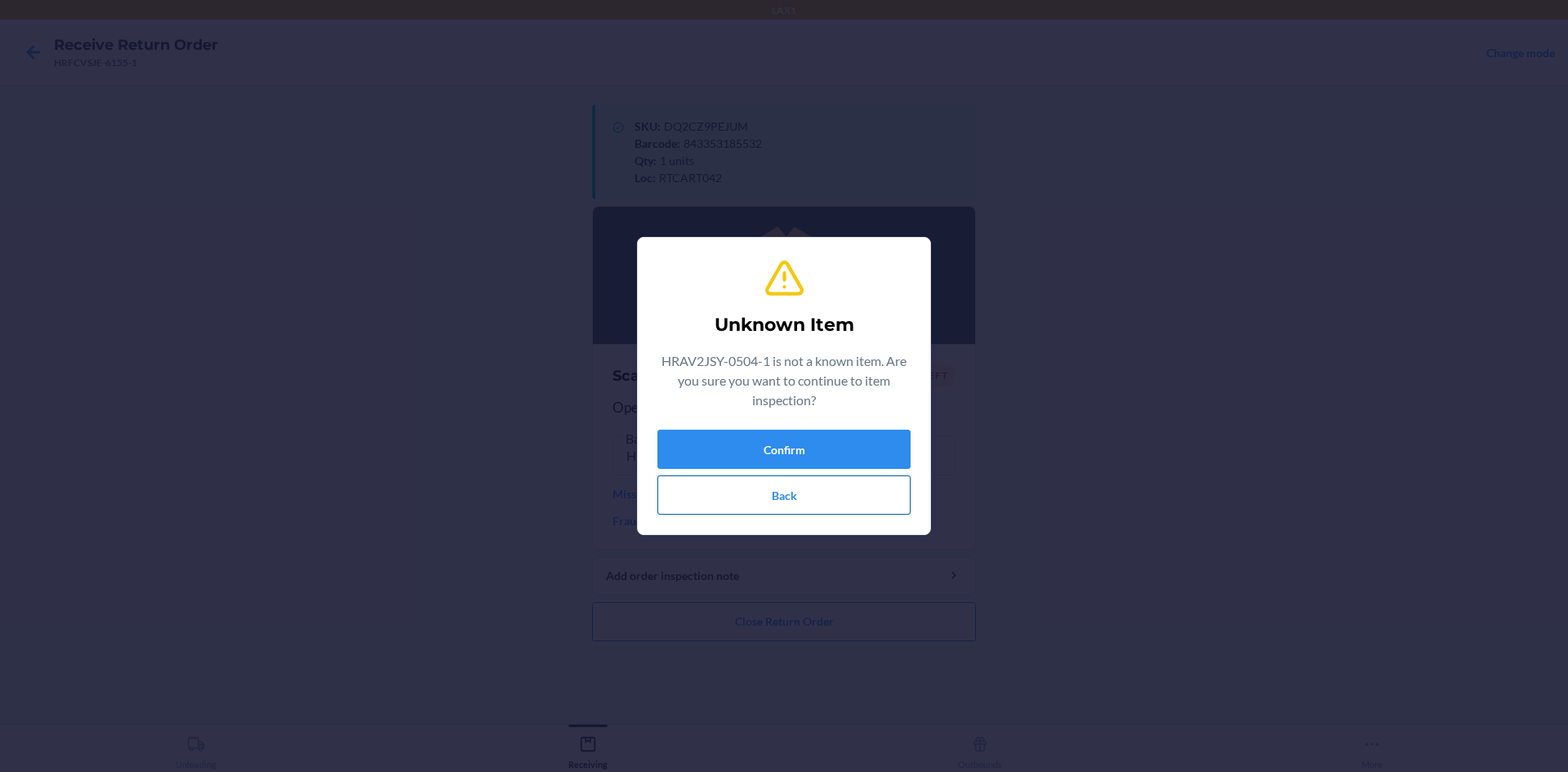
click at [869, 505] on button "Back" at bounding box center [784, 494] width 253 height 39
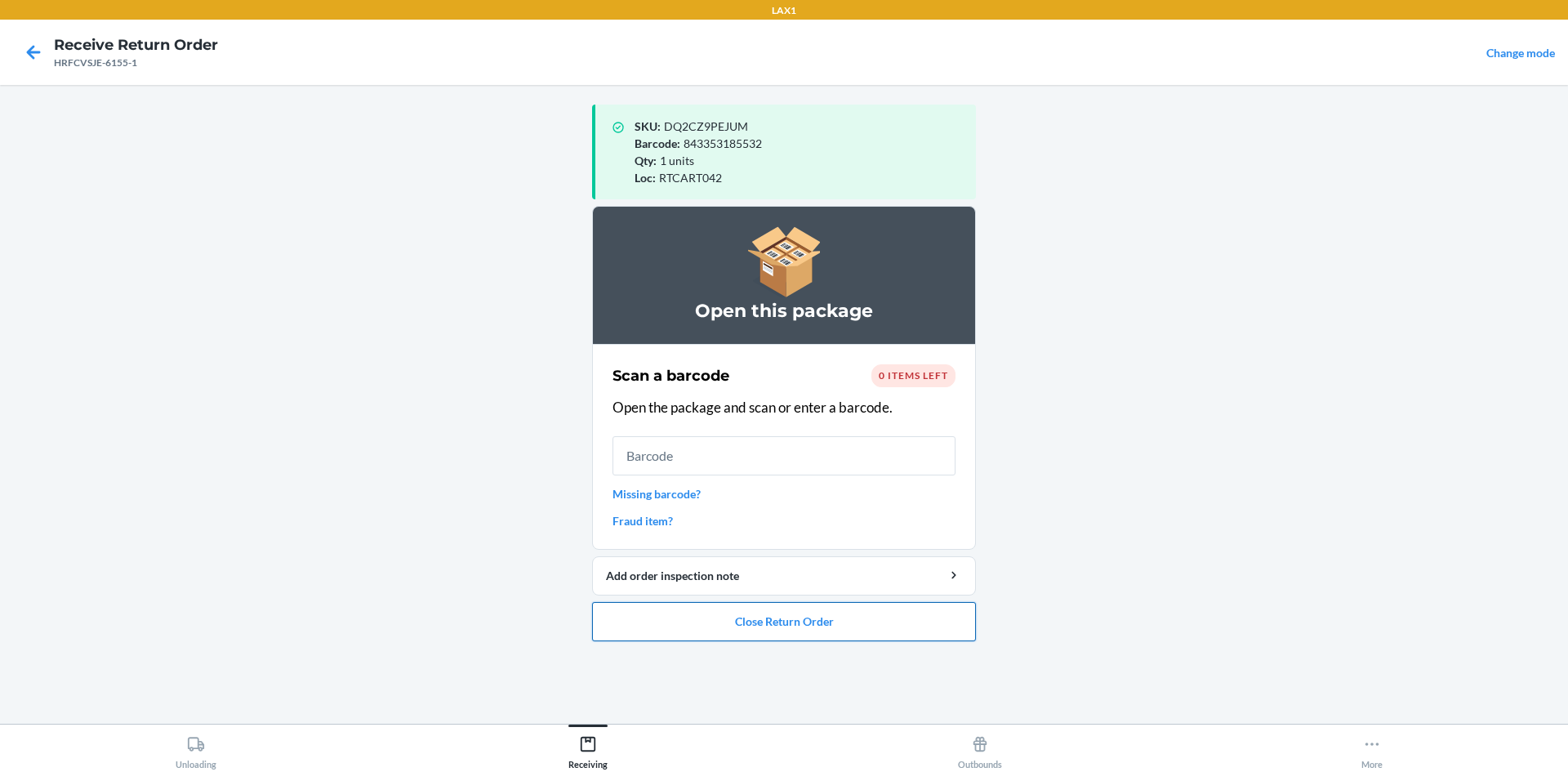
click at [885, 615] on button "Close Return Order" at bounding box center [784, 620] width 384 height 39
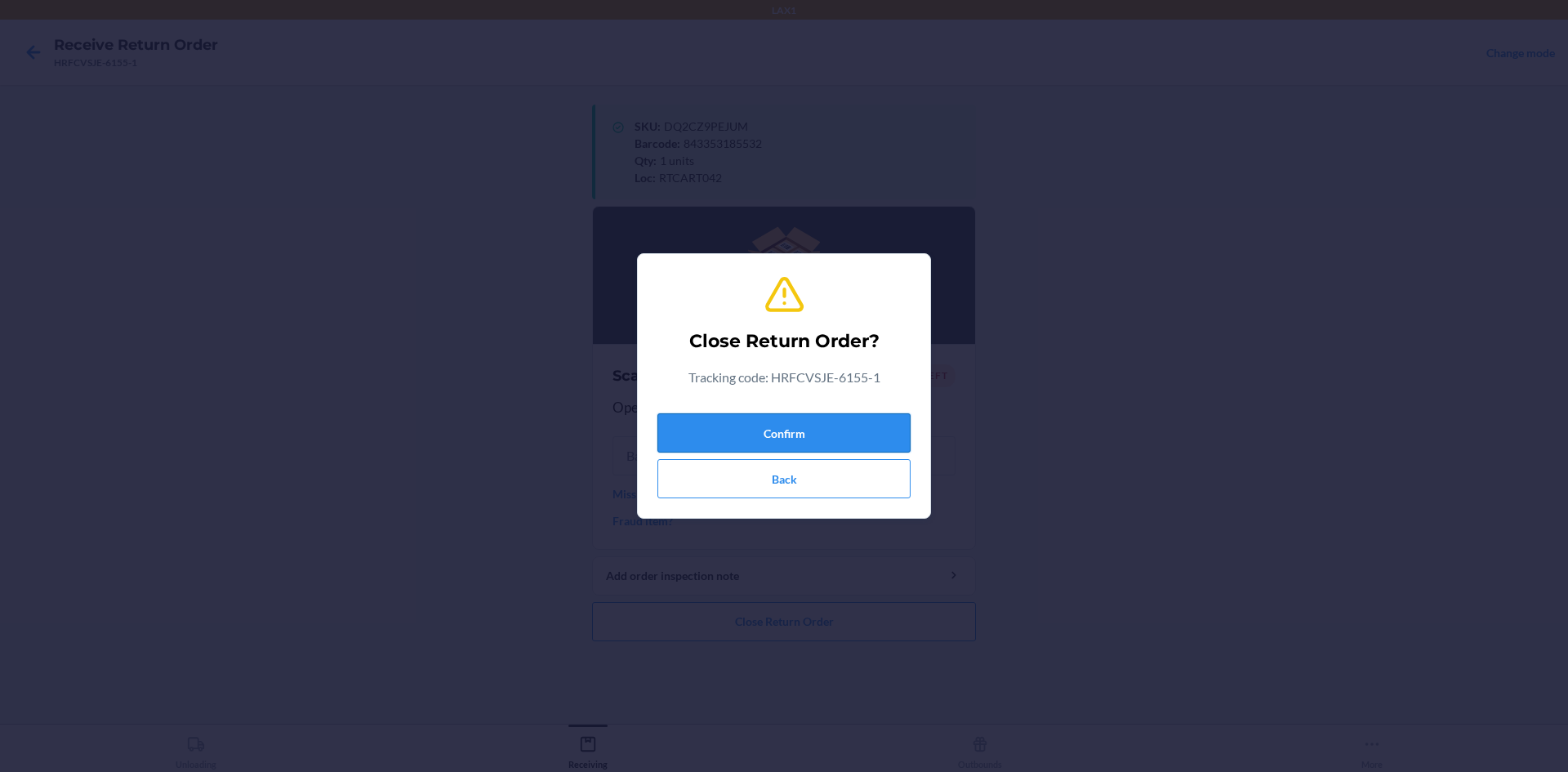
click at [843, 435] on button "Confirm" at bounding box center [784, 432] width 253 height 39
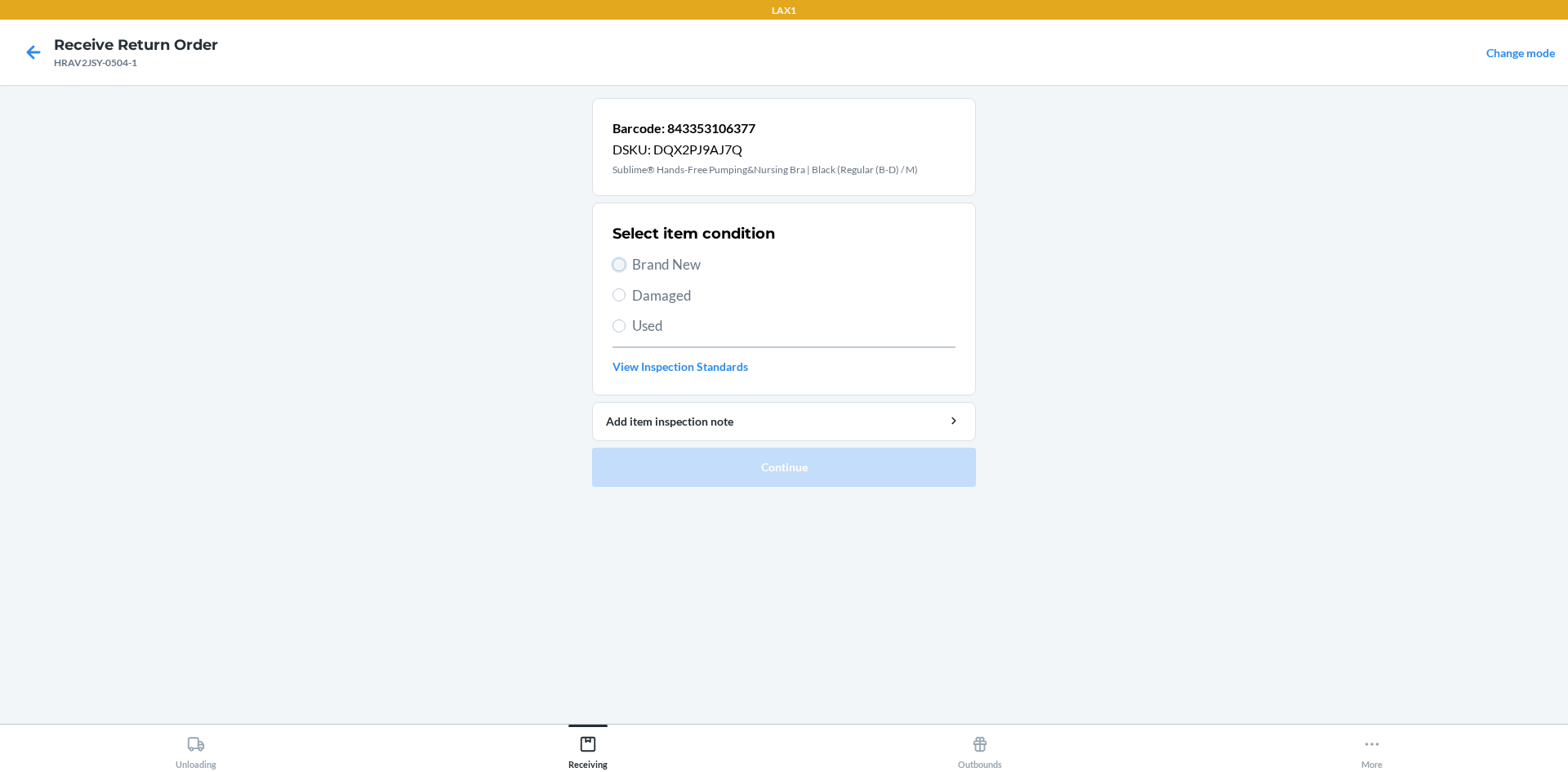
click at [623, 265] on input "Brand New" at bounding box center [618, 264] width 13 height 13
radio input "true"
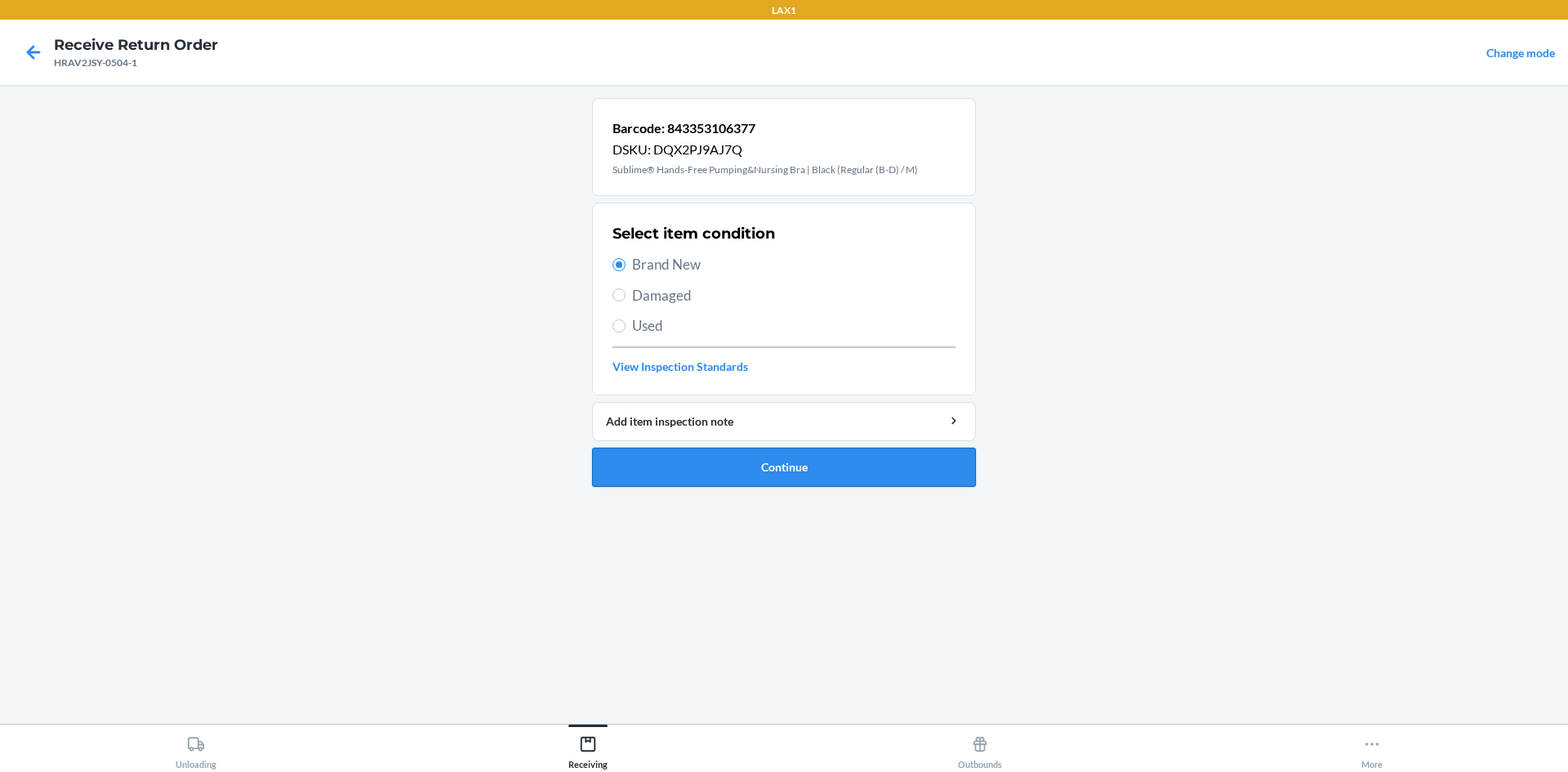
click at [797, 474] on button "Continue" at bounding box center [784, 467] width 384 height 39
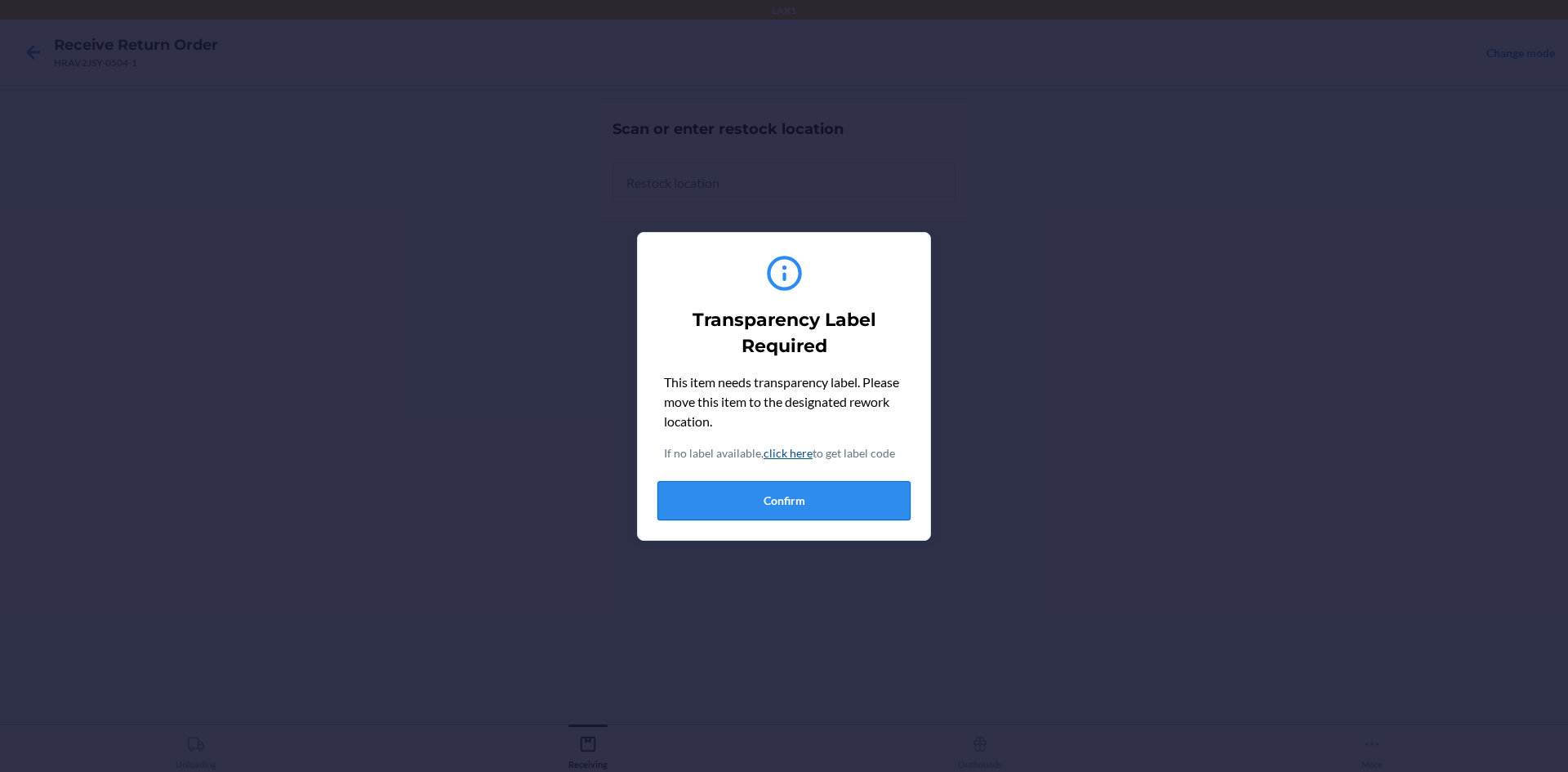
click at [806, 498] on button "Confirm" at bounding box center [784, 500] width 253 height 39
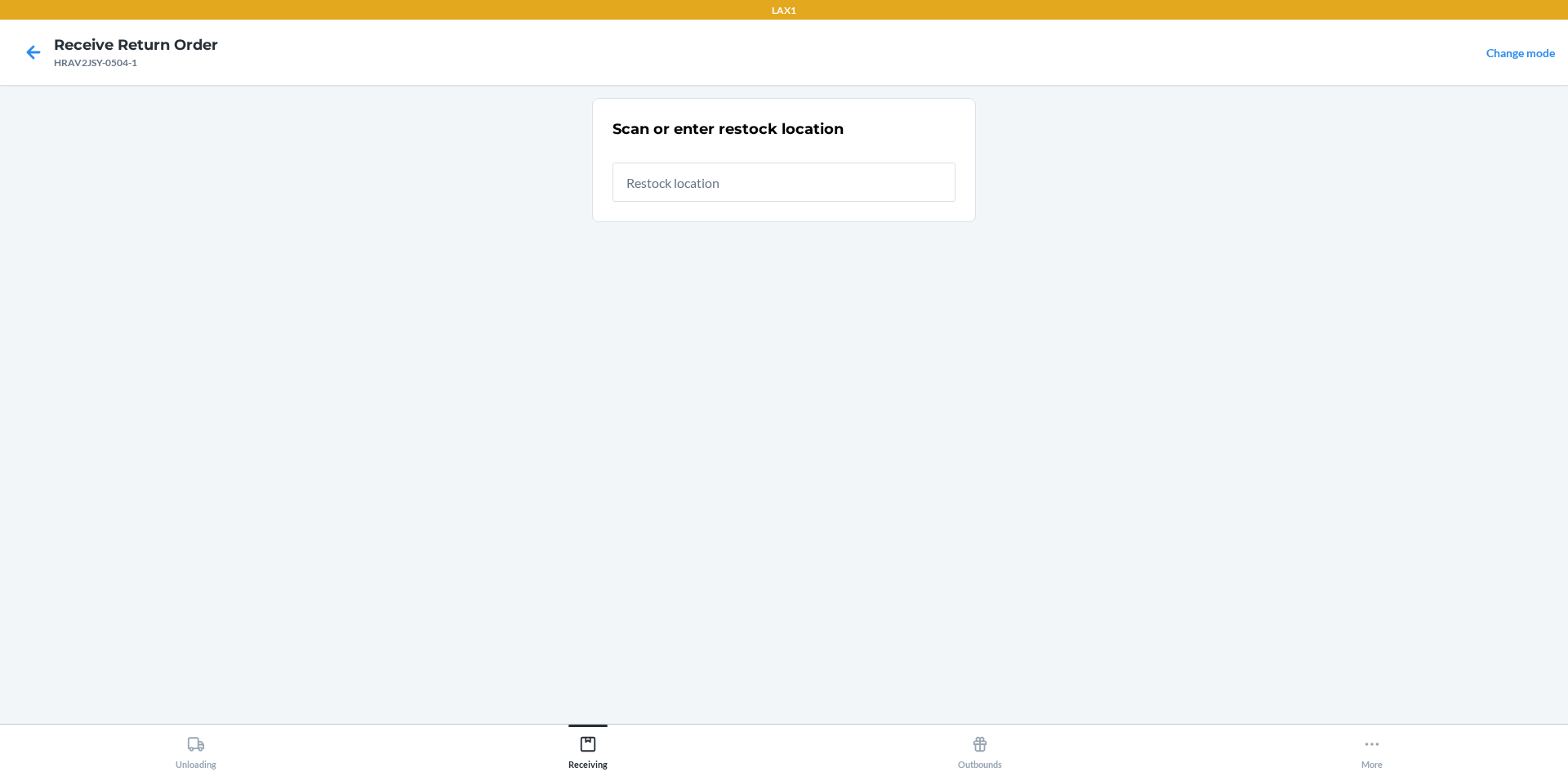
type input "RTCART042"
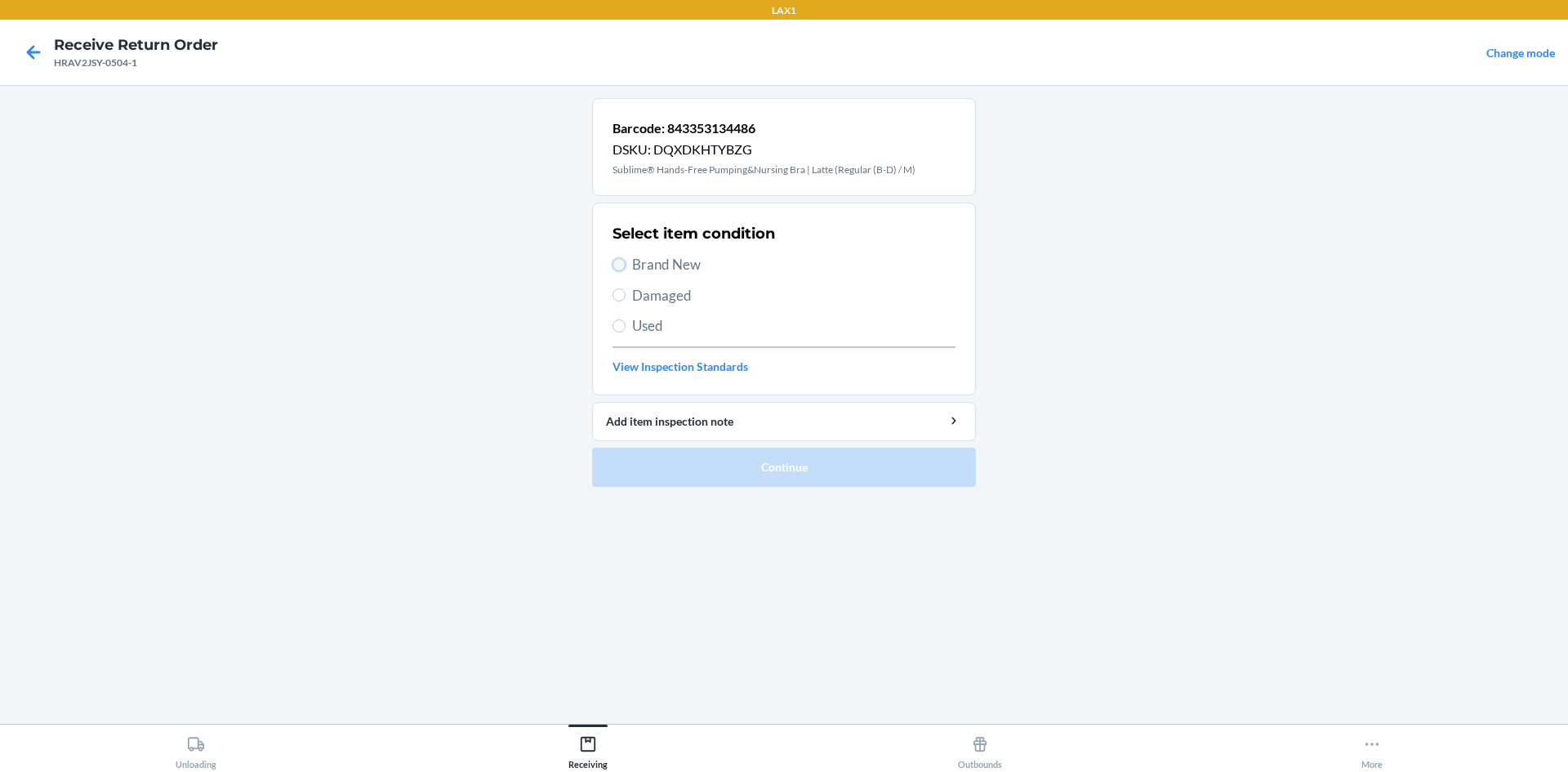
click at [617, 264] on input "Brand New" at bounding box center [618, 264] width 13 height 13
radio input "true"
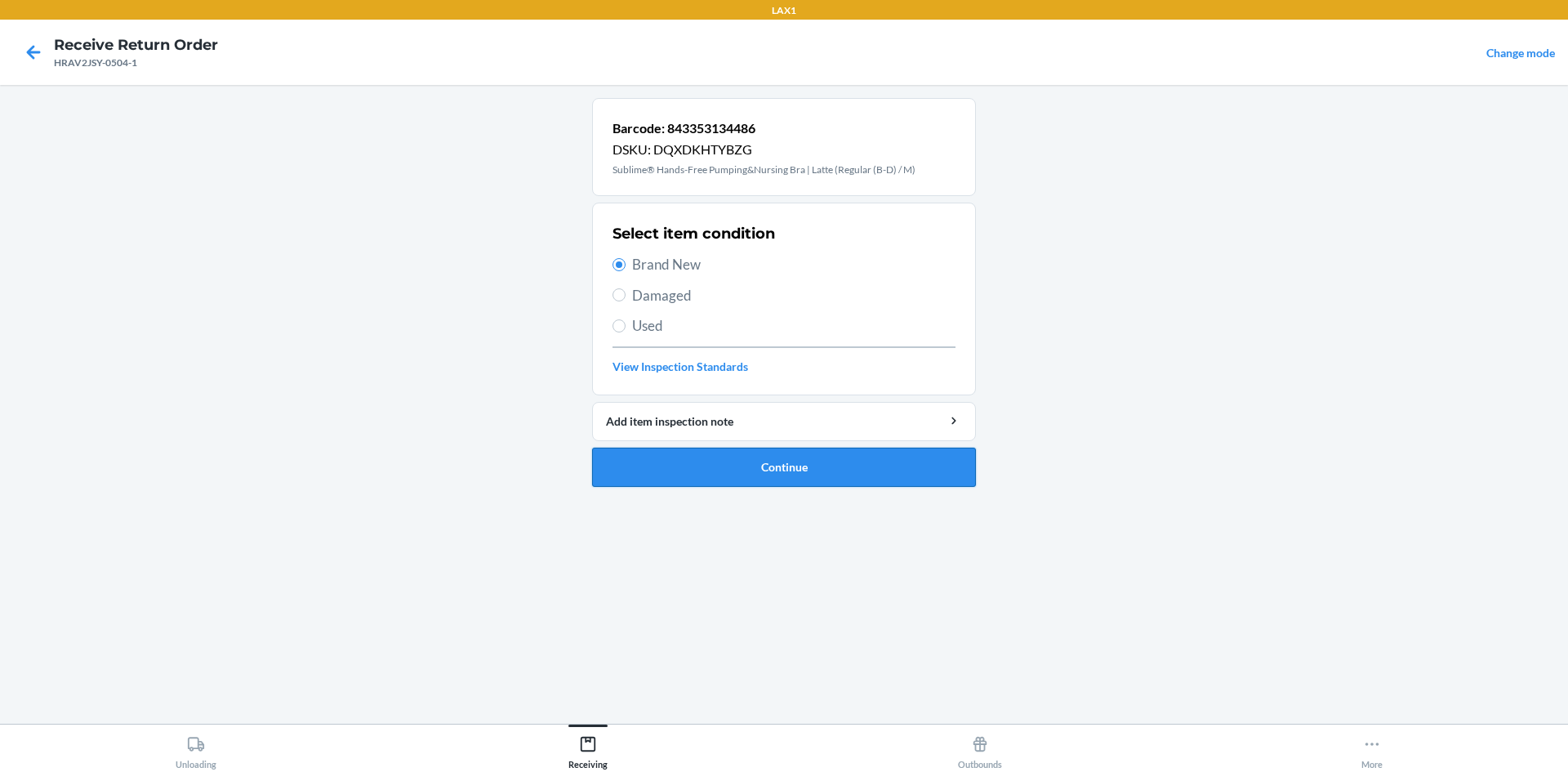
click at [831, 455] on button "Continue" at bounding box center [784, 467] width 384 height 39
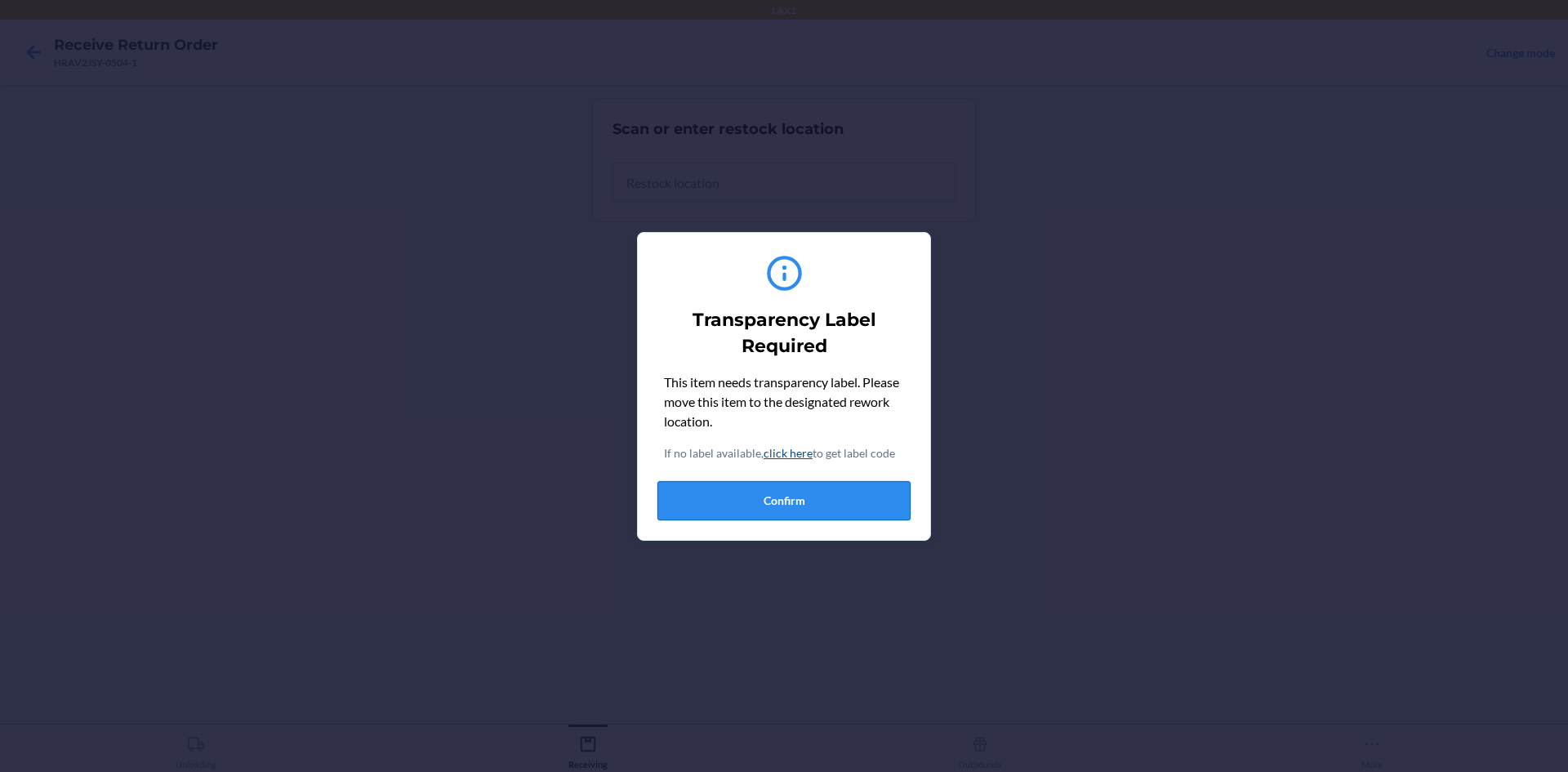
click at [870, 500] on button "Confirm" at bounding box center [784, 500] width 253 height 39
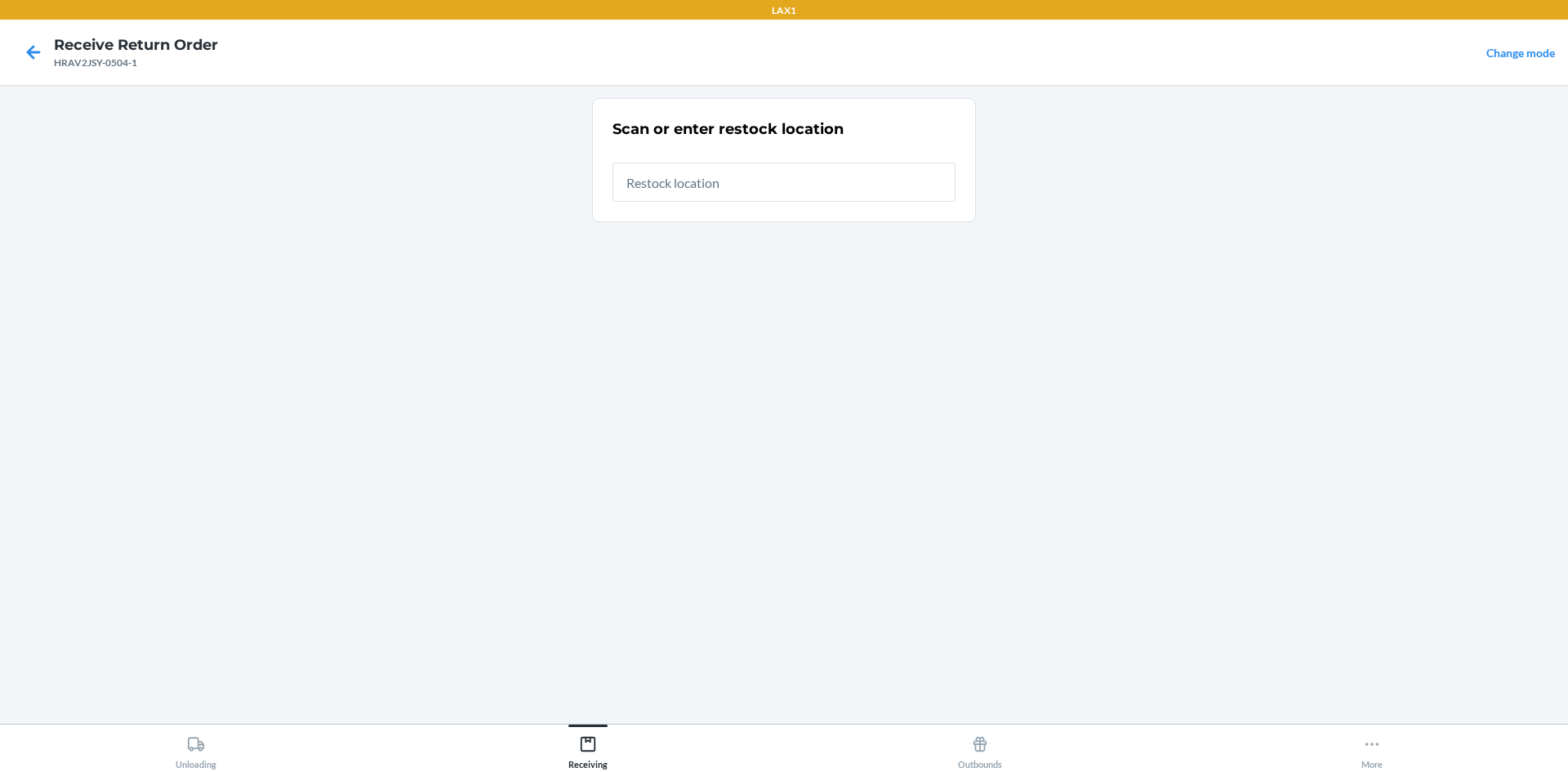
type input "RTCART042"
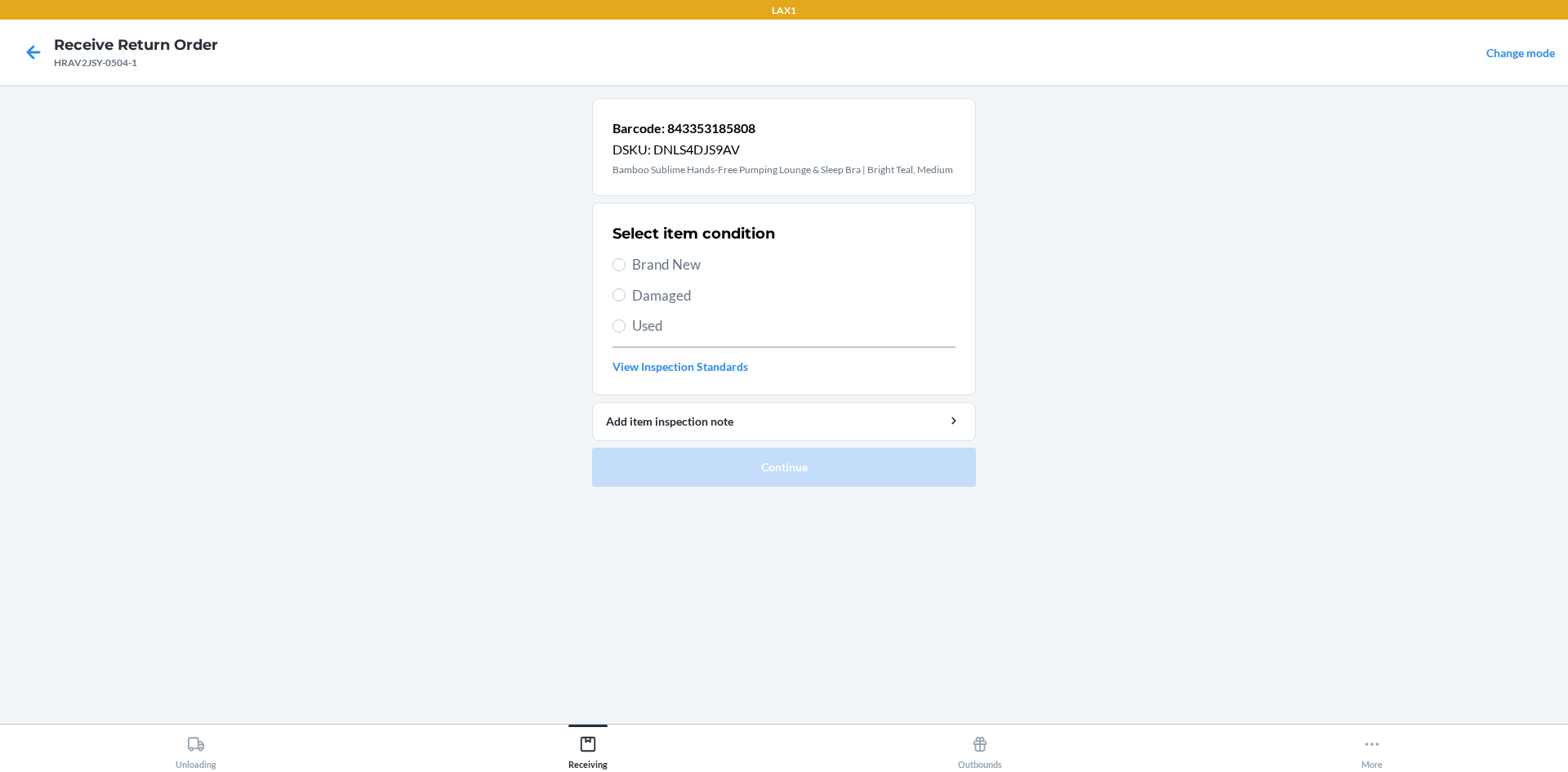
click at [629, 259] on label "Brand New" at bounding box center [784, 264] width 343 height 21
click at [625, 259] on input "Brand New" at bounding box center [618, 264] width 13 height 13
radio input "true"
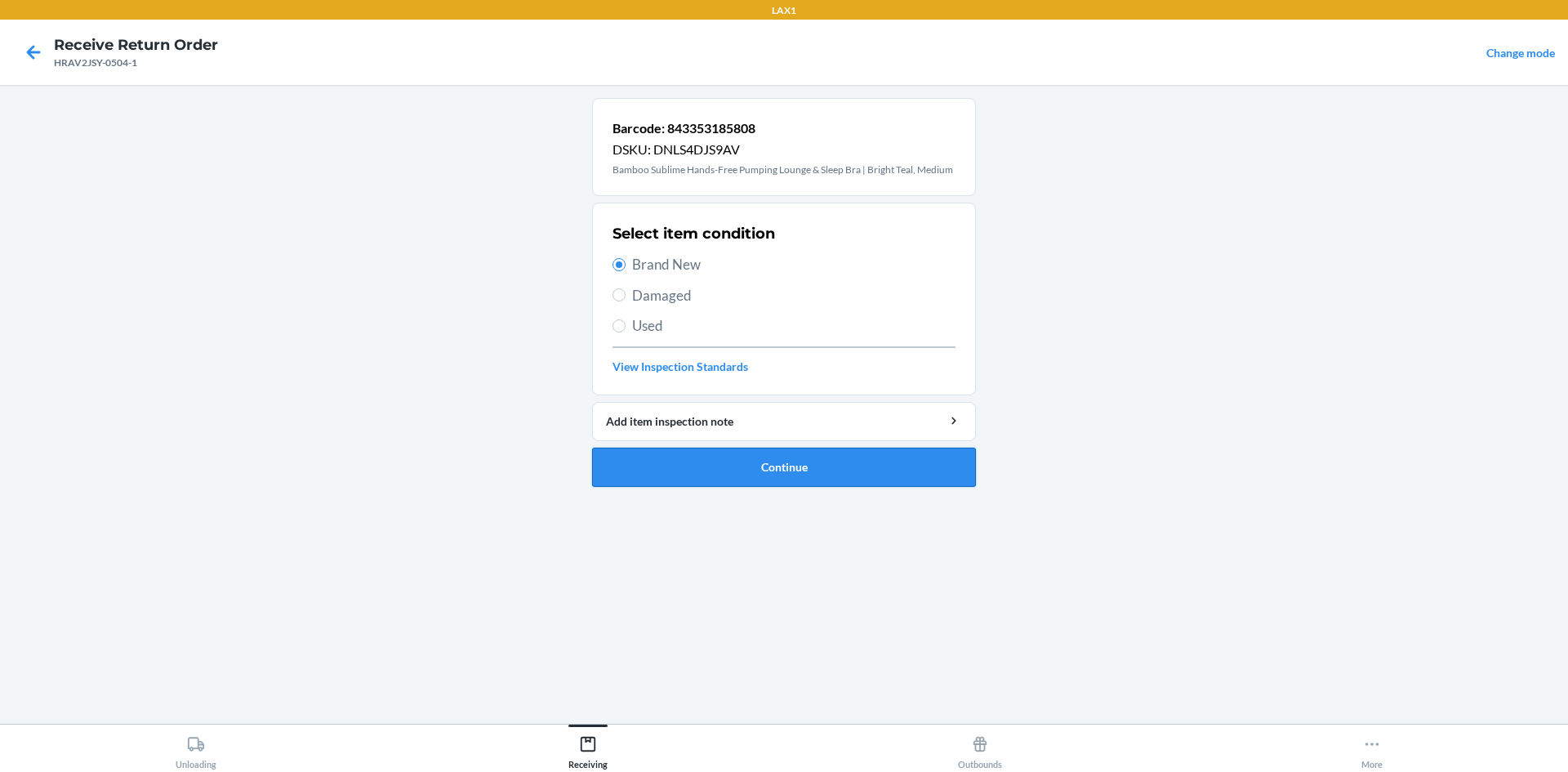
click at [733, 457] on button "Continue" at bounding box center [784, 467] width 384 height 39
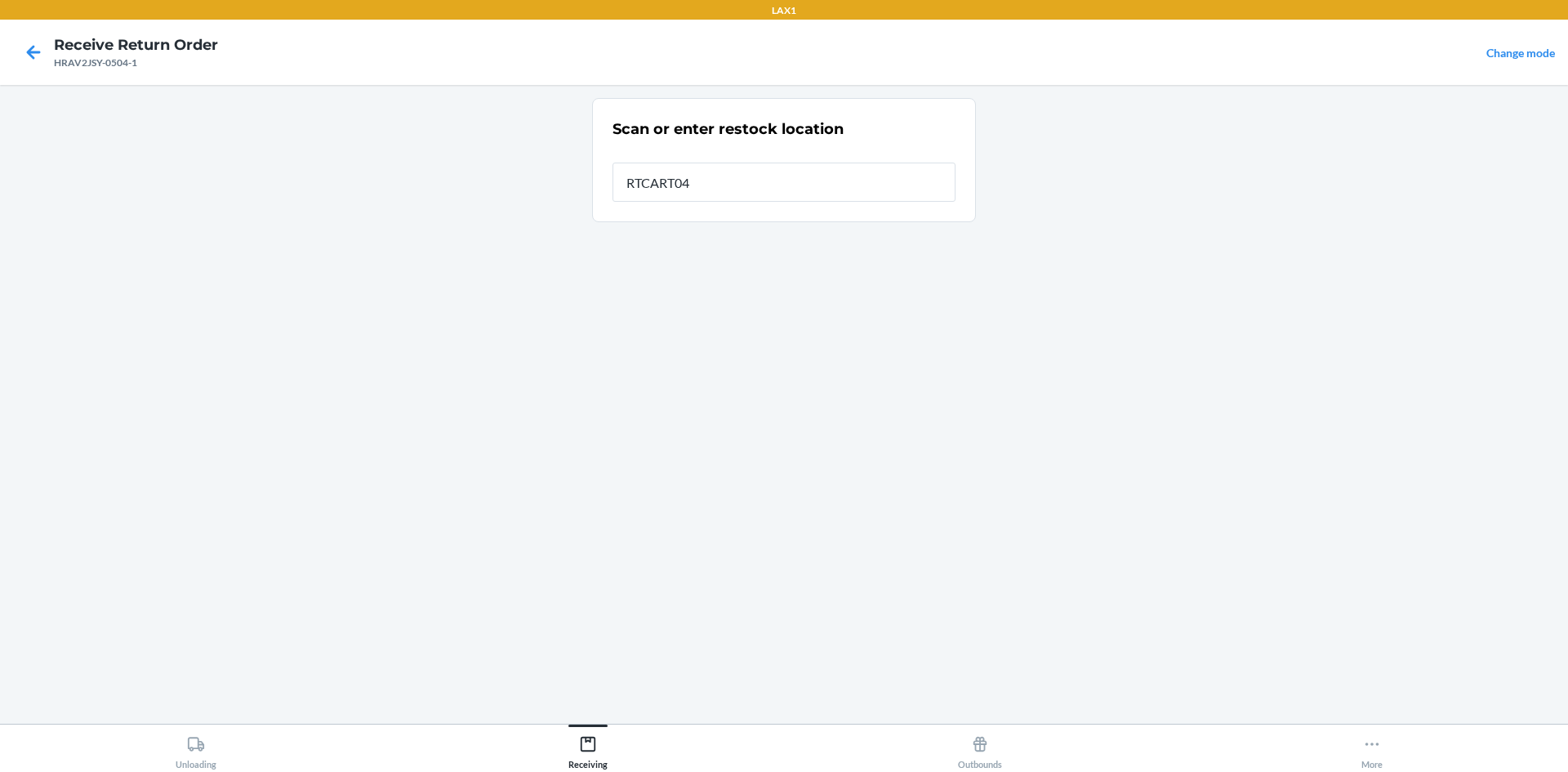
type input "RTCART042"
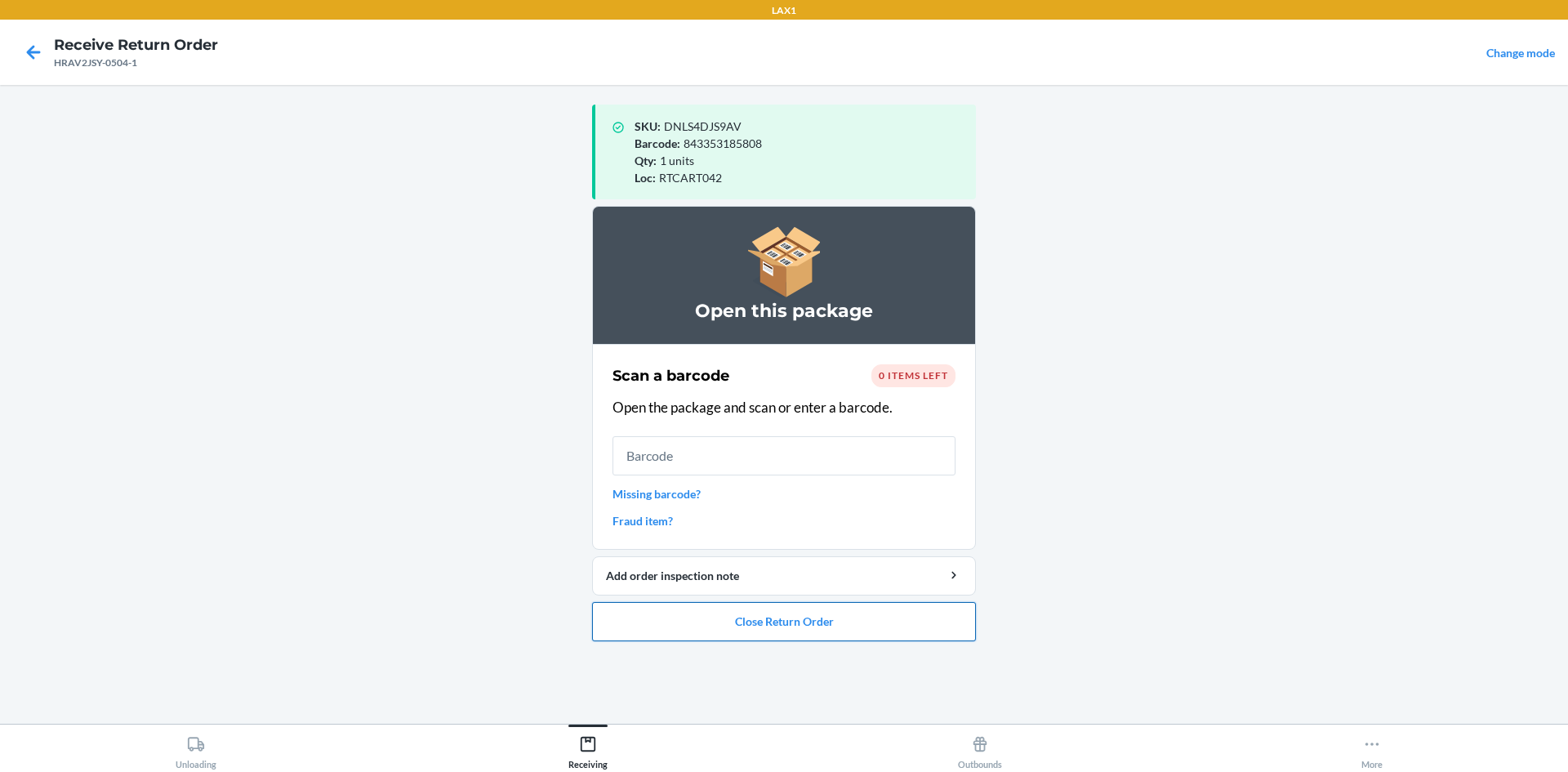
click at [906, 619] on button "Close Return Order" at bounding box center [784, 620] width 384 height 39
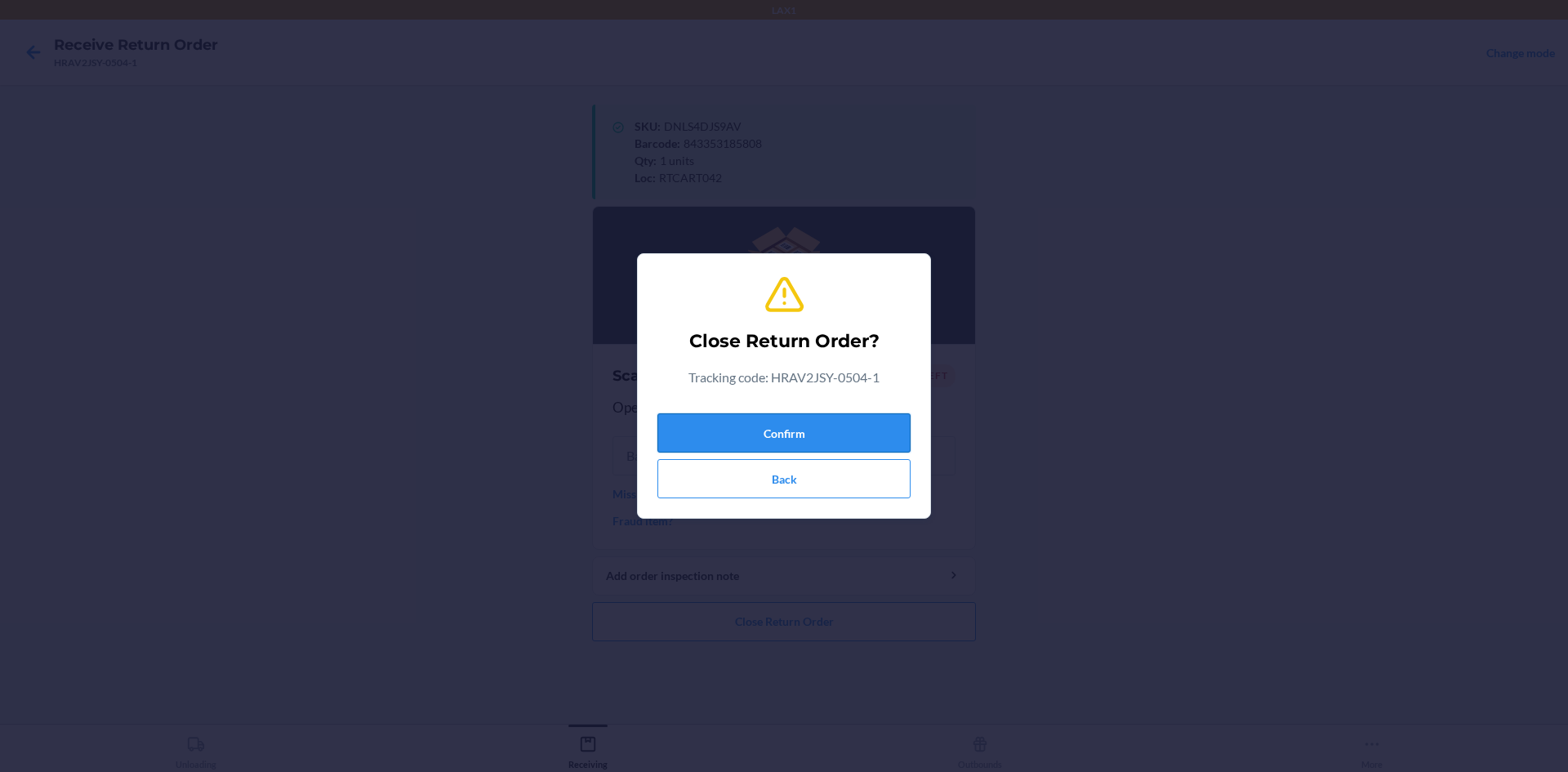
click at [869, 426] on button "Confirm" at bounding box center [784, 432] width 253 height 39
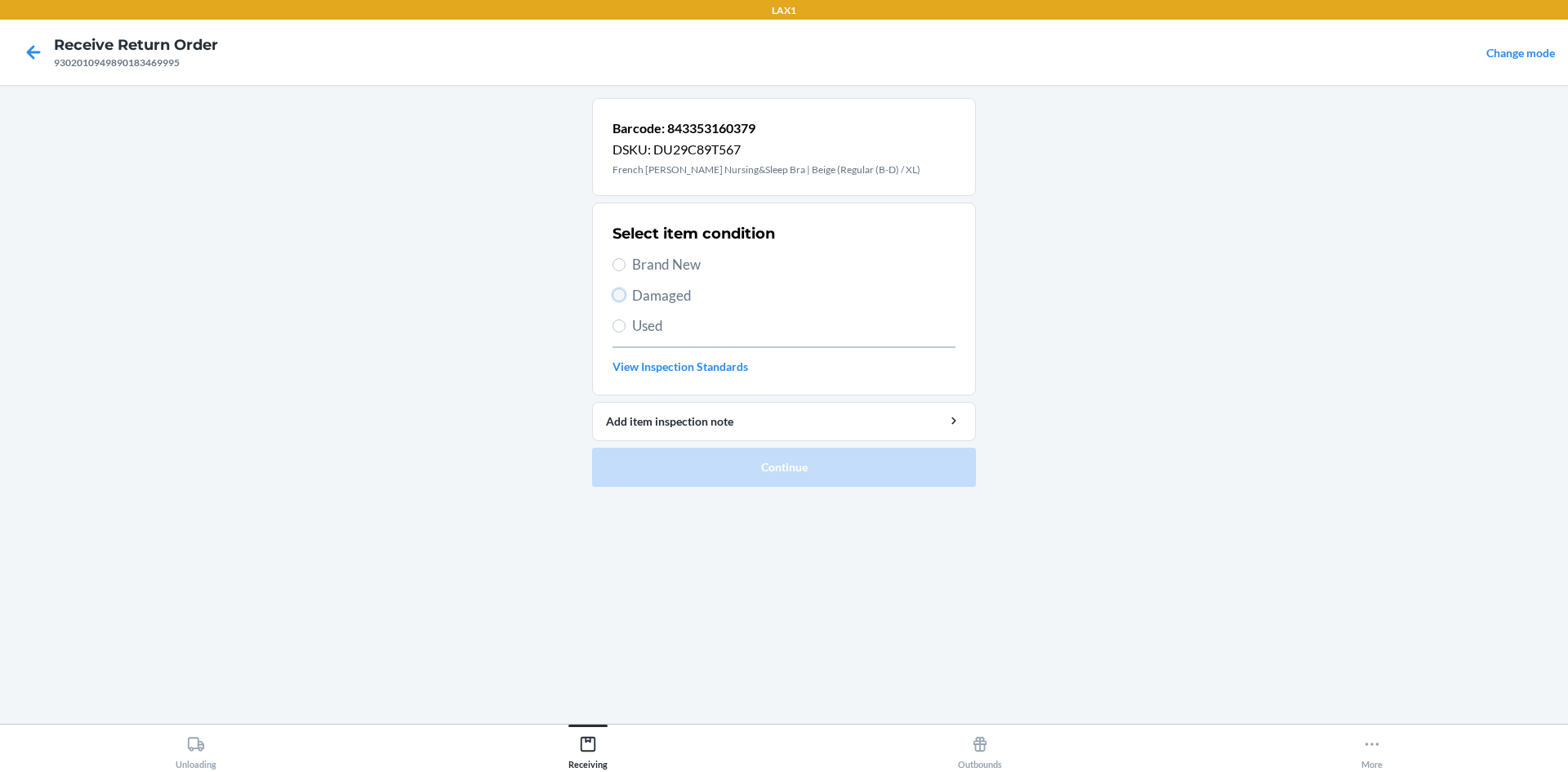
click at [620, 290] on input "Damaged" at bounding box center [618, 294] width 13 height 13
radio input "true"
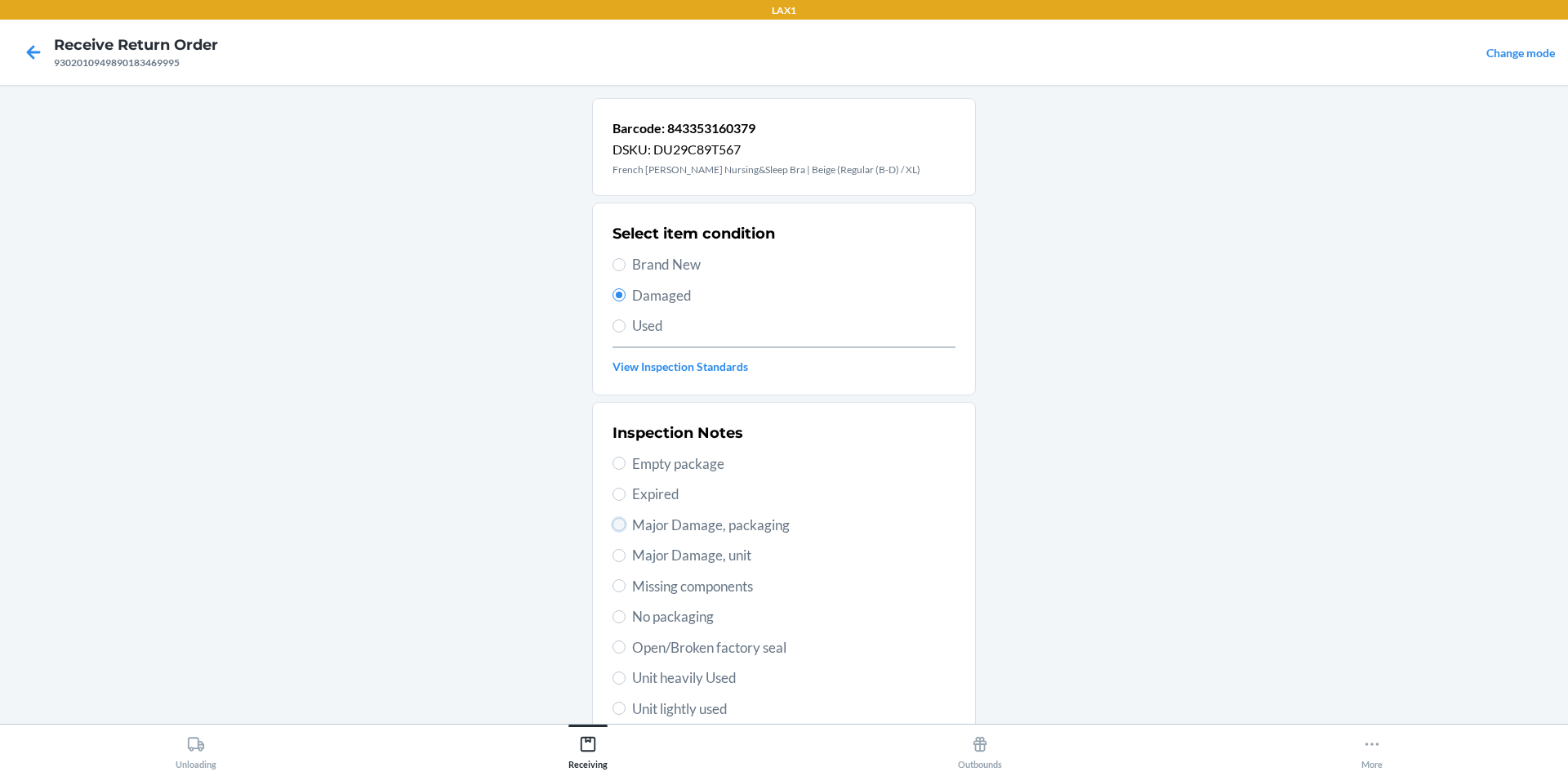
click at [612, 525] on input "Major Damage, packaging" at bounding box center [618, 524] width 13 height 13
radio input "true"
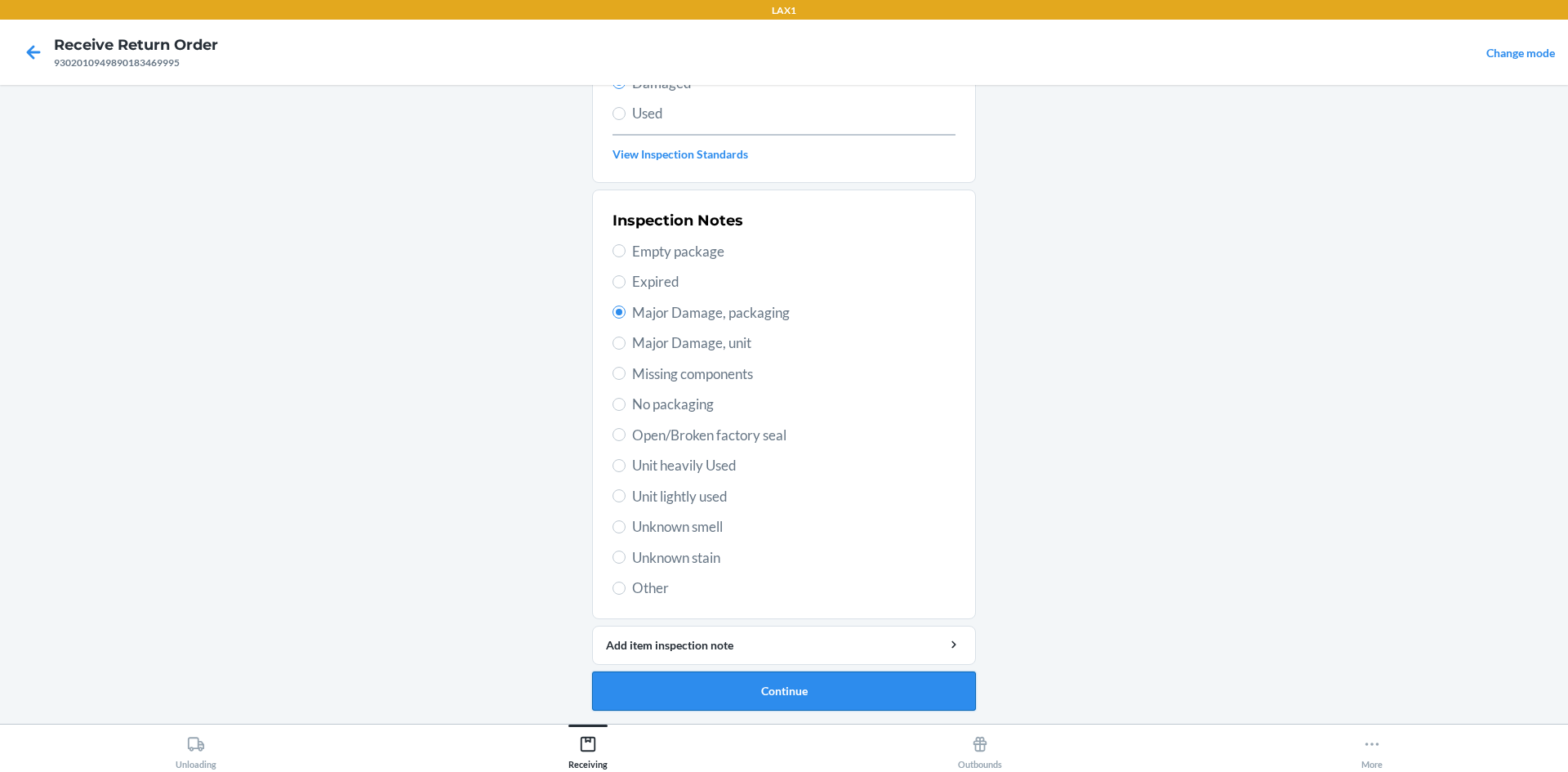
click at [817, 695] on button "Continue" at bounding box center [784, 690] width 384 height 39
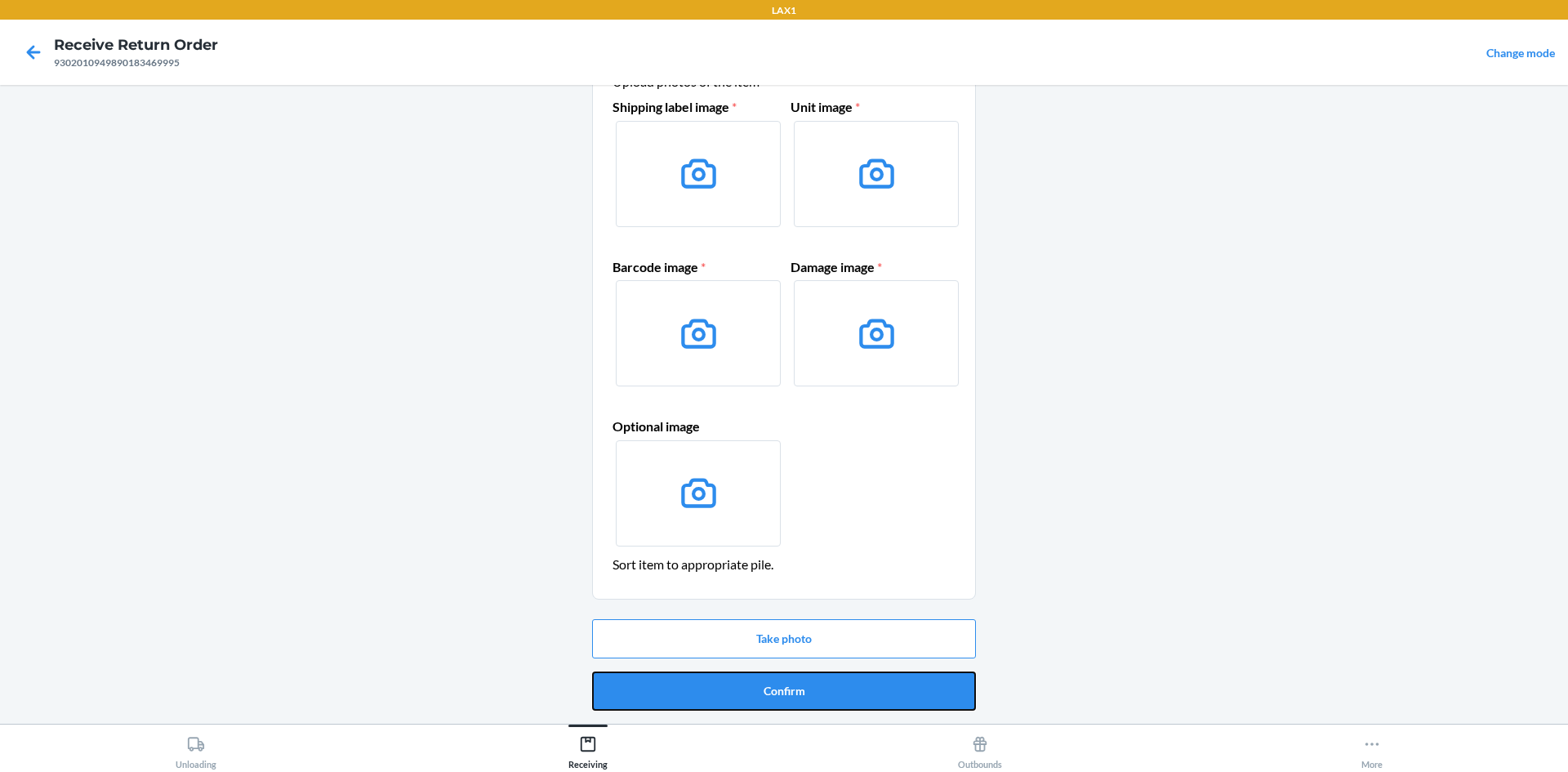
click at [820, 689] on button "Confirm" at bounding box center [784, 690] width 384 height 39
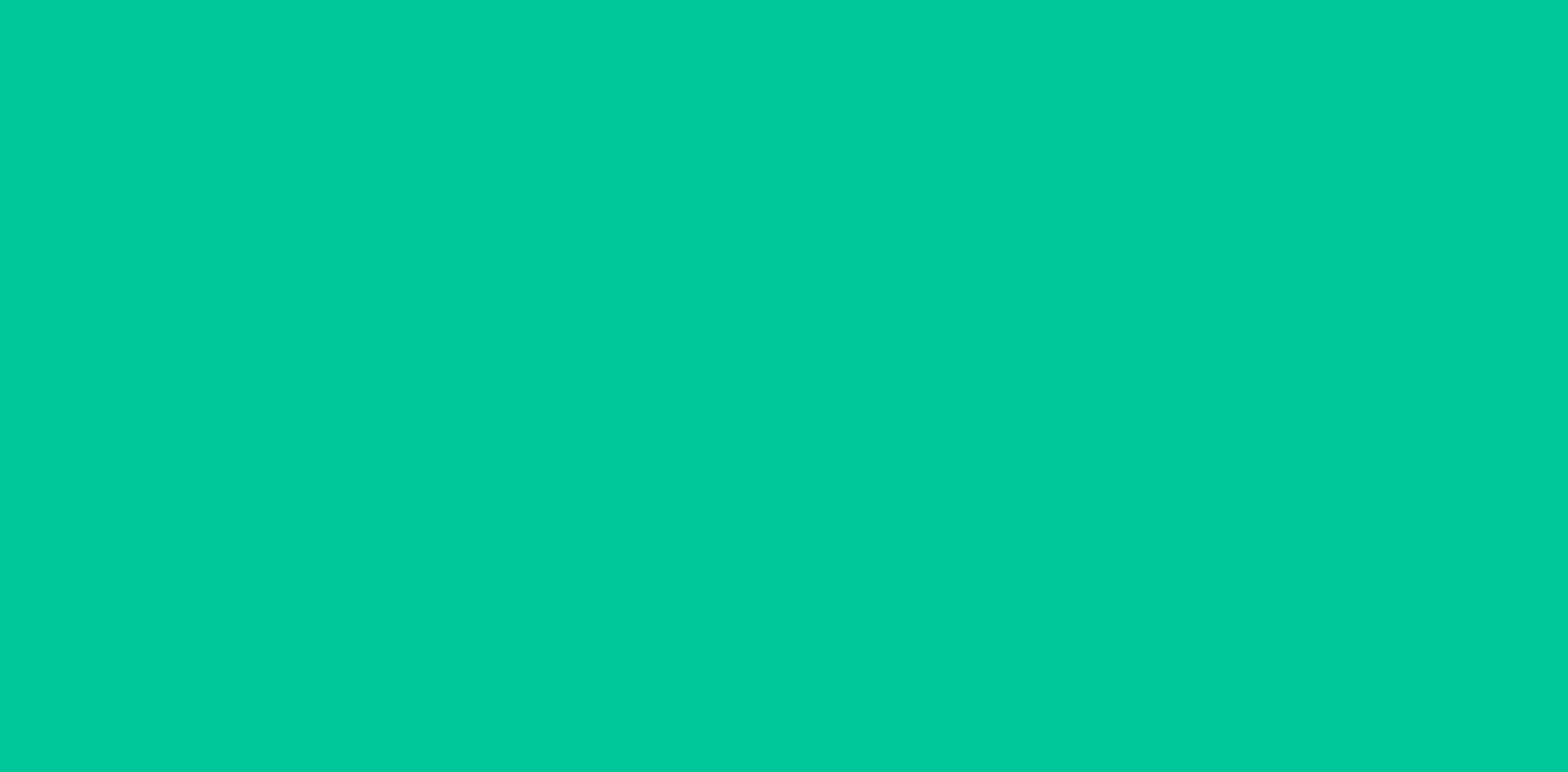
scroll to position [0, 0]
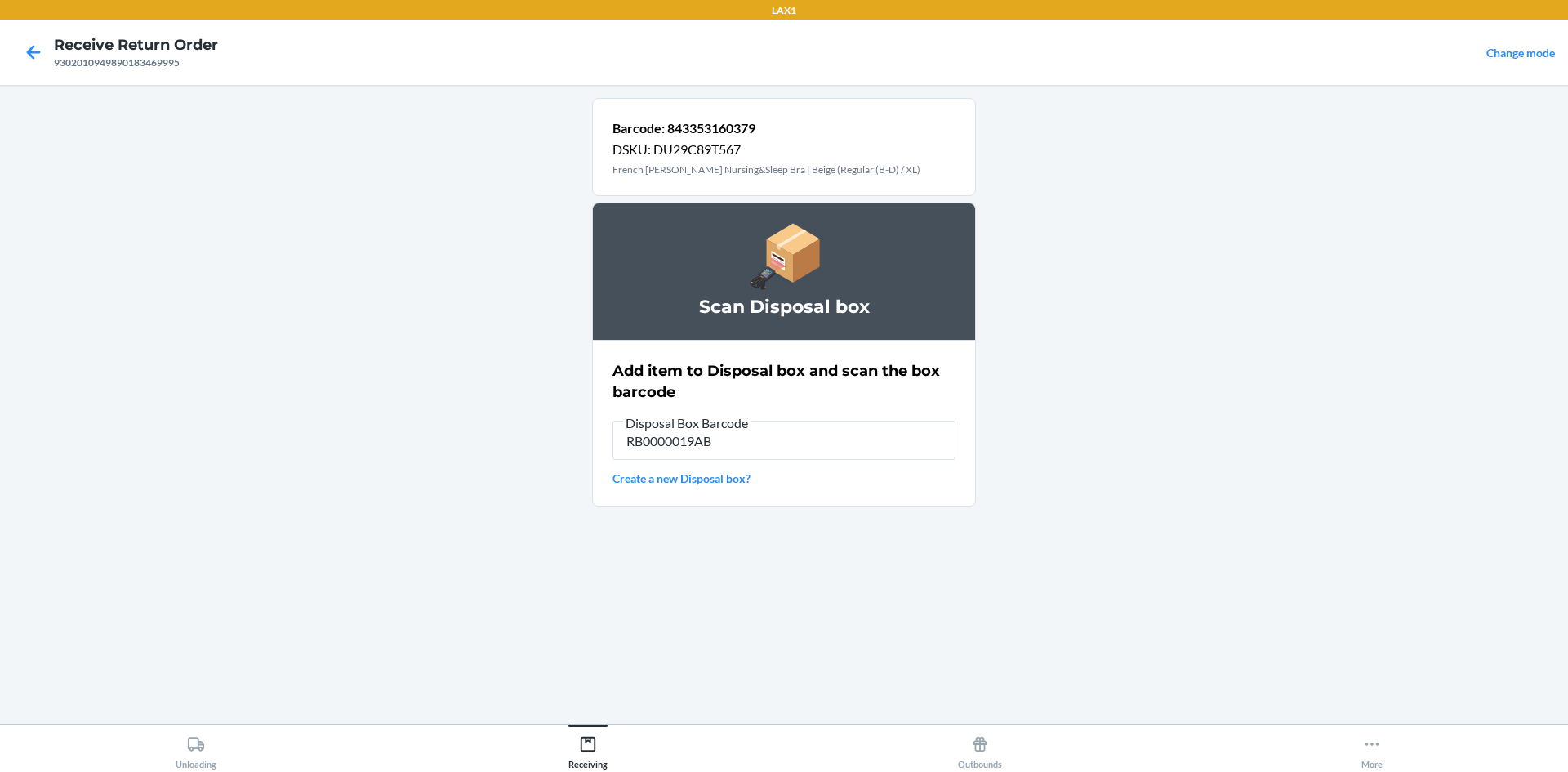
type input "RB0000019AB"
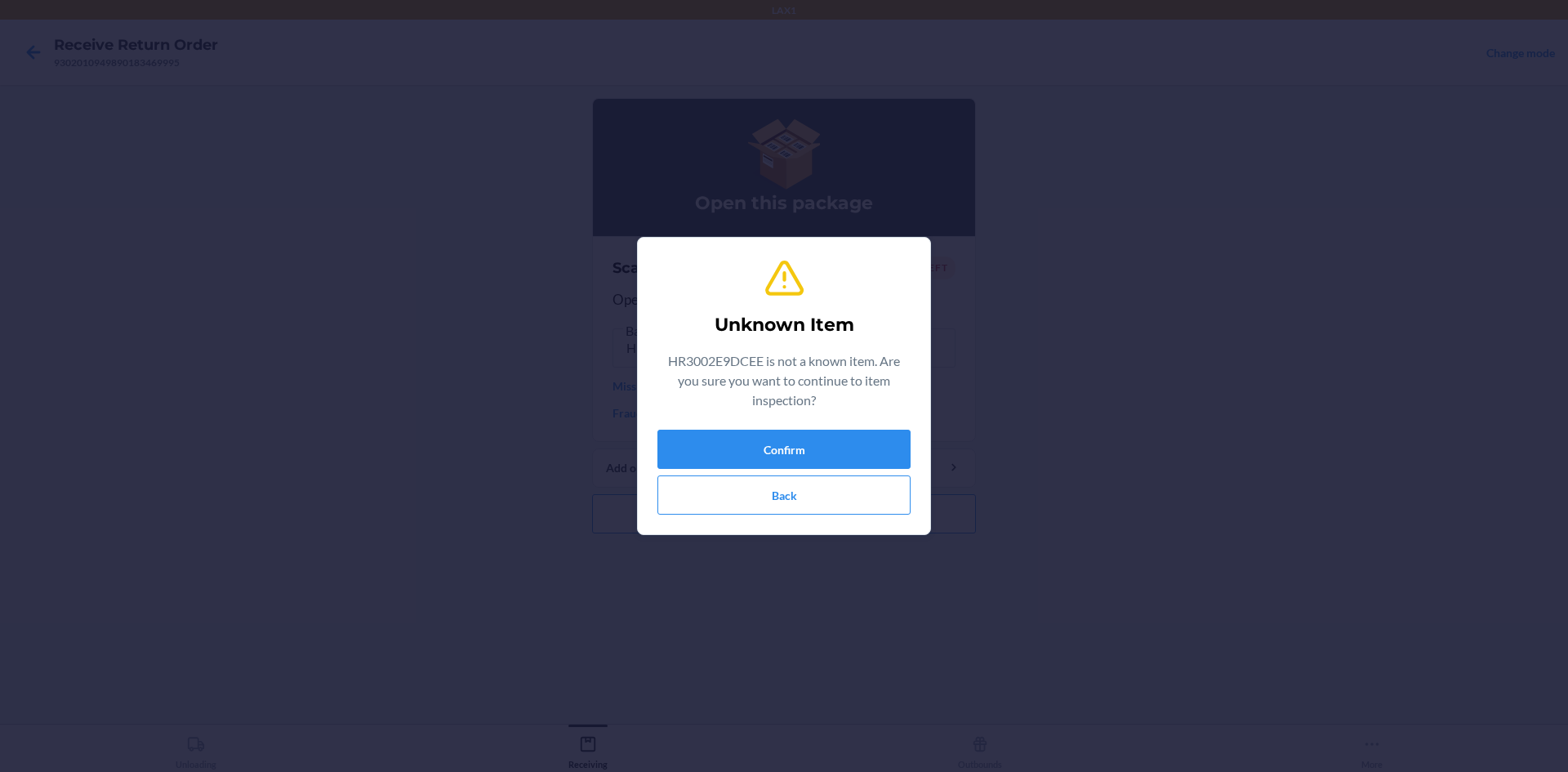
type input "843353183705"
click at [867, 443] on button "Confirm" at bounding box center [784, 449] width 253 height 39
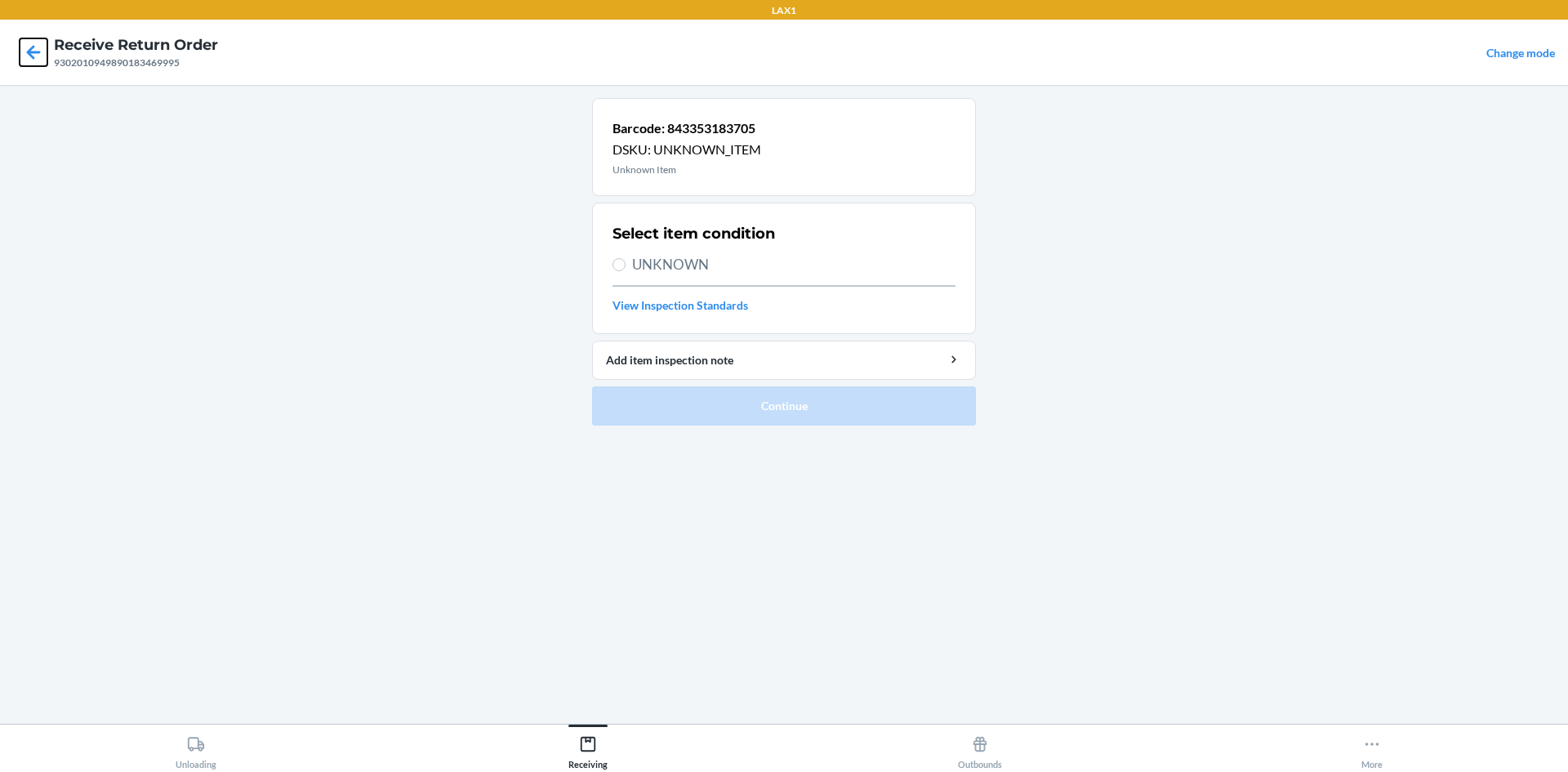
click at [35, 53] on icon at bounding box center [34, 52] width 14 height 14
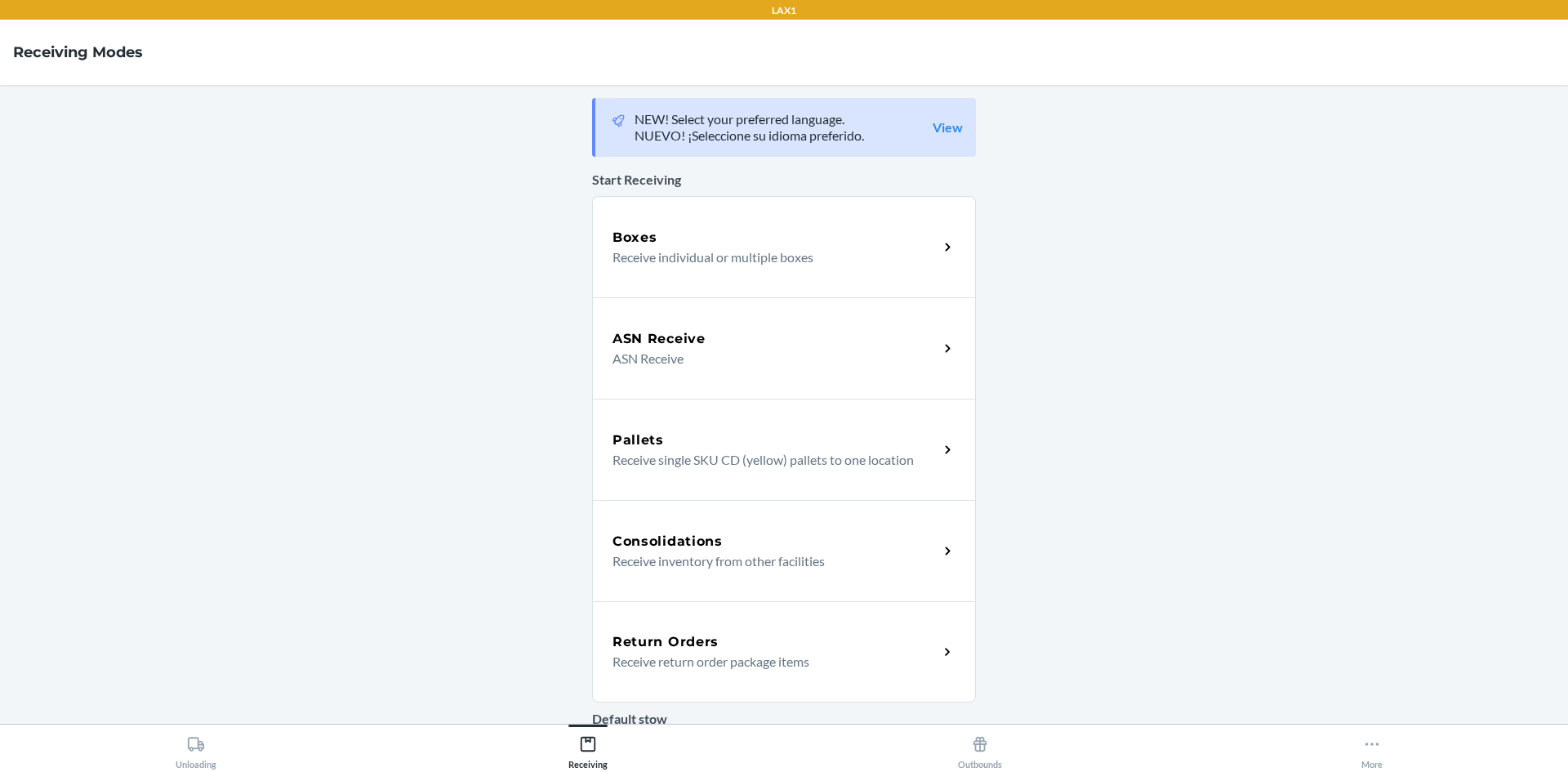
click at [939, 659] on icon at bounding box center [948, 651] width 19 height 19
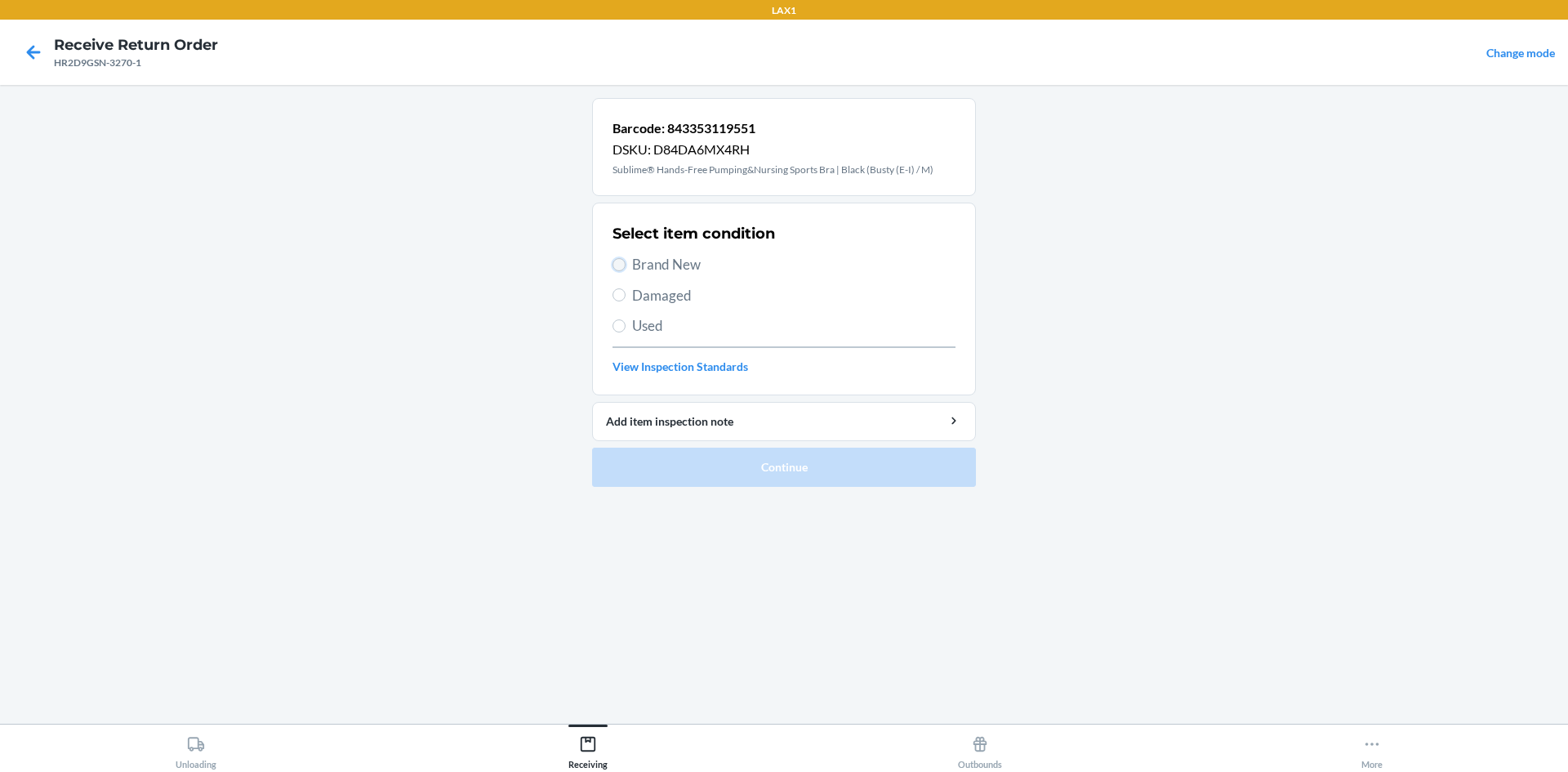
click at [617, 261] on input "Brand New" at bounding box center [618, 264] width 13 height 13
radio input "true"
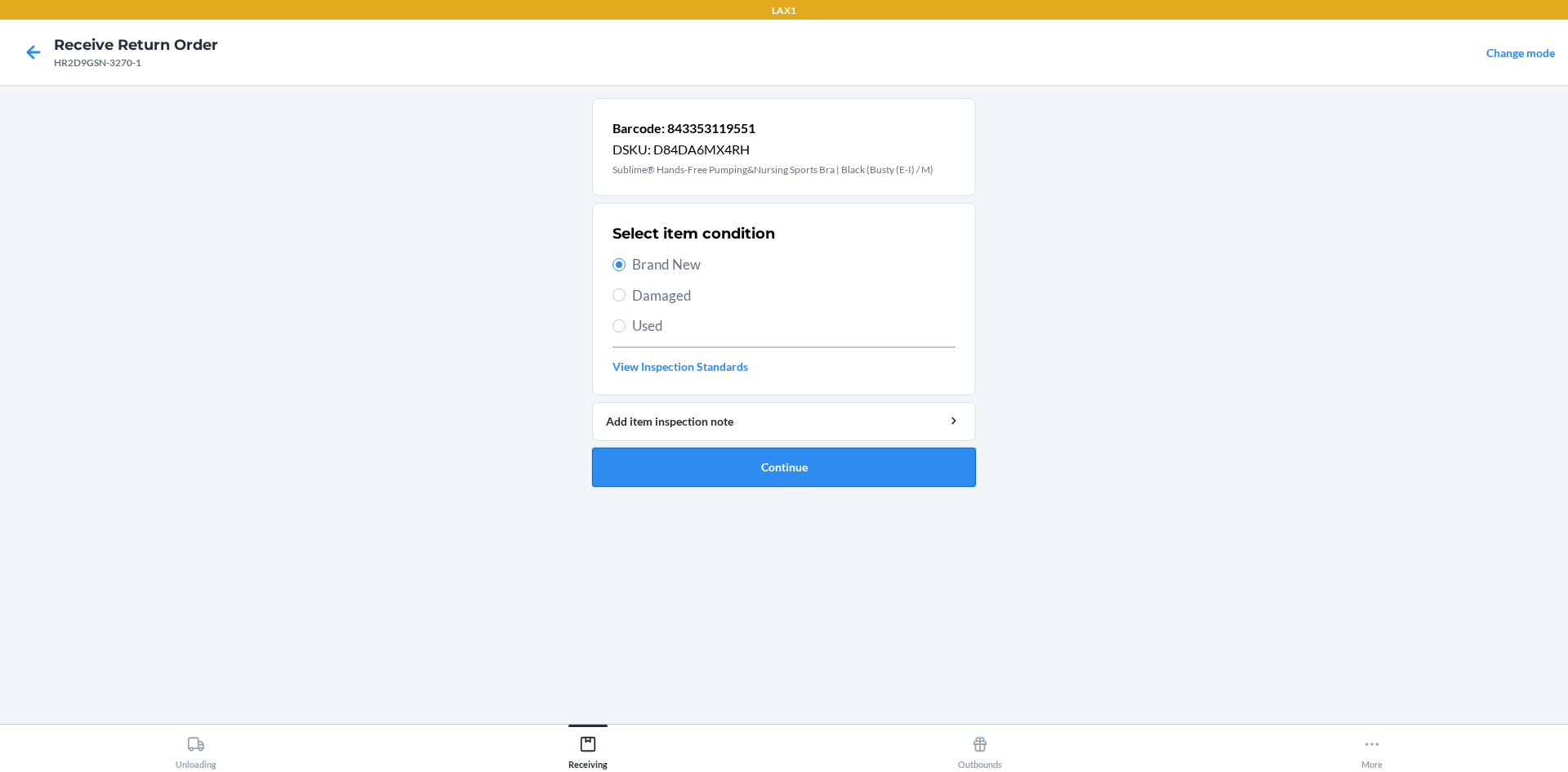
click at [761, 469] on button "Continue" at bounding box center [784, 467] width 384 height 39
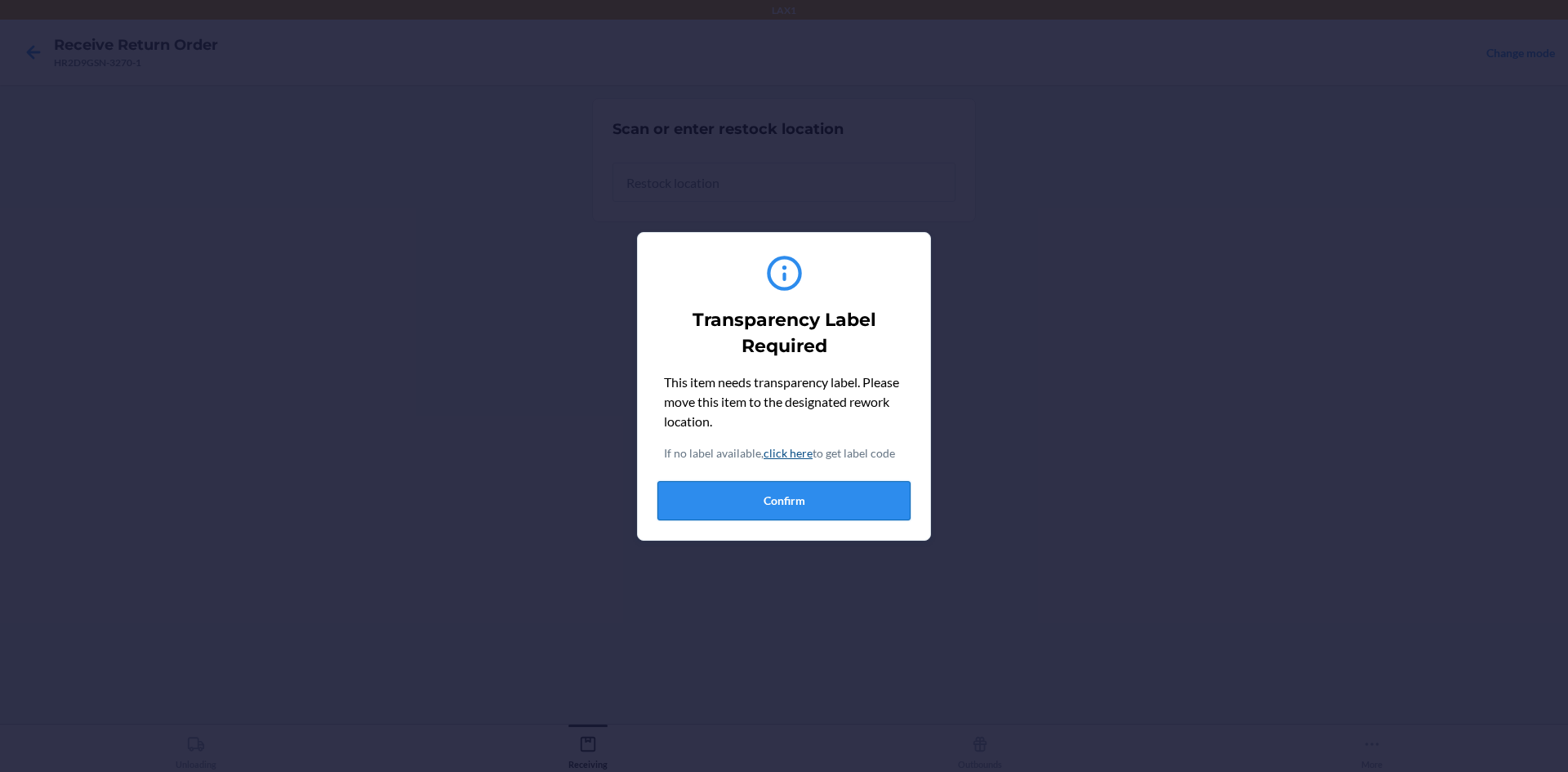
click at [770, 488] on button "Confirm" at bounding box center [784, 500] width 253 height 39
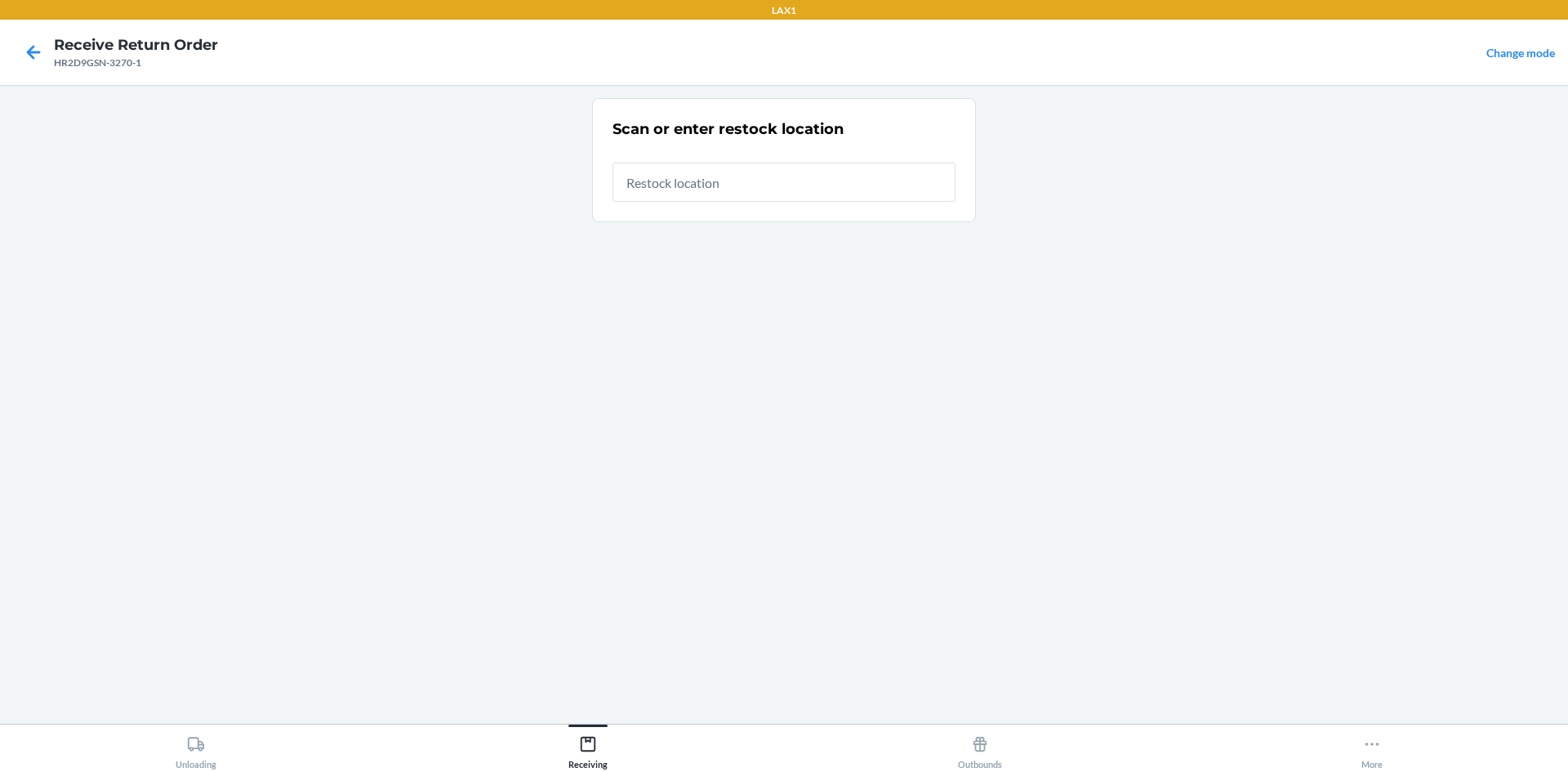
type input "RTCART042"
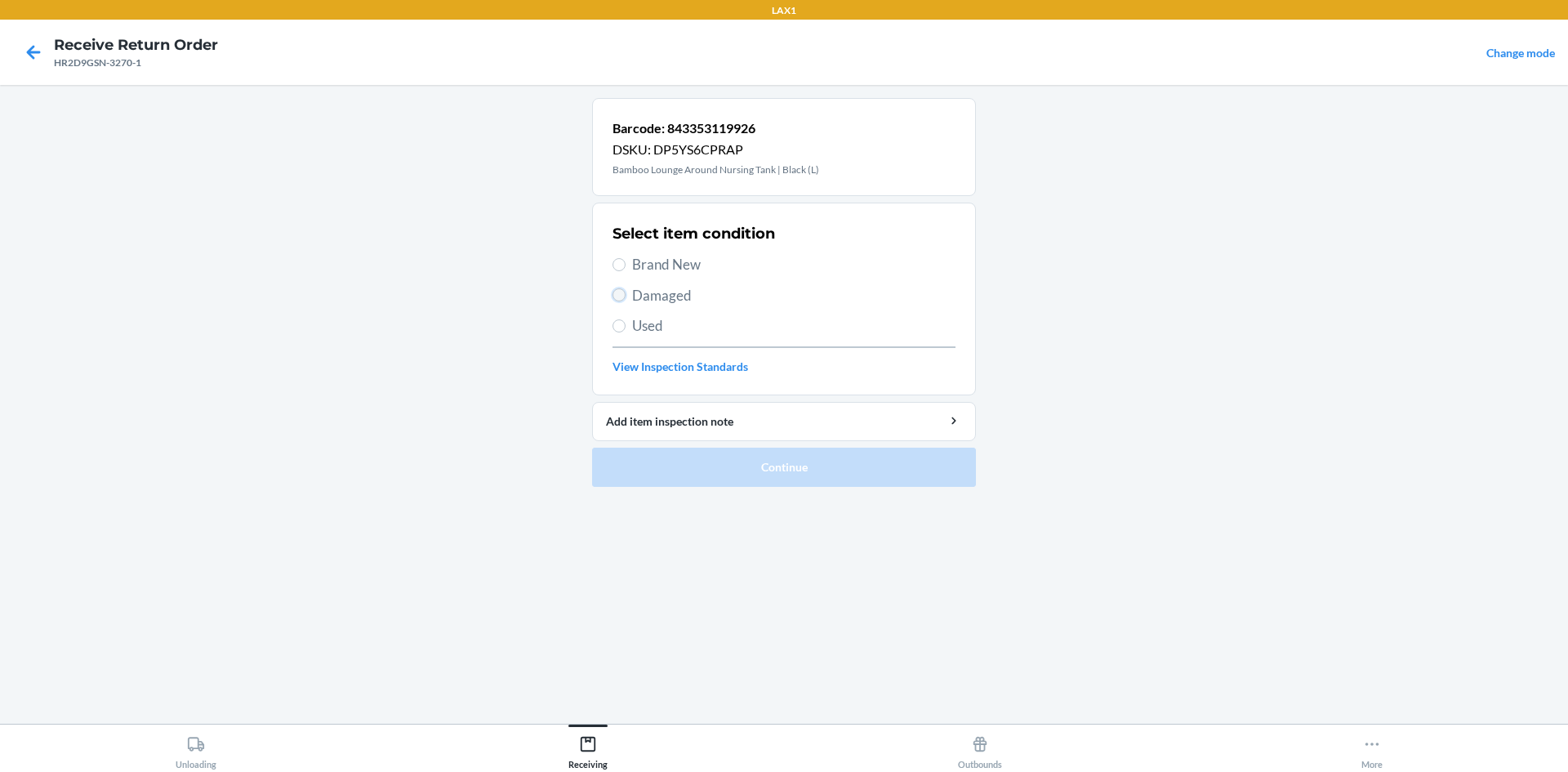
click at [619, 290] on input "Damaged" at bounding box center [618, 294] width 13 height 13
radio input "true"
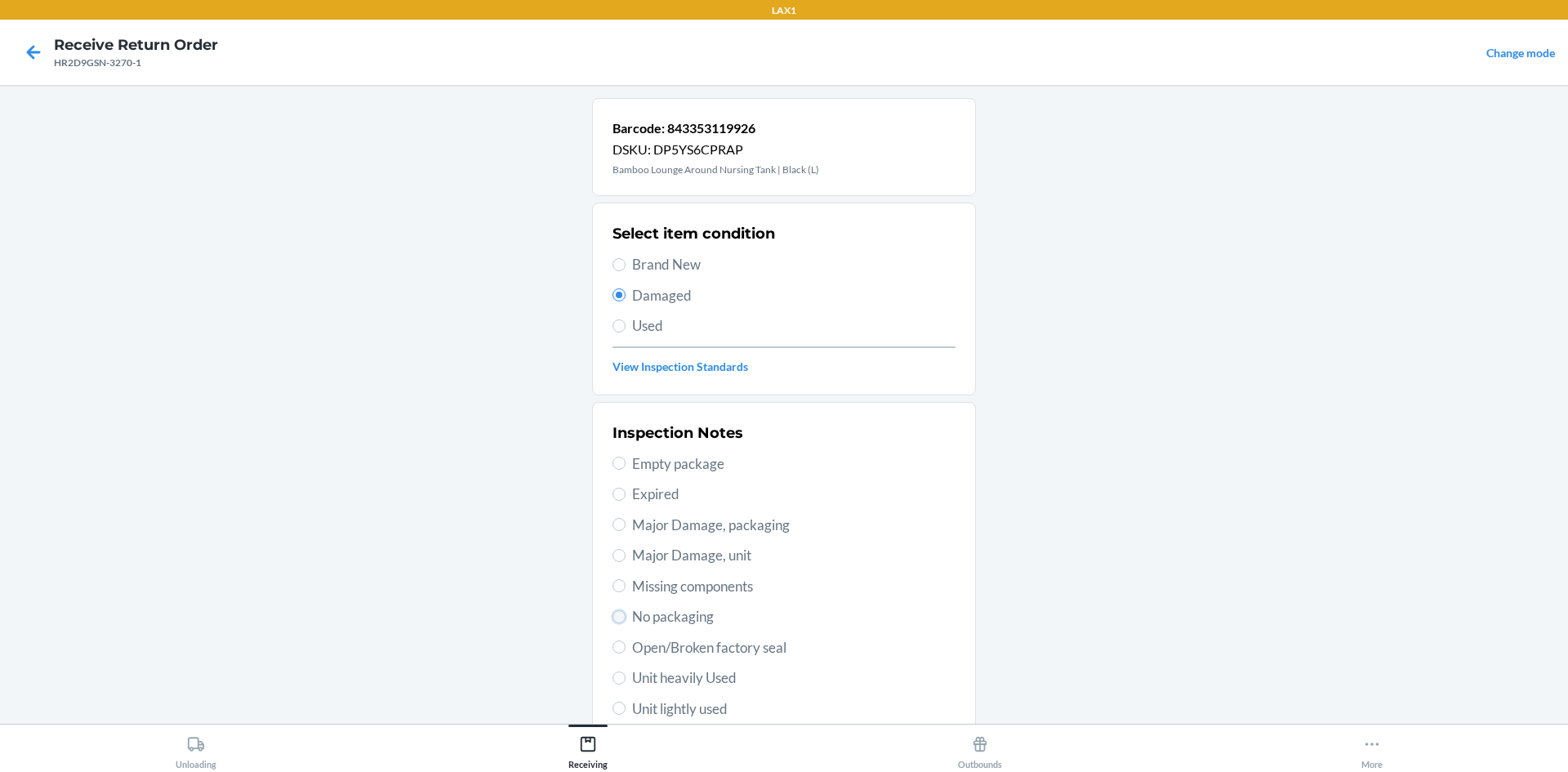
click at [614, 617] on input "No packaging" at bounding box center [618, 616] width 13 height 13
radio input "true"
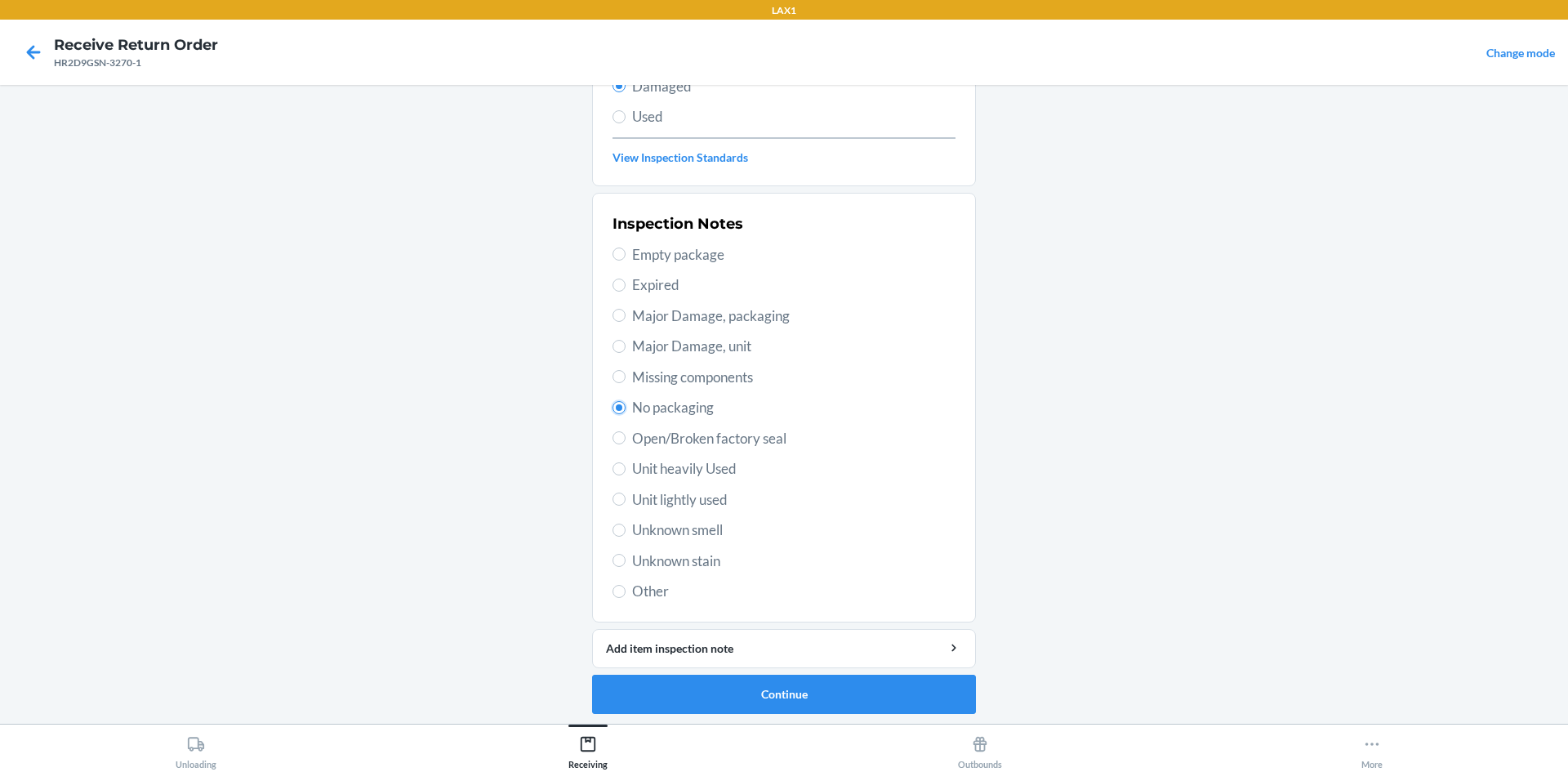
scroll to position [212, 0]
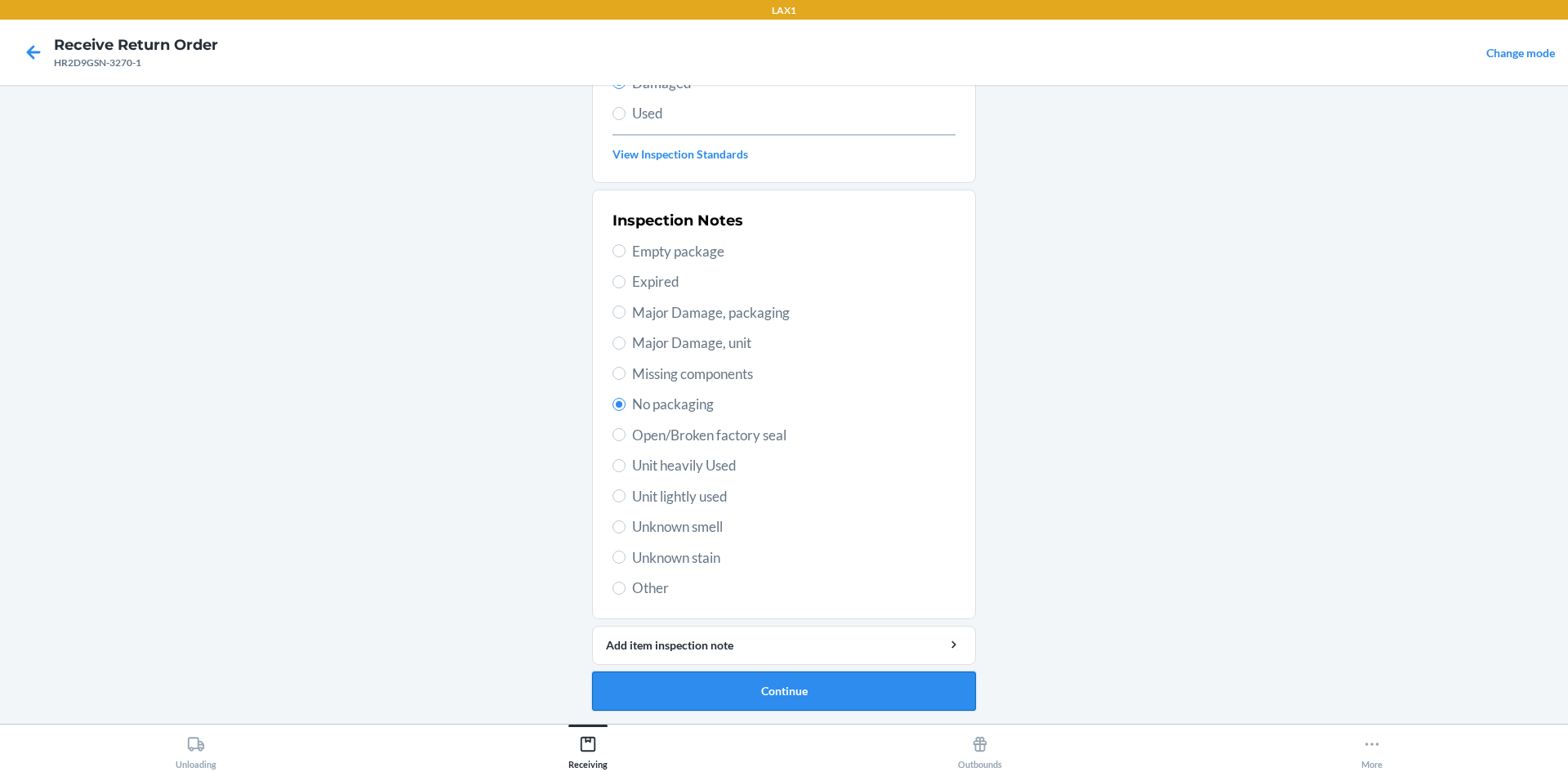
click at [903, 694] on button "Continue" at bounding box center [784, 690] width 384 height 39
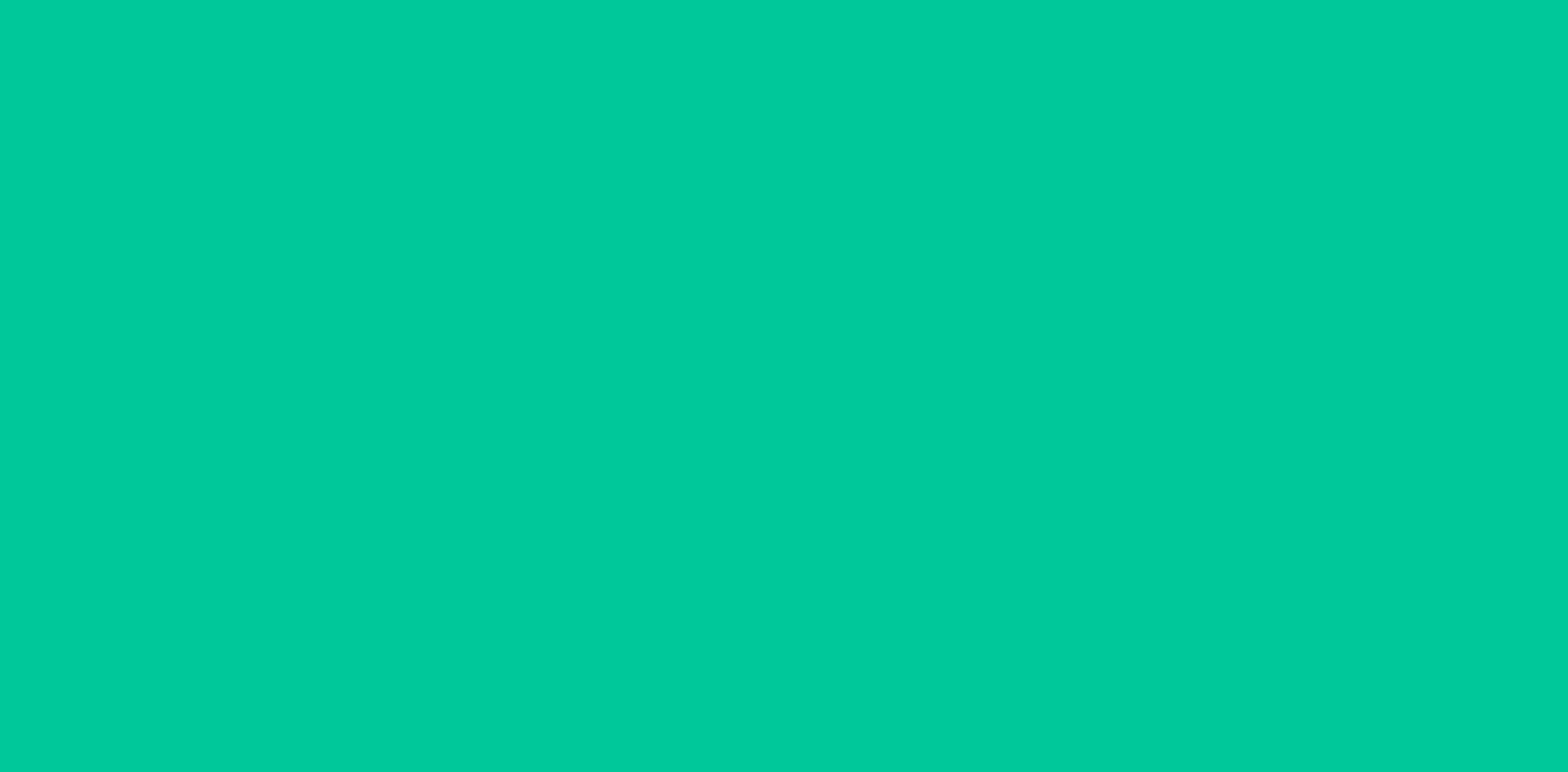
scroll to position [78, 0]
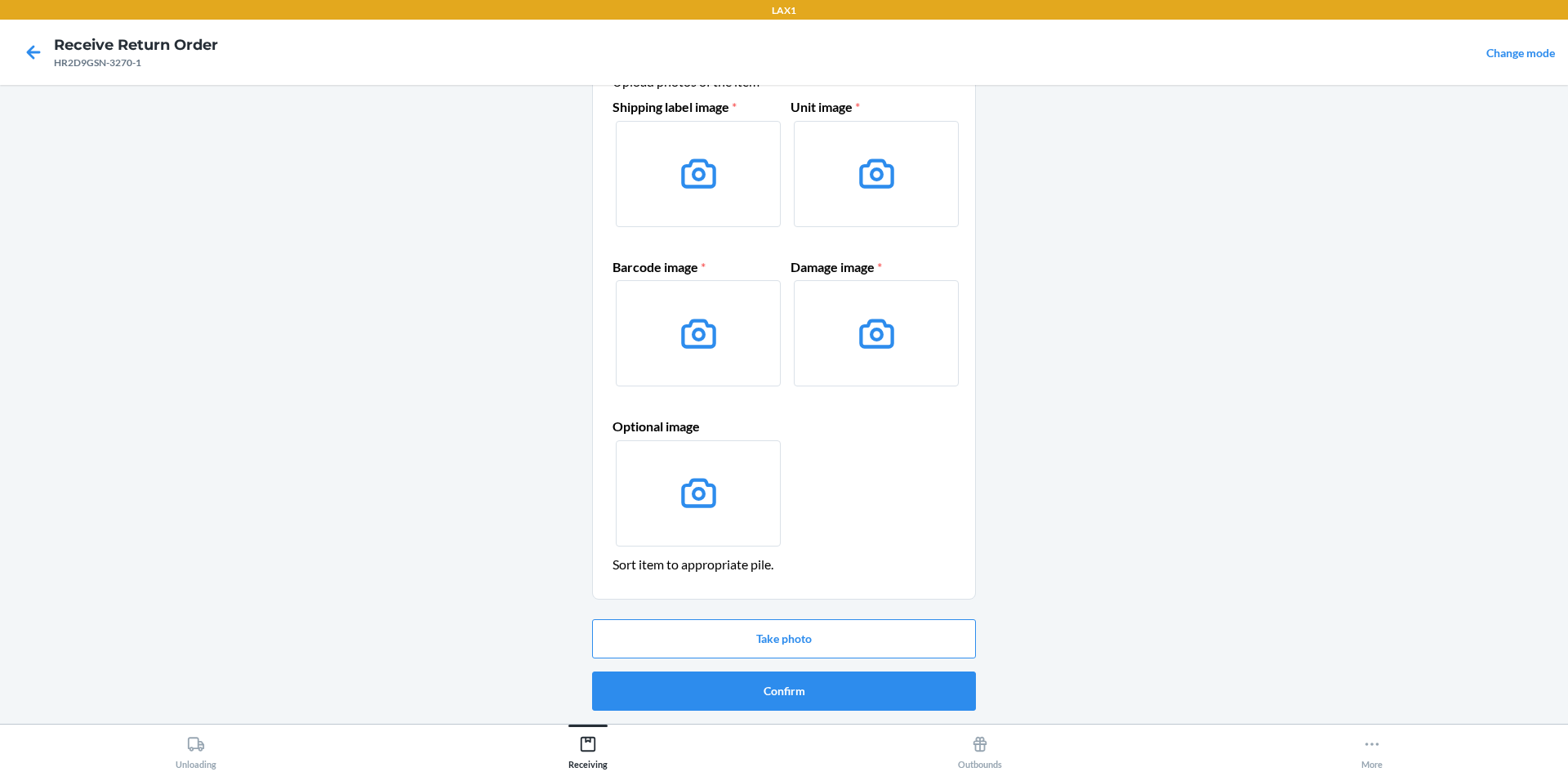
click at [902, 668] on div "Take photo Confirm" at bounding box center [784, 664] width 384 height 105
click at [886, 702] on button "Confirm" at bounding box center [784, 690] width 384 height 39
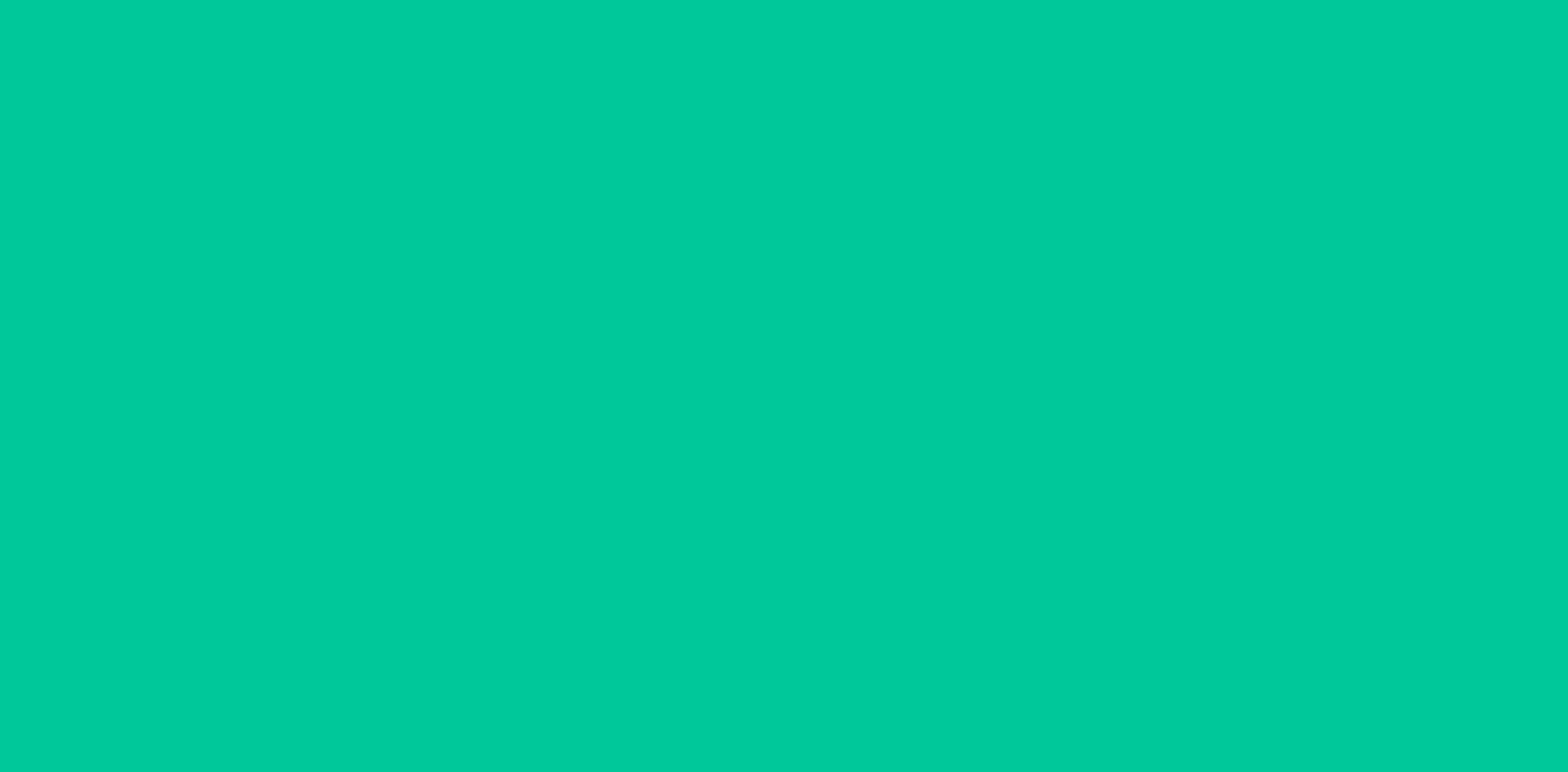
scroll to position [0, 0]
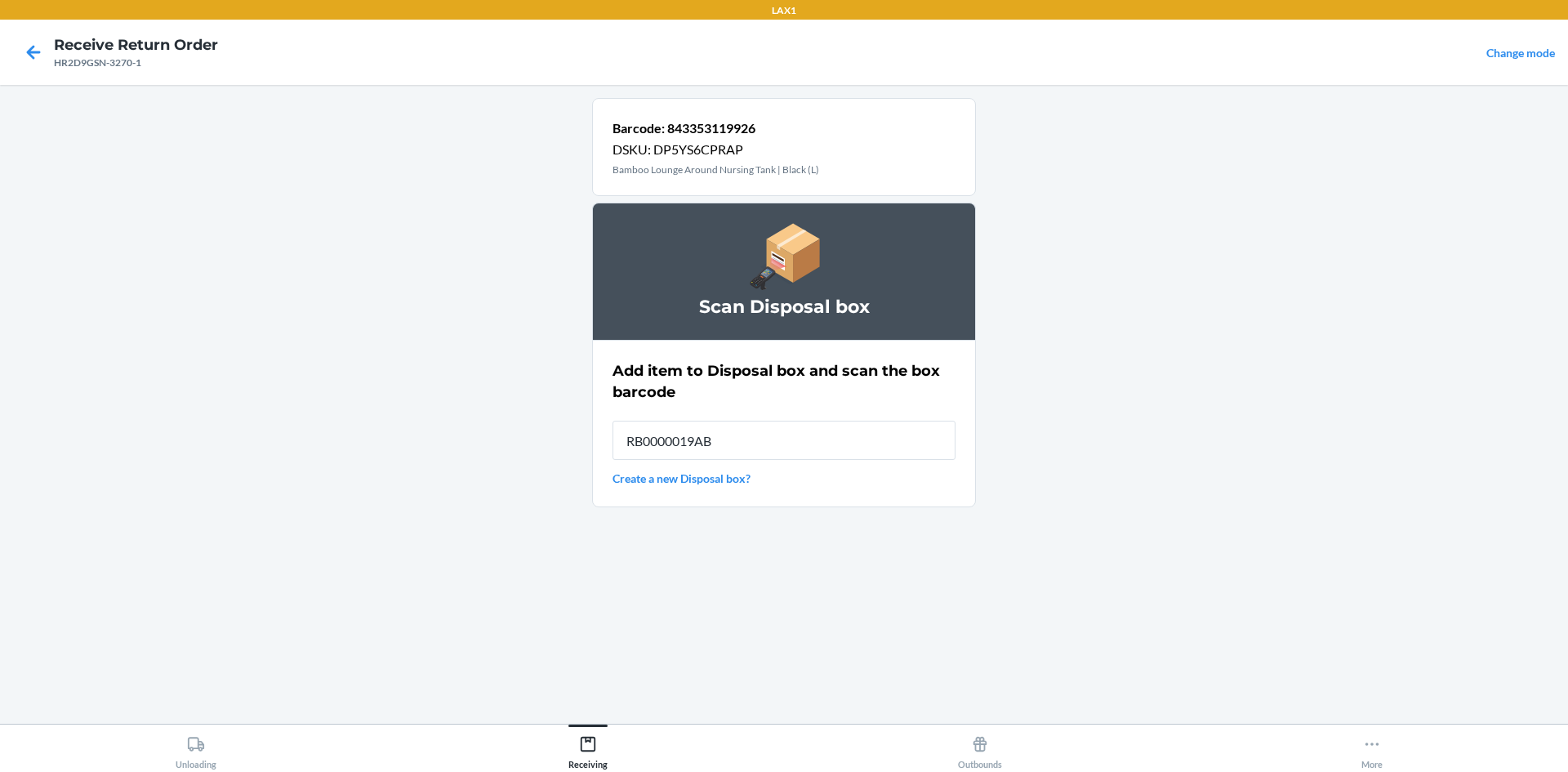
type input "RB0000019AB"
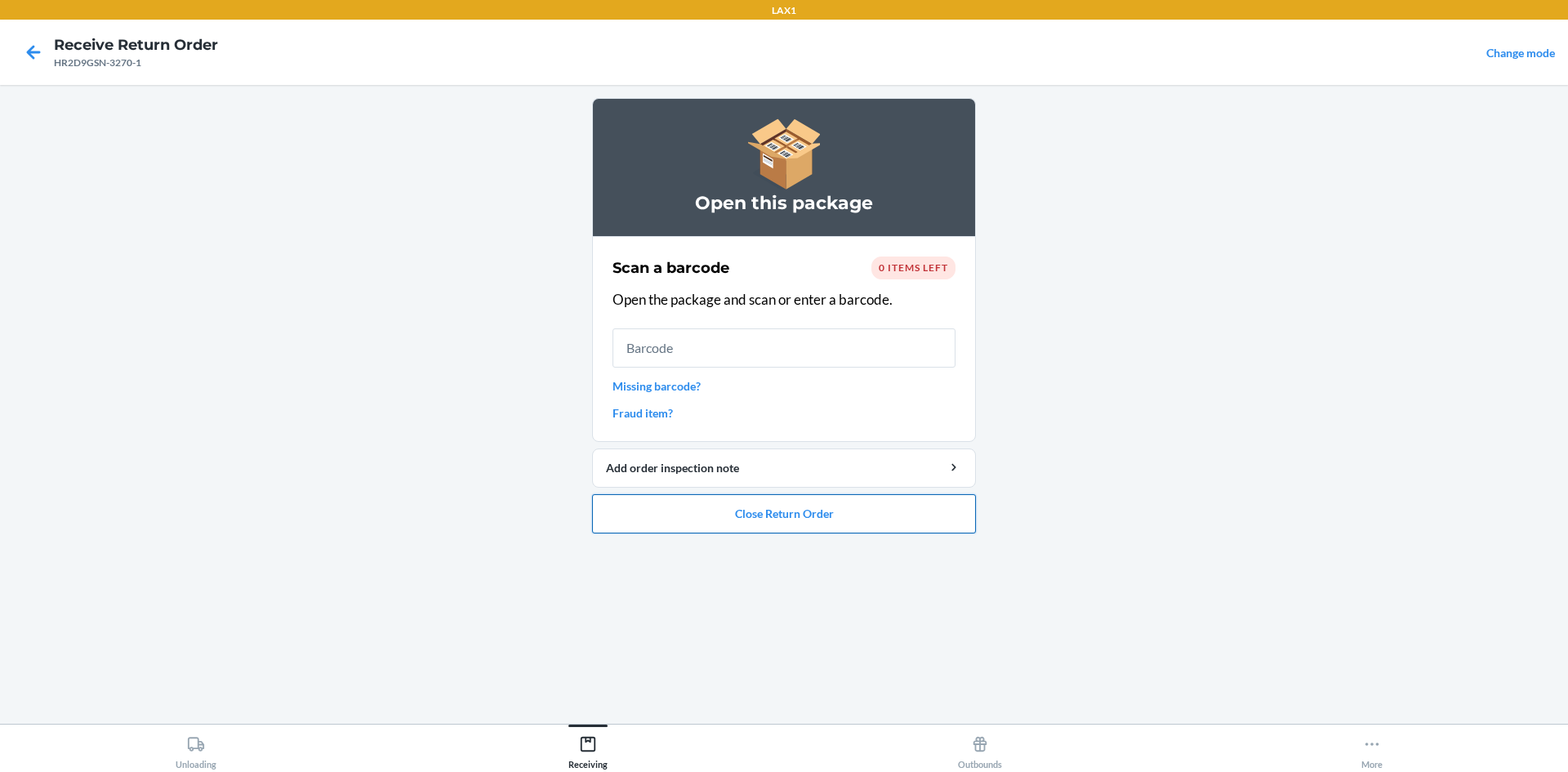
click at [801, 509] on button "Close Return Order" at bounding box center [784, 513] width 384 height 39
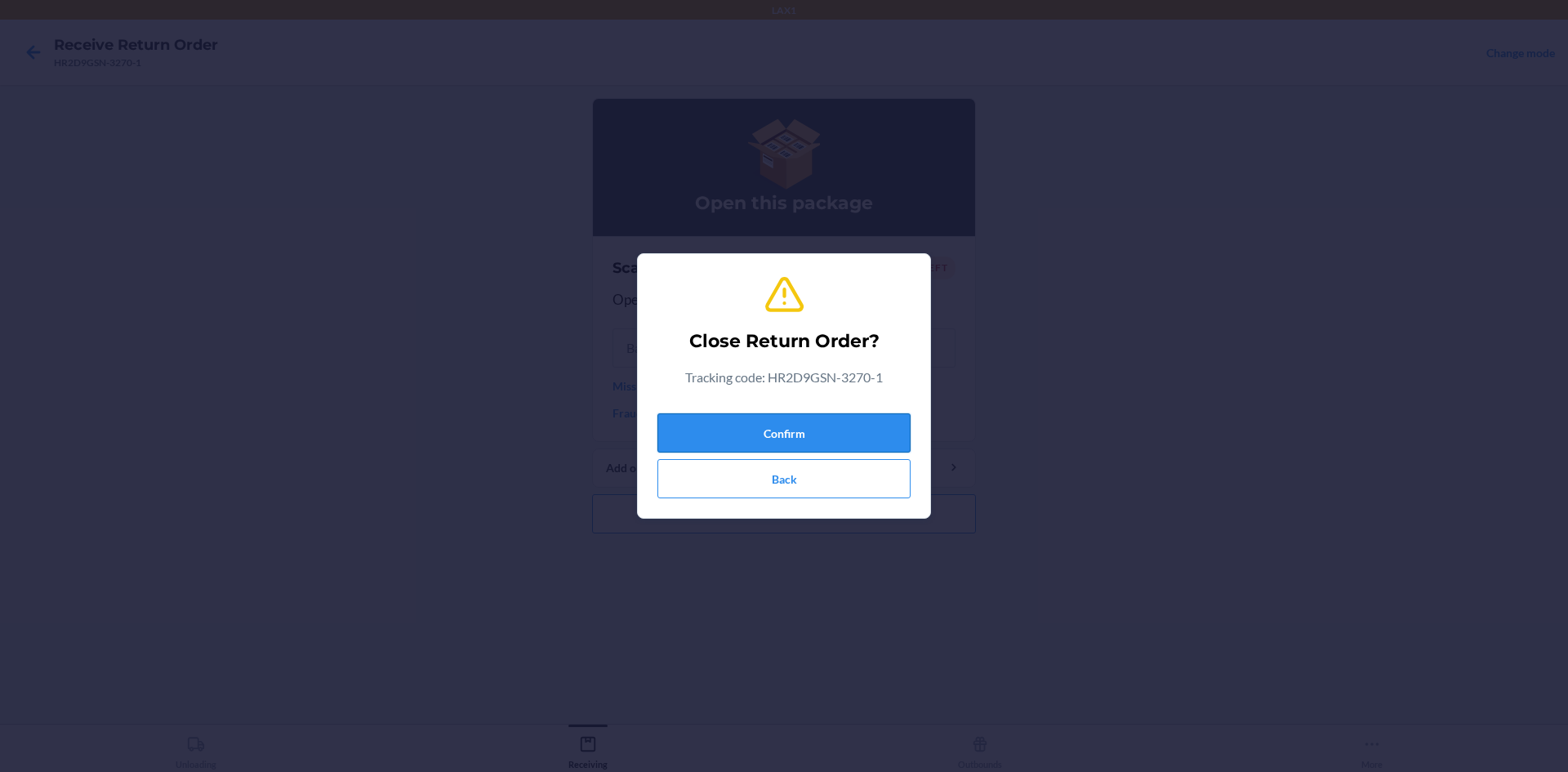
click at [828, 428] on button "Confirm" at bounding box center [784, 432] width 253 height 39
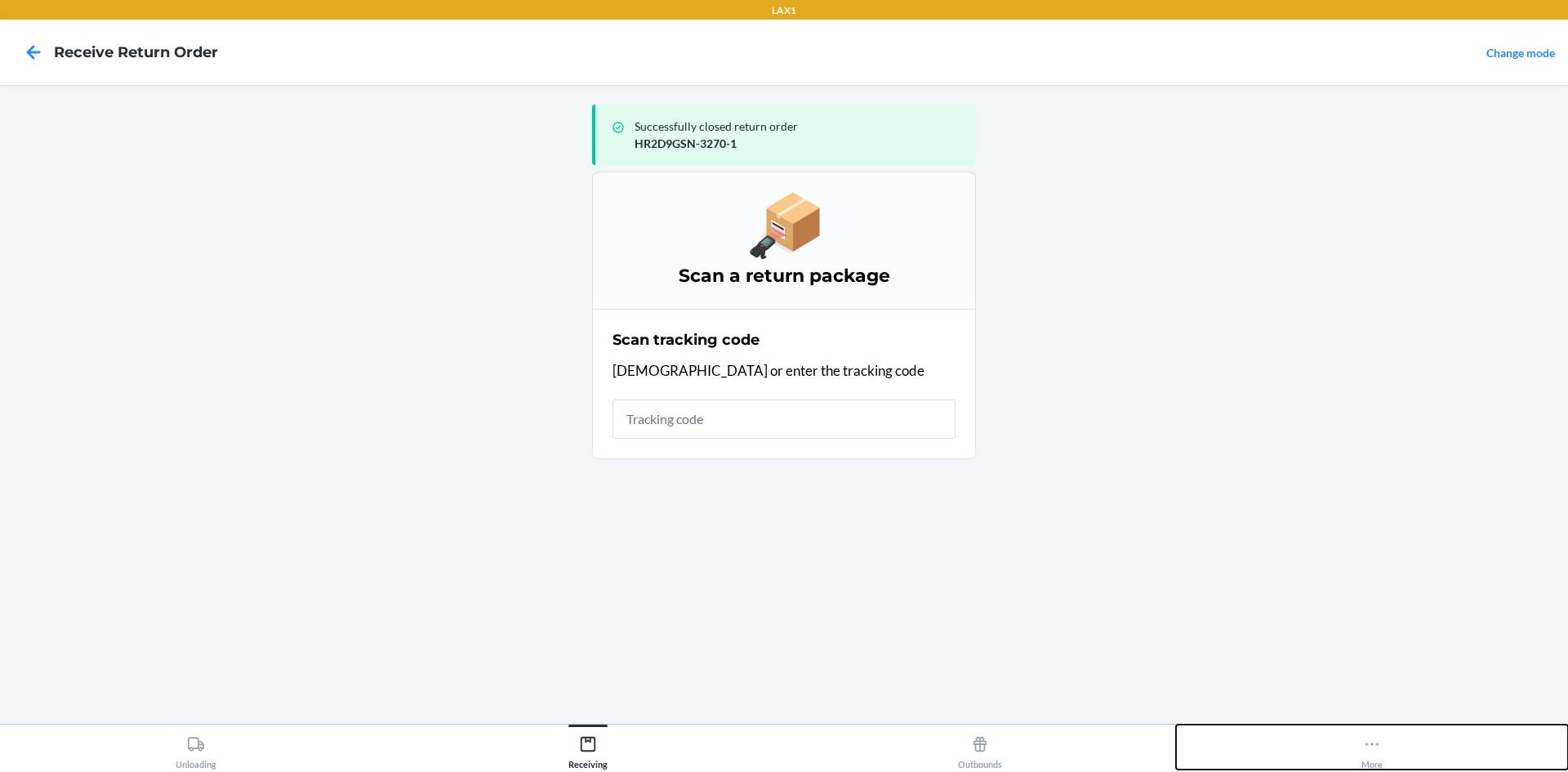
click at [1374, 747] on icon at bounding box center [1372, 744] width 18 height 18
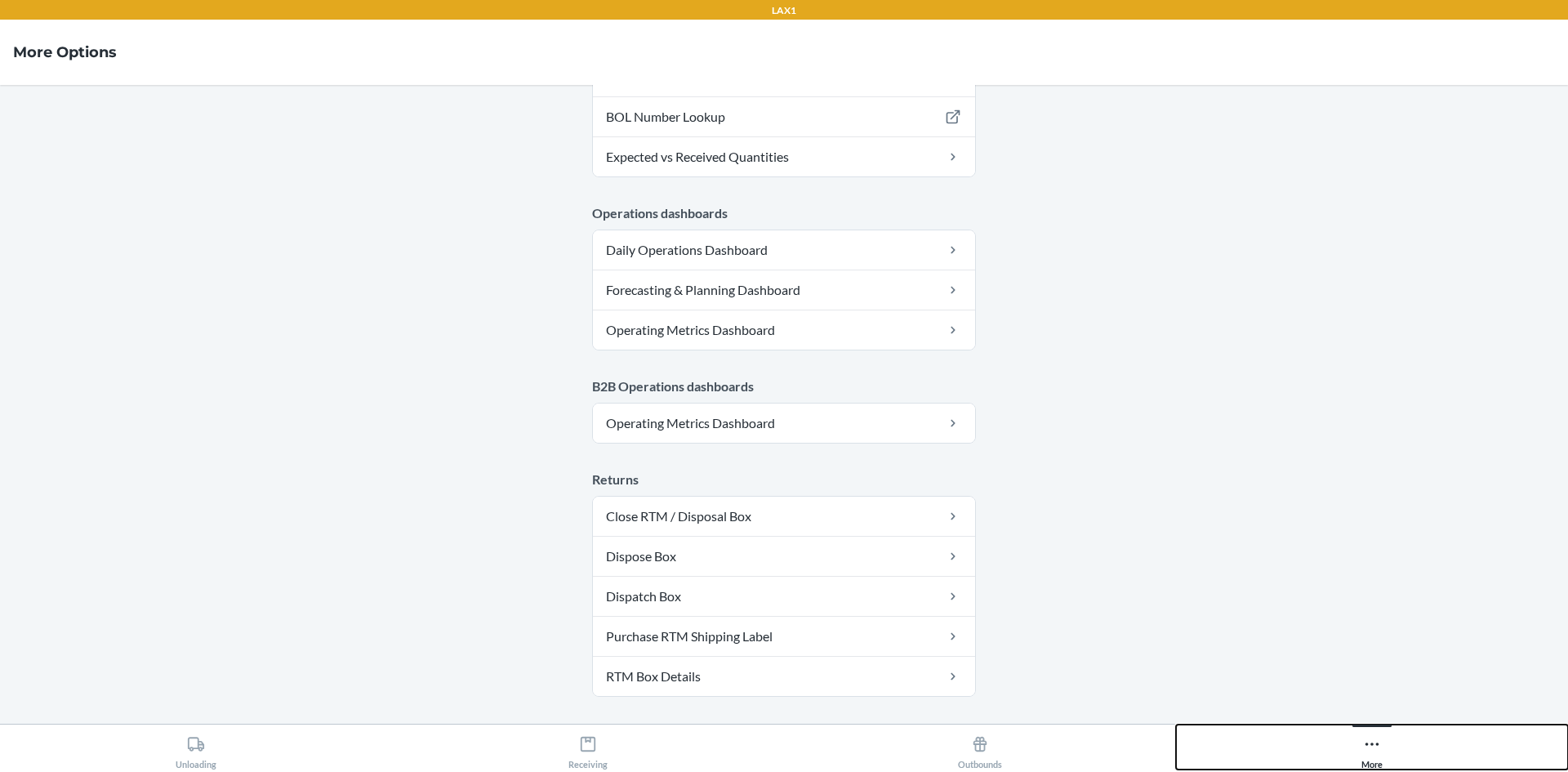
scroll to position [798, 0]
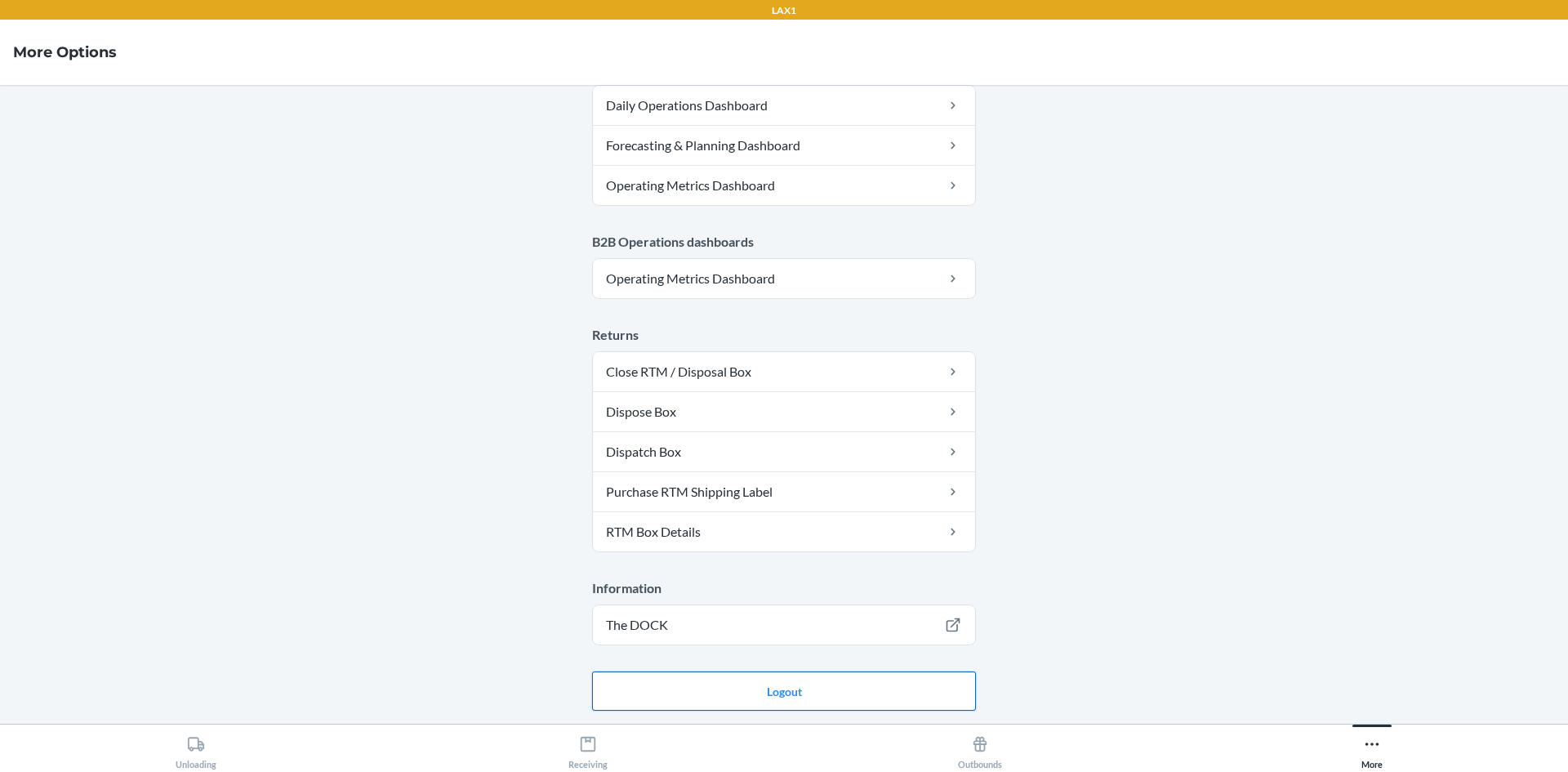
click at [933, 686] on button "Logout" at bounding box center [784, 690] width 384 height 39
